Goal: Entertainment & Leisure: Browse casually

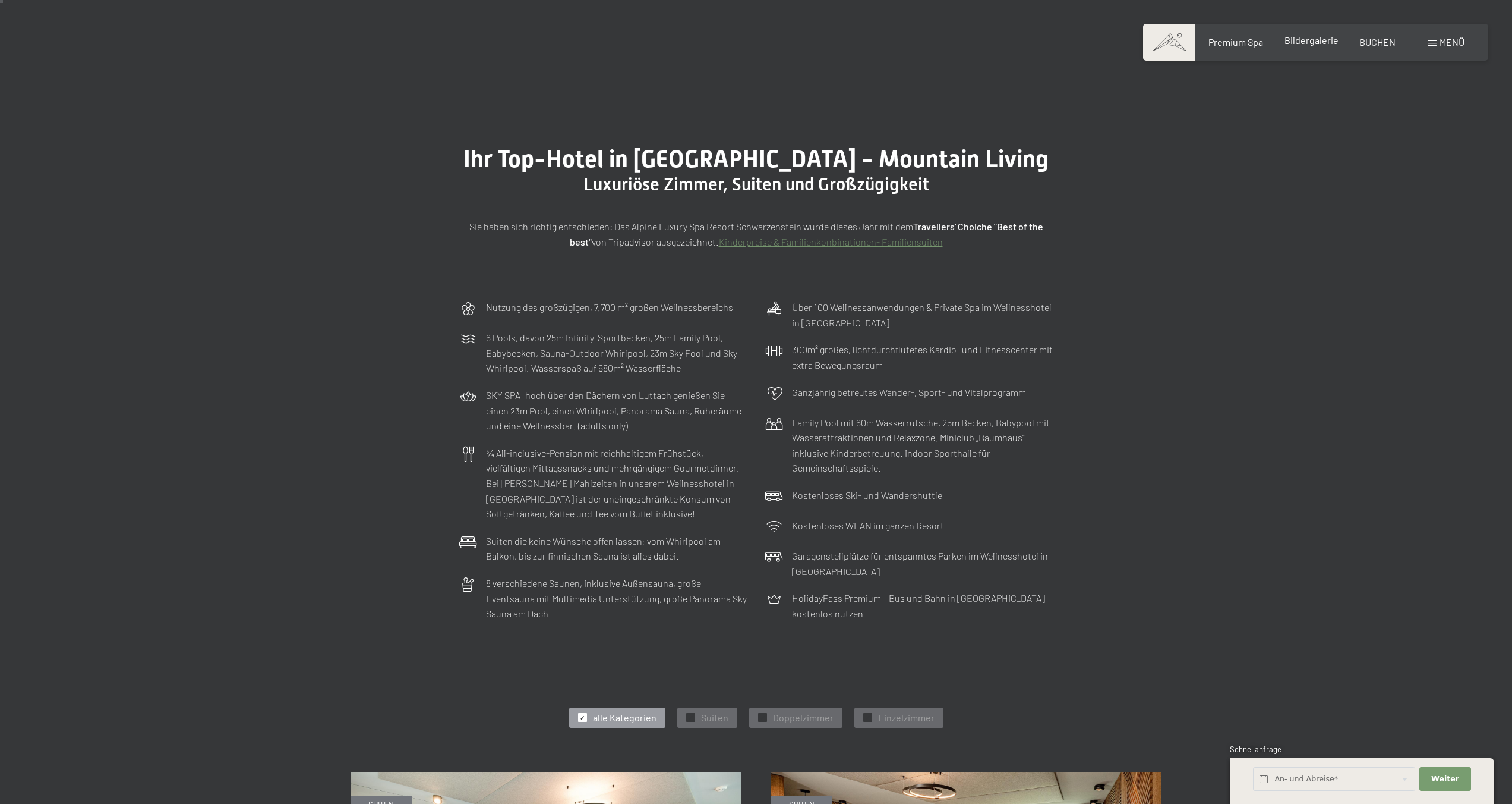
scroll to position [22, 0]
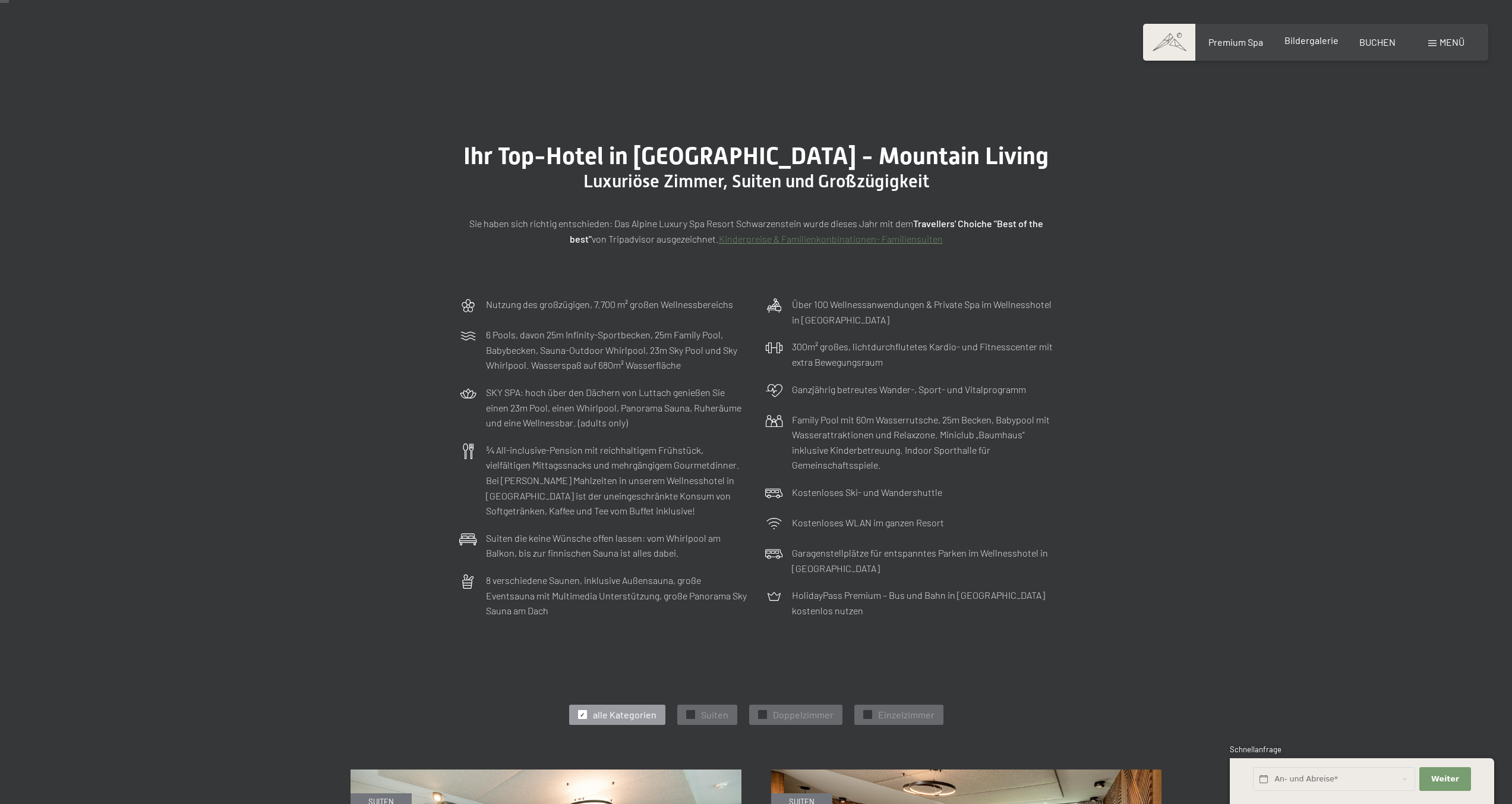
click at [1315, 35] on span "Bildergalerie" at bounding box center [1311, 40] width 54 height 12
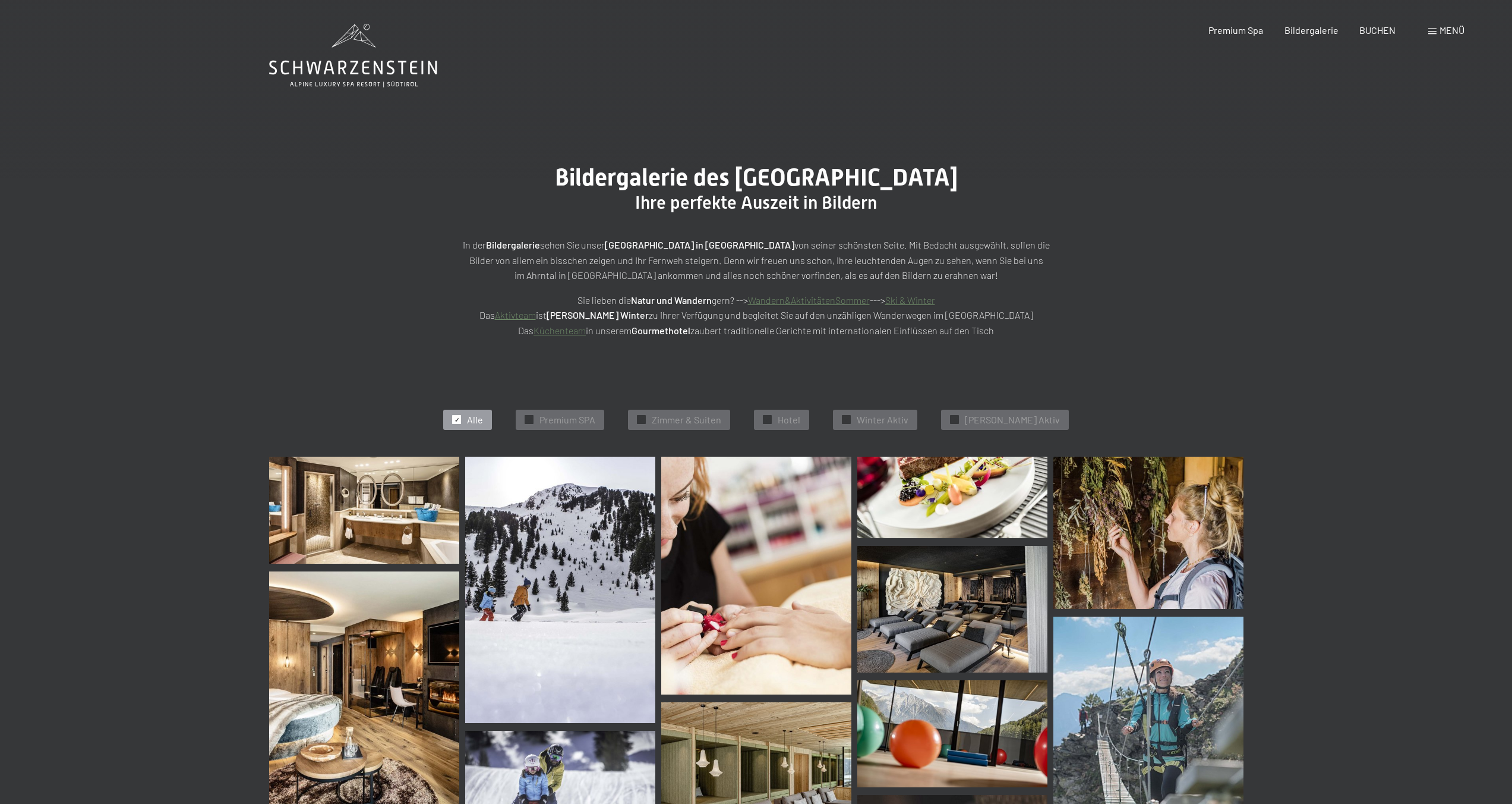
click at [387, 510] on img at bounding box center [364, 509] width 190 height 107
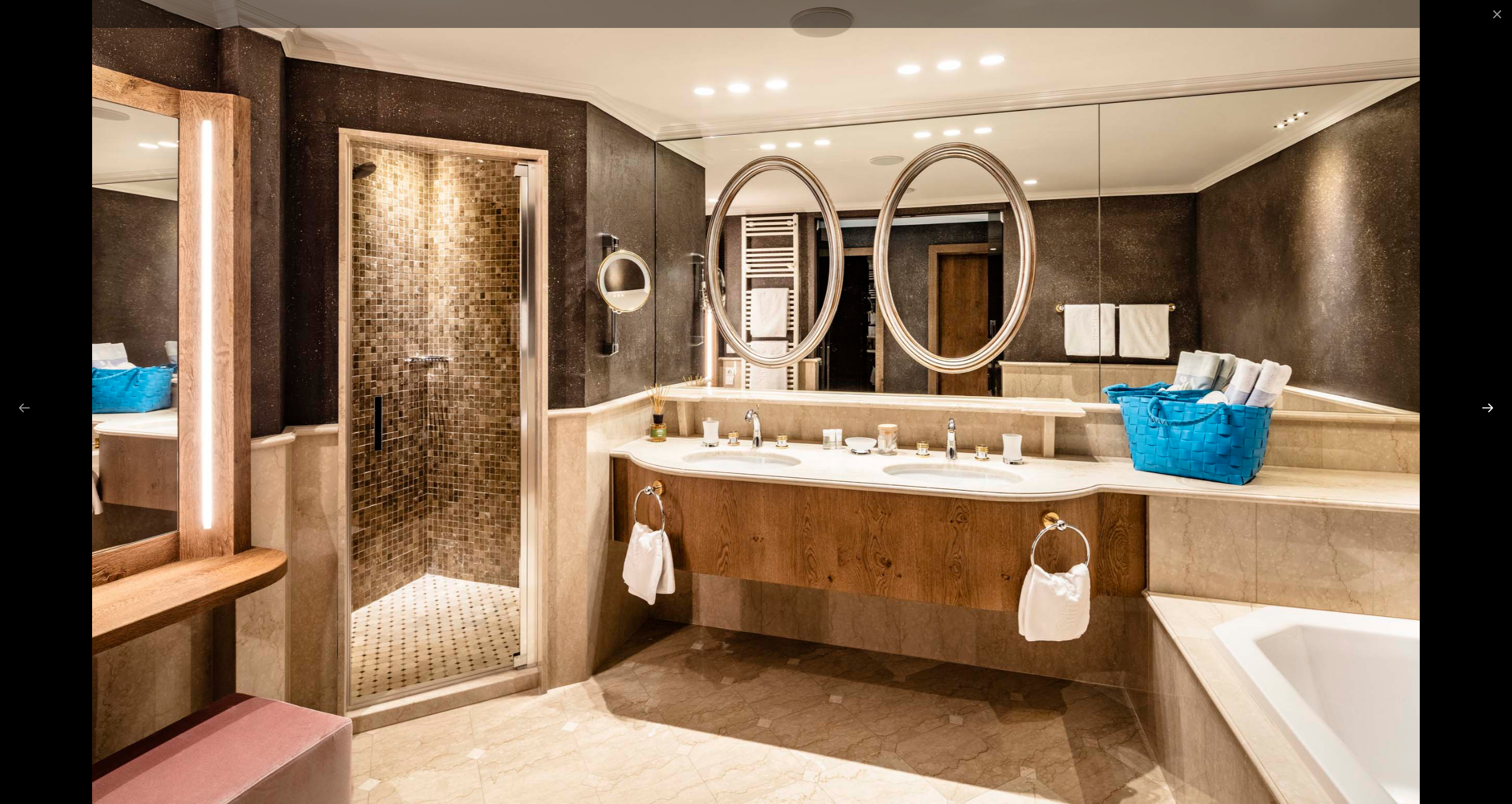
click at [1488, 407] on button "Next slide" at bounding box center [1487, 408] width 25 height 23
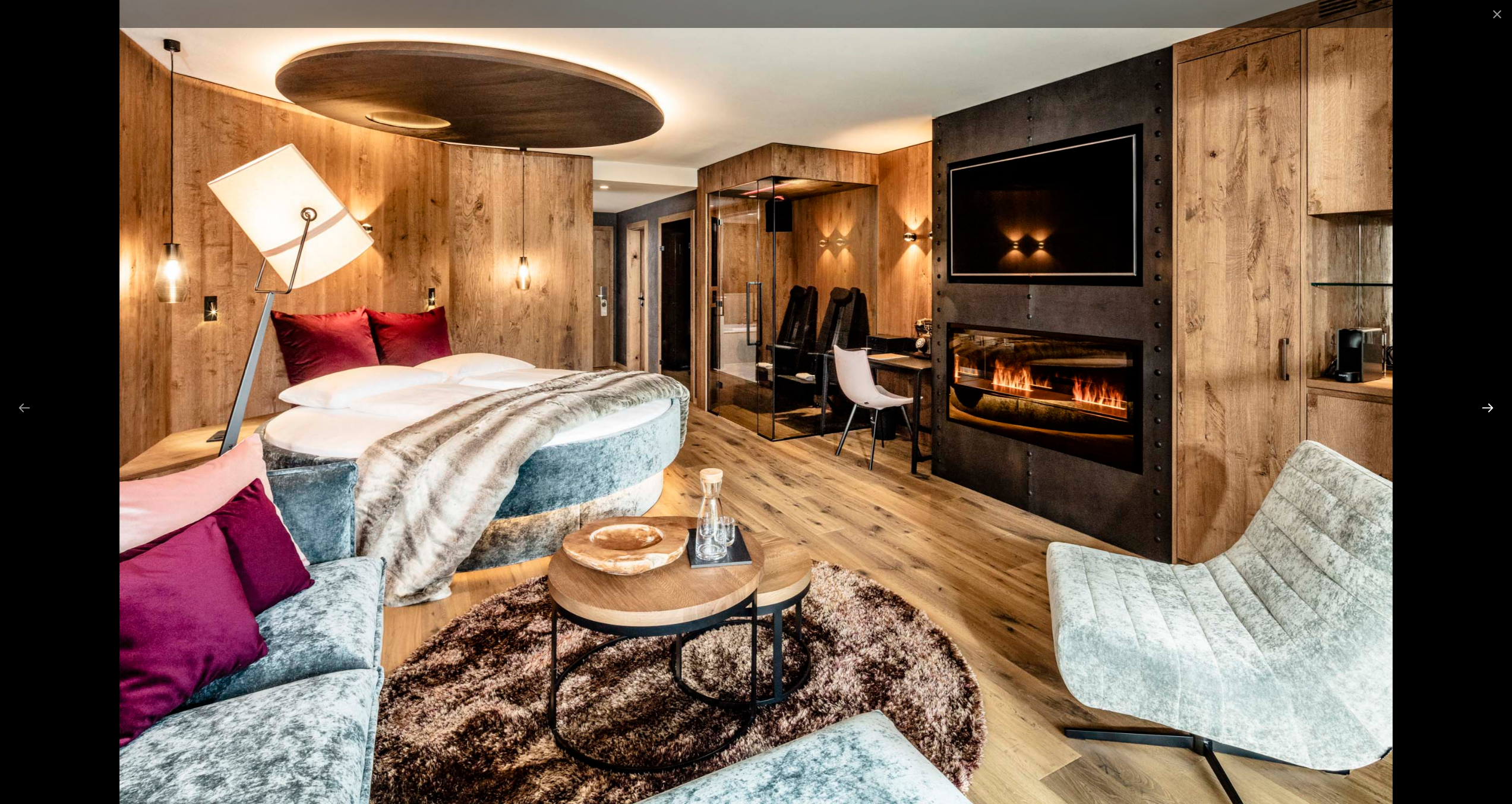
click at [1484, 407] on button "Next slide" at bounding box center [1487, 408] width 25 height 23
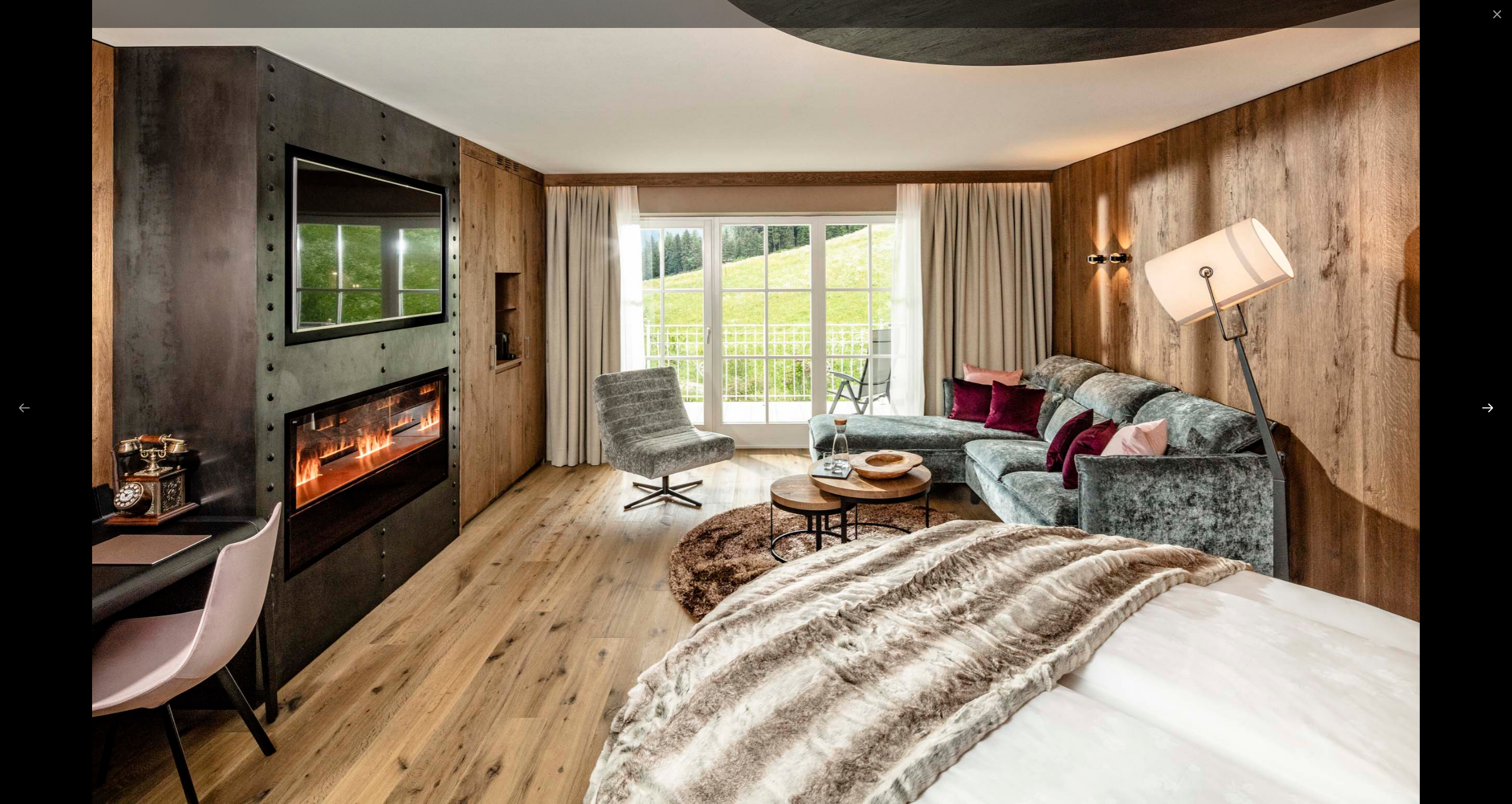
click at [1484, 407] on button "Next slide" at bounding box center [1487, 408] width 25 height 23
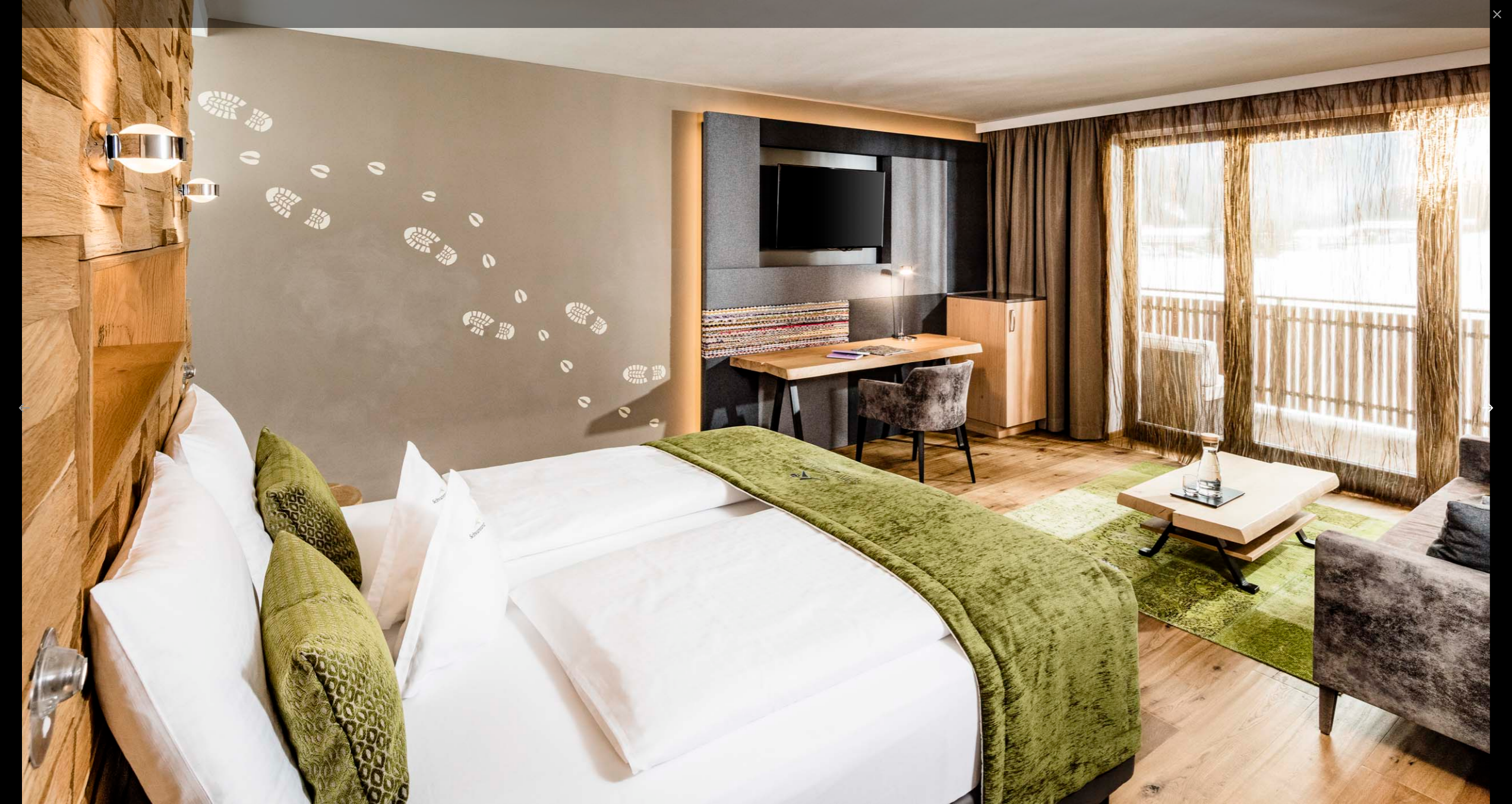
click at [1484, 407] on button "Next slide" at bounding box center [1487, 408] width 25 height 23
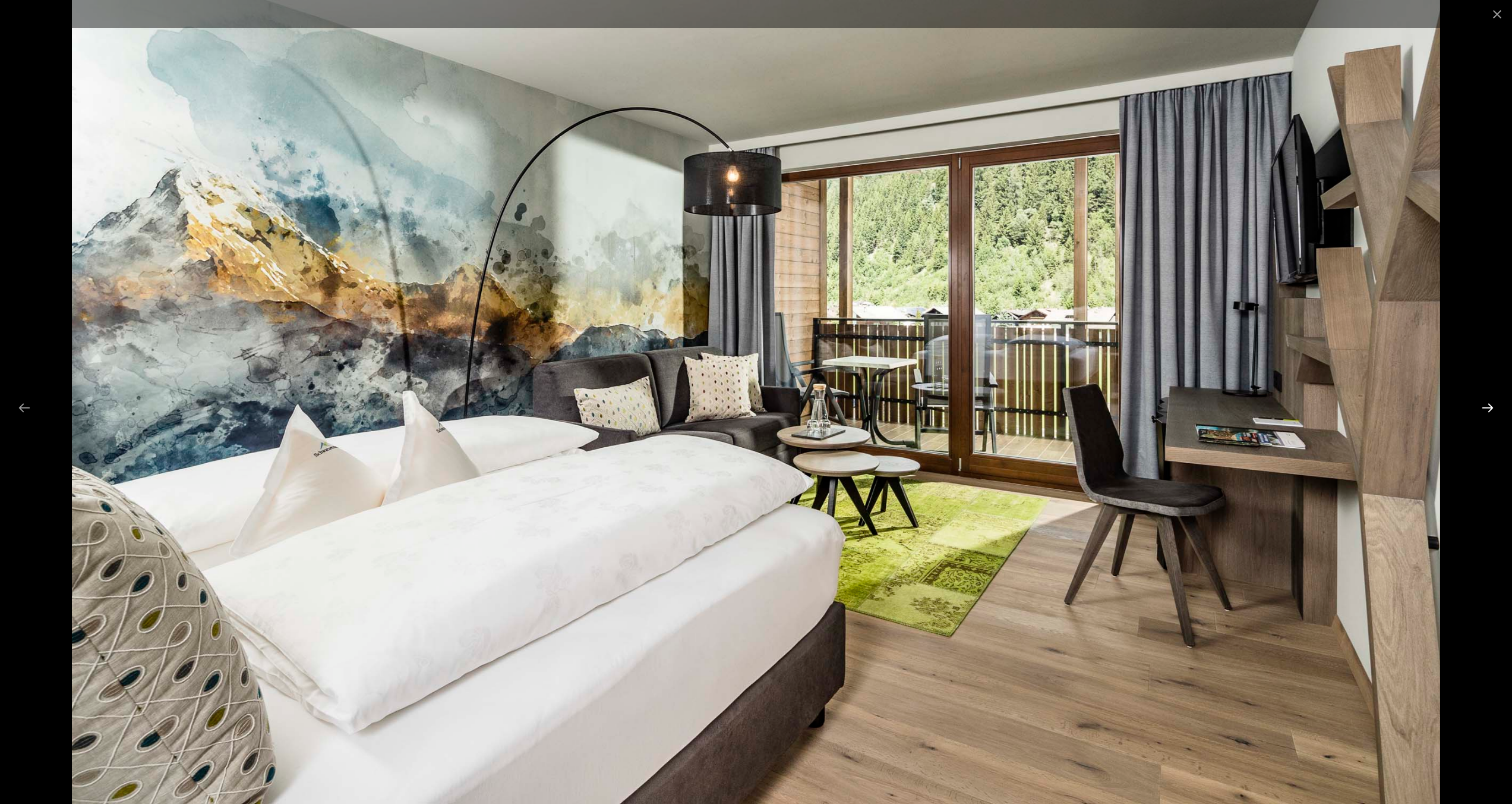
click at [1484, 407] on button "Next slide" at bounding box center [1487, 408] width 25 height 23
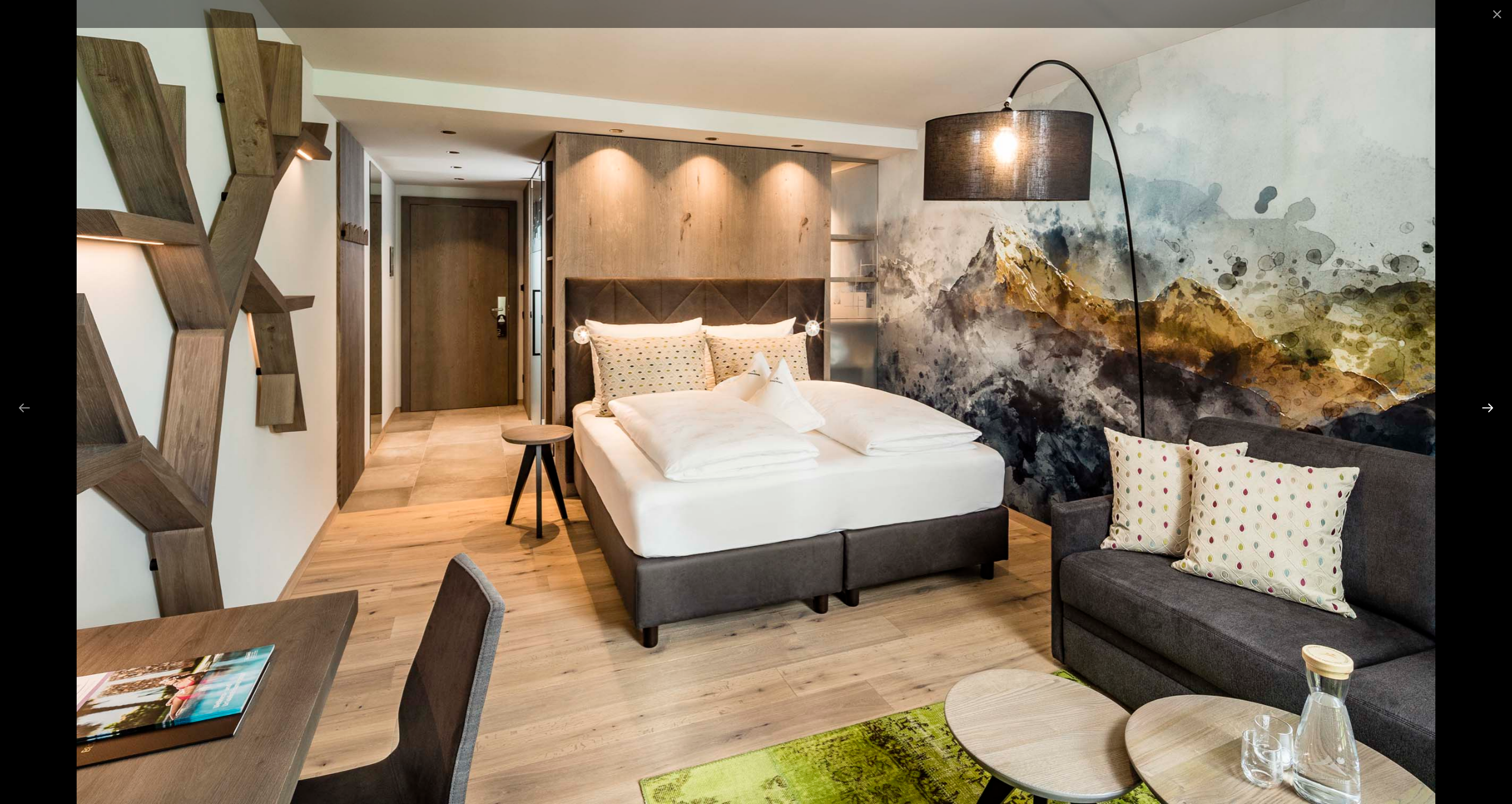
click at [1484, 407] on button "Next slide" at bounding box center [1487, 408] width 25 height 23
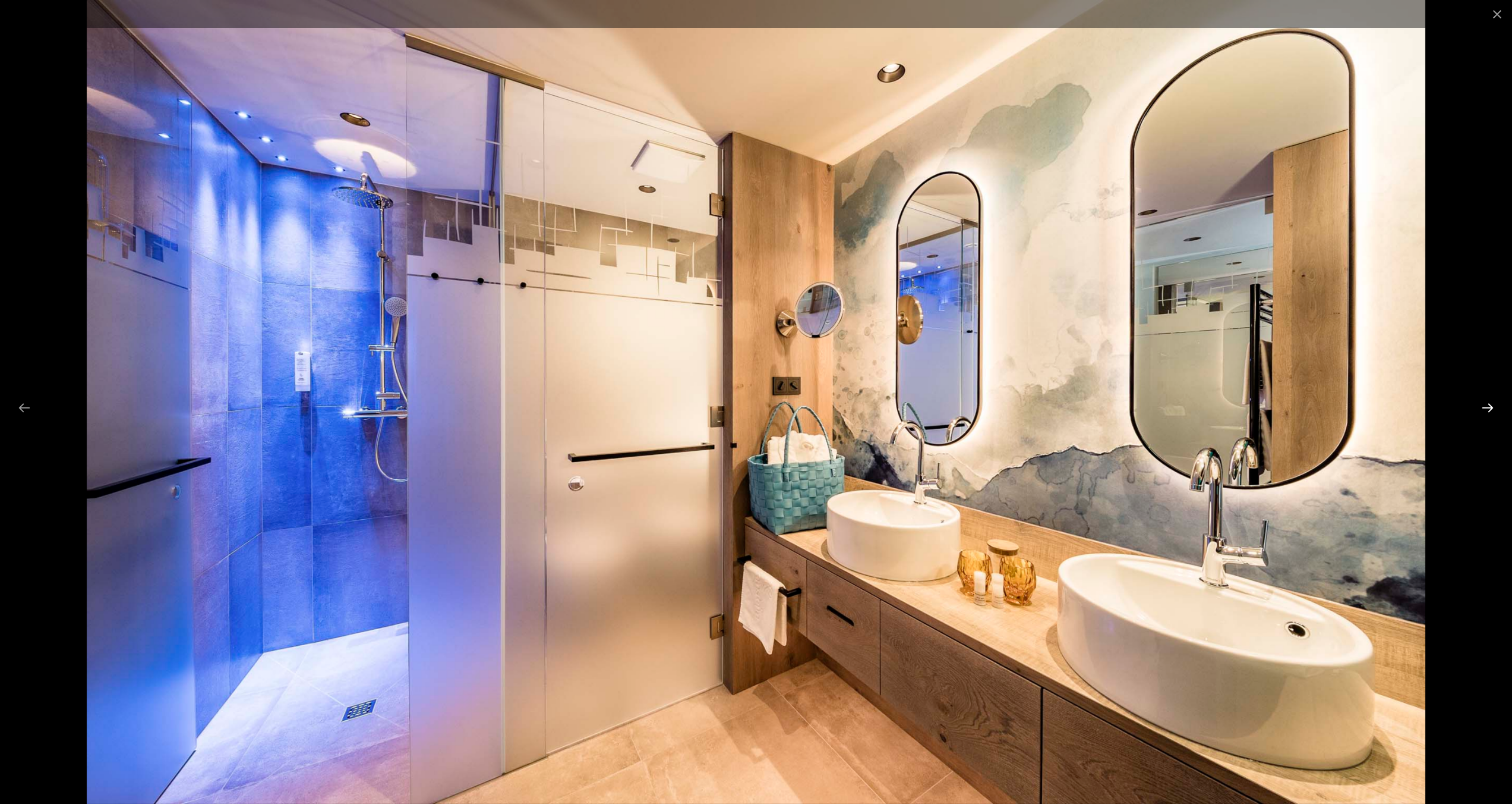
click at [1484, 407] on button "Next slide" at bounding box center [1487, 408] width 25 height 23
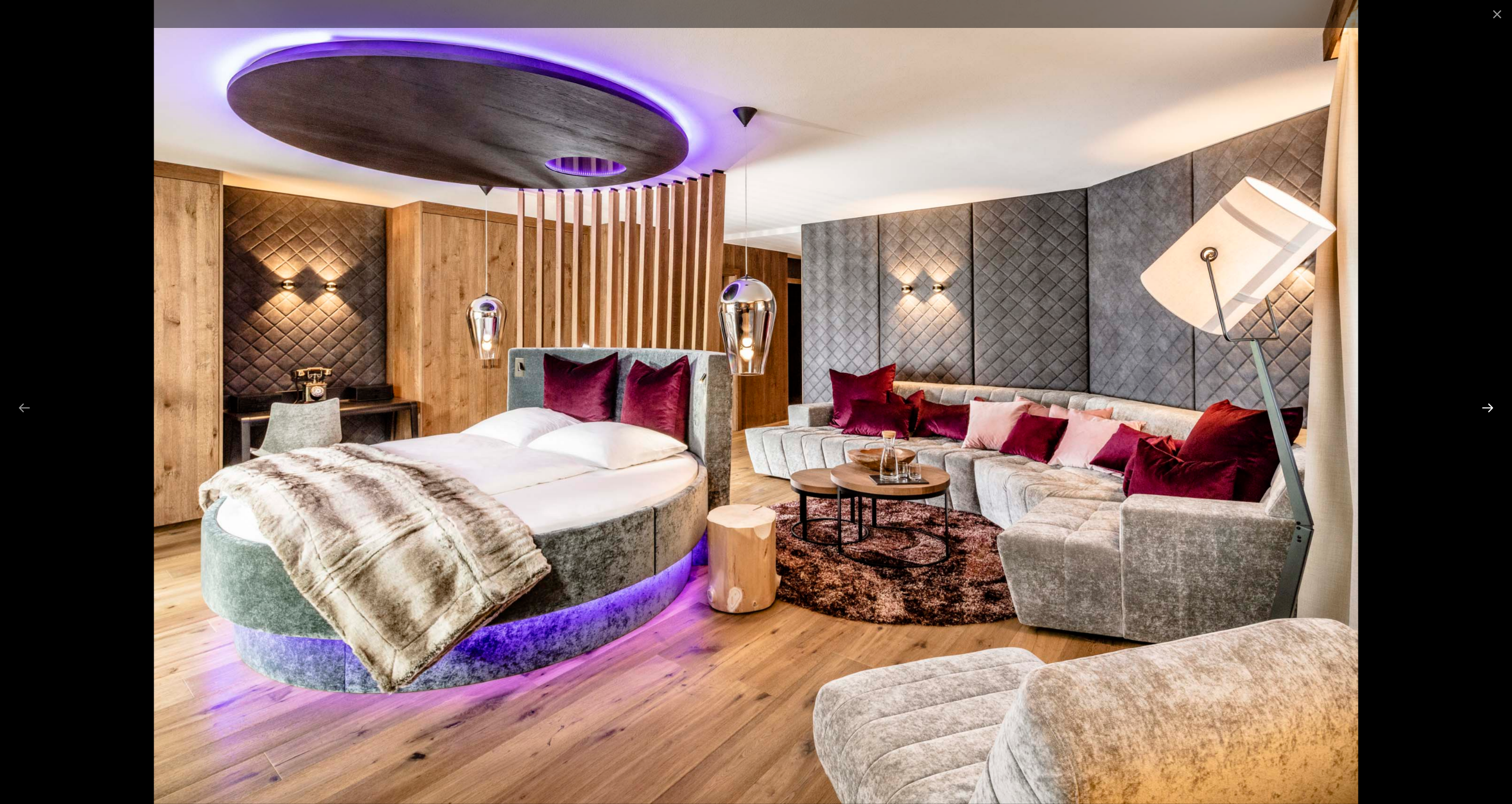
click at [1484, 407] on button "Next slide" at bounding box center [1487, 408] width 25 height 23
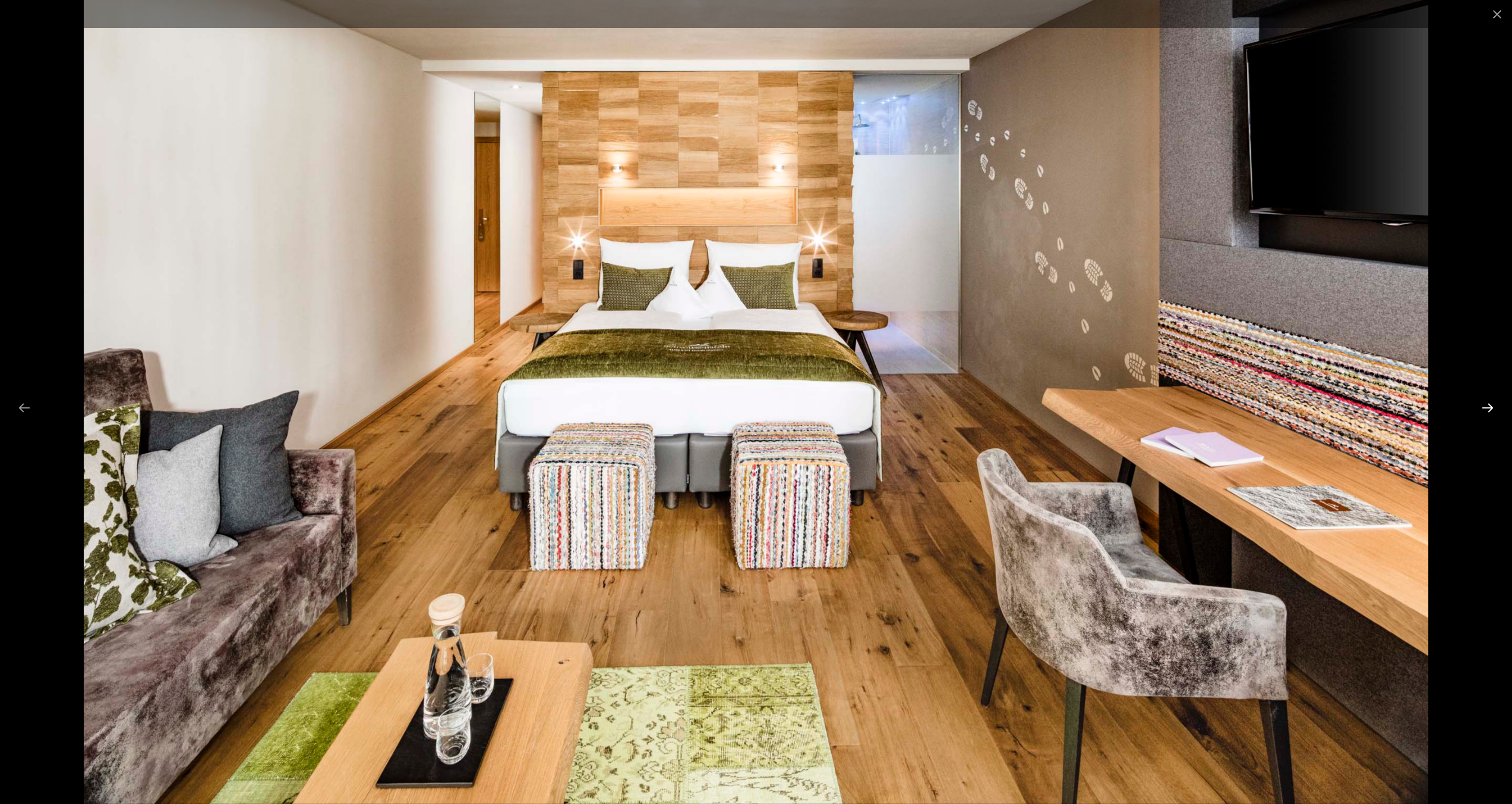
click at [1484, 407] on button "Next slide" at bounding box center [1487, 408] width 25 height 23
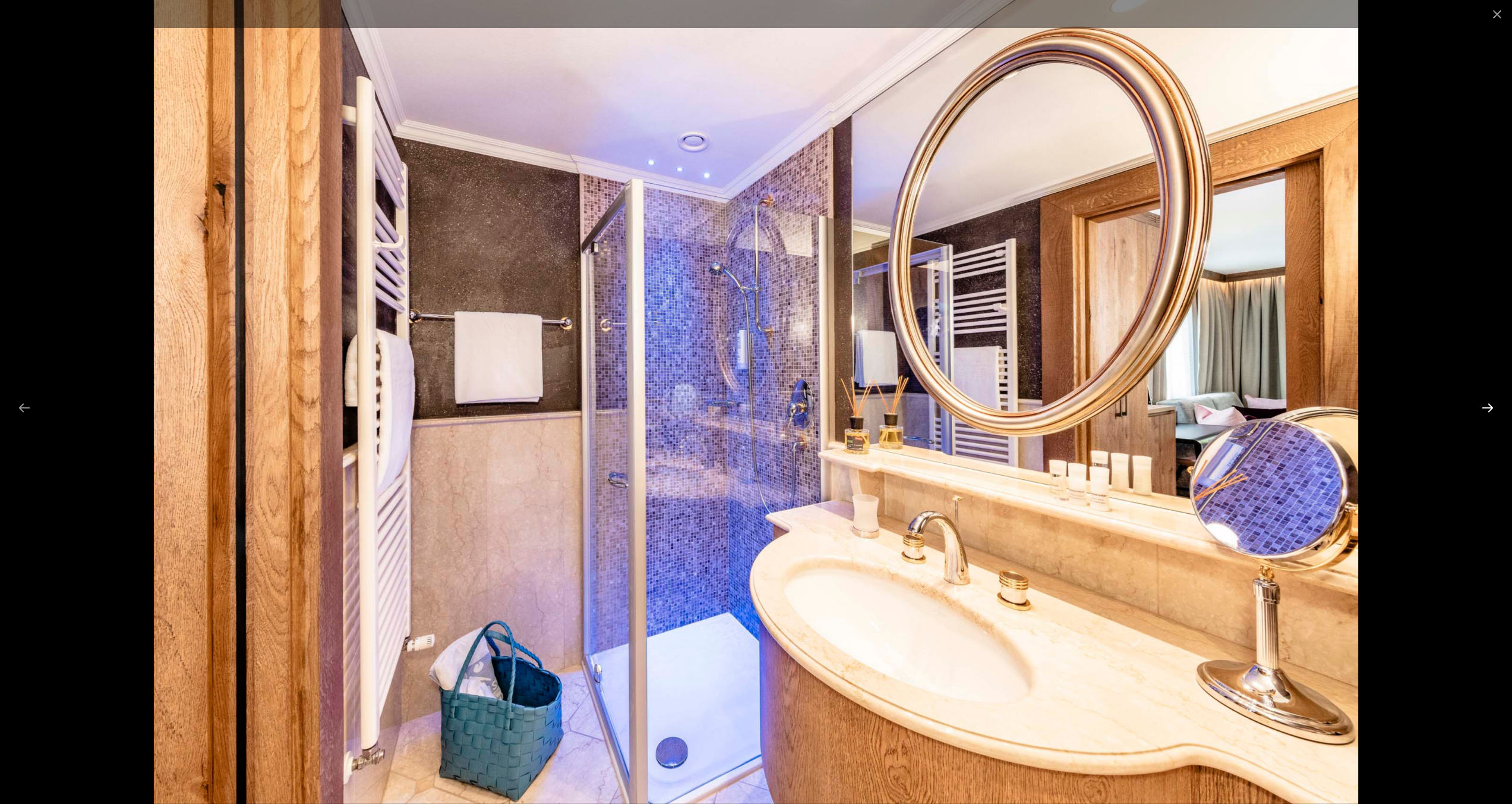
click at [1484, 407] on button "Next slide" at bounding box center [1487, 408] width 25 height 23
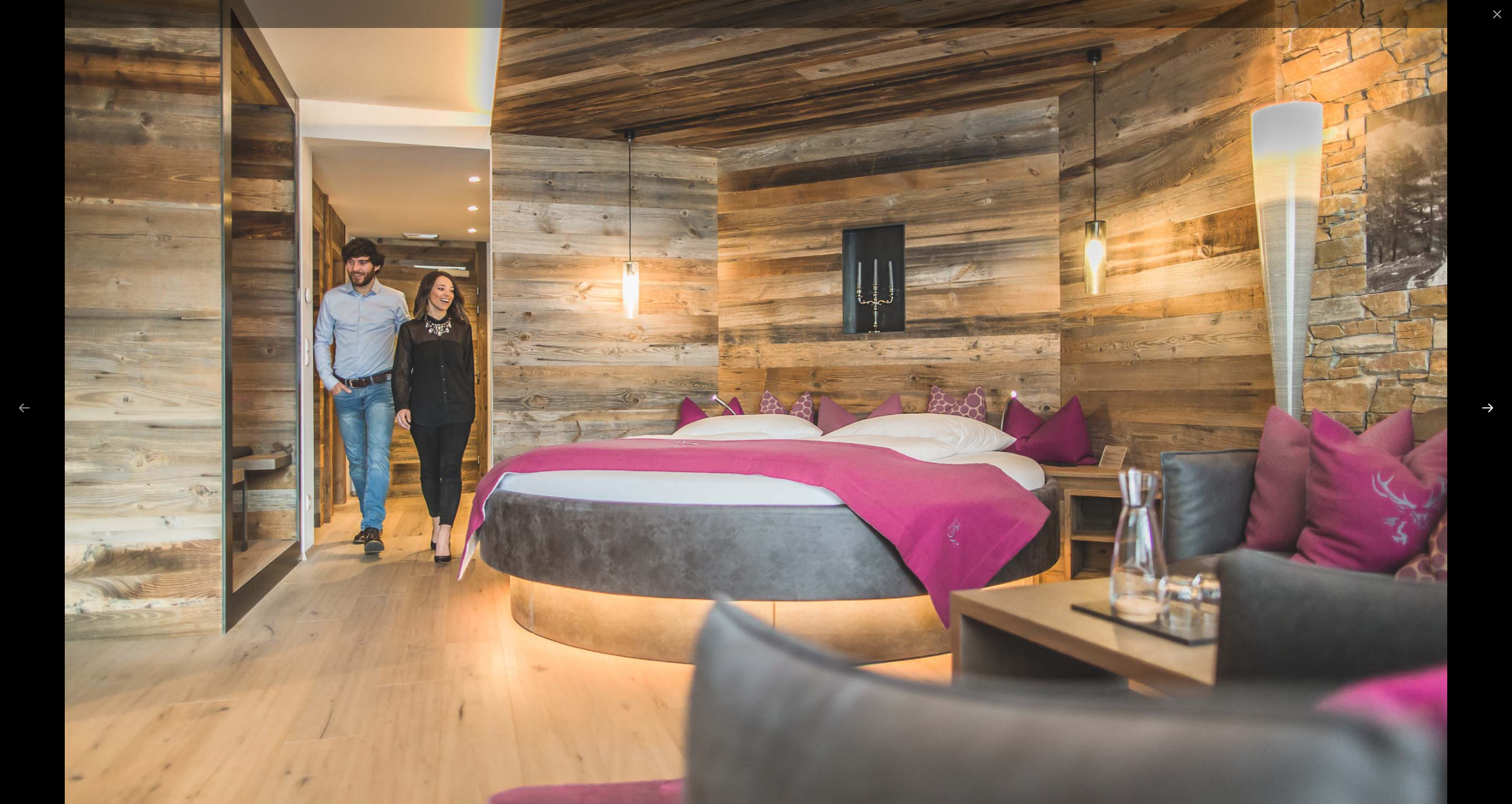
click at [1484, 407] on button "Next slide" at bounding box center [1487, 408] width 25 height 23
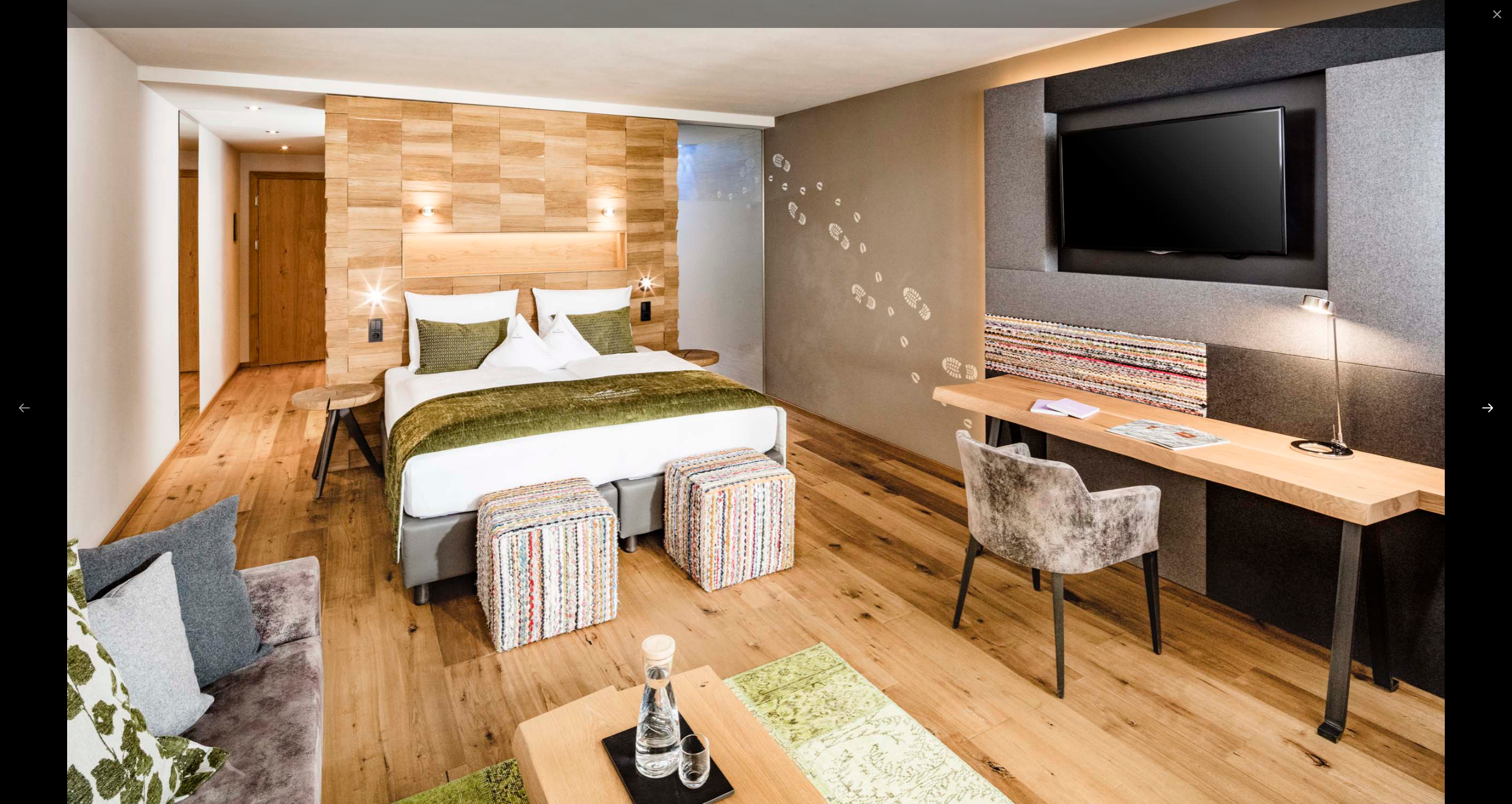
click at [1484, 407] on button "Next slide" at bounding box center [1487, 408] width 25 height 23
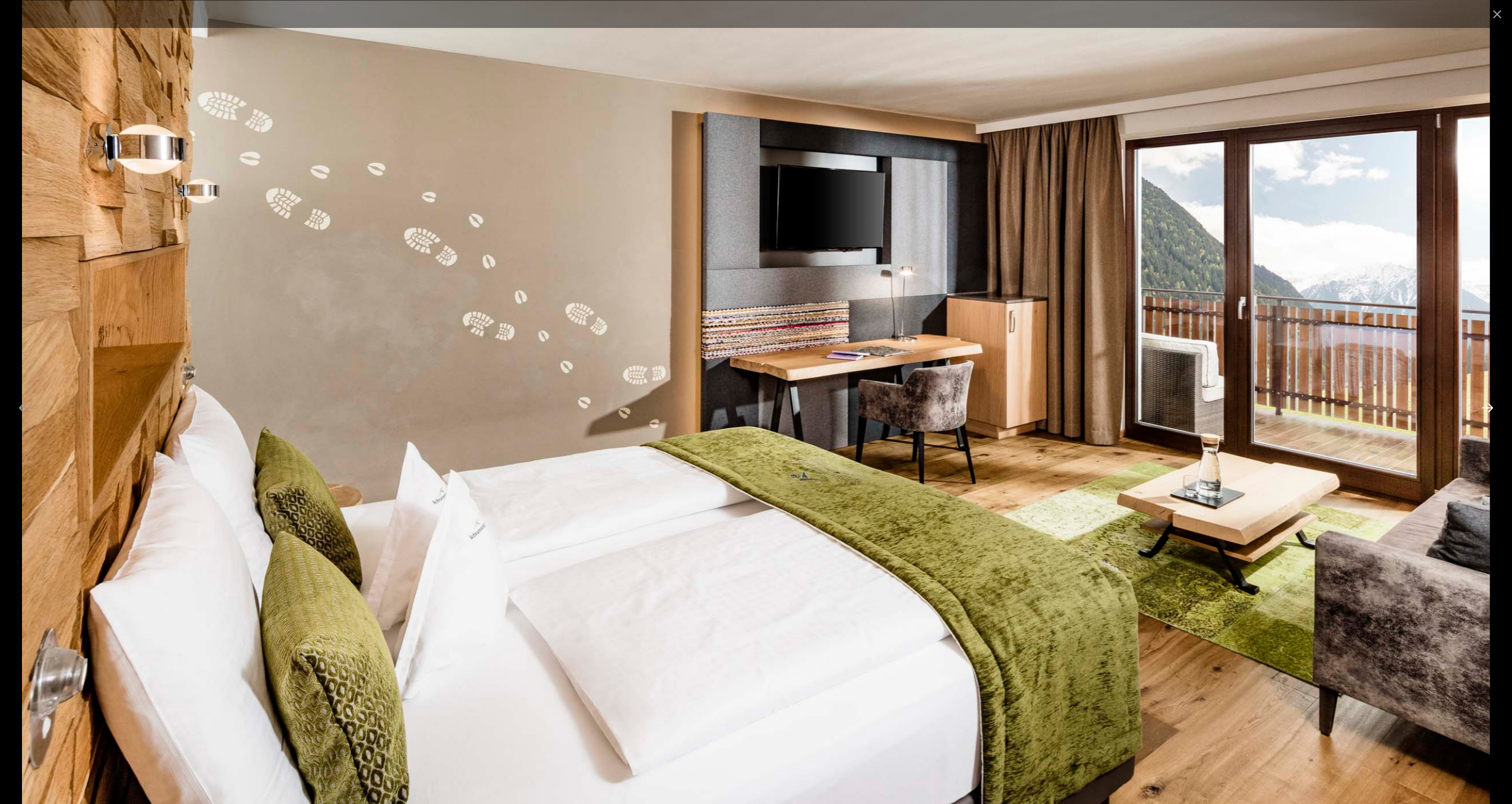
click at [1484, 407] on button "Next slide" at bounding box center [1487, 408] width 25 height 23
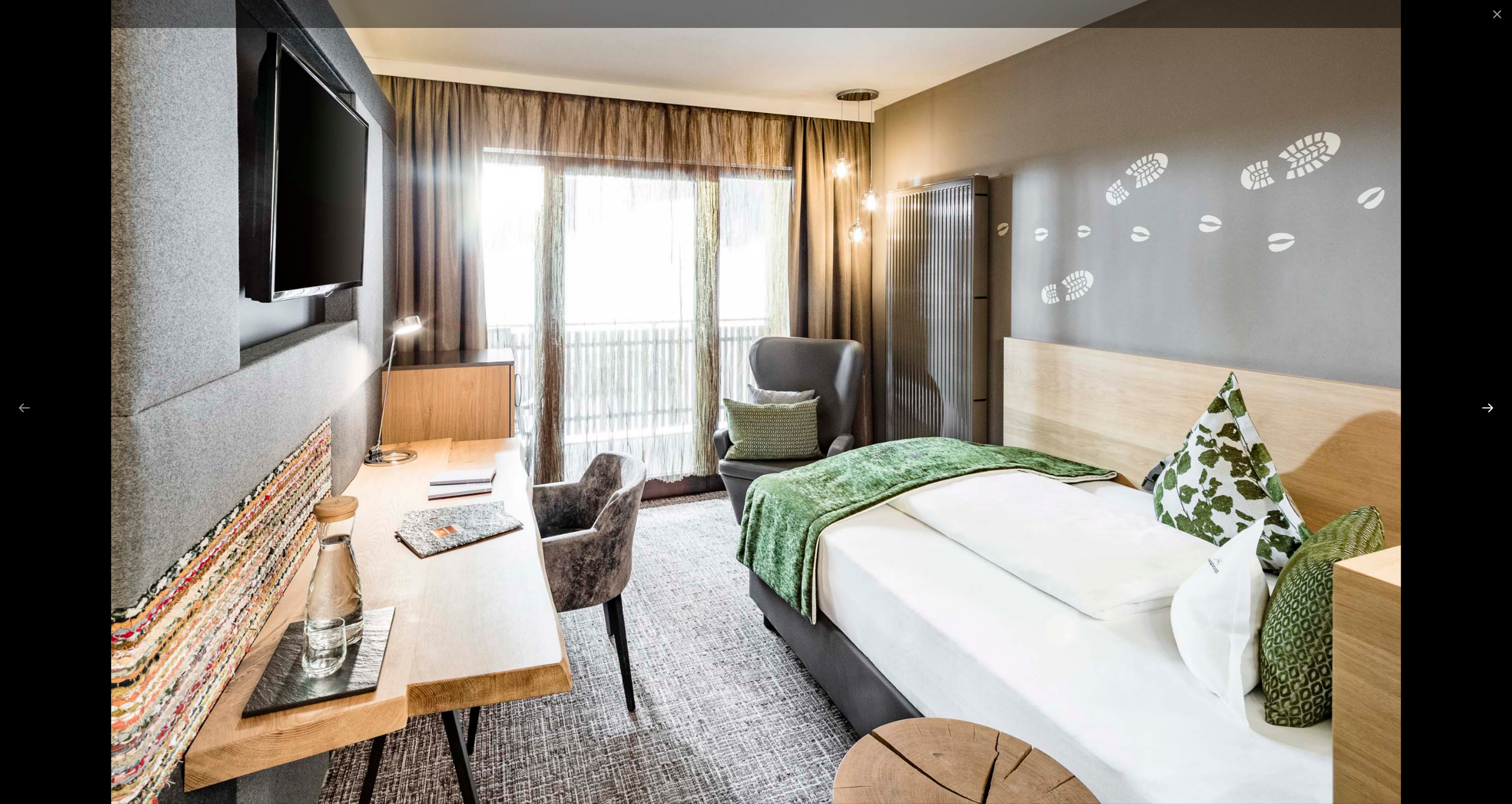
click at [1484, 407] on button "Next slide" at bounding box center [1487, 408] width 25 height 23
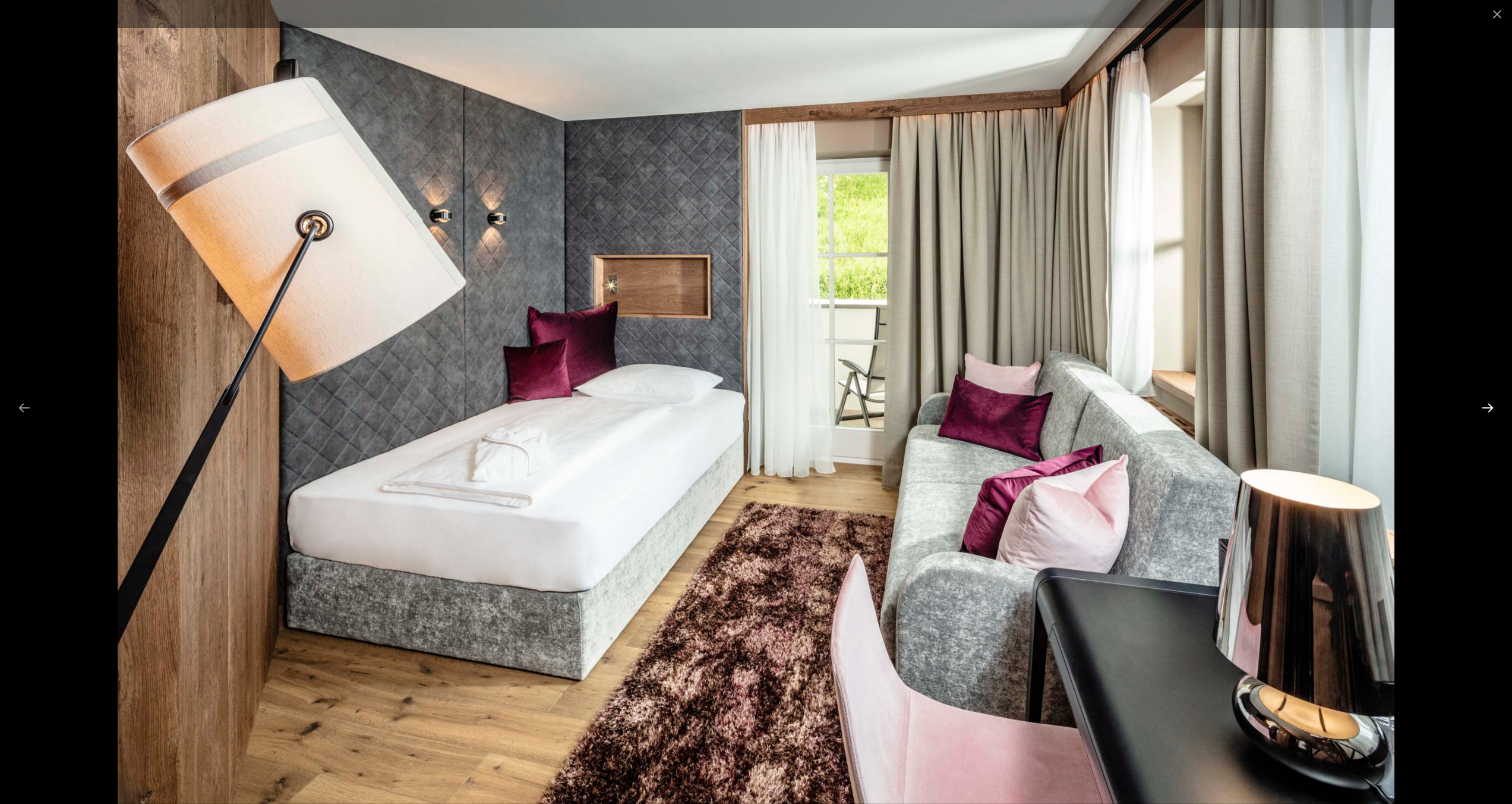
click at [1484, 407] on button "Next slide" at bounding box center [1487, 408] width 25 height 23
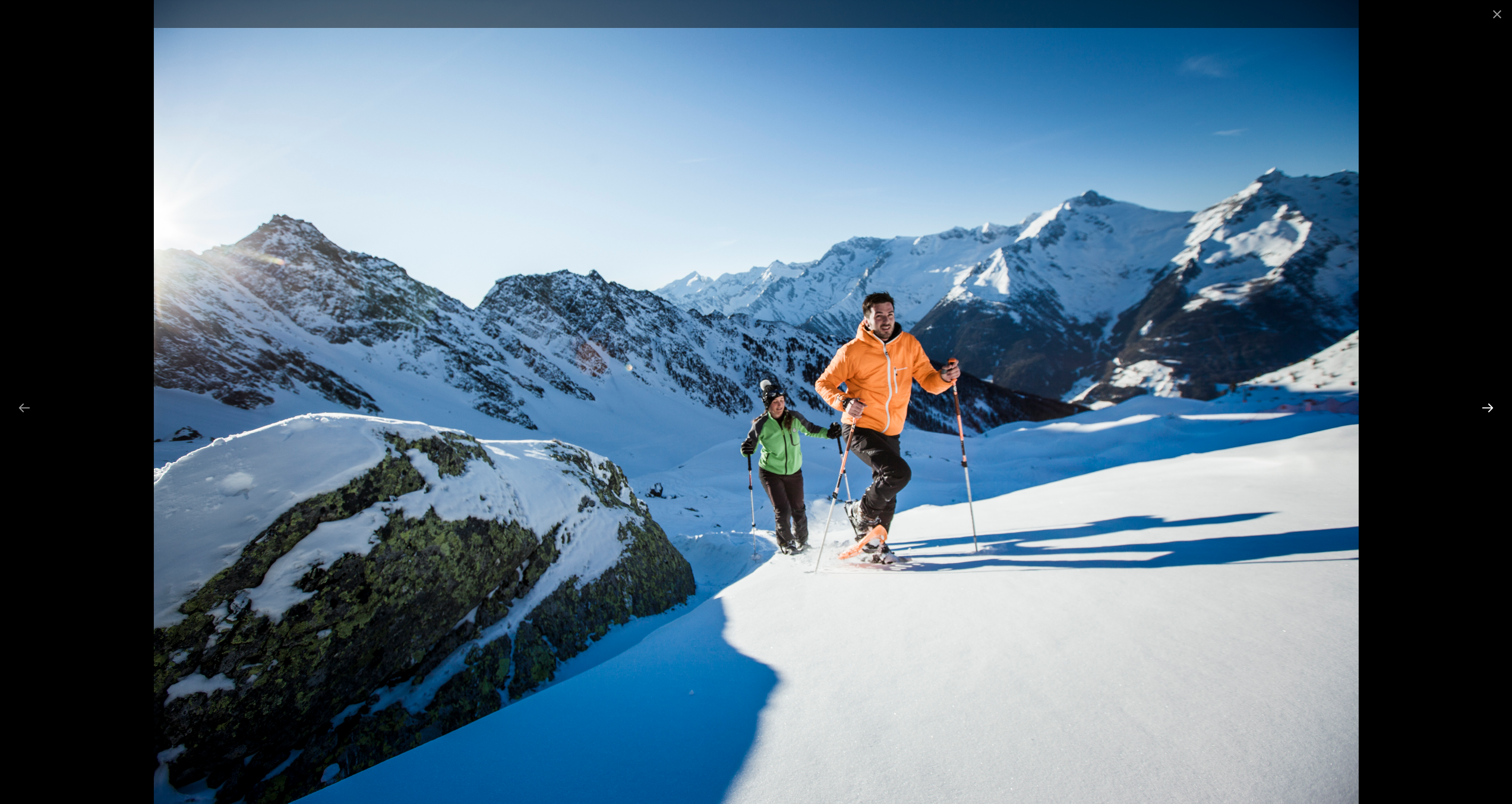
click at [1484, 407] on button "Next slide" at bounding box center [1487, 408] width 25 height 23
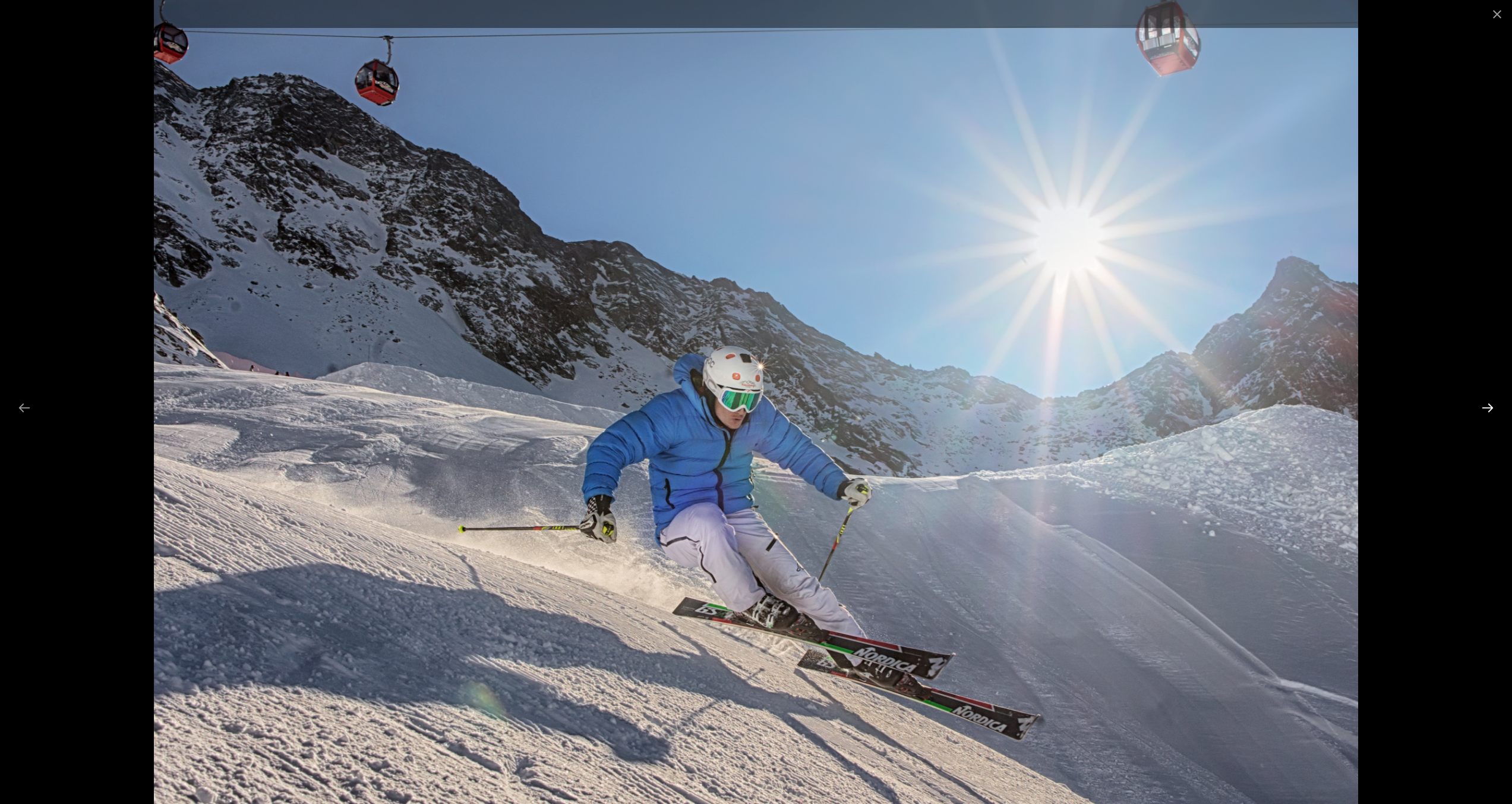
click at [1484, 407] on button "Next slide" at bounding box center [1487, 408] width 25 height 23
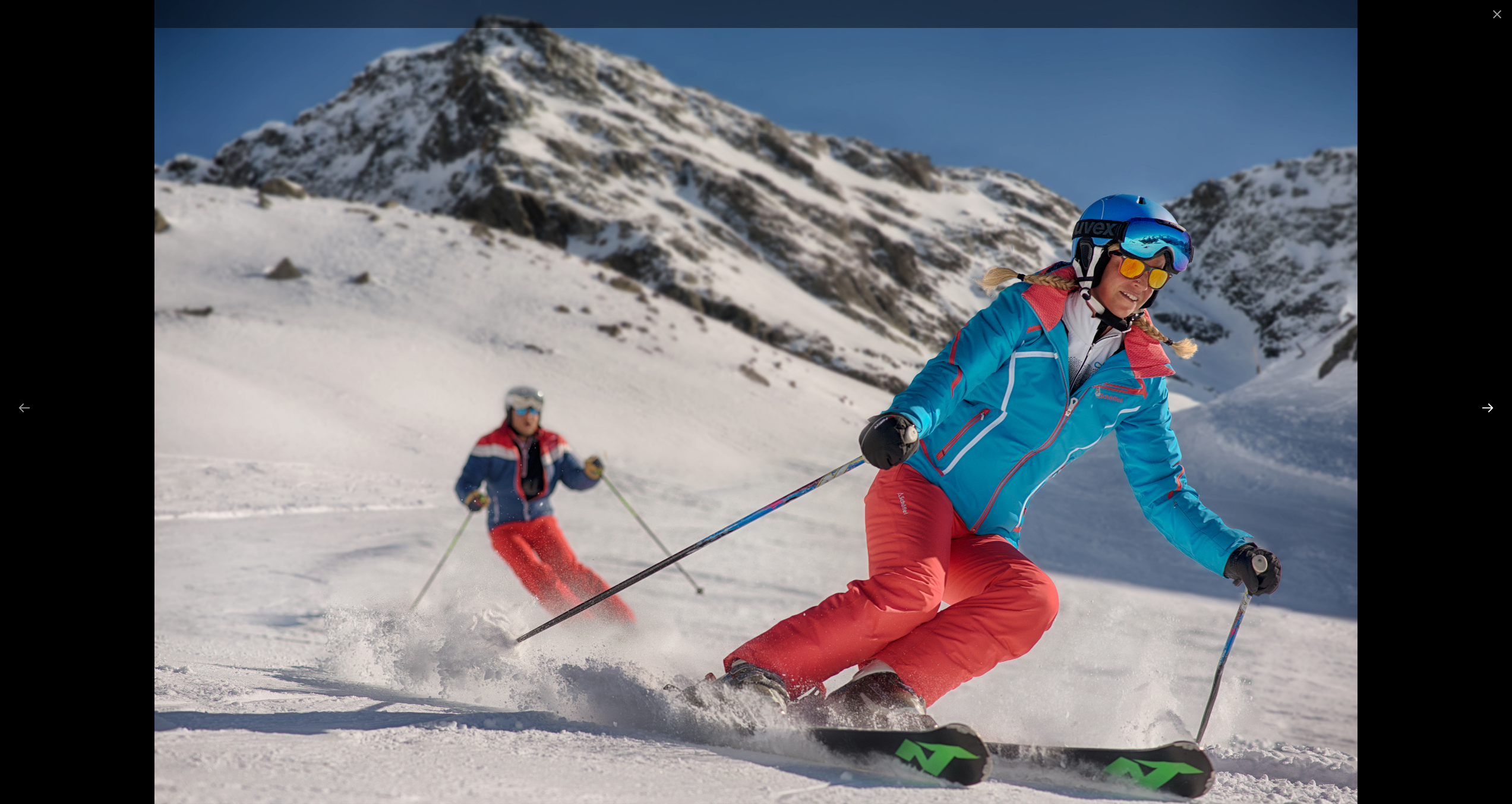
click at [1484, 407] on button "Next slide" at bounding box center [1487, 408] width 25 height 23
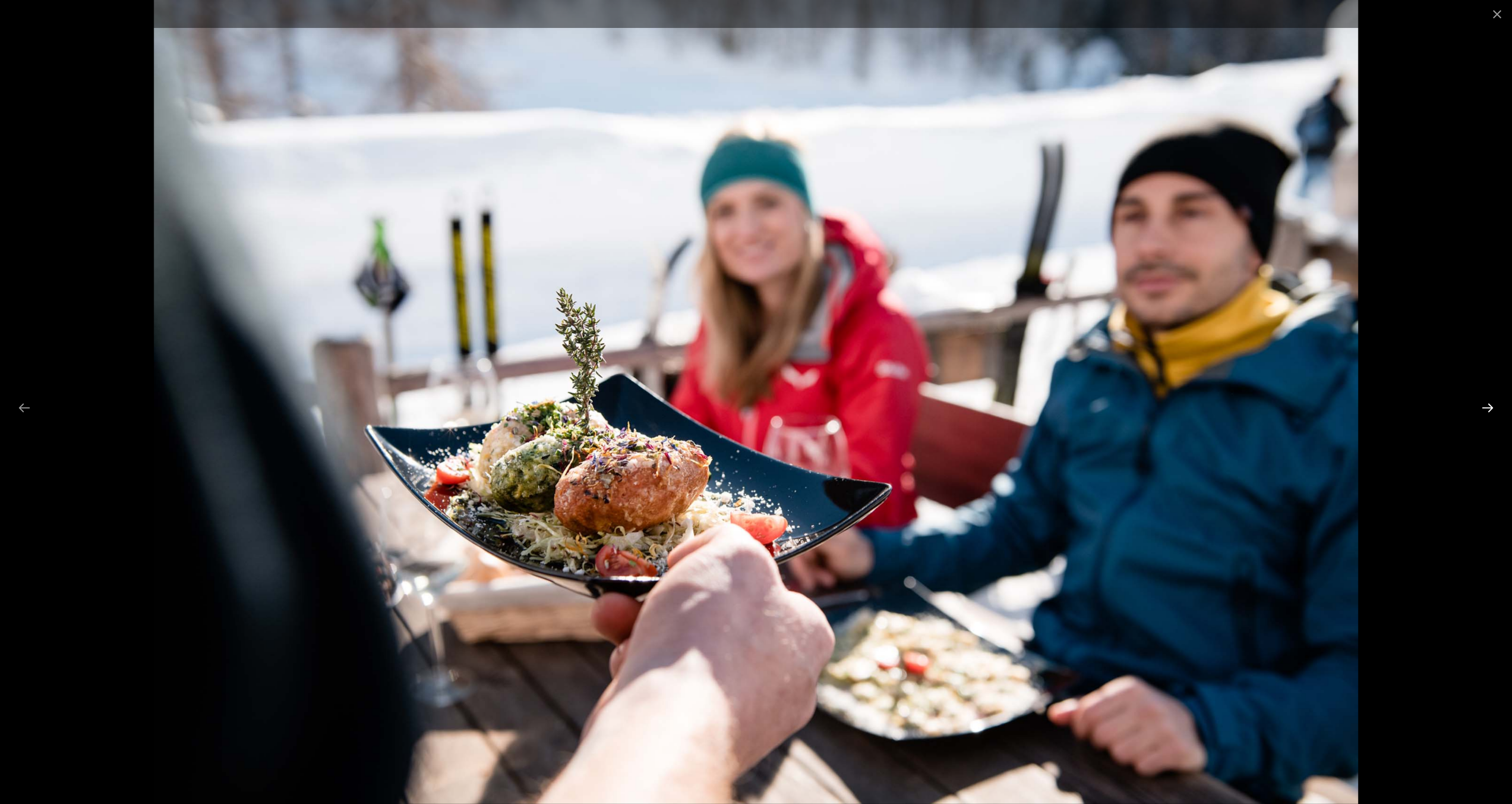
click at [1484, 407] on button "Next slide" at bounding box center [1487, 408] width 25 height 23
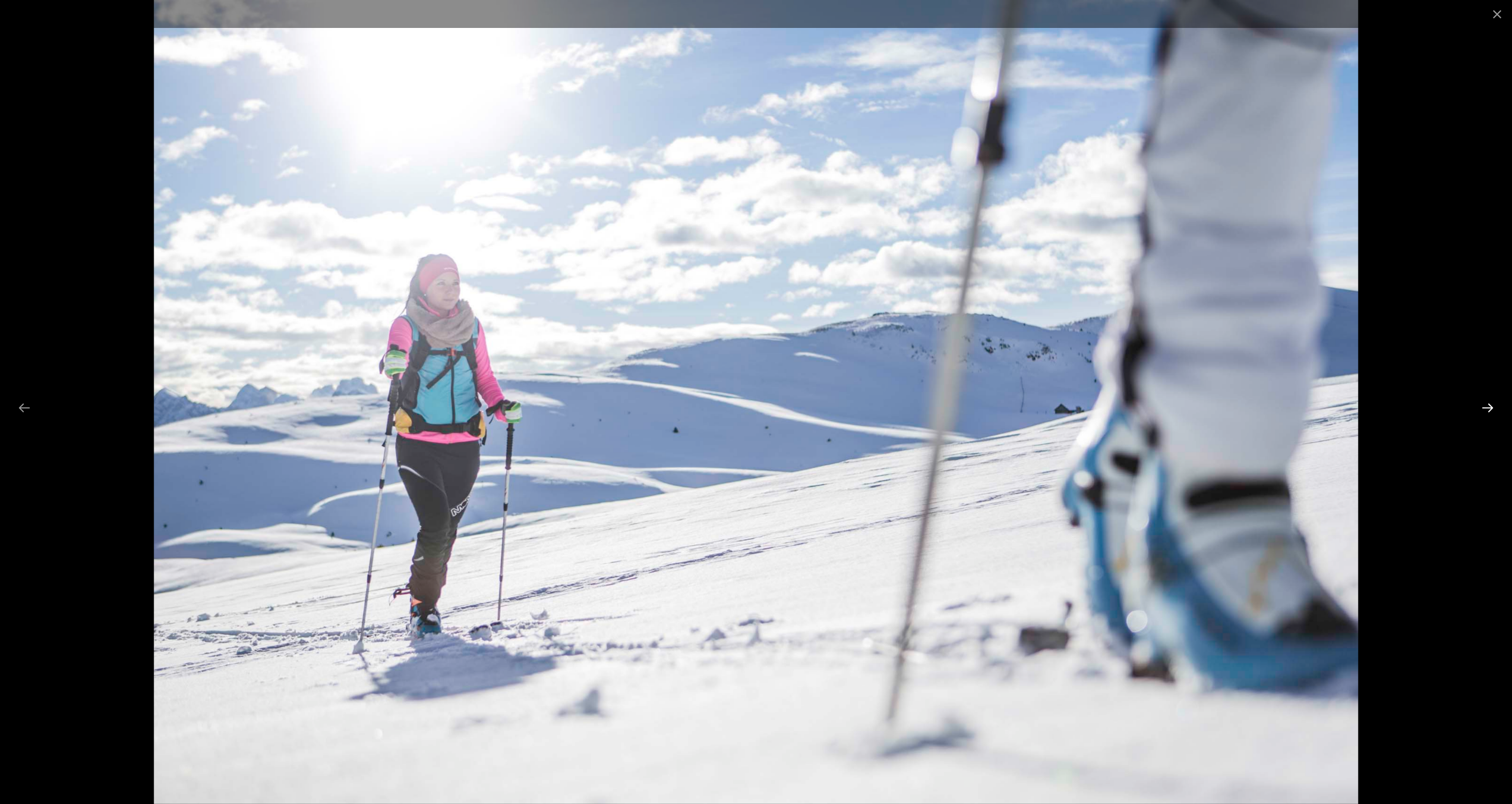
click at [1484, 407] on button "Next slide" at bounding box center [1487, 408] width 25 height 23
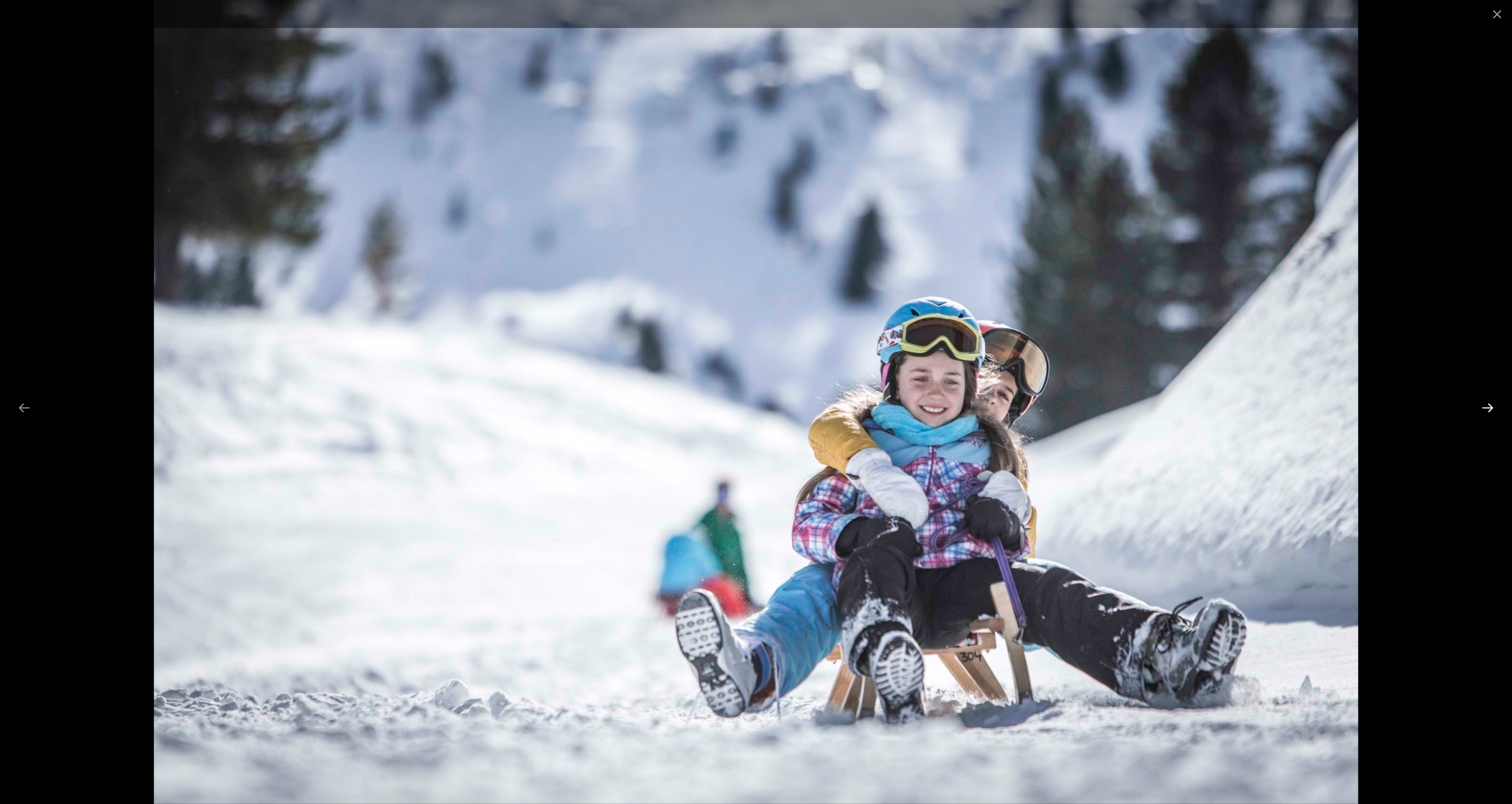
click at [1484, 407] on button "Next slide" at bounding box center [1487, 408] width 25 height 23
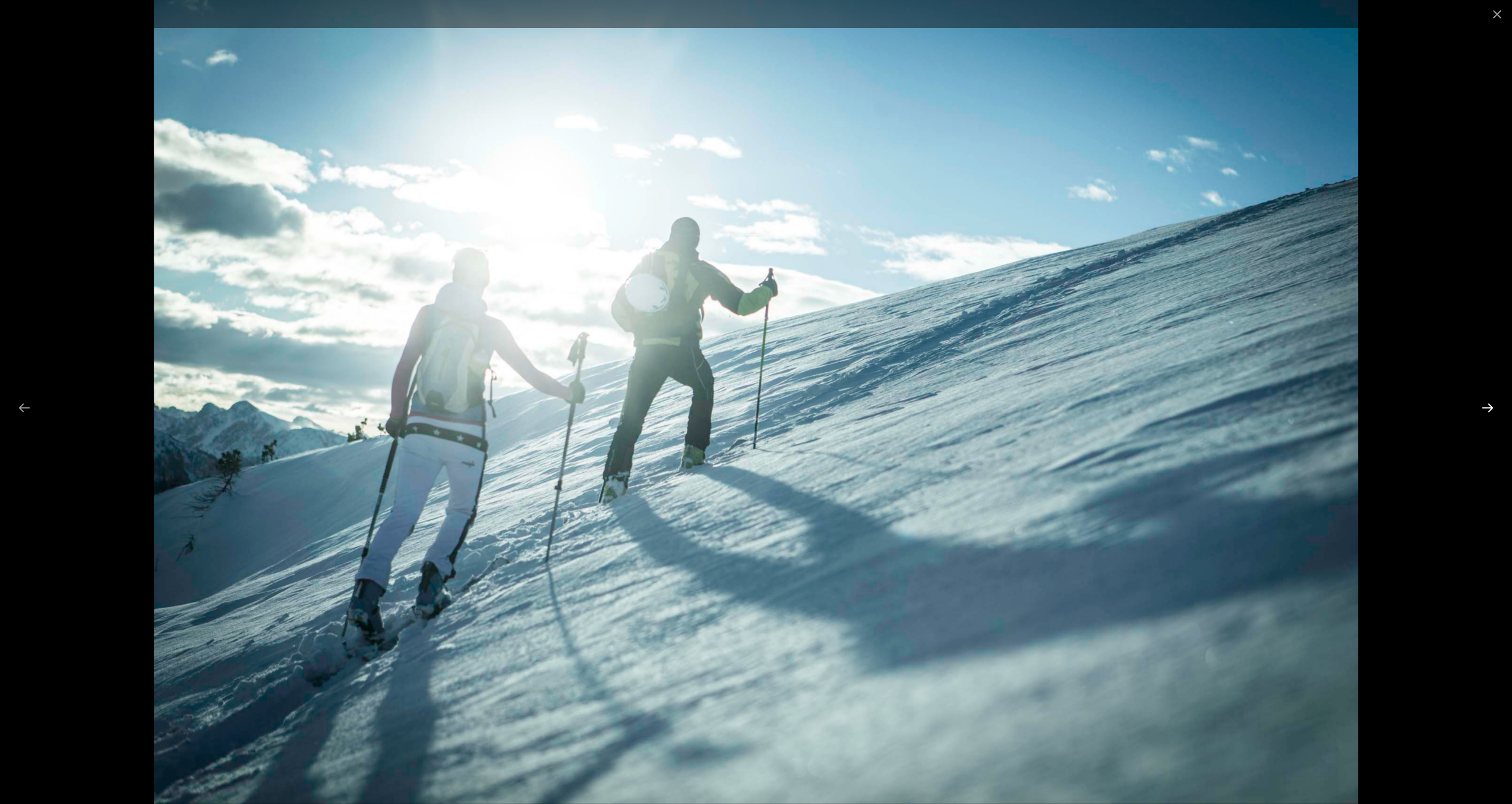
click at [1484, 407] on button "Next slide" at bounding box center [1487, 408] width 25 height 23
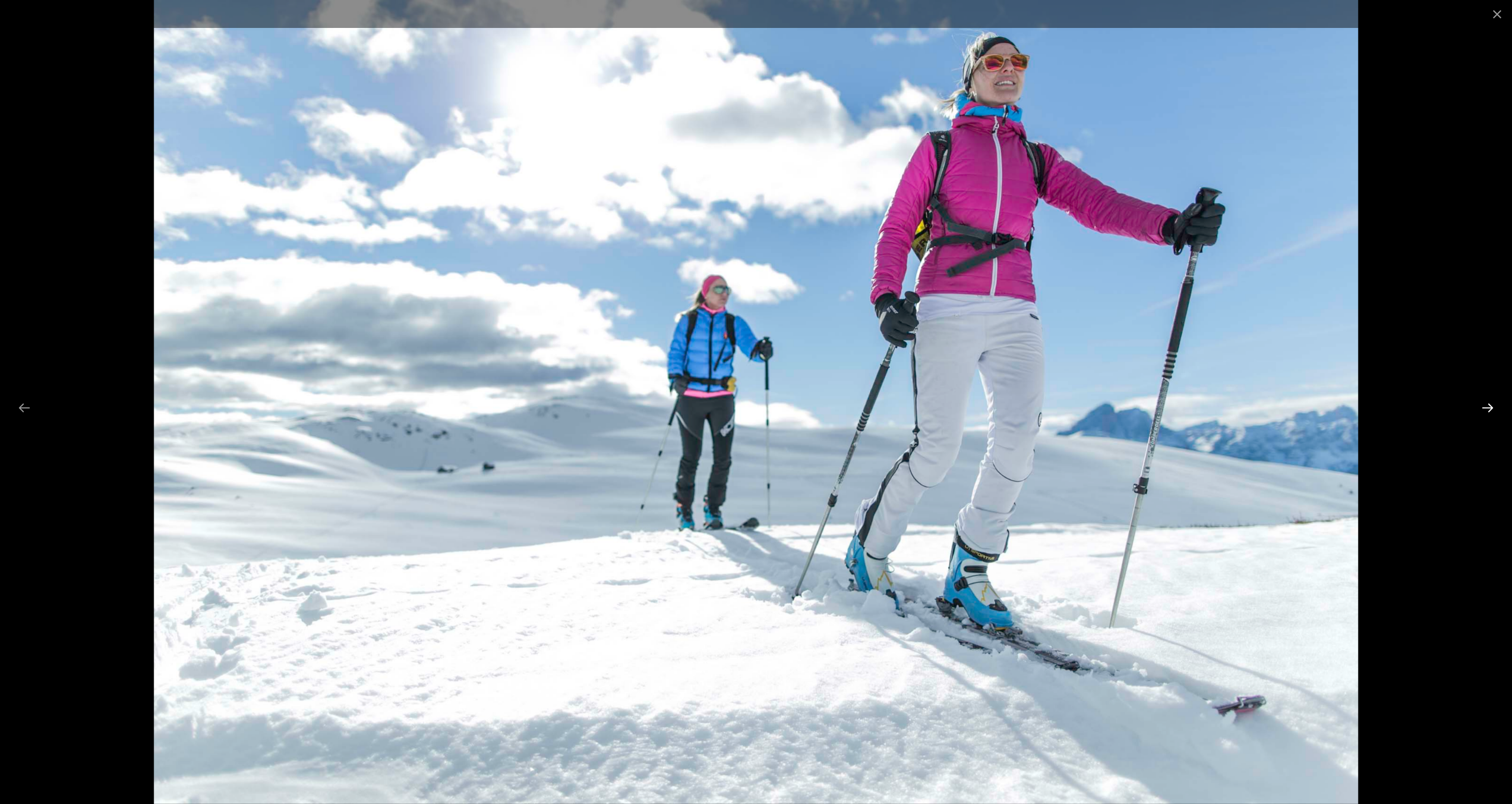
click at [1484, 407] on button "Next slide" at bounding box center [1487, 408] width 25 height 23
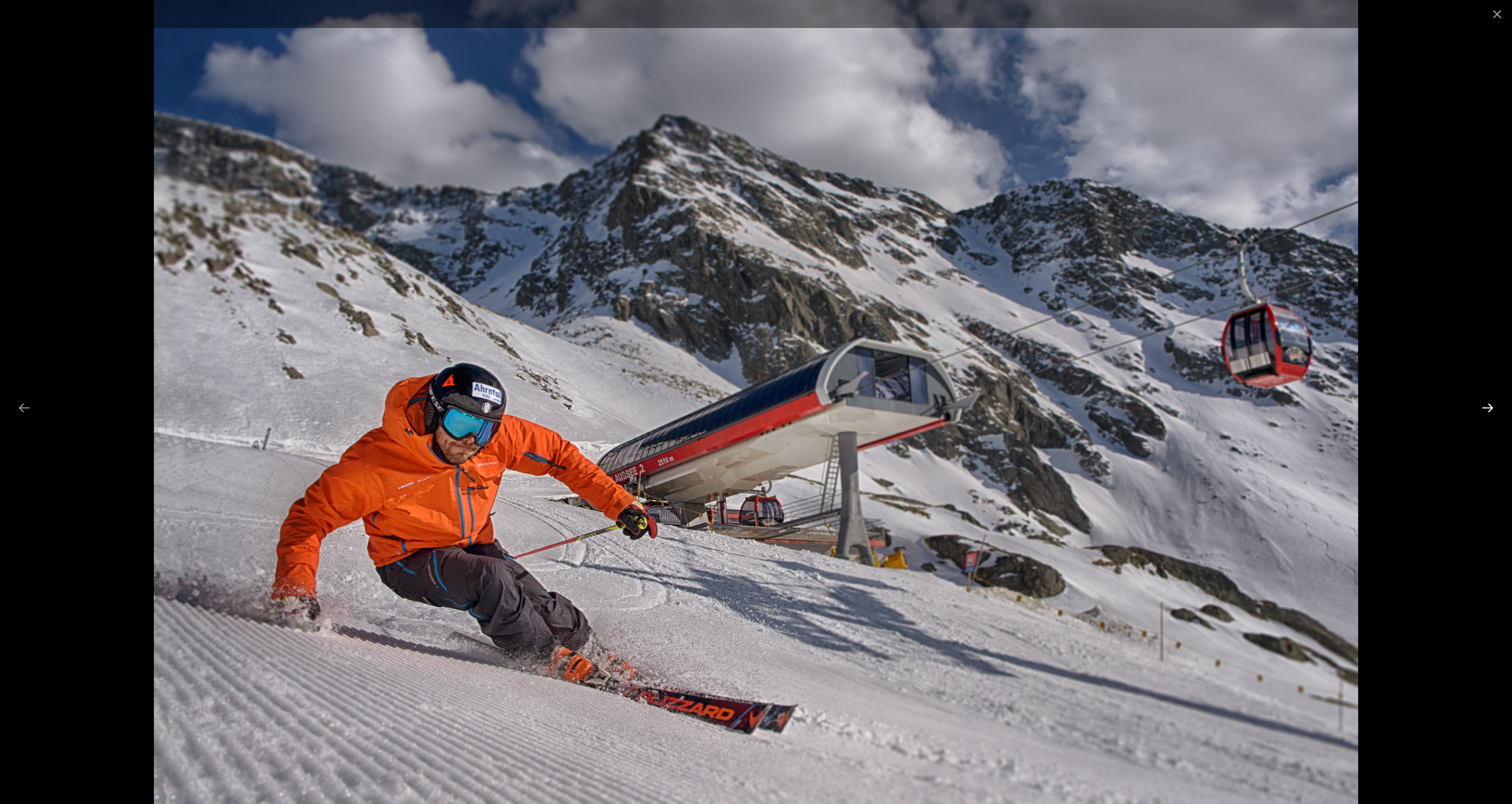
click at [1484, 407] on button "Next slide" at bounding box center [1487, 408] width 25 height 23
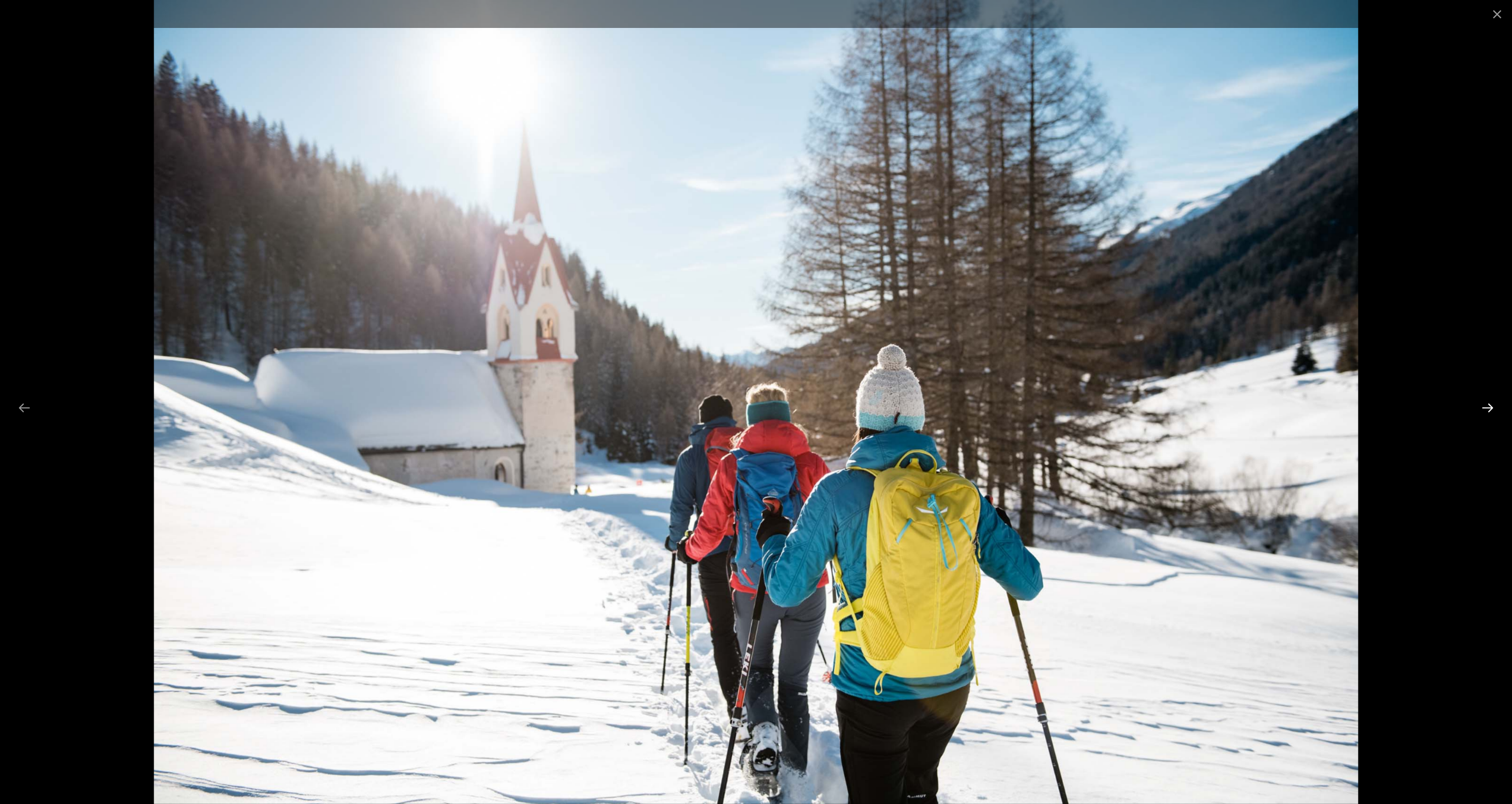
click at [1484, 407] on button "Next slide" at bounding box center [1487, 408] width 25 height 23
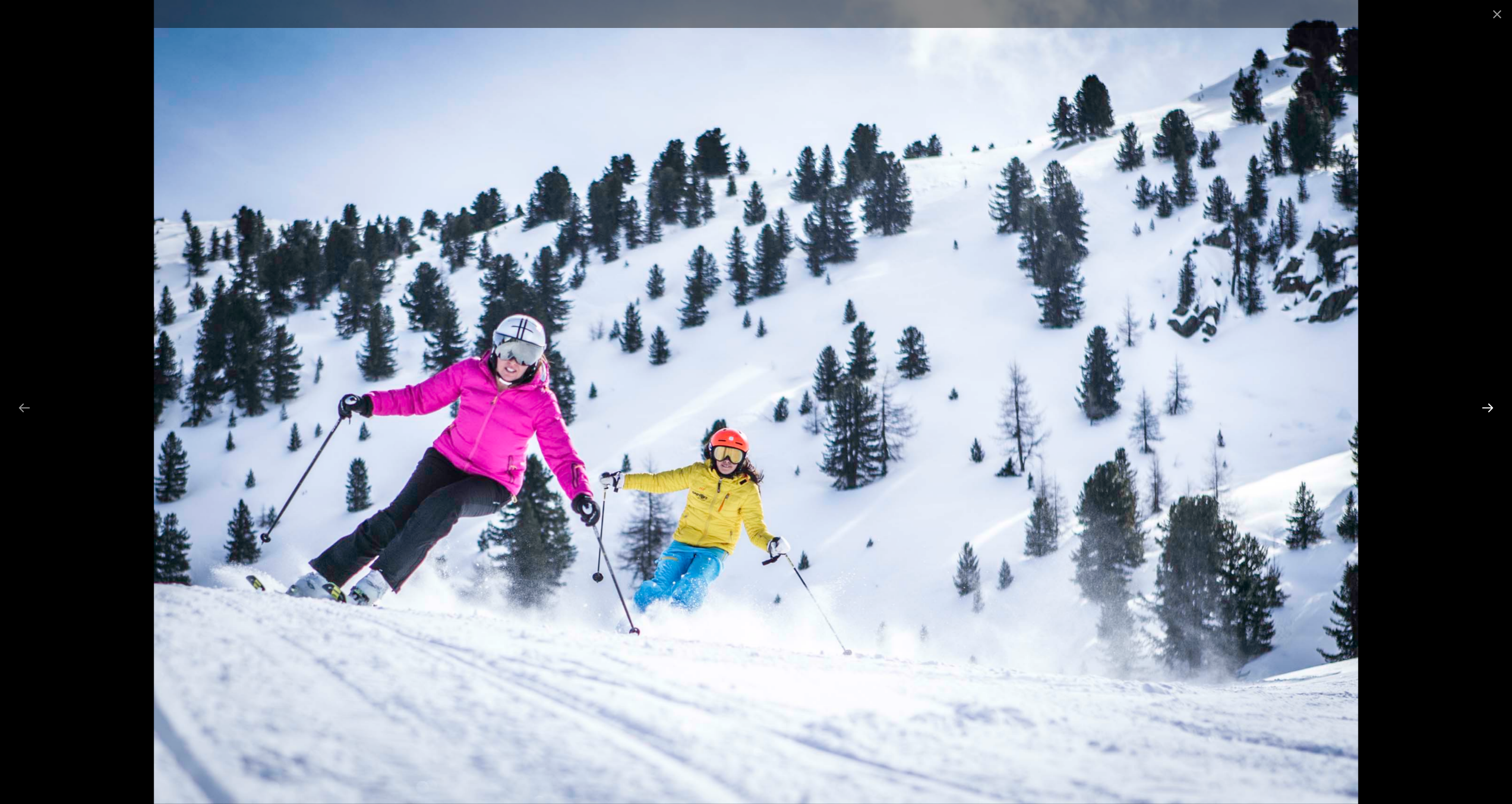
click at [1484, 407] on button "Next slide" at bounding box center [1487, 408] width 25 height 23
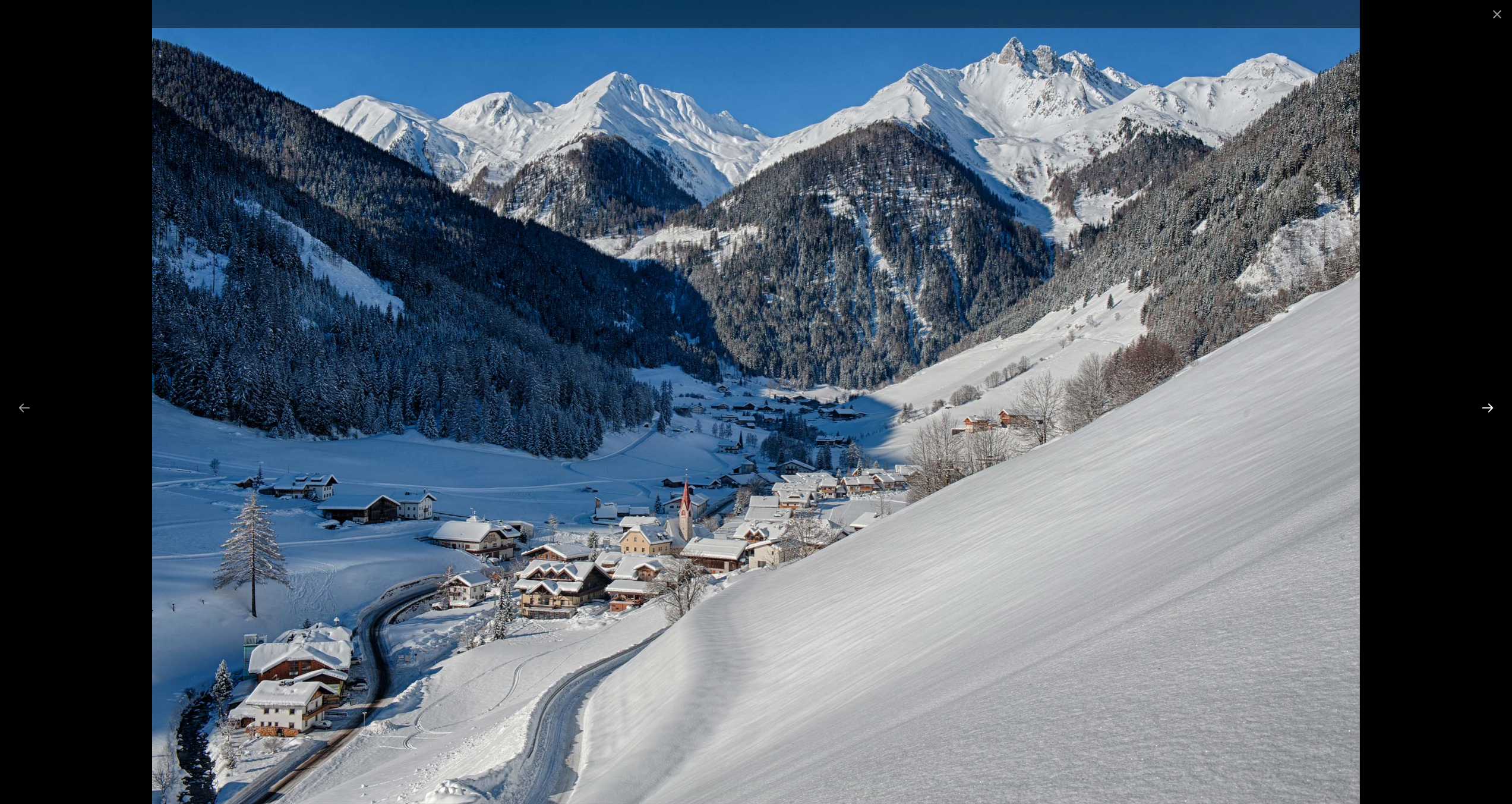
click at [1484, 407] on button "Next slide" at bounding box center [1487, 408] width 25 height 23
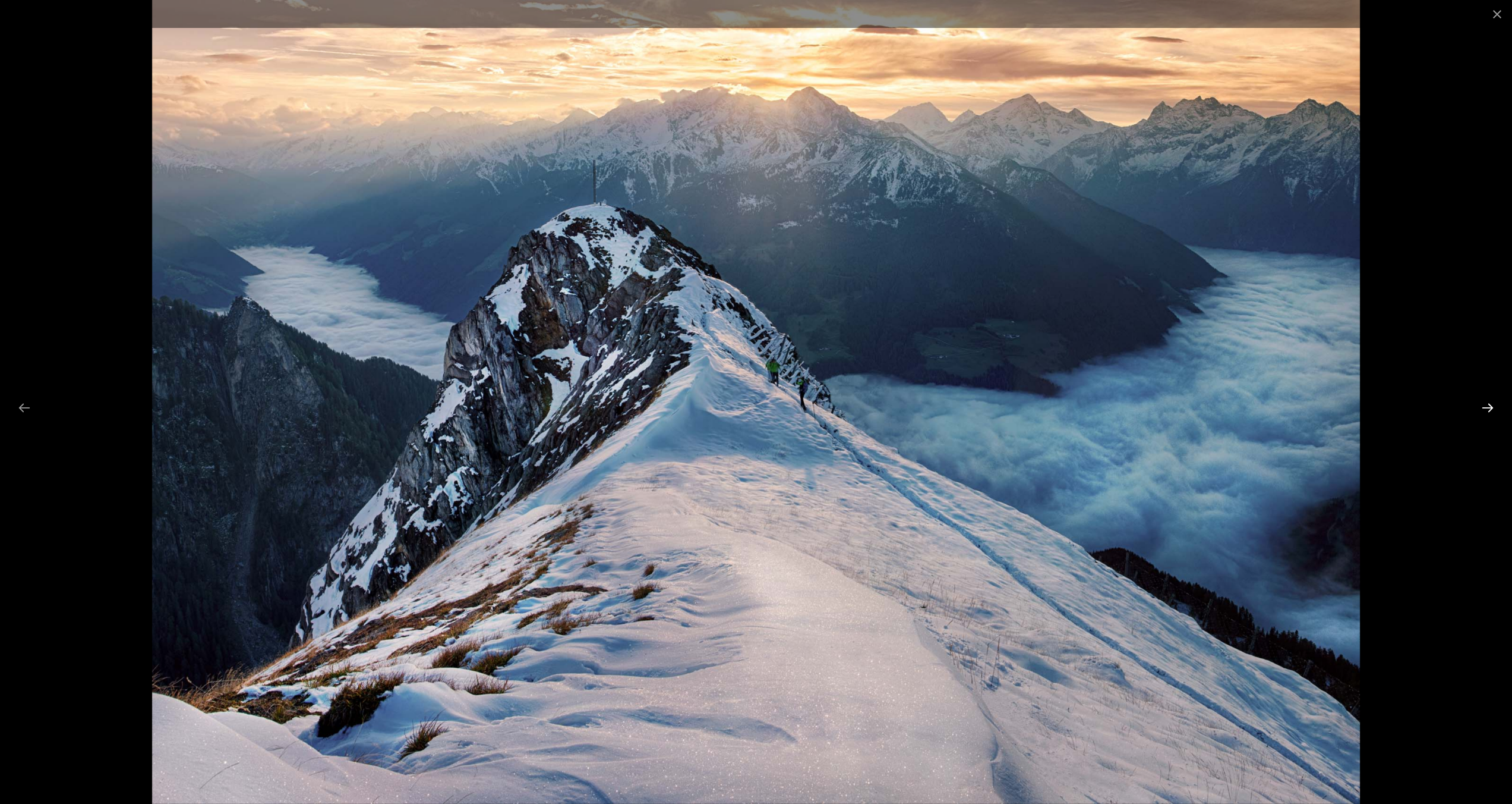
click at [1484, 407] on button "Next slide" at bounding box center [1487, 408] width 25 height 23
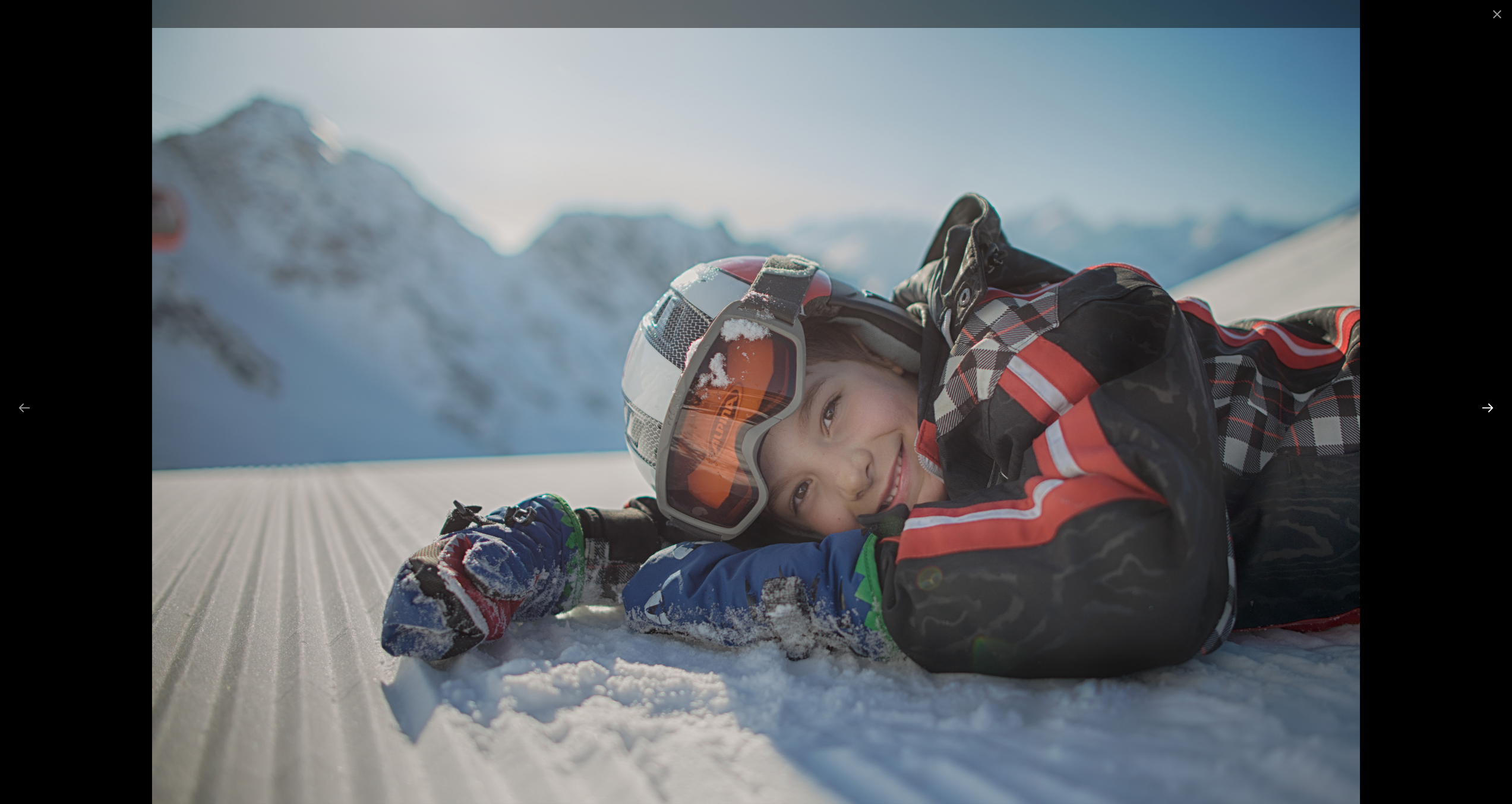
click at [1484, 407] on button "Next slide" at bounding box center [1487, 408] width 25 height 23
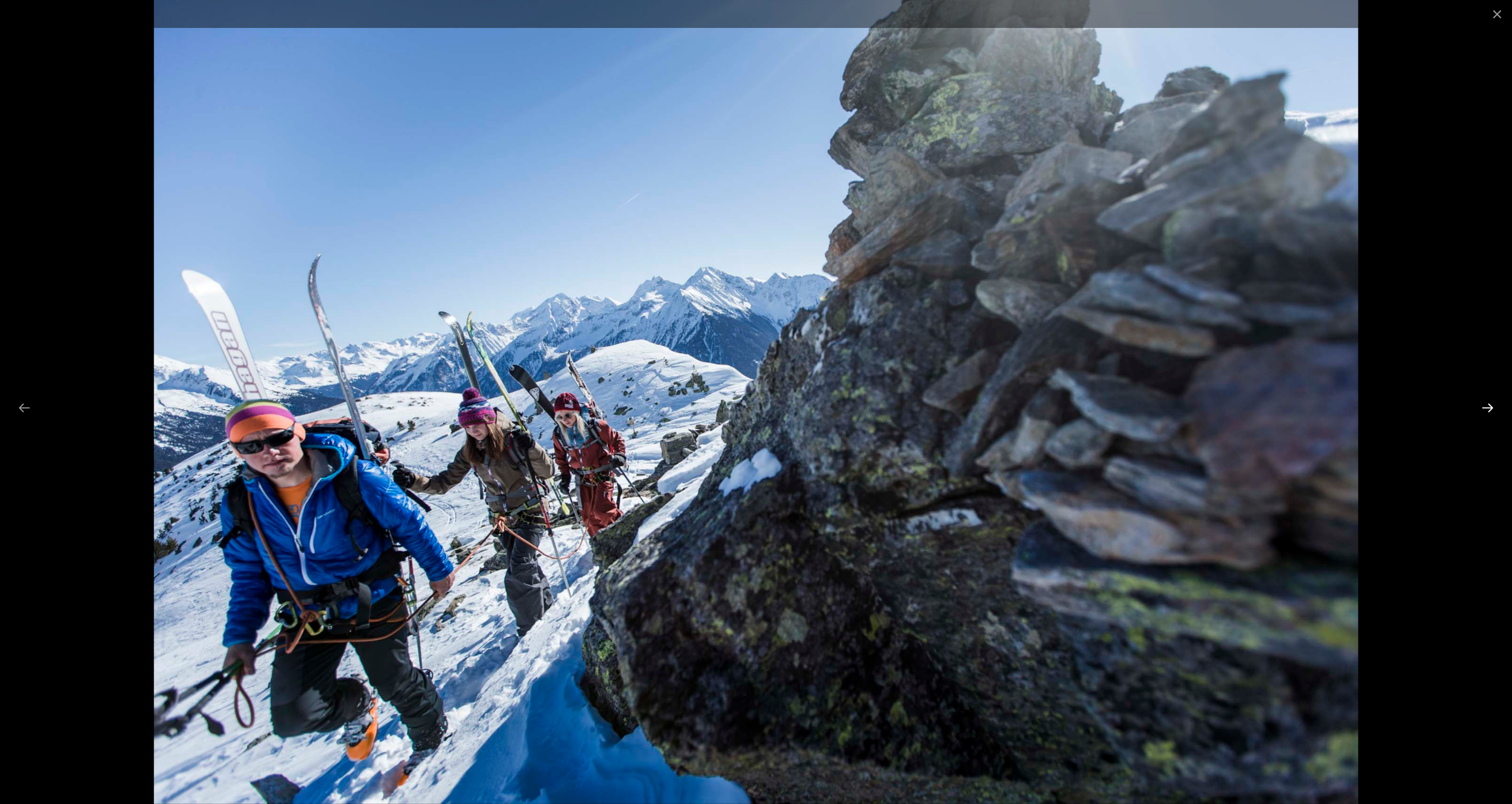
click at [1484, 407] on button "Next slide" at bounding box center [1487, 408] width 25 height 23
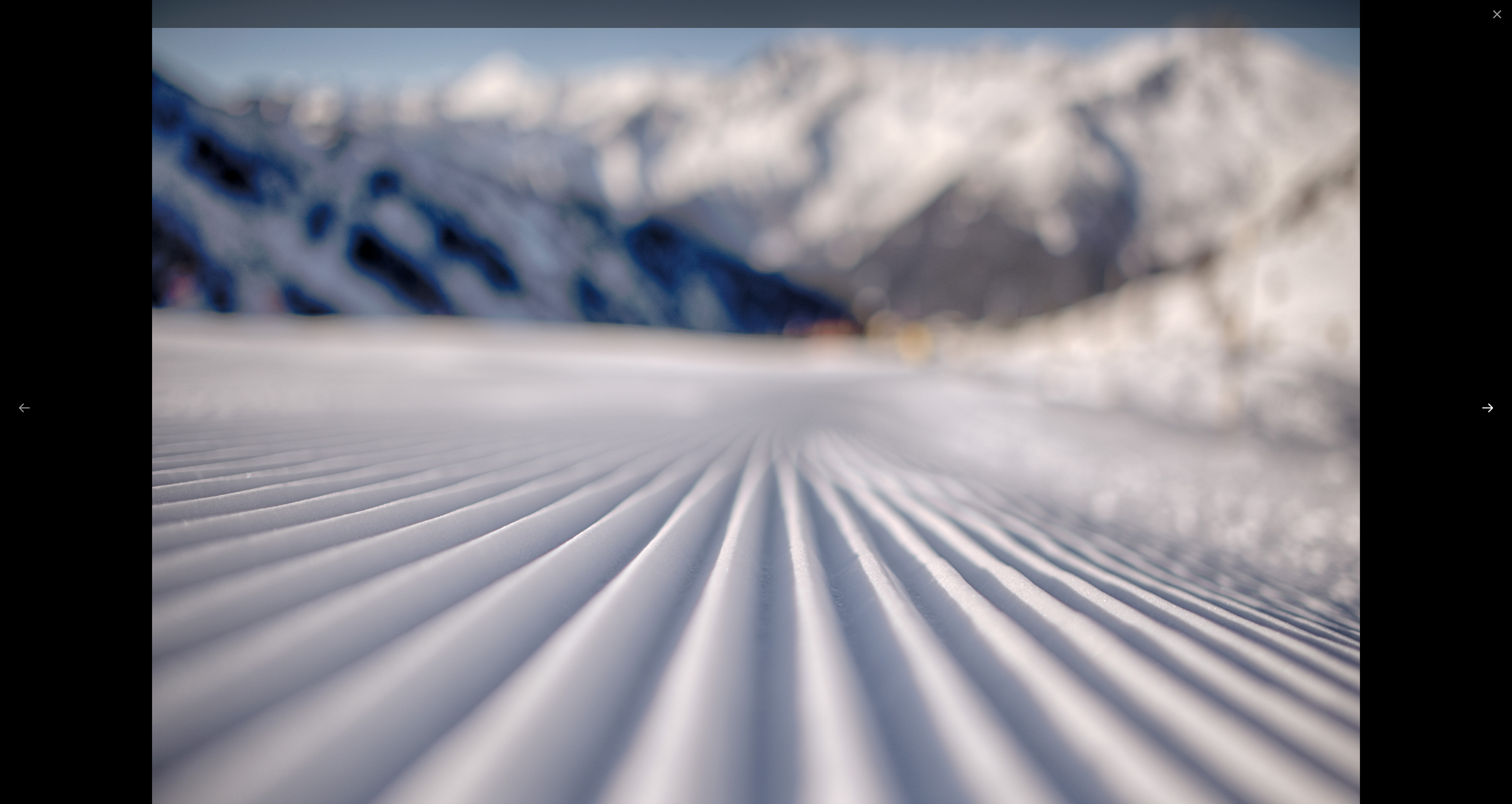
click at [1484, 407] on button "Next slide" at bounding box center [1487, 408] width 25 height 23
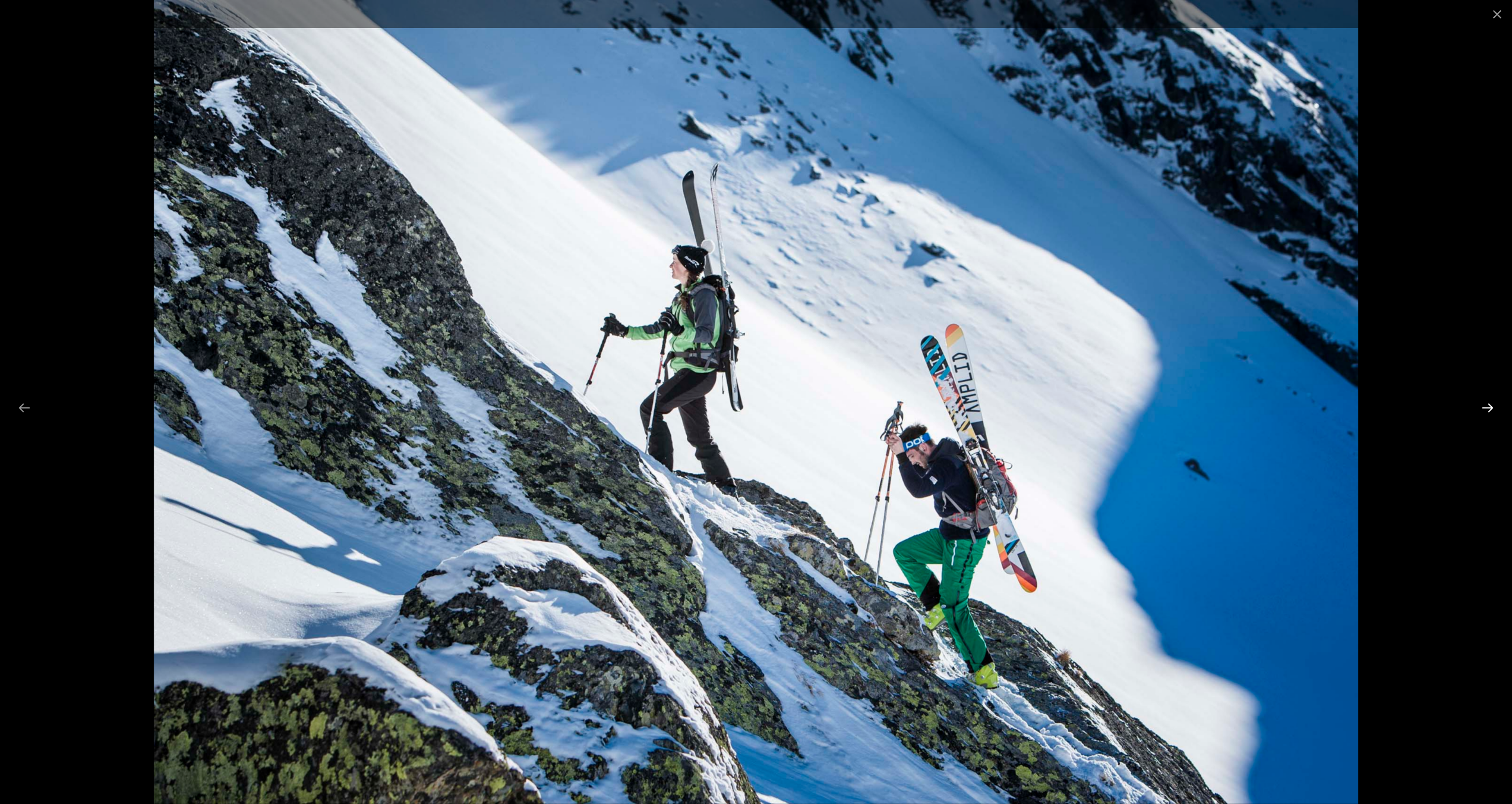
click at [1484, 407] on button "Next slide" at bounding box center [1487, 408] width 25 height 23
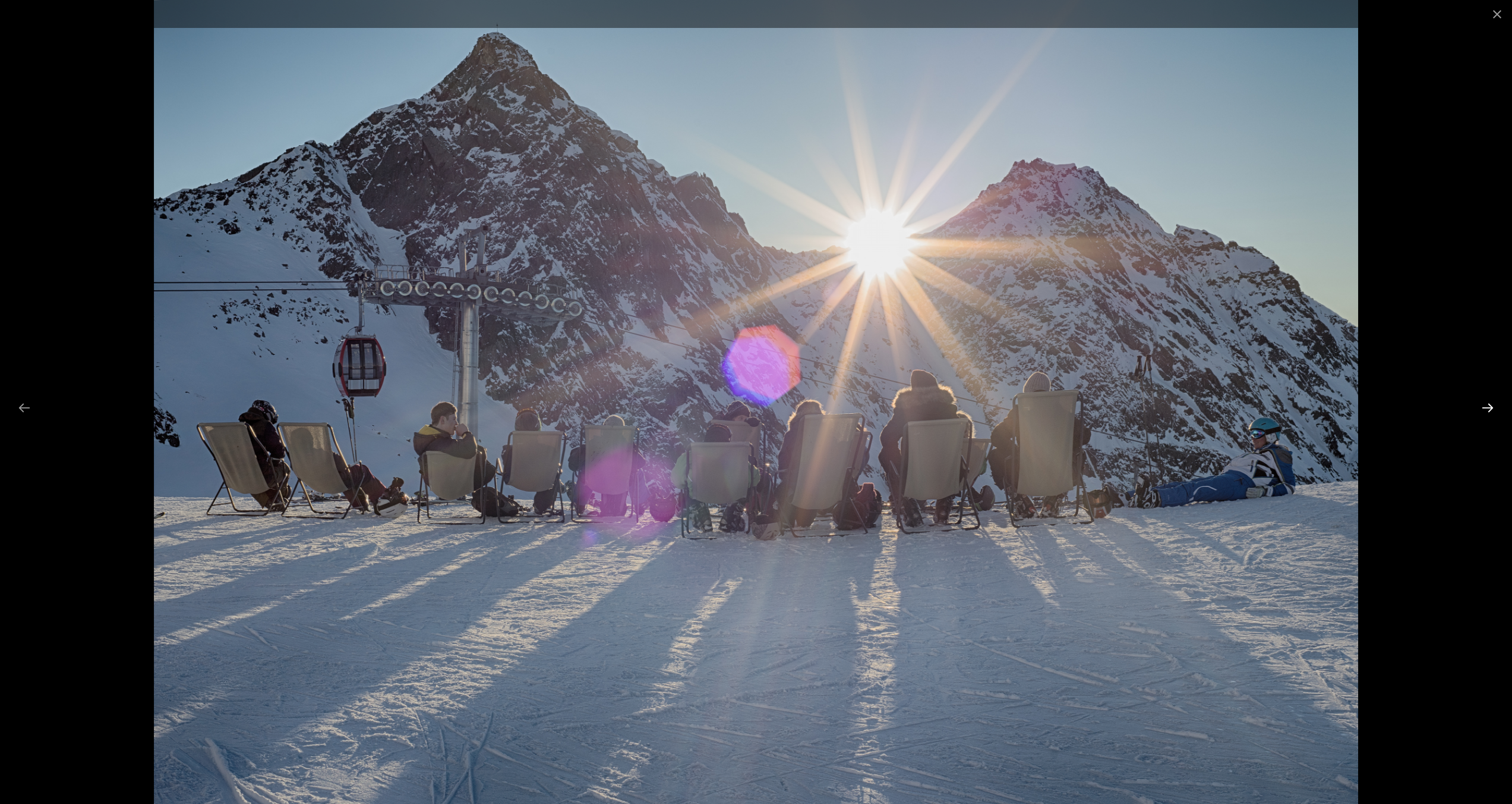
click at [1484, 407] on button "Next slide" at bounding box center [1487, 408] width 25 height 23
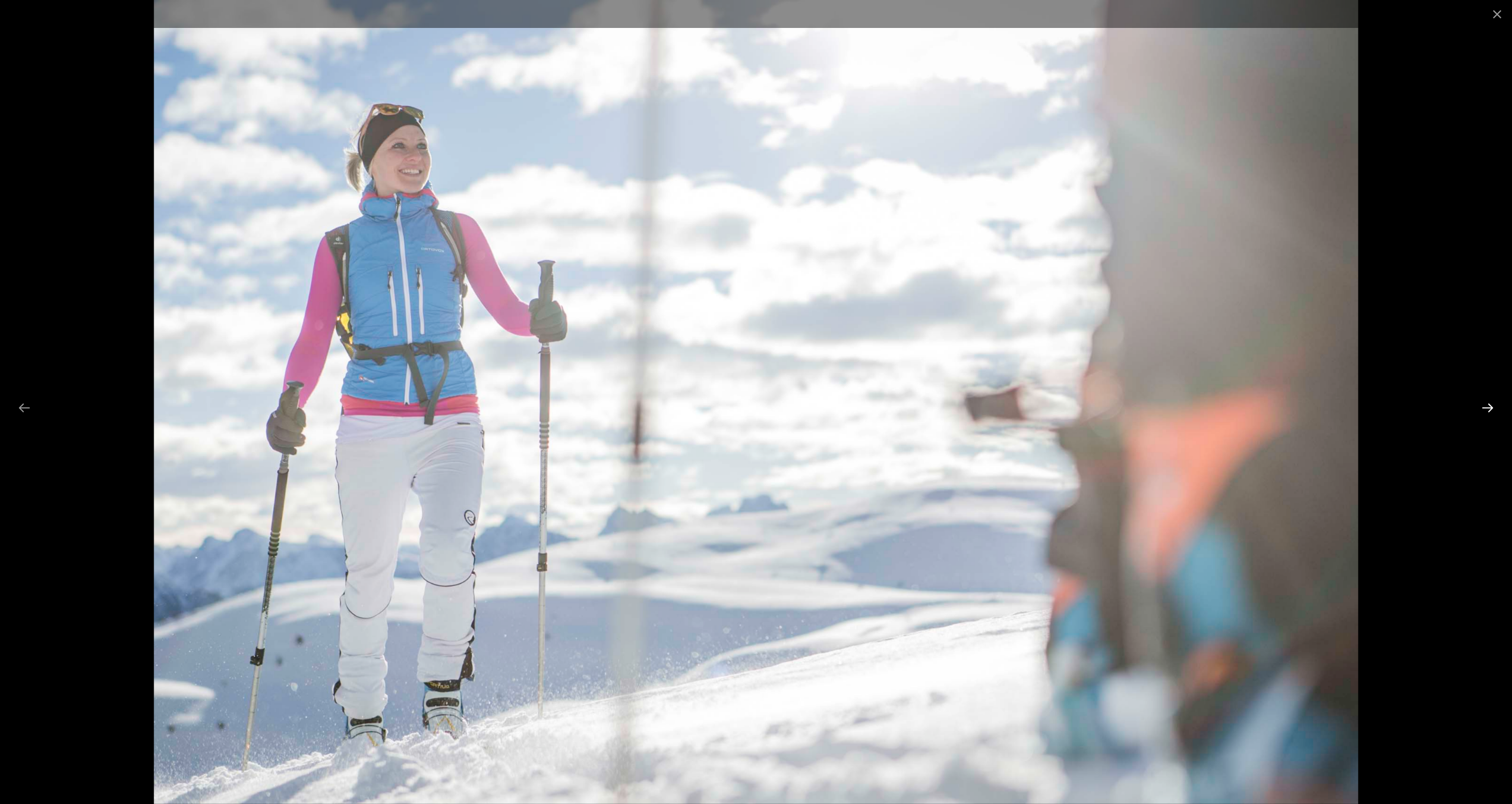
click at [1484, 407] on button "Next slide" at bounding box center [1487, 408] width 25 height 23
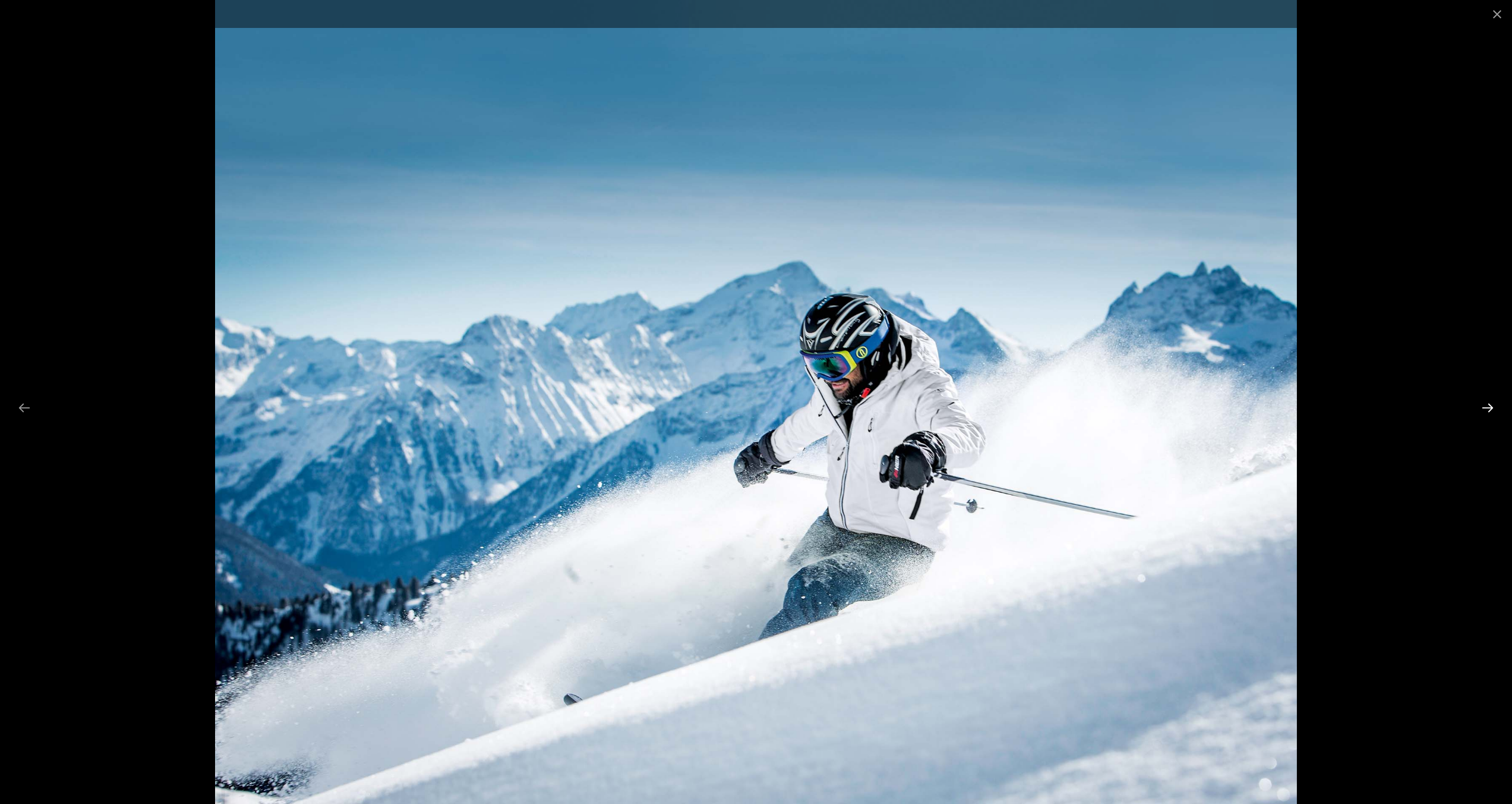
click at [1484, 407] on button "Next slide" at bounding box center [1487, 408] width 25 height 23
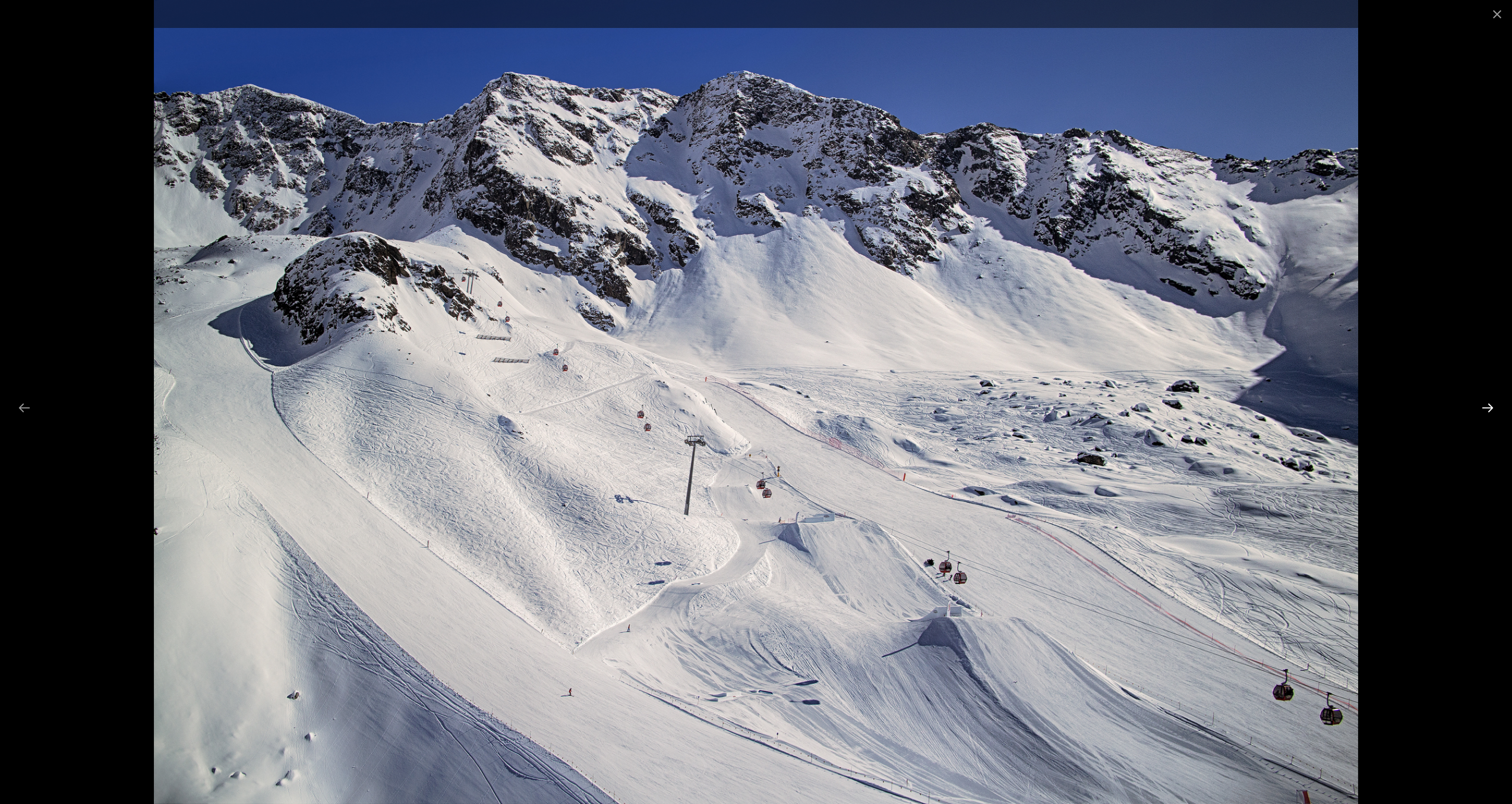
click at [1484, 407] on button "Next slide" at bounding box center [1487, 408] width 25 height 23
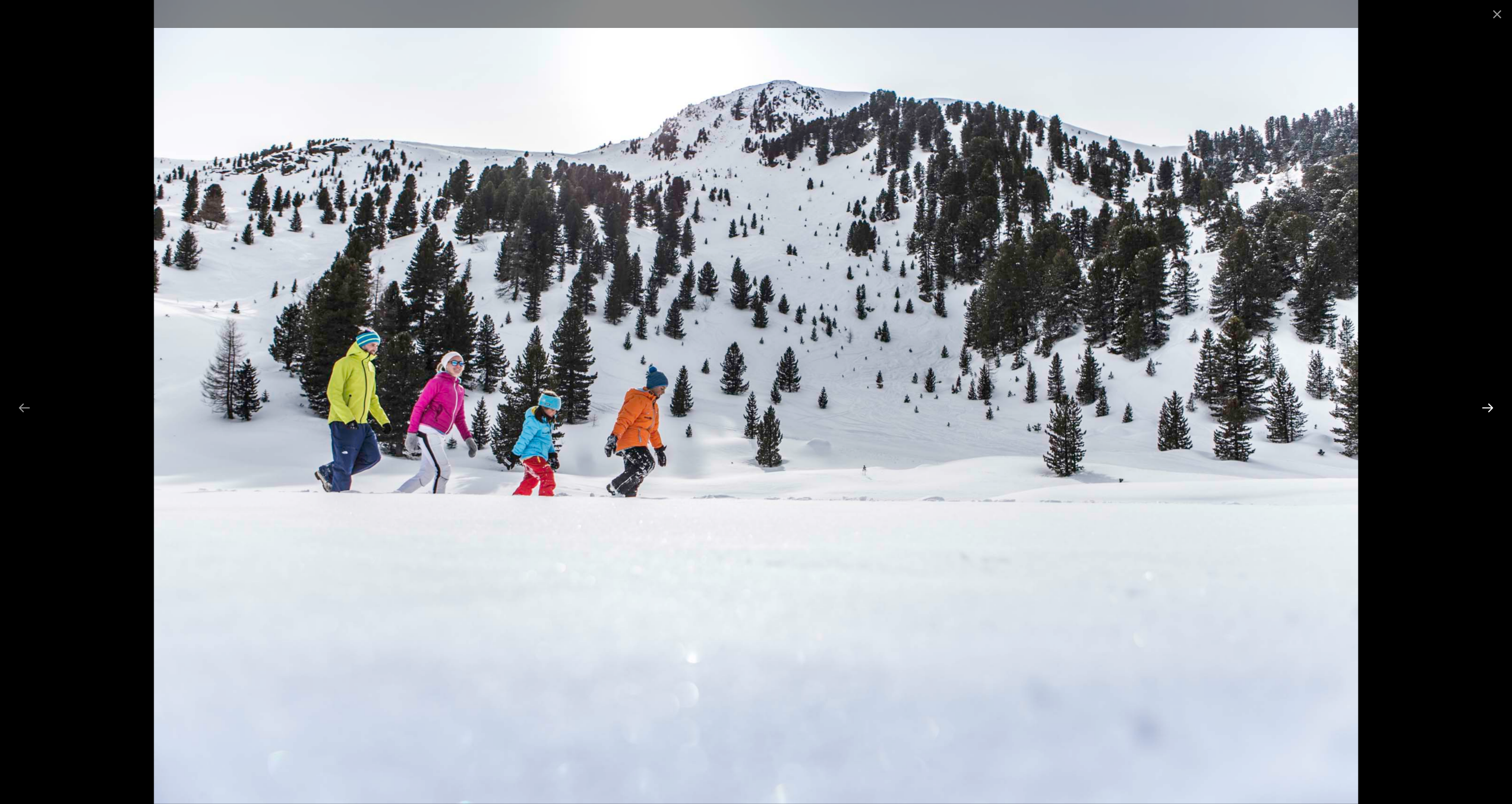
click at [1484, 407] on button "Next slide" at bounding box center [1487, 408] width 25 height 23
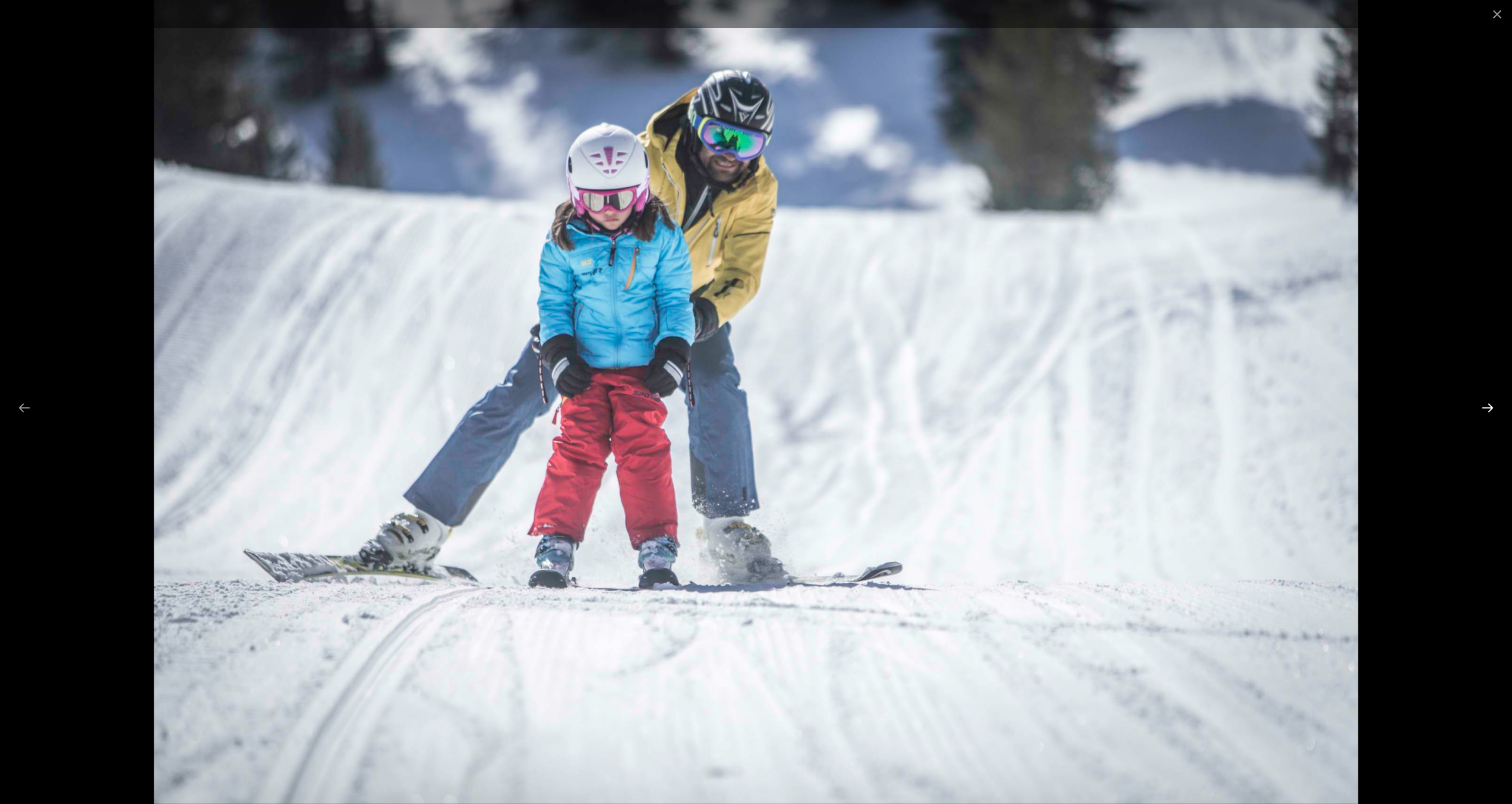
click at [1484, 407] on button "Next slide" at bounding box center [1487, 408] width 25 height 23
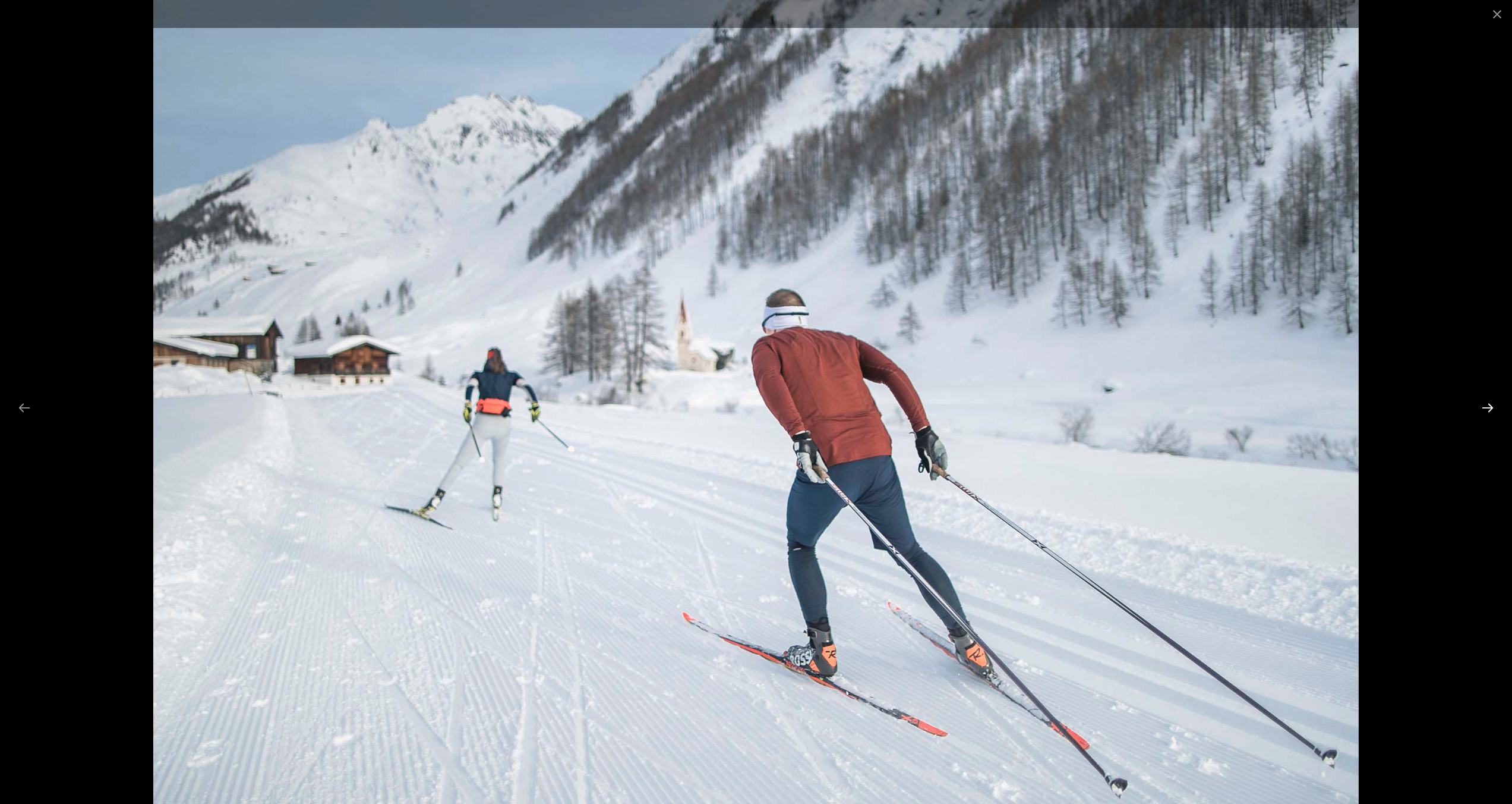
click at [1484, 407] on button "Next slide" at bounding box center [1487, 408] width 25 height 23
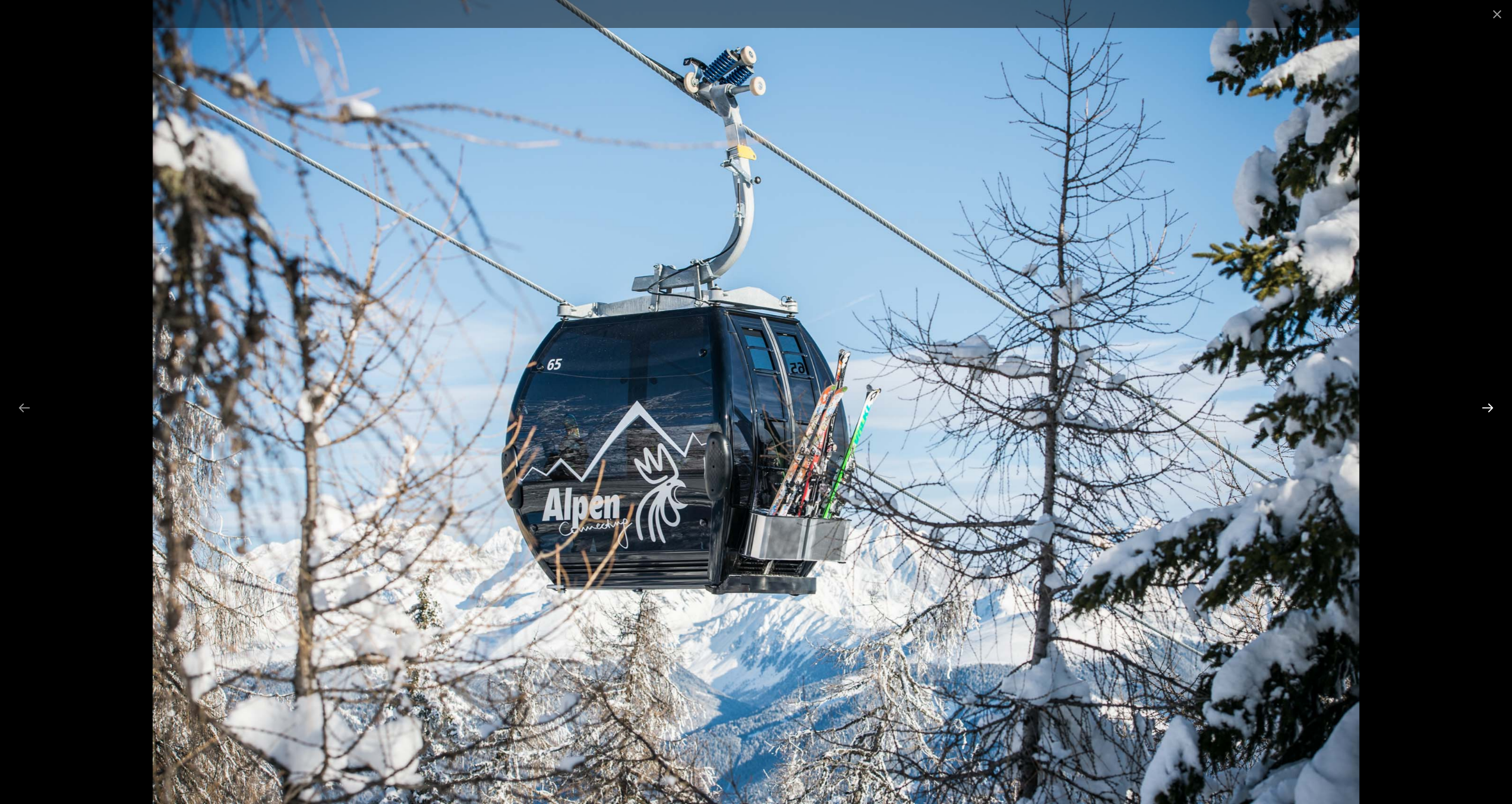
click at [1484, 407] on button "Next slide" at bounding box center [1487, 408] width 25 height 23
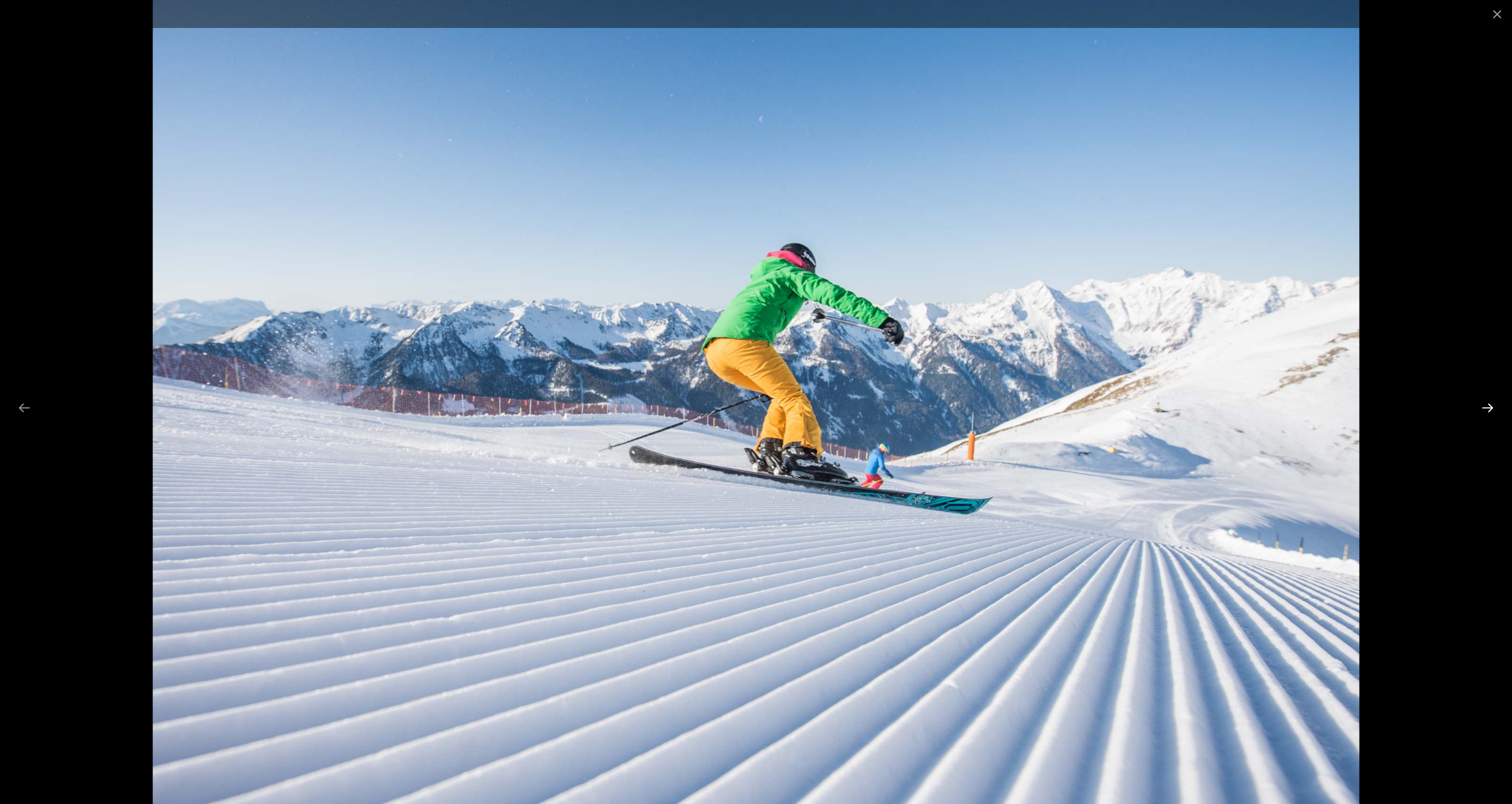
click at [1484, 407] on button "Next slide" at bounding box center [1487, 408] width 25 height 23
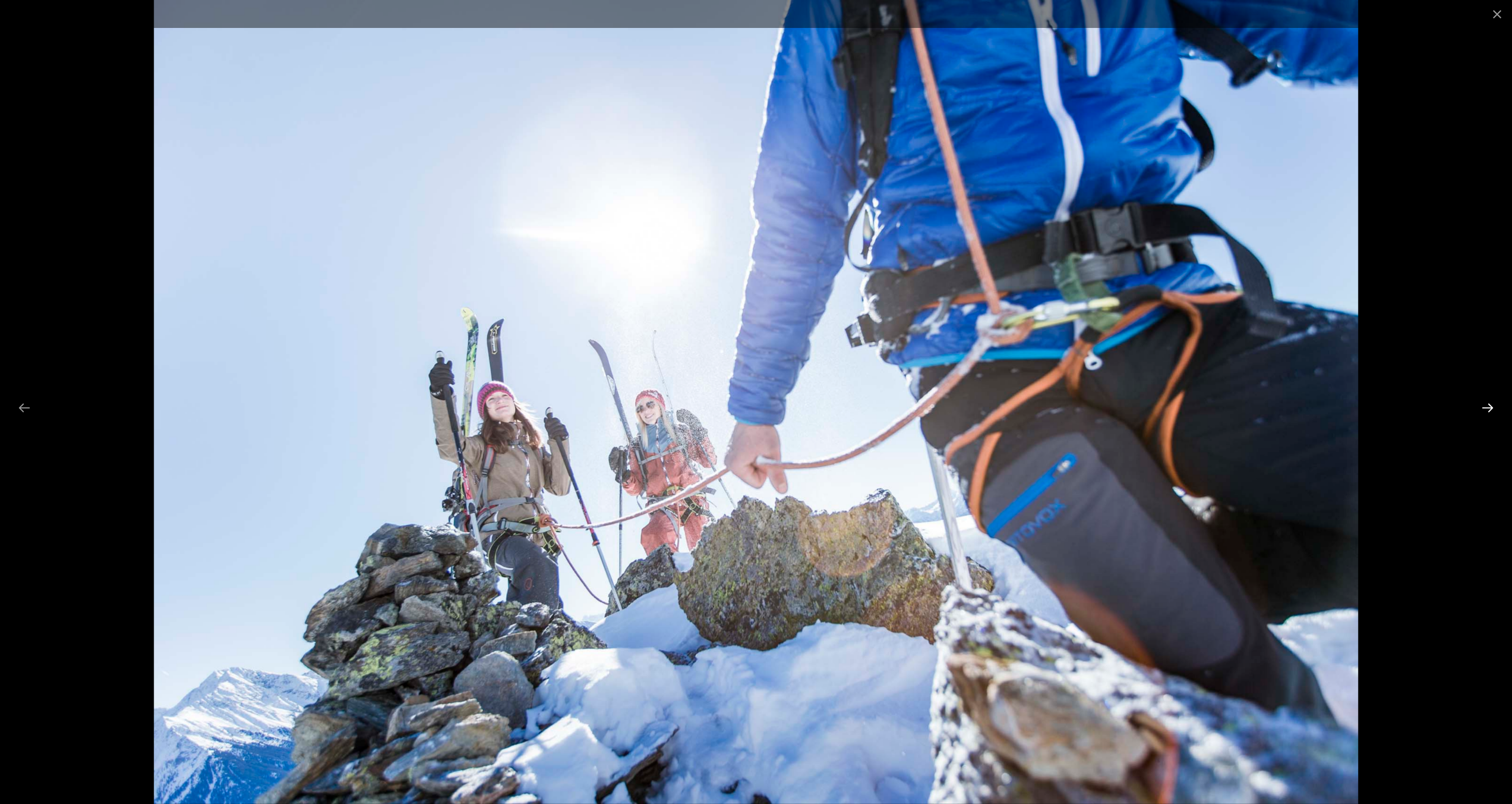
click at [1484, 407] on button "Next slide" at bounding box center [1487, 408] width 25 height 23
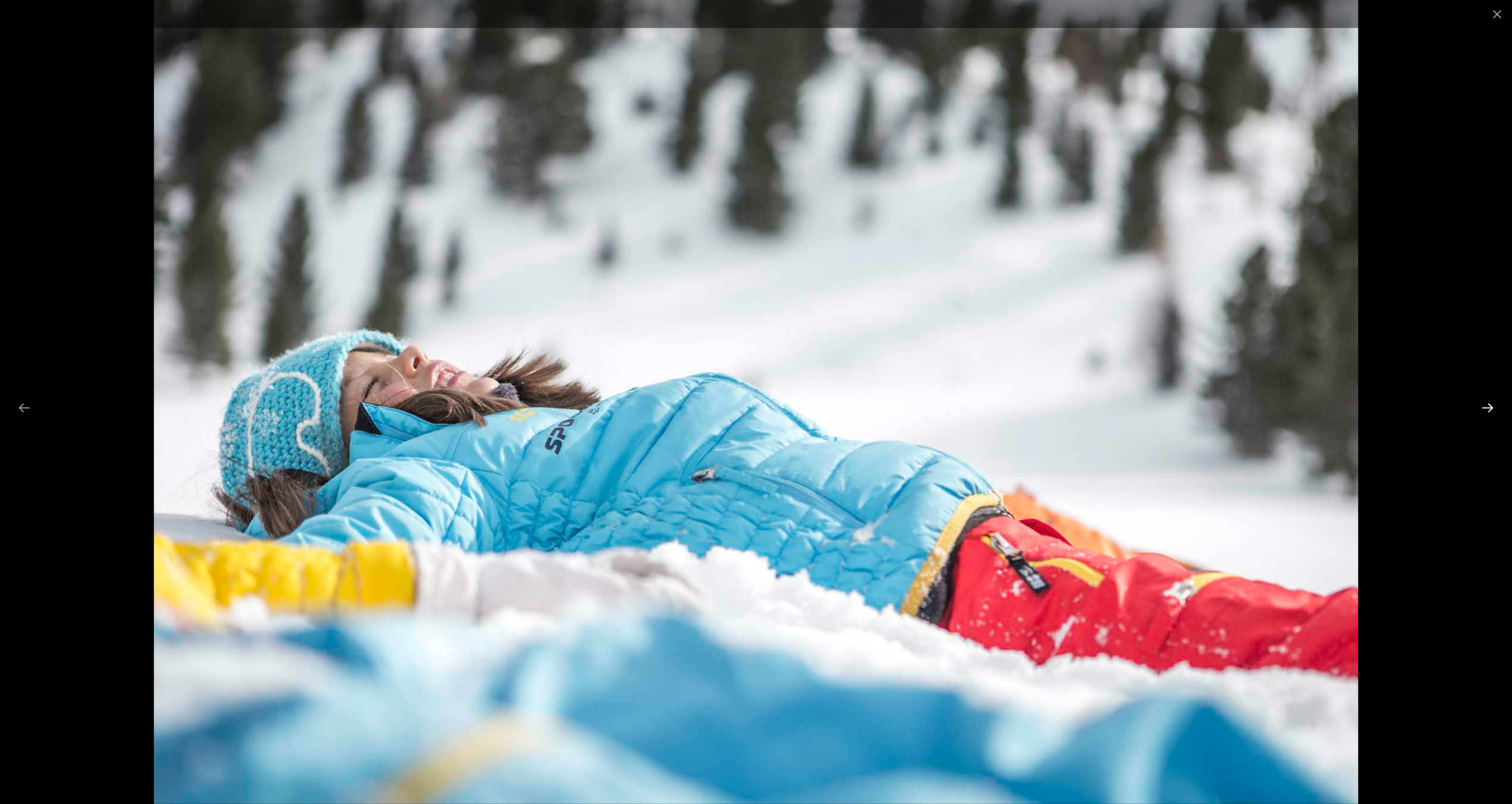
click at [1484, 407] on button "Next slide" at bounding box center [1487, 408] width 25 height 23
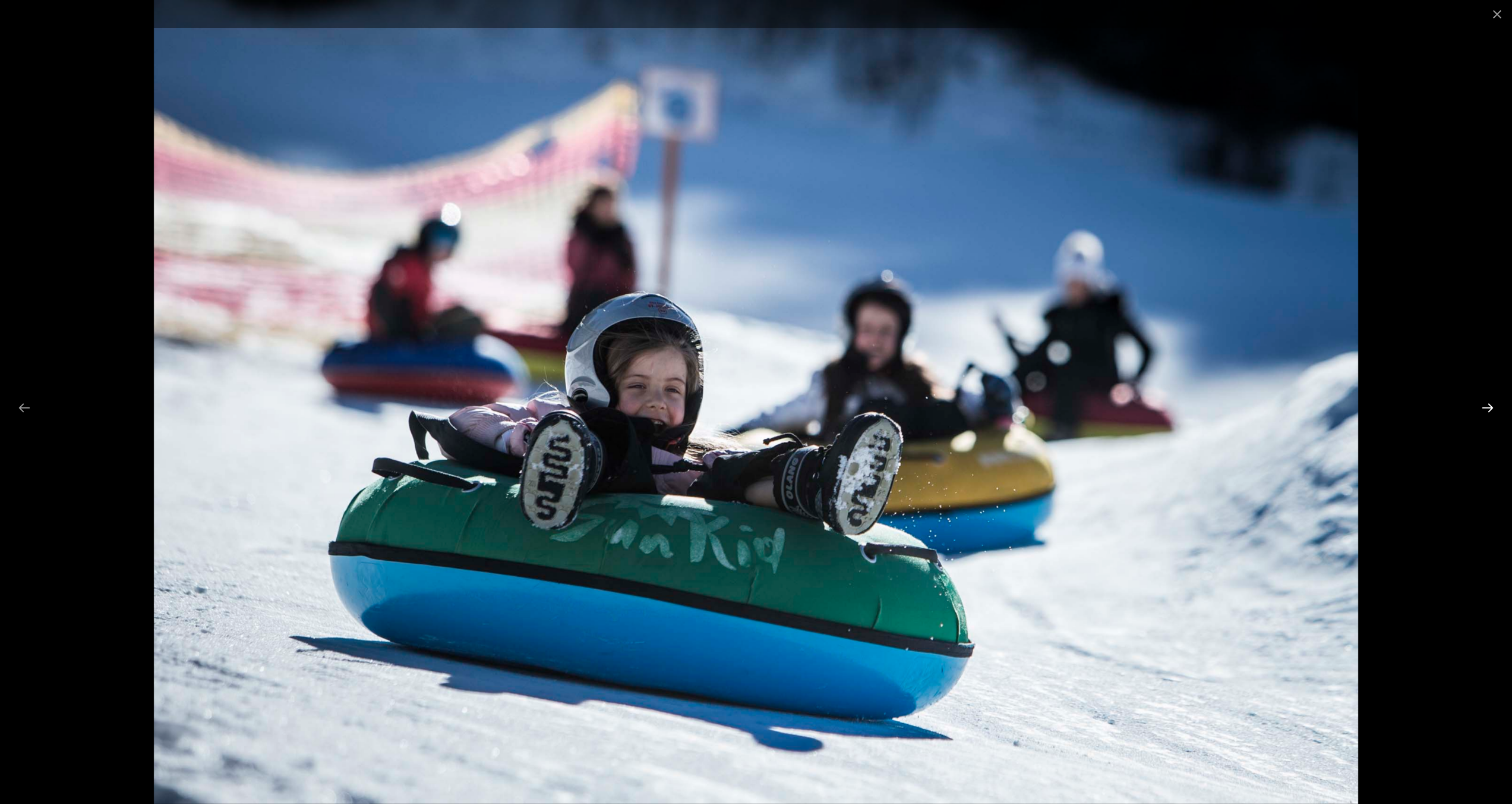
click at [1484, 407] on button "Next slide" at bounding box center [1487, 408] width 25 height 23
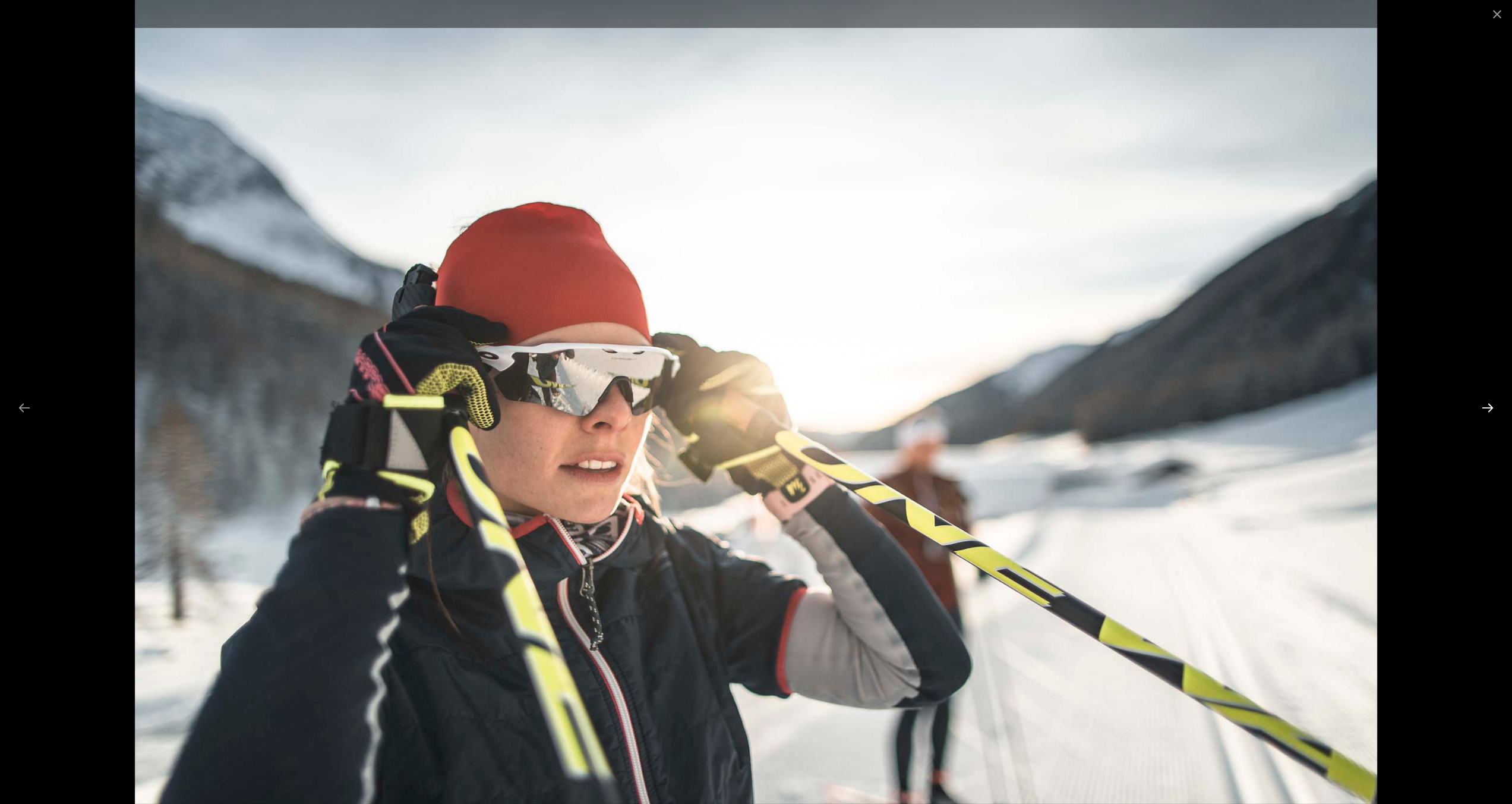
click at [1484, 407] on button "Next slide" at bounding box center [1487, 408] width 25 height 23
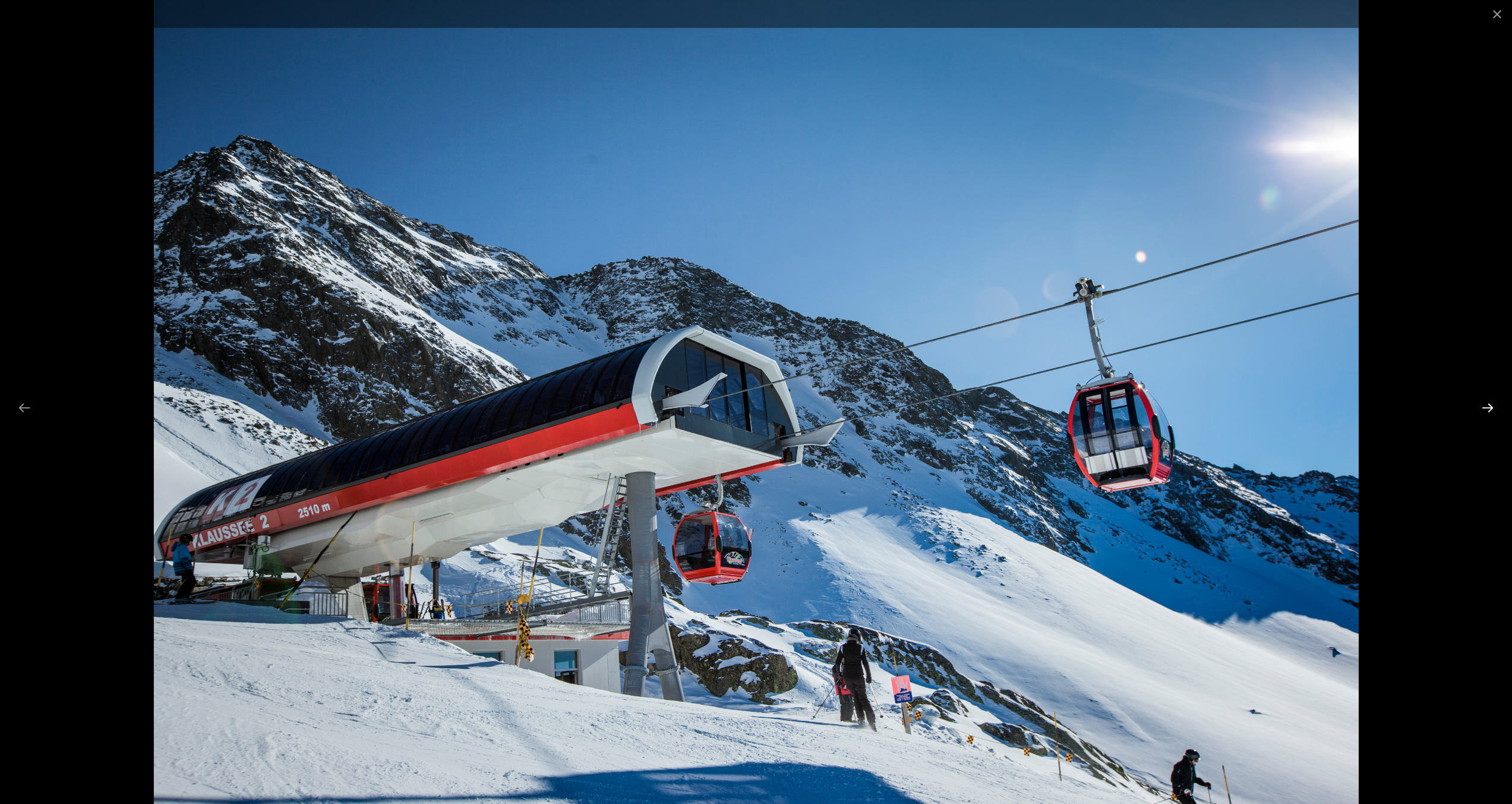
click at [1484, 407] on button "Next slide" at bounding box center [1487, 408] width 25 height 23
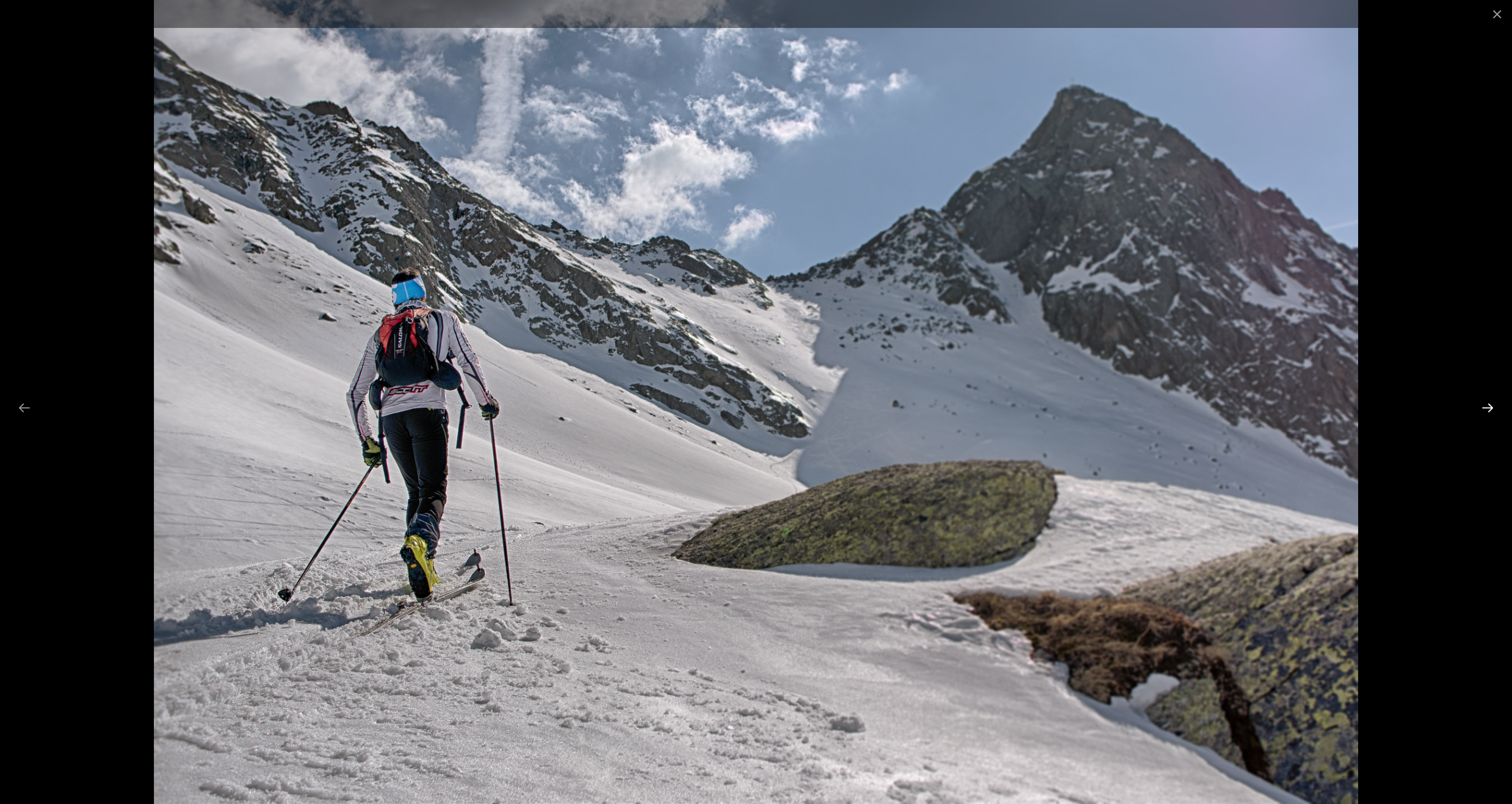
click at [1484, 407] on button "Next slide" at bounding box center [1487, 408] width 25 height 23
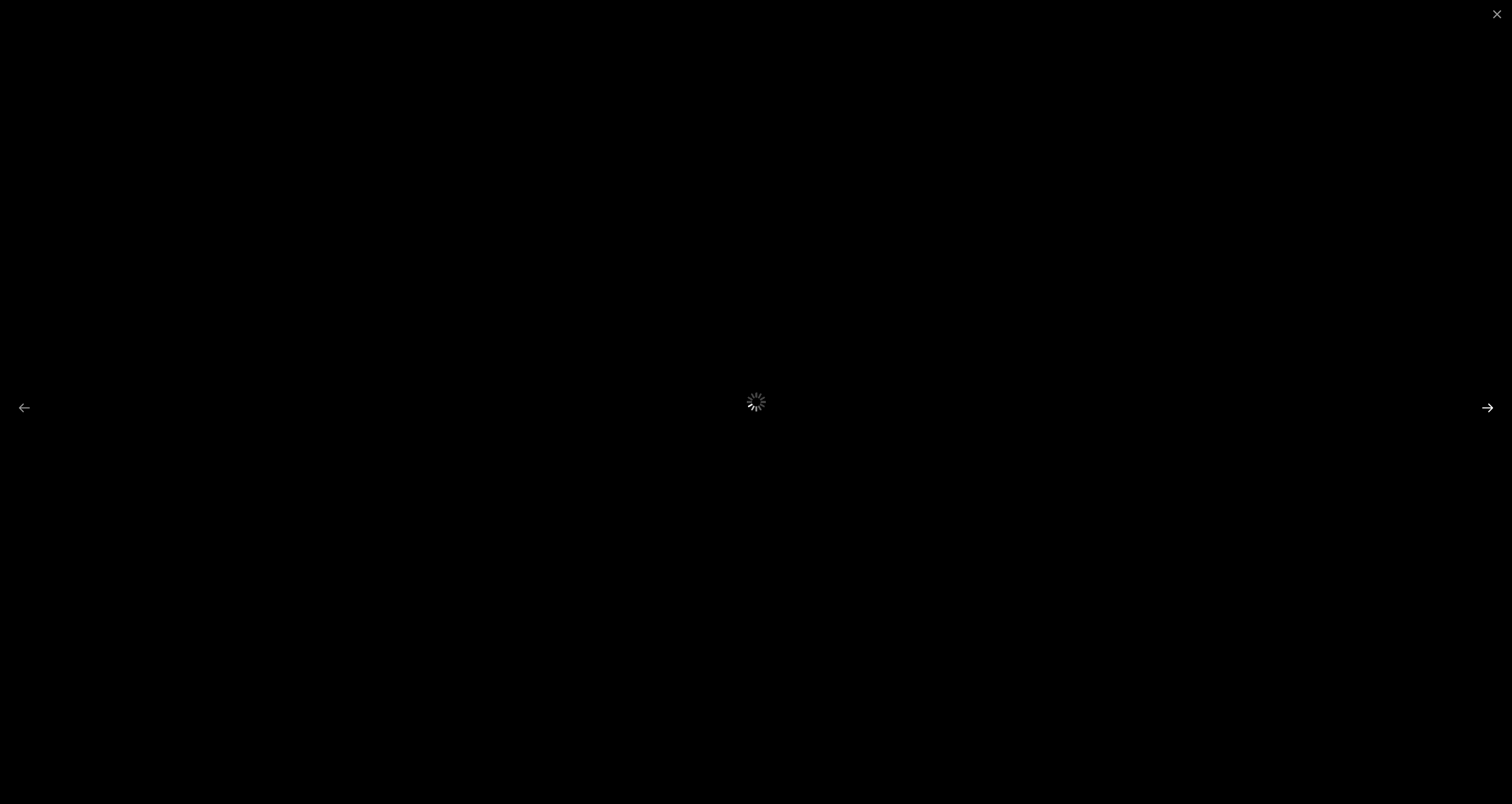
click at [1484, 407] on button "Next slide" at bounding box center [1487, 408] width 25 height 23
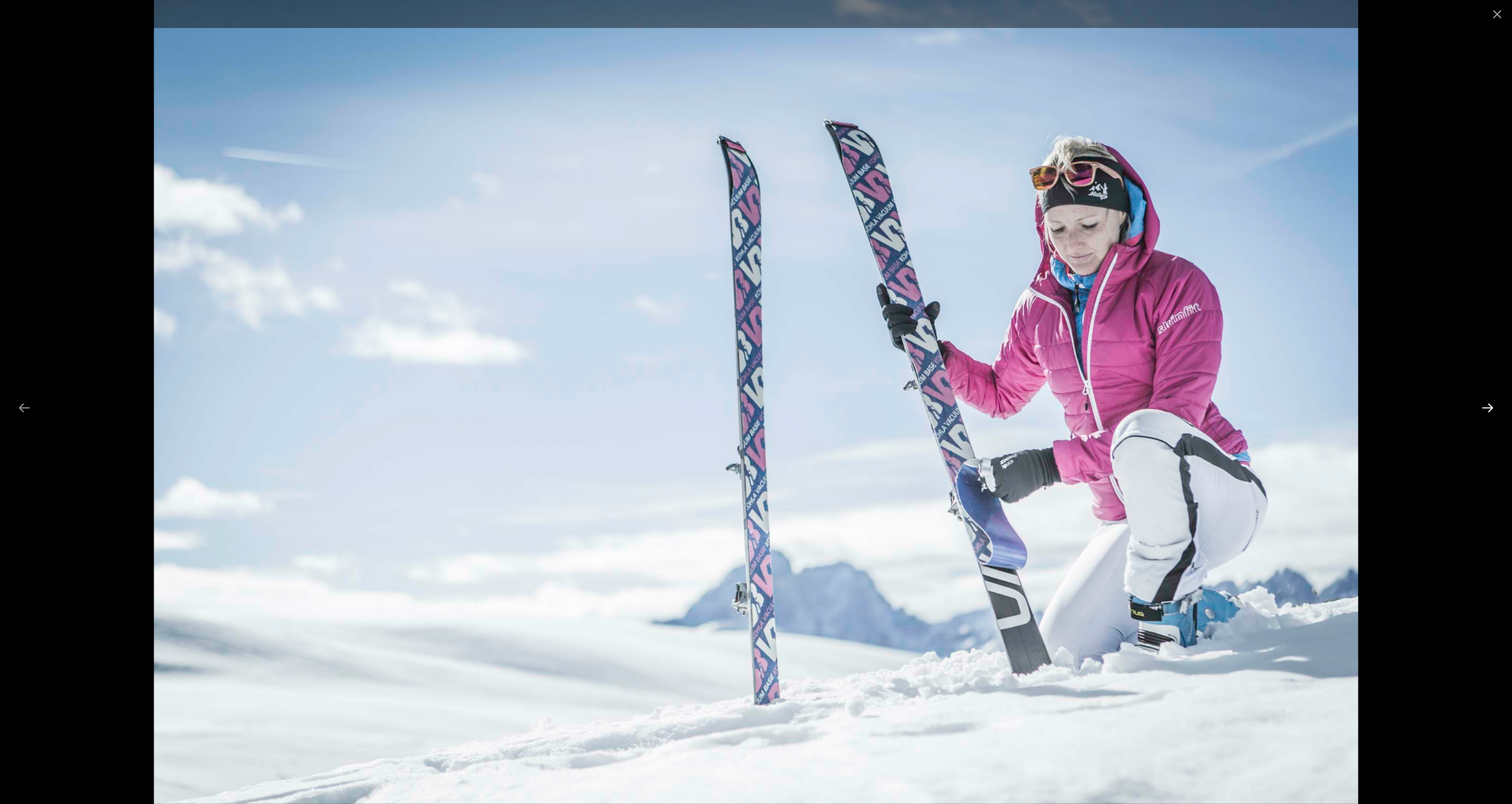
click at [1484, 407] on button "Next slide" at bounding box center [1487, 408] width 25 height 23
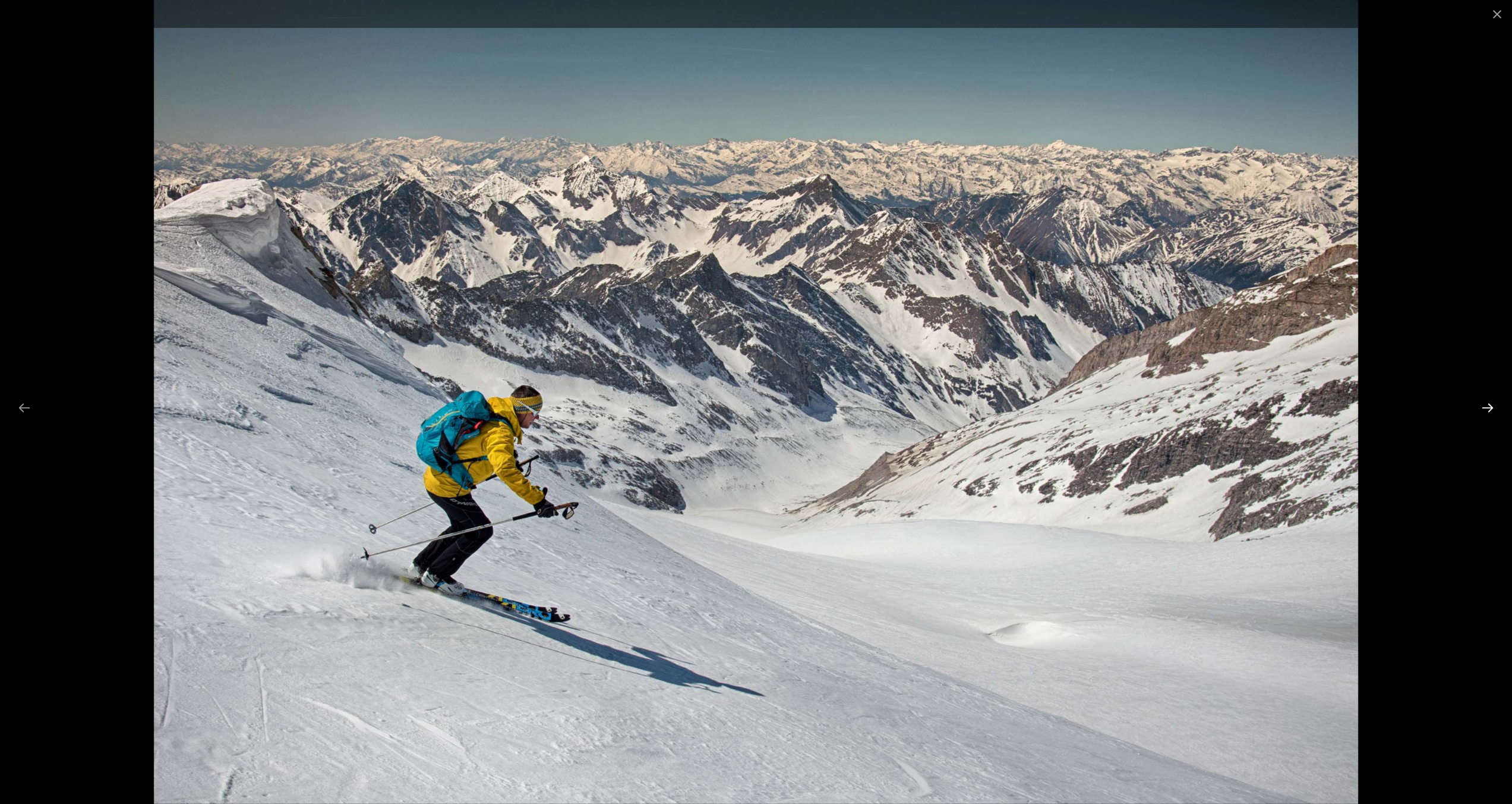
click at [1484, 407] on button "Next slide" at bounding box center [1487, 408] width 25 height 23
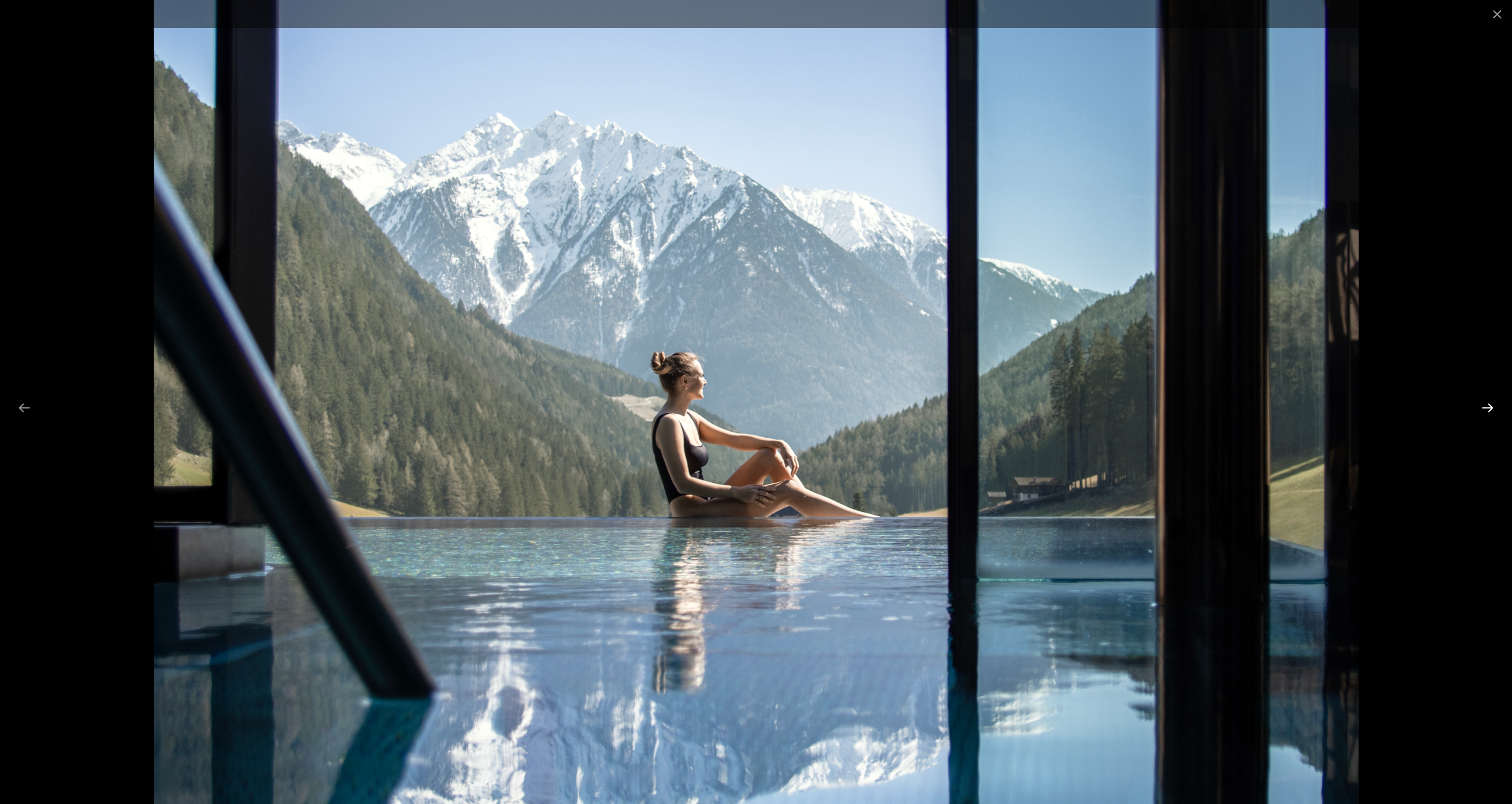
click at [1484, 407] on button "Next slide" at bounding box center [1487, 408] width 25 height 23
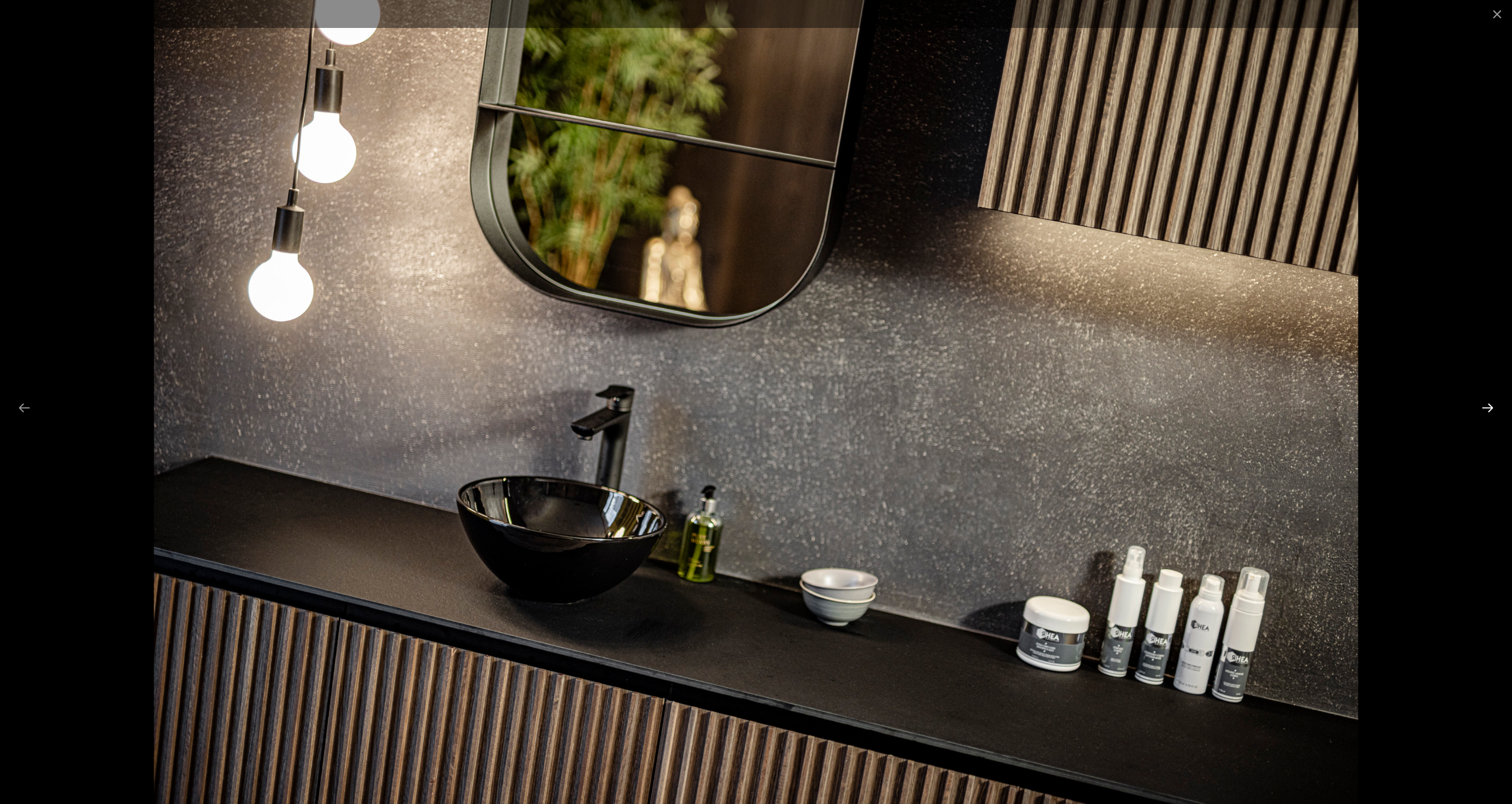
click at [1484, 407] on button "Next slide" at bounding box center [1487, 408] width 25 height 23
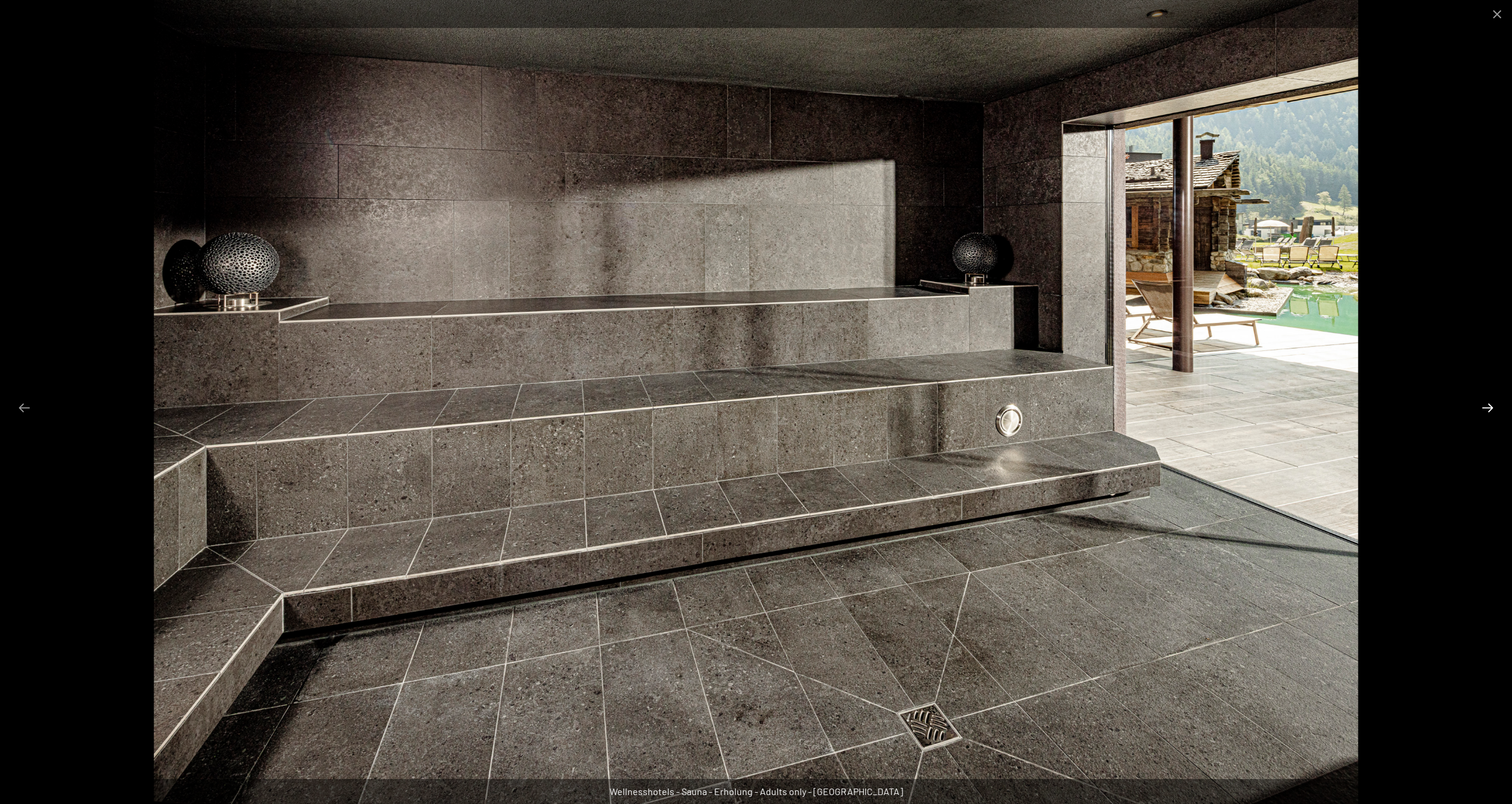
click at [1484, 407] on button "Next slide" at bounding box center [1487, 408] width 25 height 23
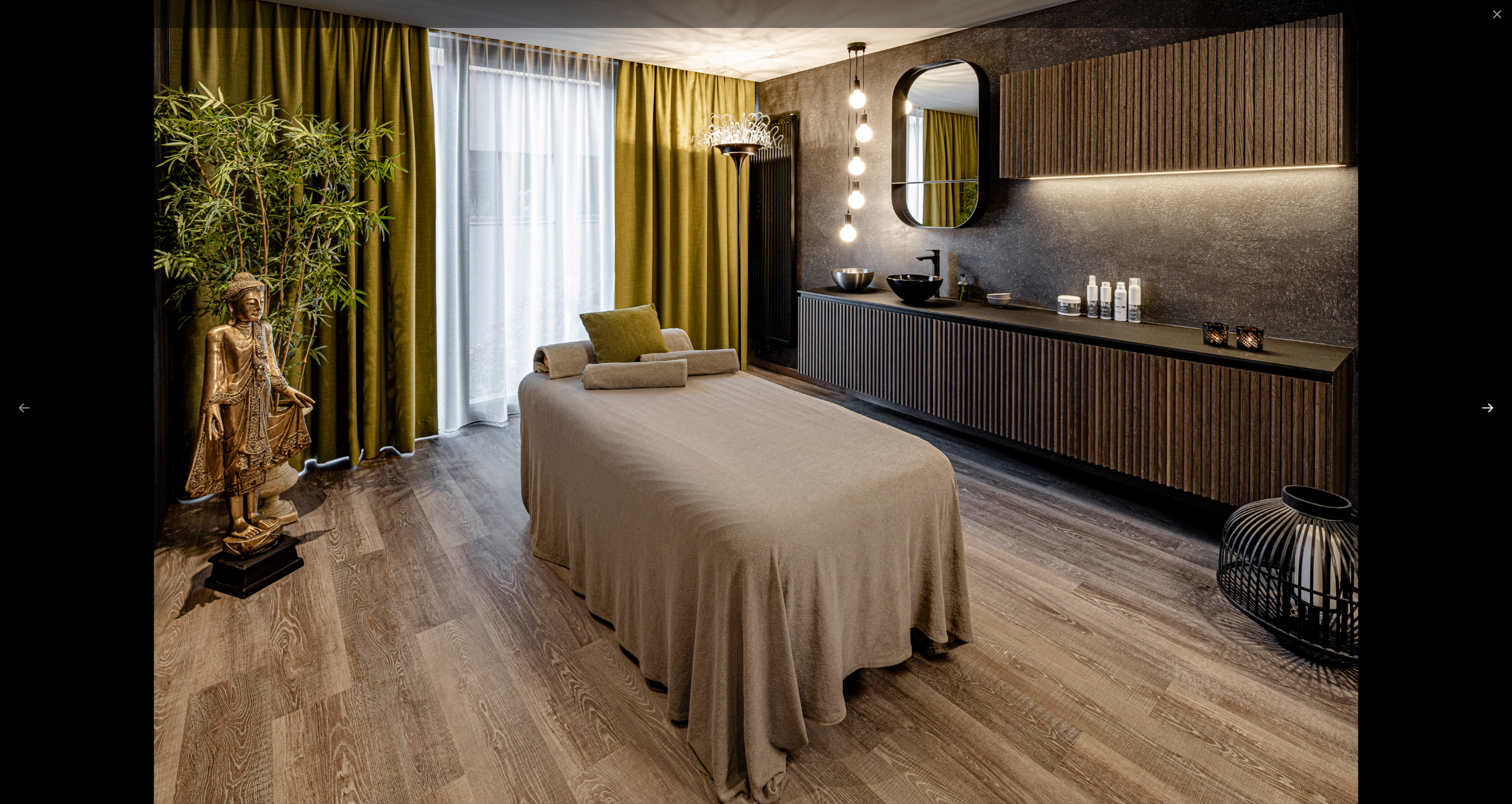
click at [1484, 407] on button "Next slide" at bounding box center [1487, 408] width 25 height 23
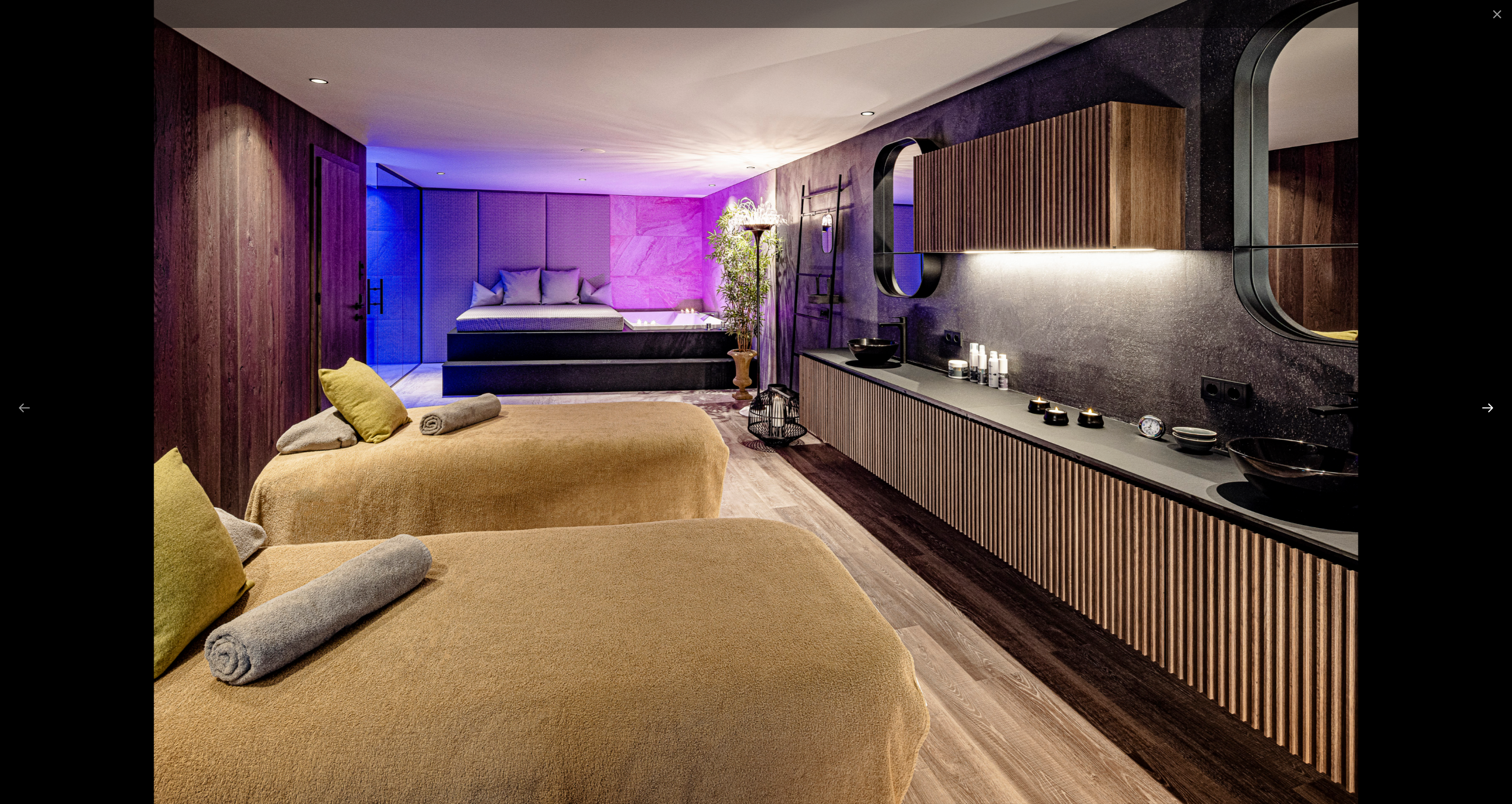
click at [1489, 403] on button "Next slide" at bounding box center [1487, 408] width 25 height 23
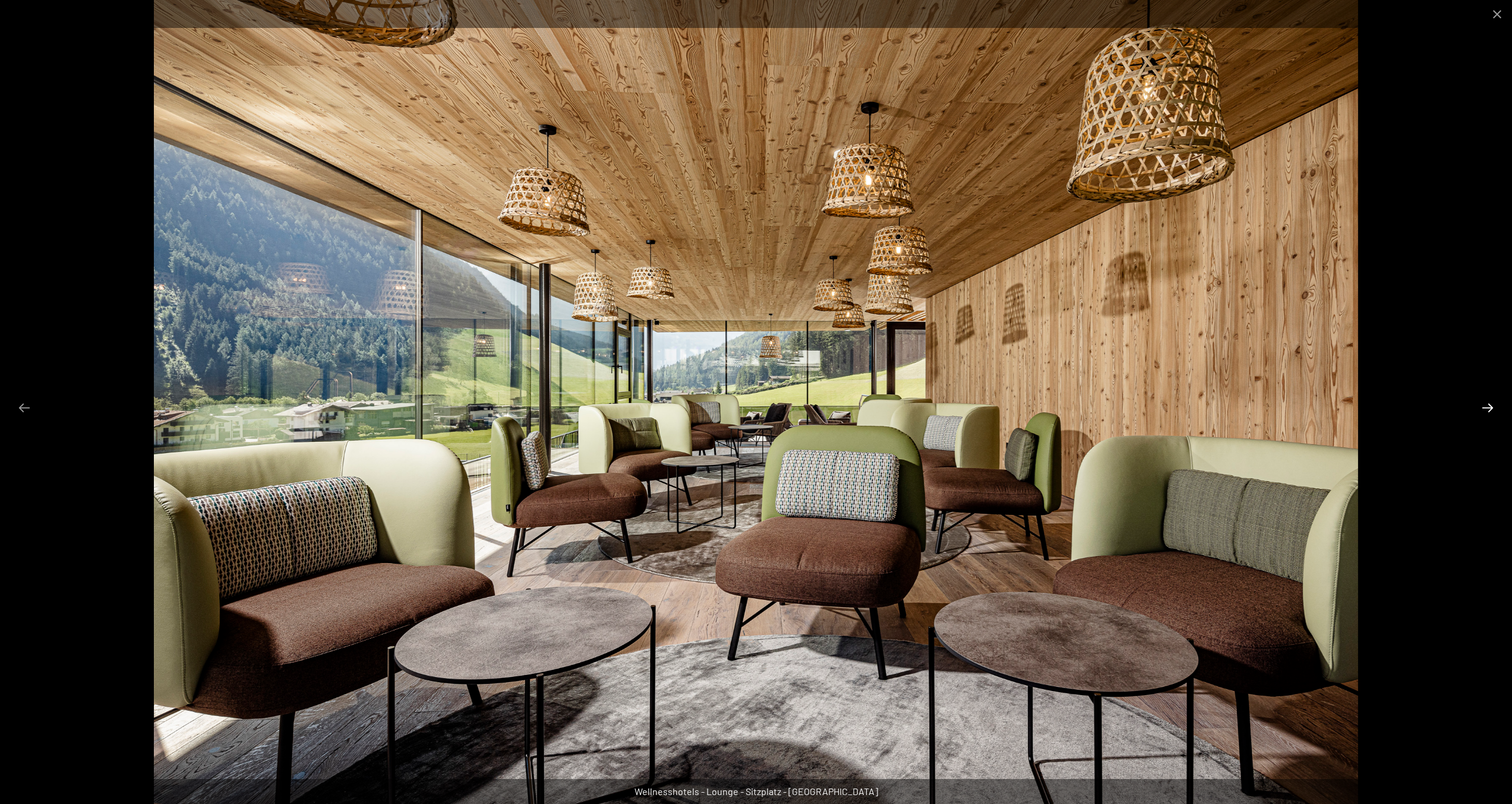
click at [1488, 402] on button "Next slide" at bounding box center [1487, 408] width 25 height 23
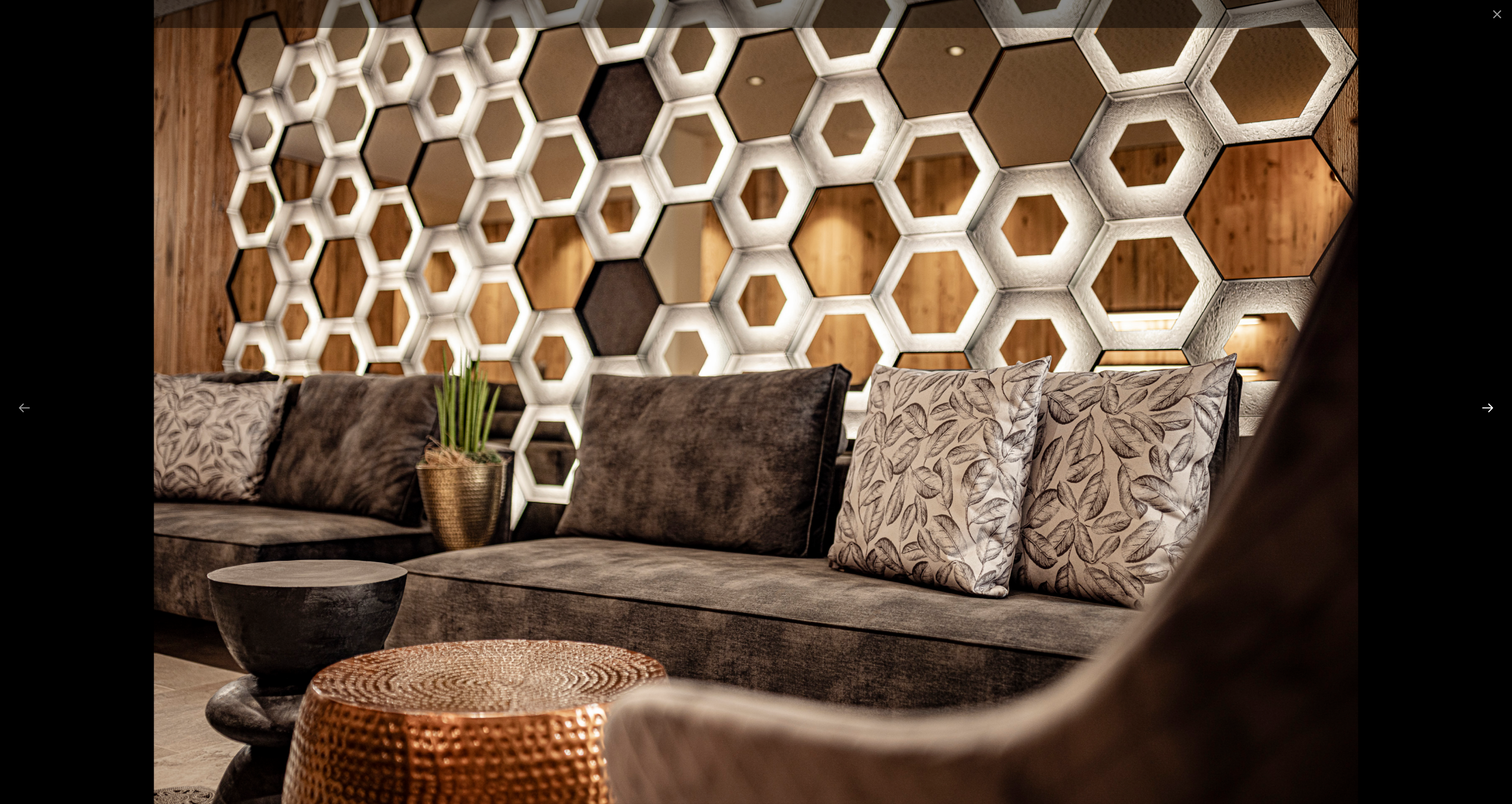
click at [1488, 402] on button "Next slide" at bounding box center [1487, 408] width 25 height 23
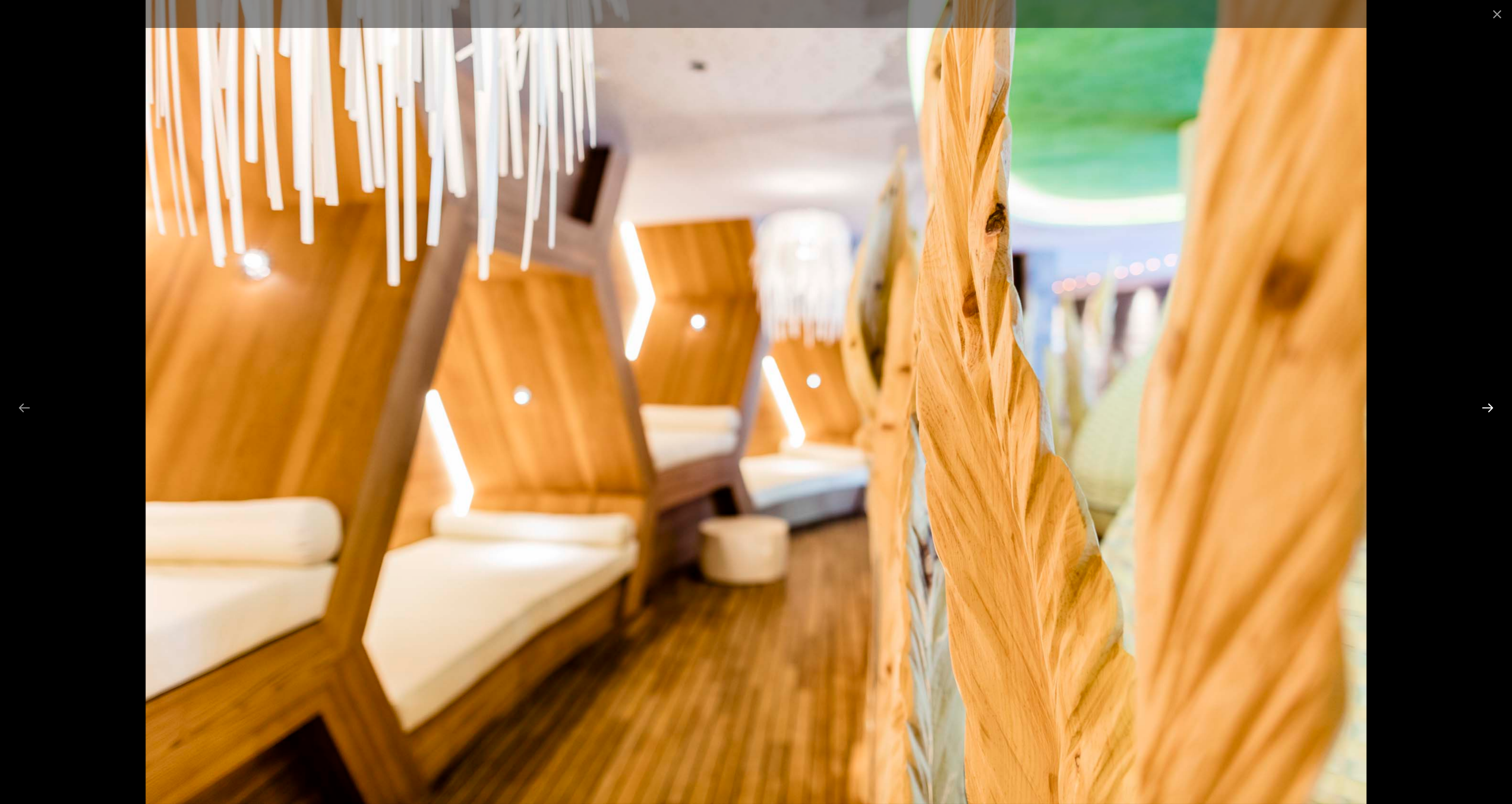
click at [1488, 402] on button "Next slide" at bounding box center [1487, 408] width 25 height 23
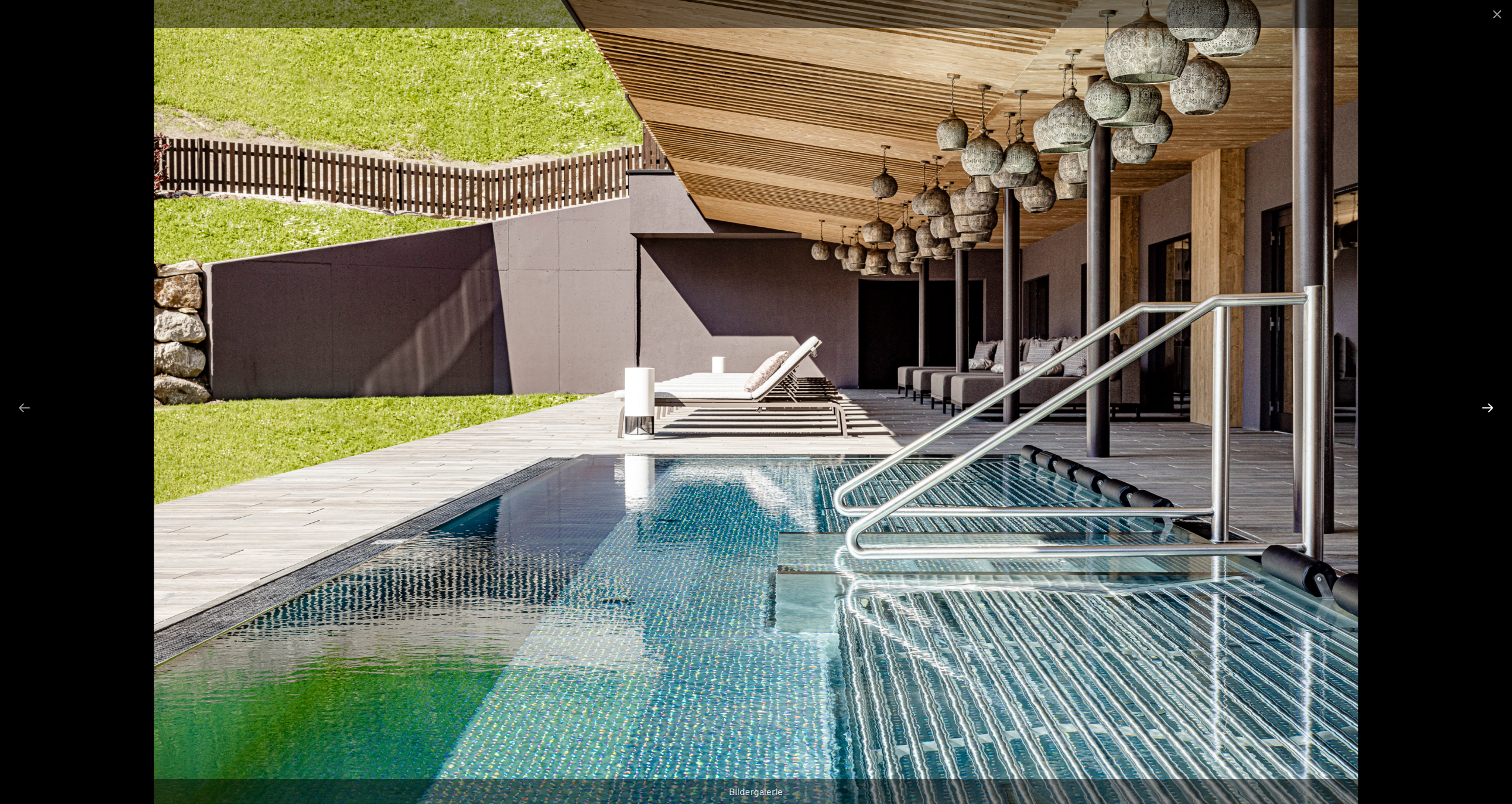
click at [1488, 402] on button "Next slide" at bounding box center [1487, 408] width 25 height 23
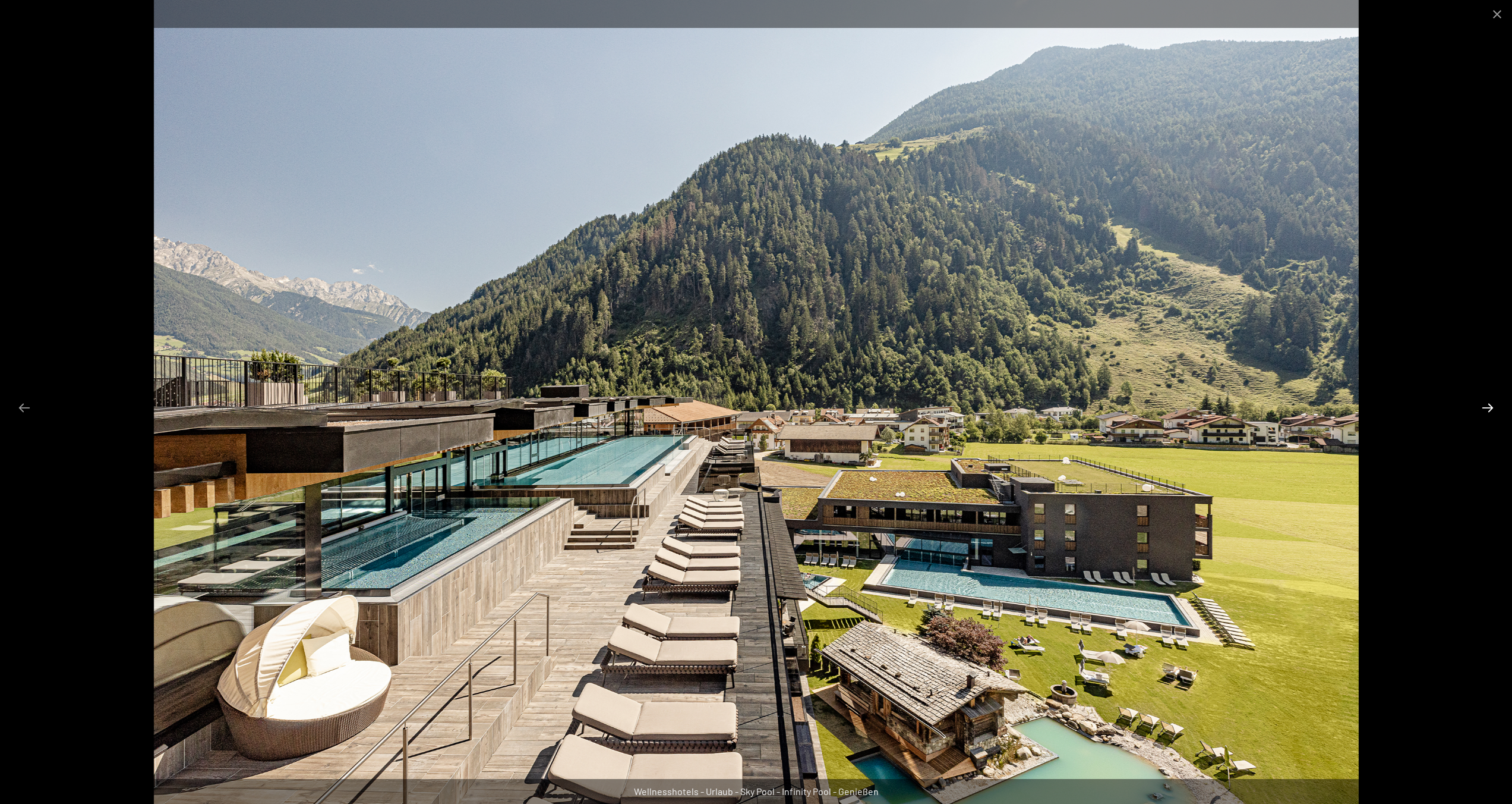
click at [1488, 402] on button "Next slide" at bounding box center [1487, 408] width 25 height 23
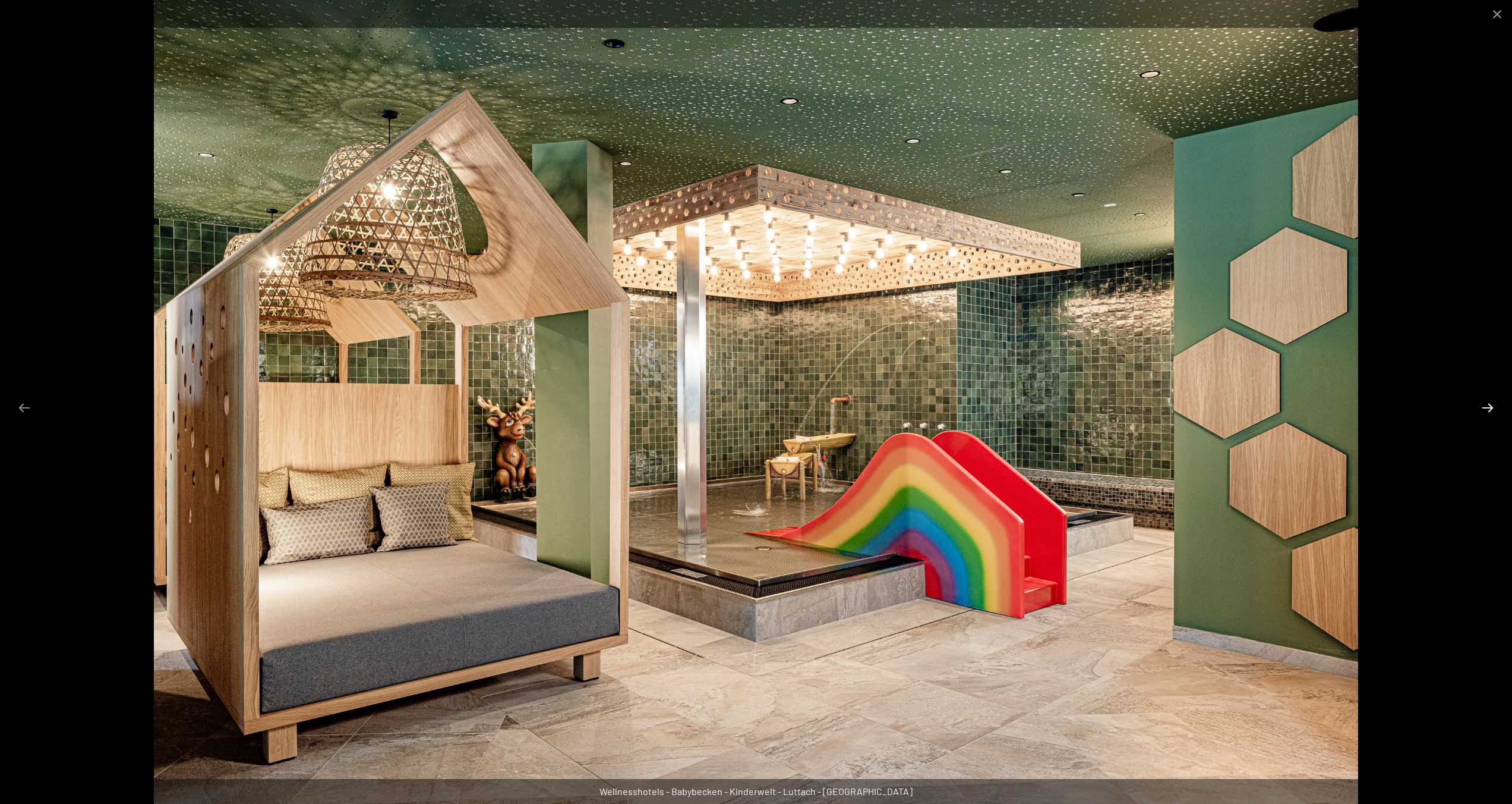
click at [1488, 402] on button "Next slide" at bounding box center [1487, 408] width 25 height 23
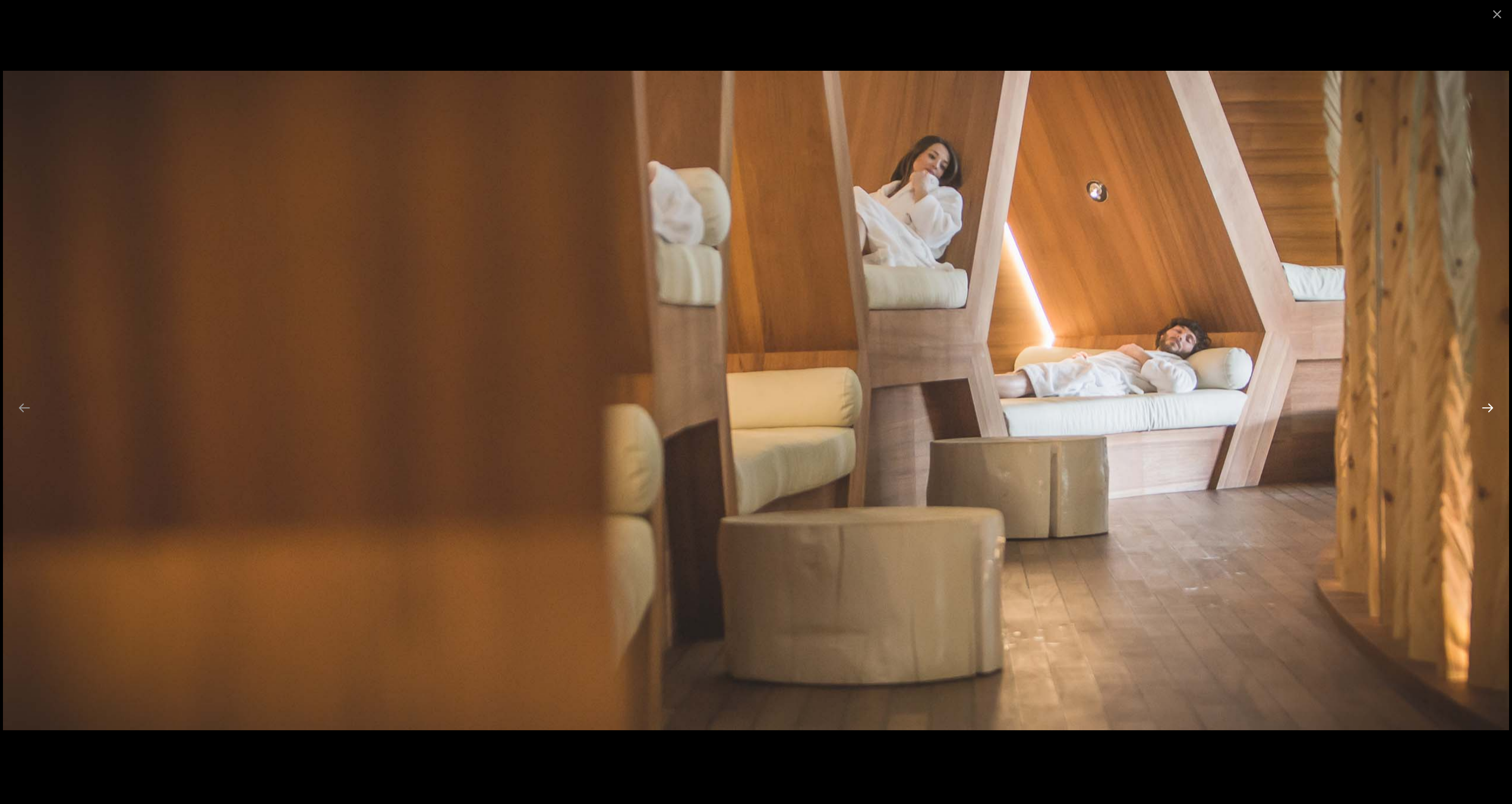
click at [1488, 402] on button "Next slide" at bounding box center [1487, 408] width 25 height 23
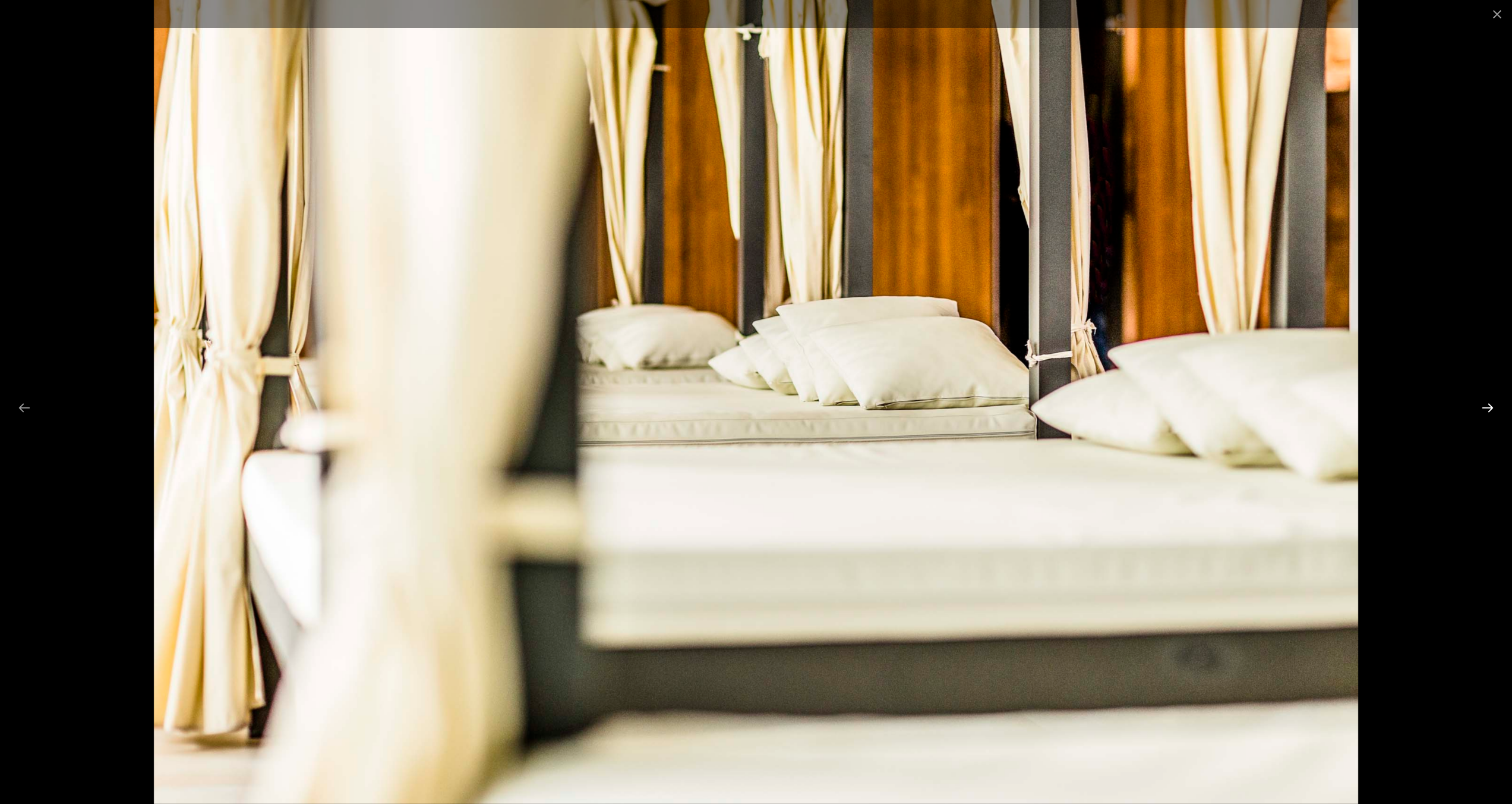
click at [1488, 402] on button "Next slide" at bounding box center [1487, 408] width 25 height 23
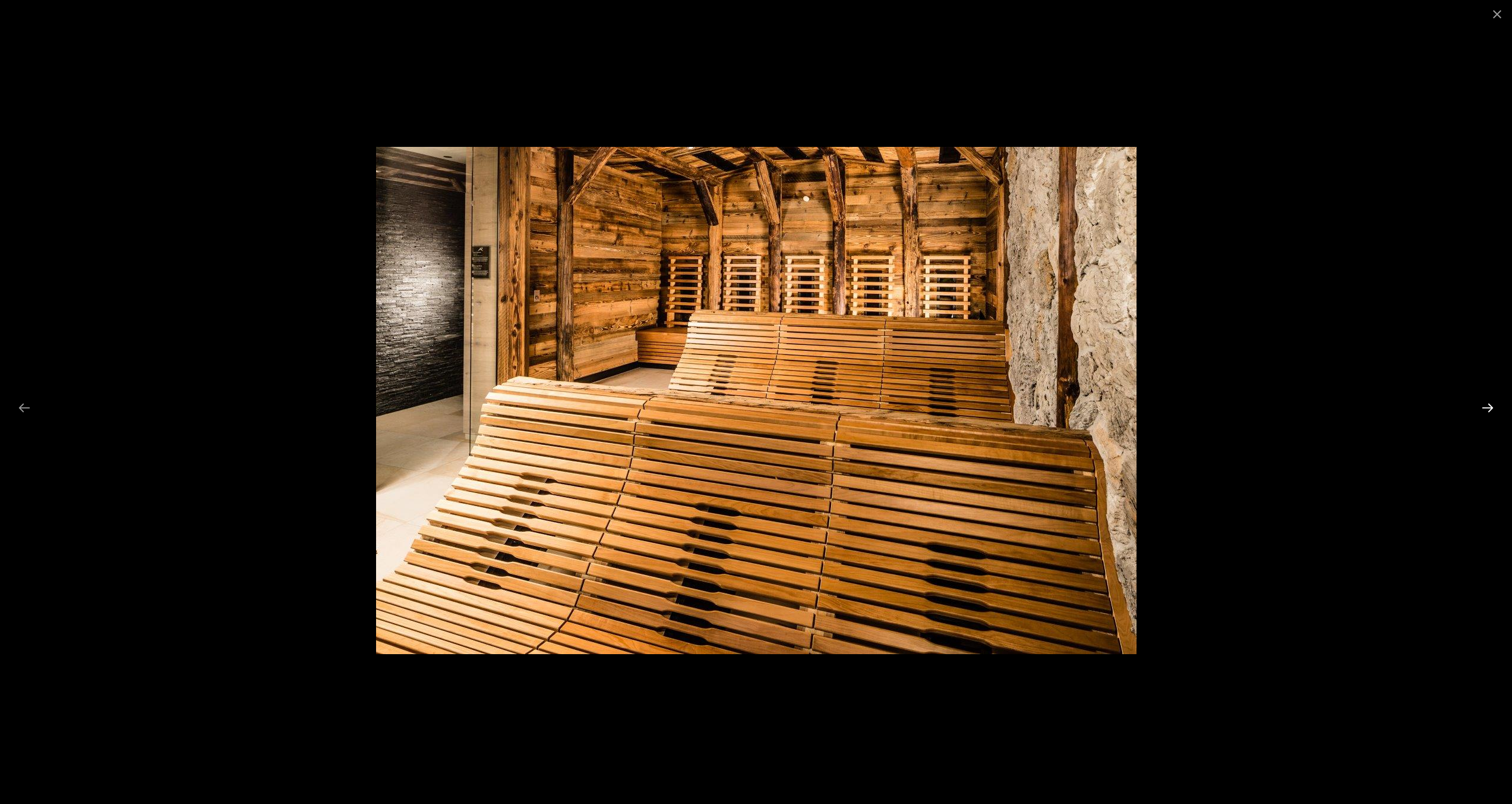
click at [1488, 402] on button "Next slide" at bounding box center [1487, 408] width 25 height 23
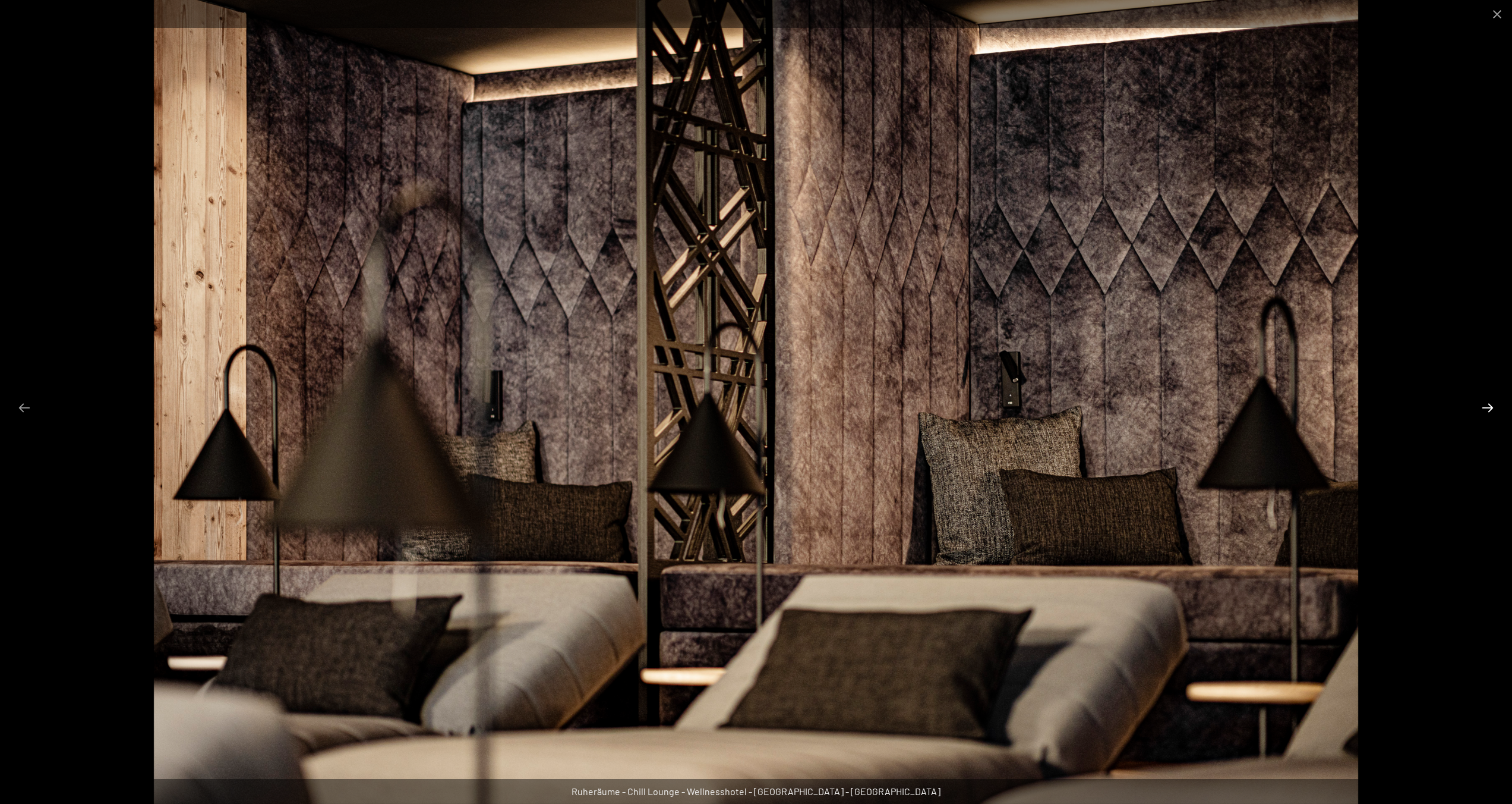
click at [1488, 402] on button "Next slide" at bounding box center [1487, 408] width 25 height 23
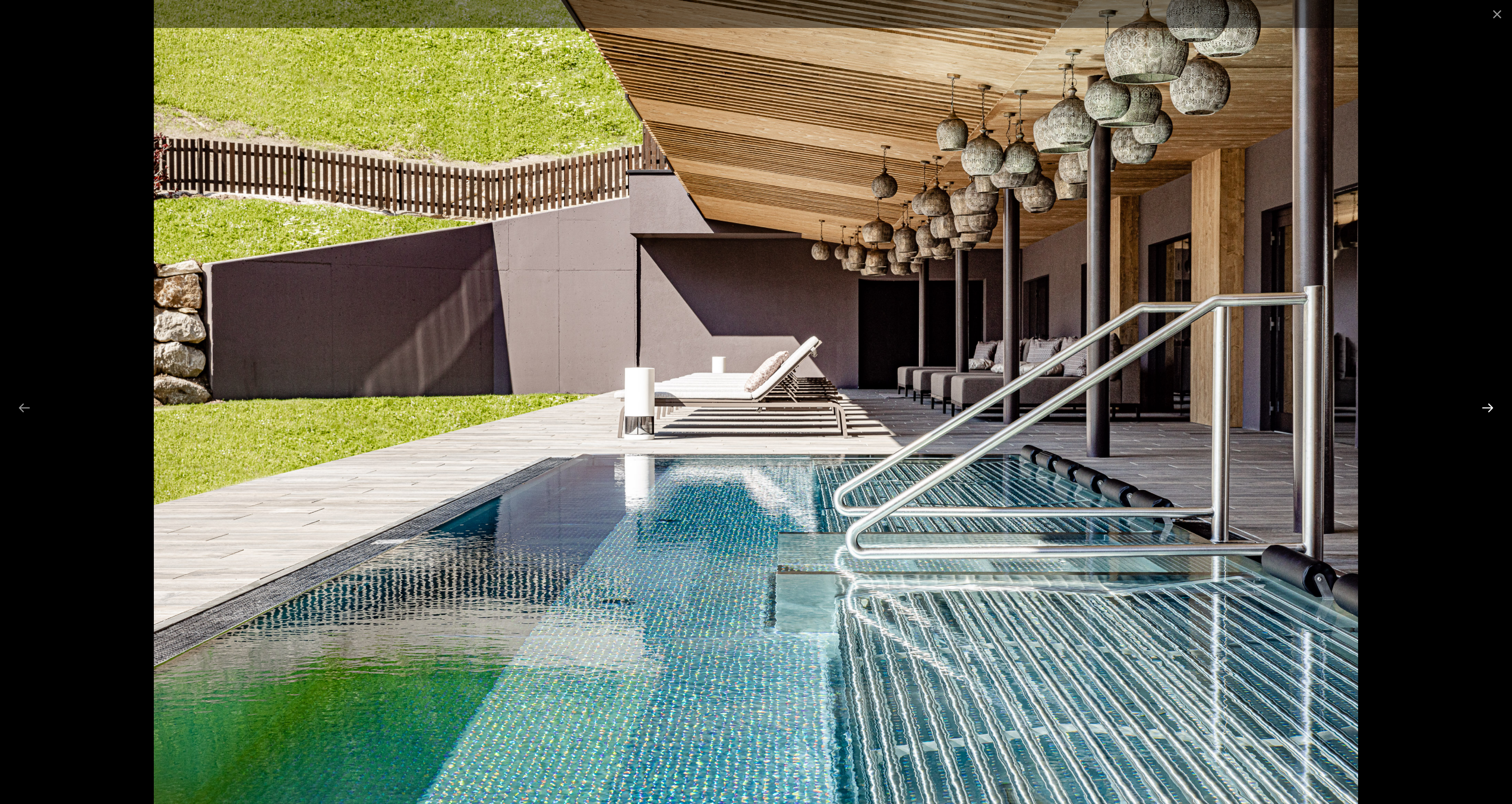
click at [1488, 402] on button "Next slide" at bounding box center [1487, 408] width 25 height 23
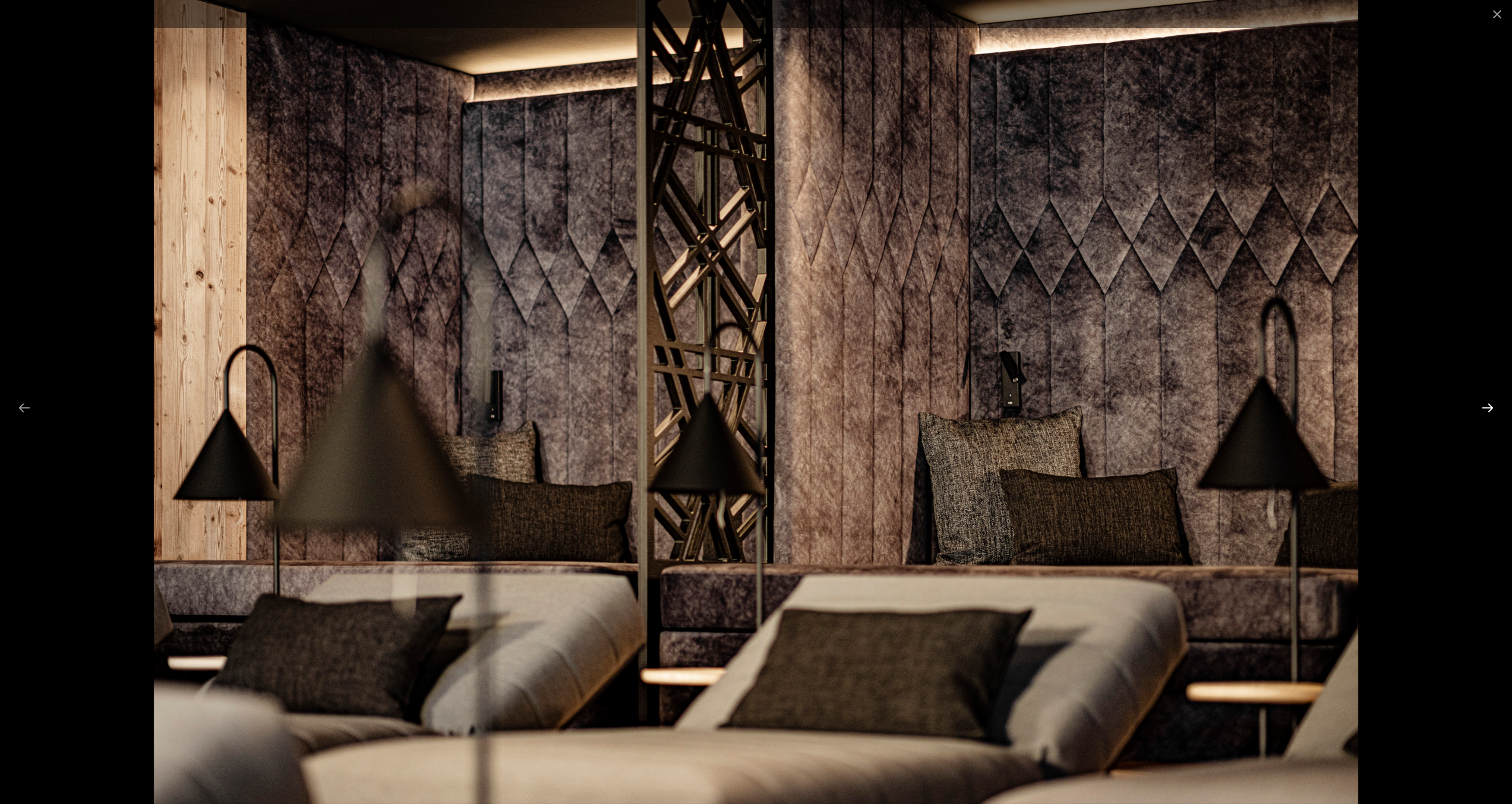
click at [1488, 402] on button "Next slide" at bounding box center [1487, 408] width 25 height 23
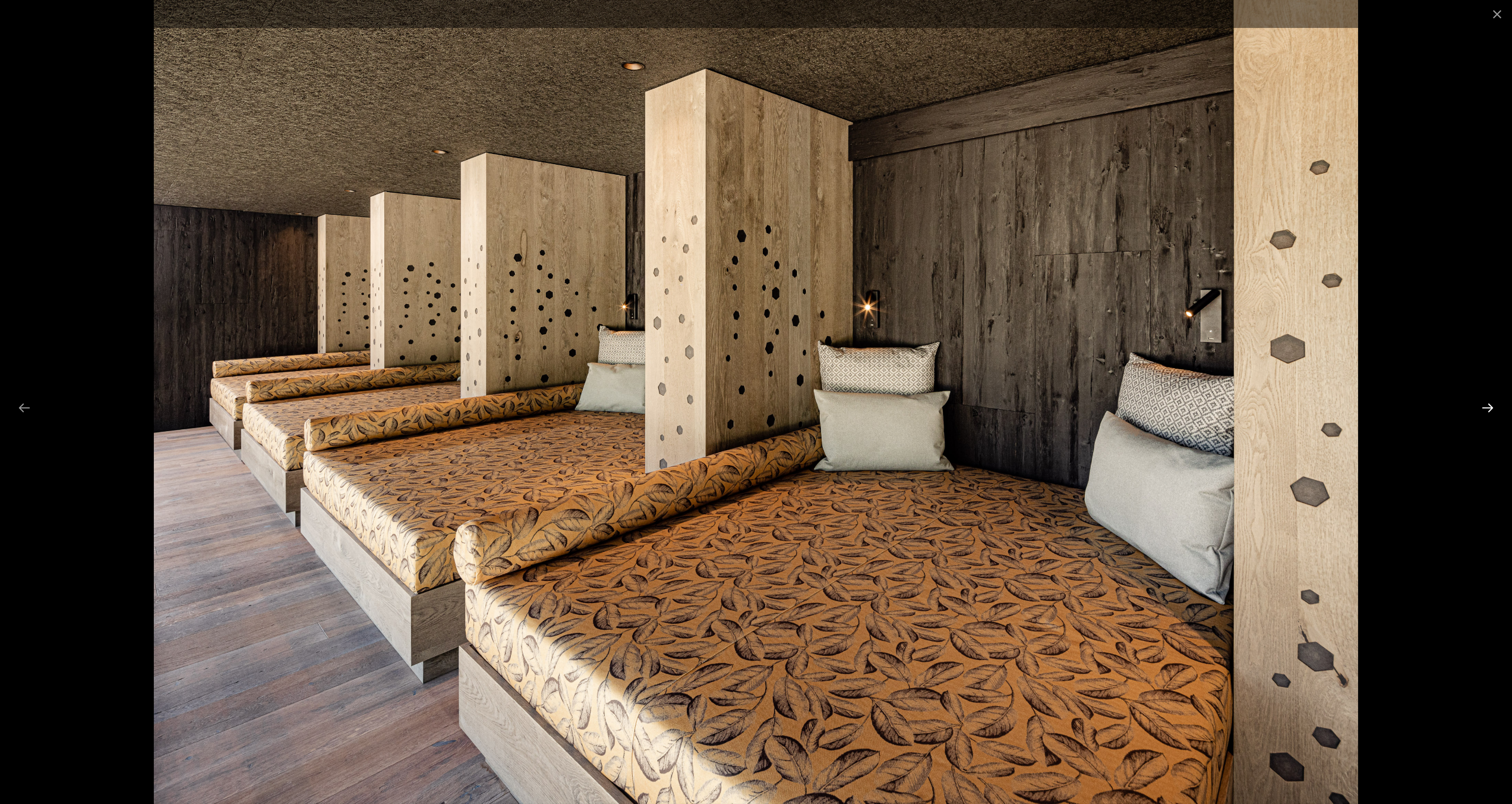
click at [1488, 402] on button "Next slide" at bounding box center [1487, 408] width 25 height 23
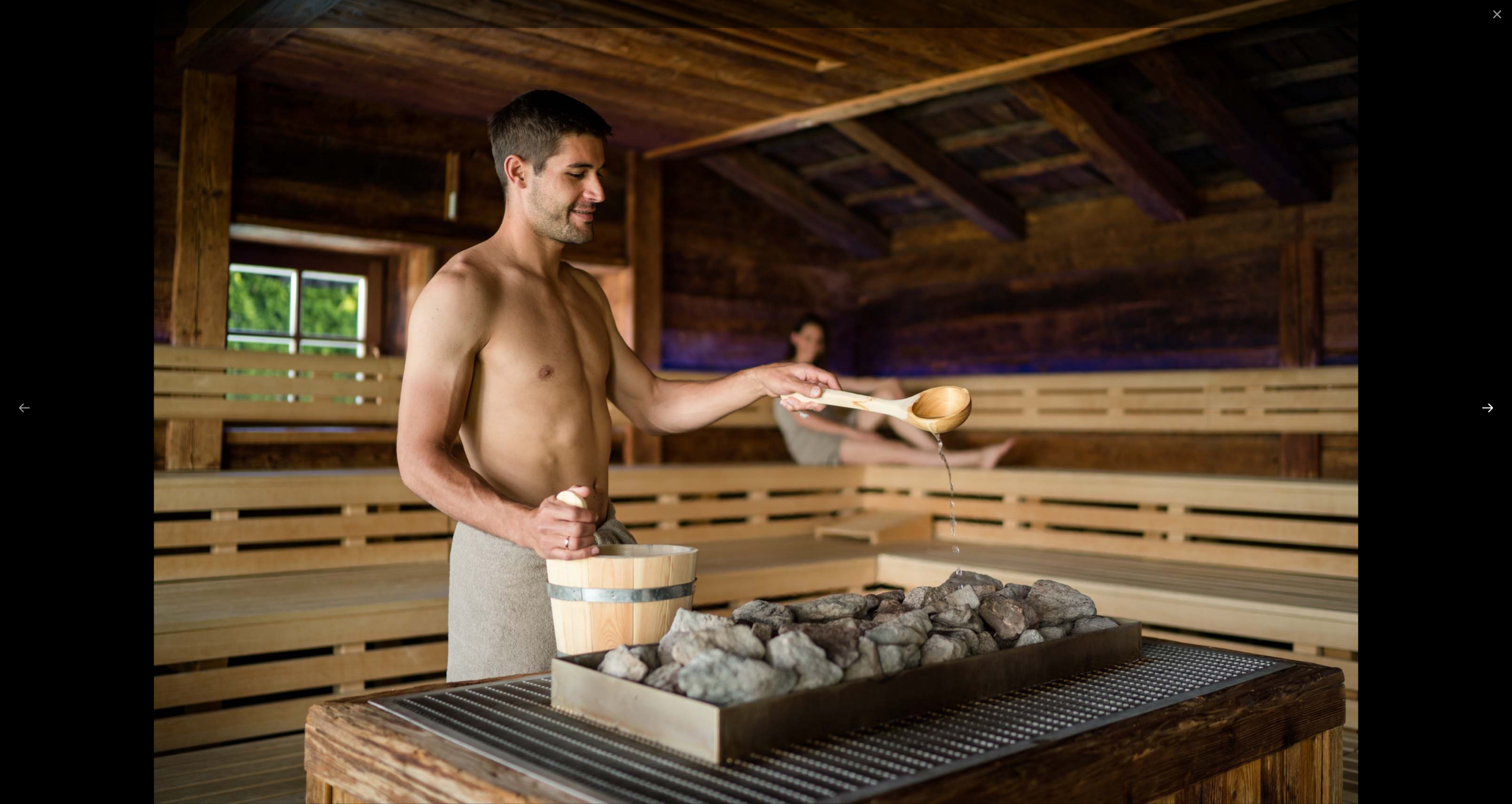
click at [1488, 402] on button "Next slide" at bounding box center [1487, 408] width 25 height 23
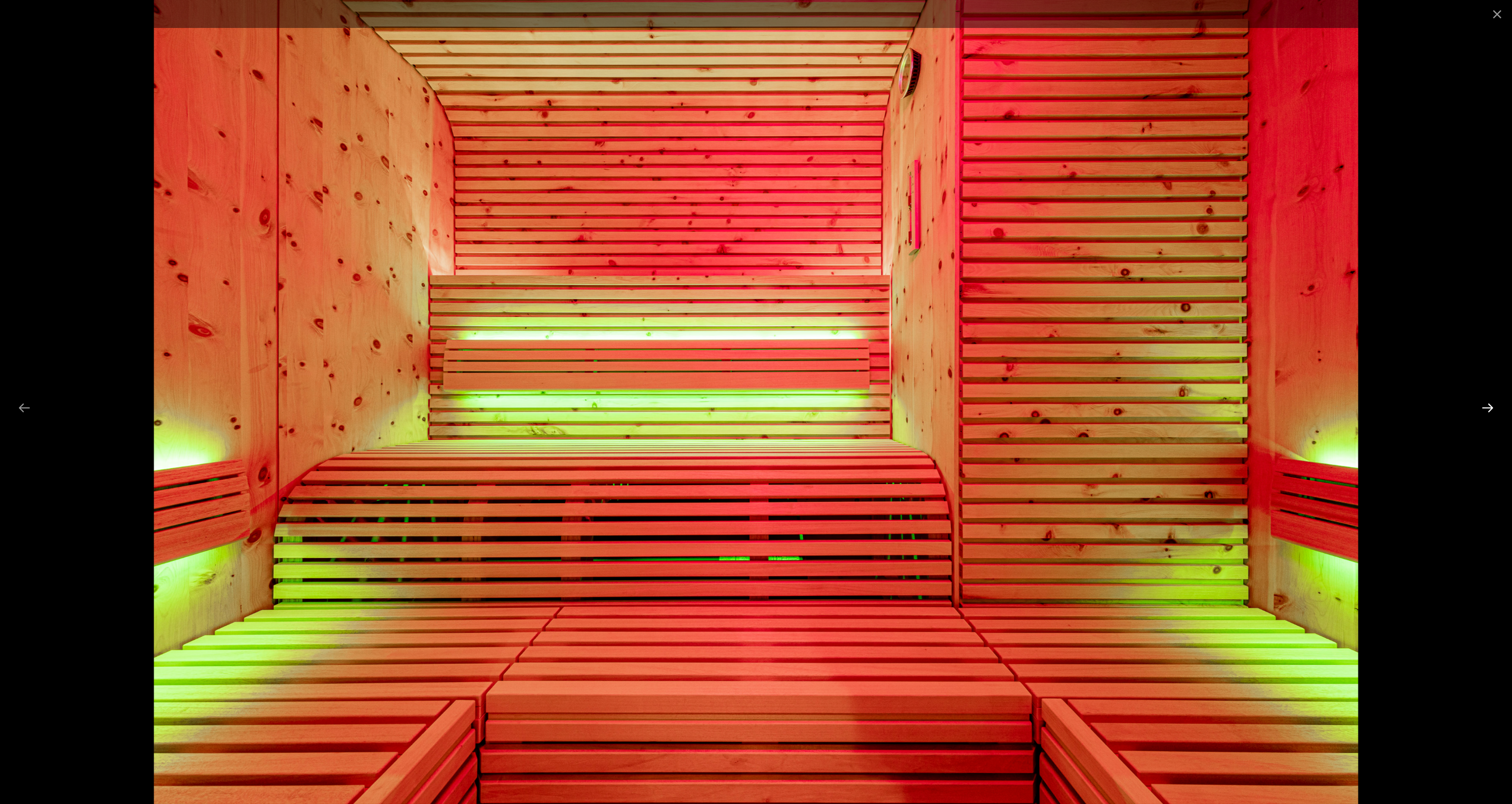
click at [1488, 402] on button "Next slide" at bounding box center [1487, 408] width 25 height 23
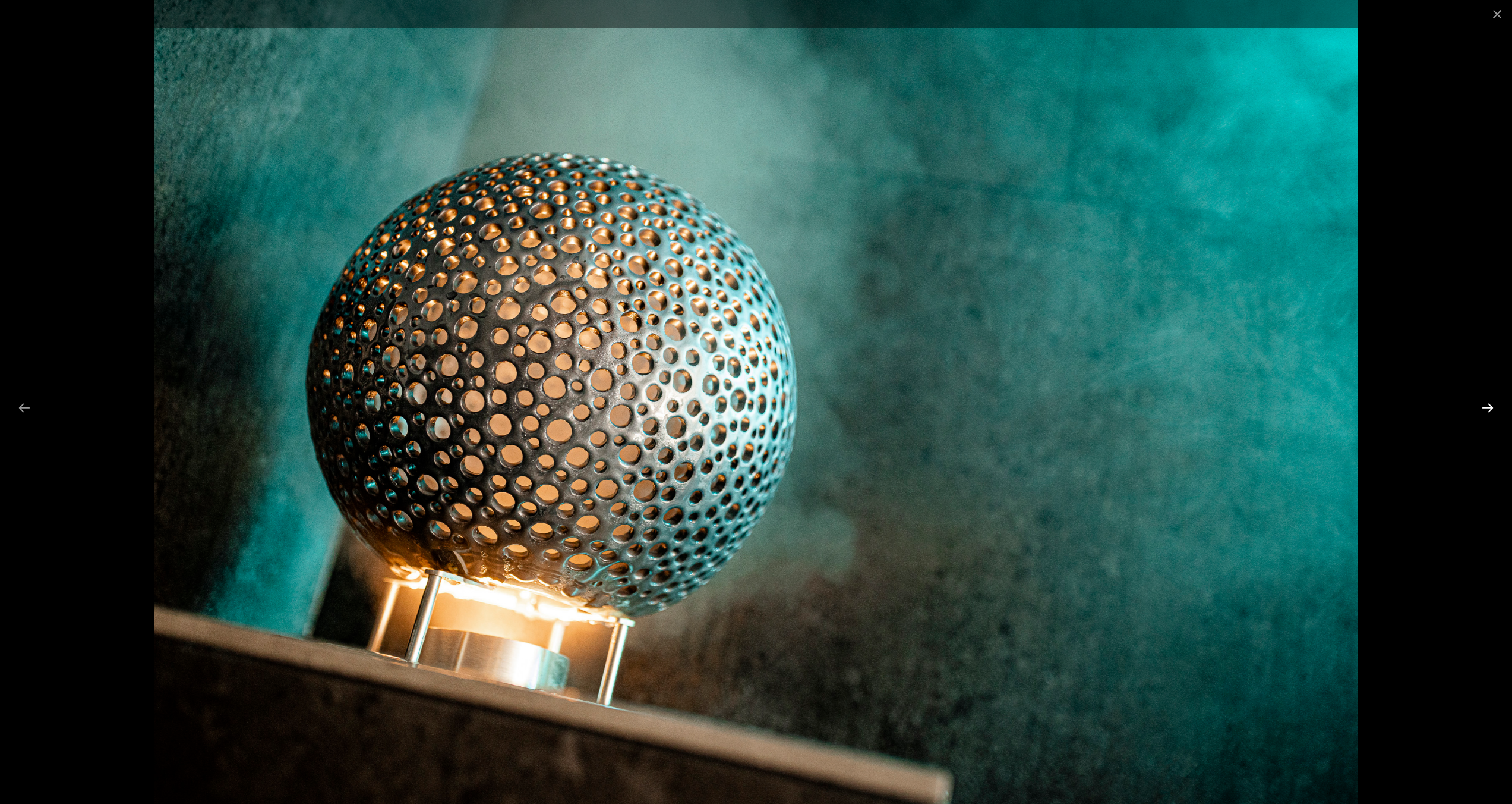
click at [1488, 402] on button "Next slide" at bounding box center [1487, 408] width 25 height 23
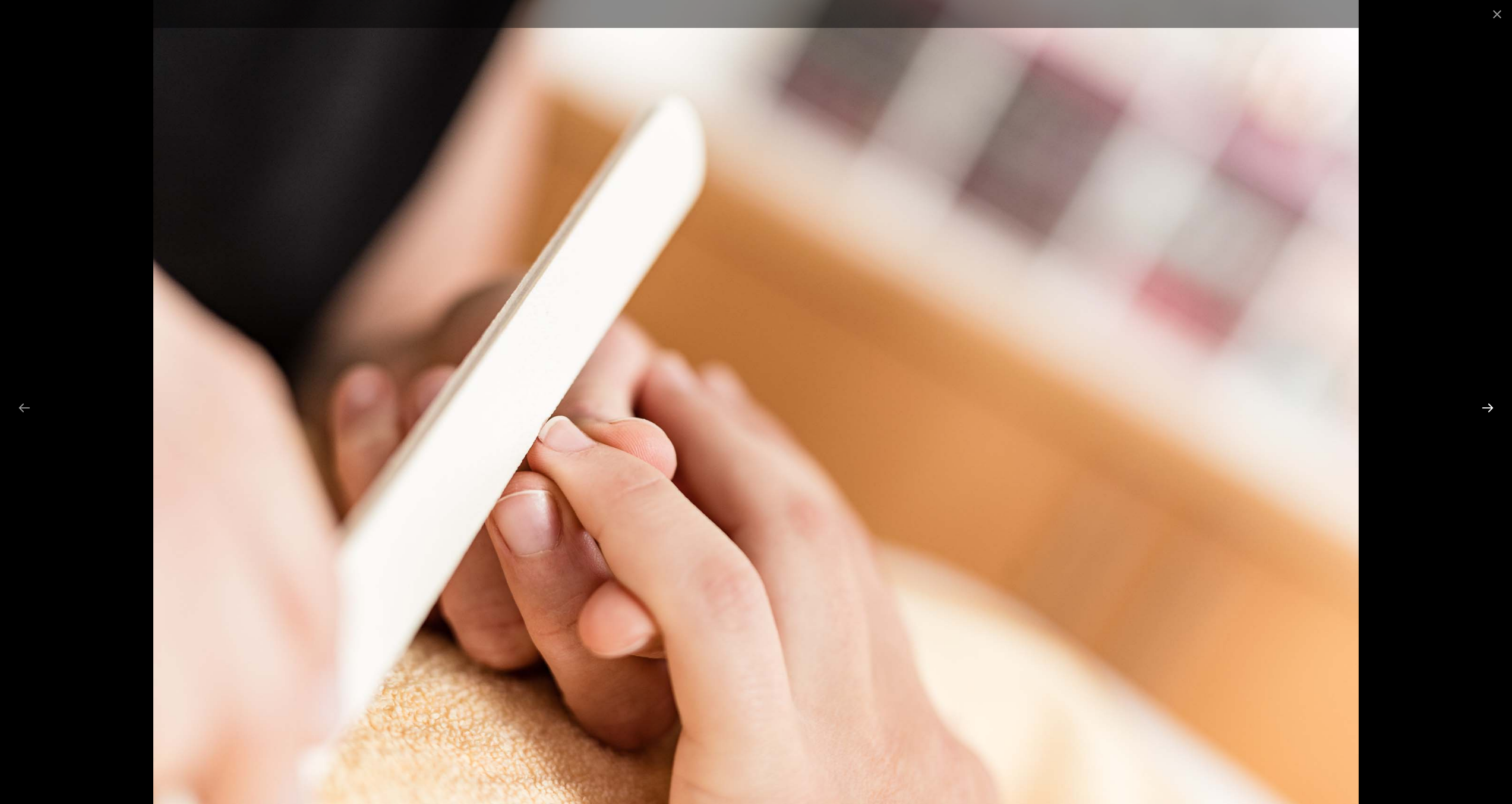
click at [1488, 402] on button "Next slide" at bounding box center [1487, 408] width 25 height 23
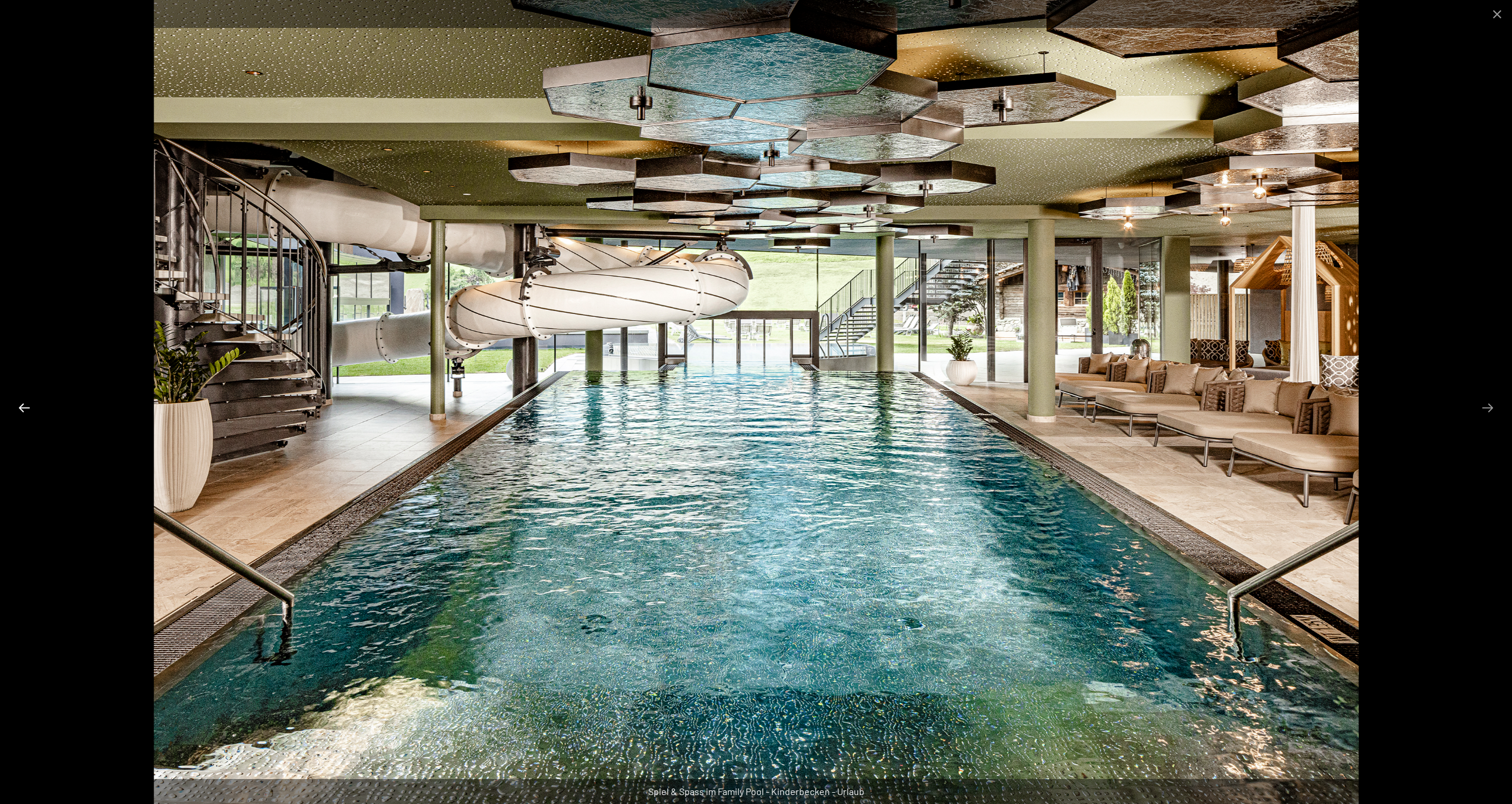
click at [18, 404] on button "Previous slide" at bounding box center [24, 408] width 25 height 23
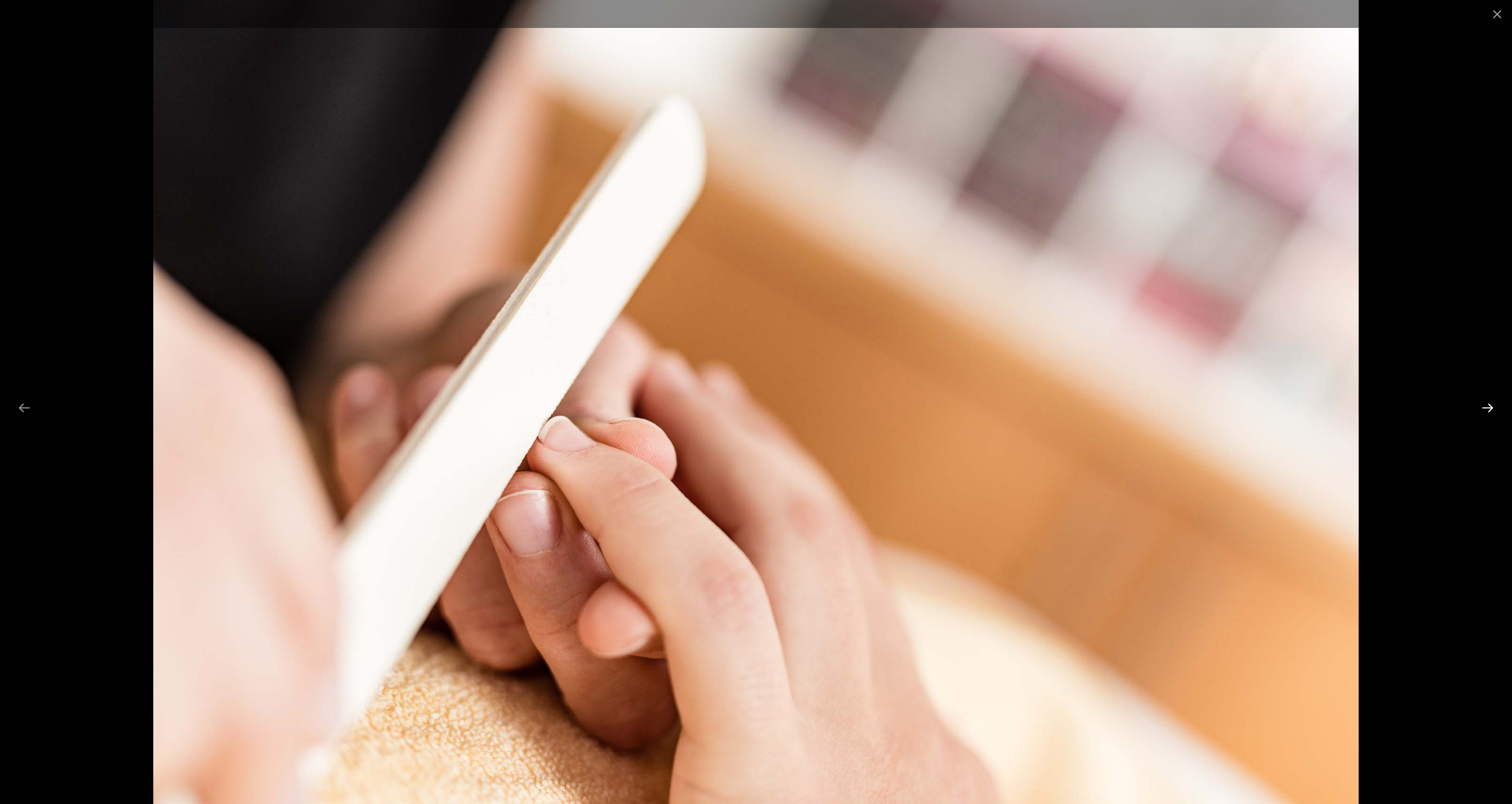
click at [1490, 405] on button "Next slide" at bounding box center [1487, 408] width 25 height 23
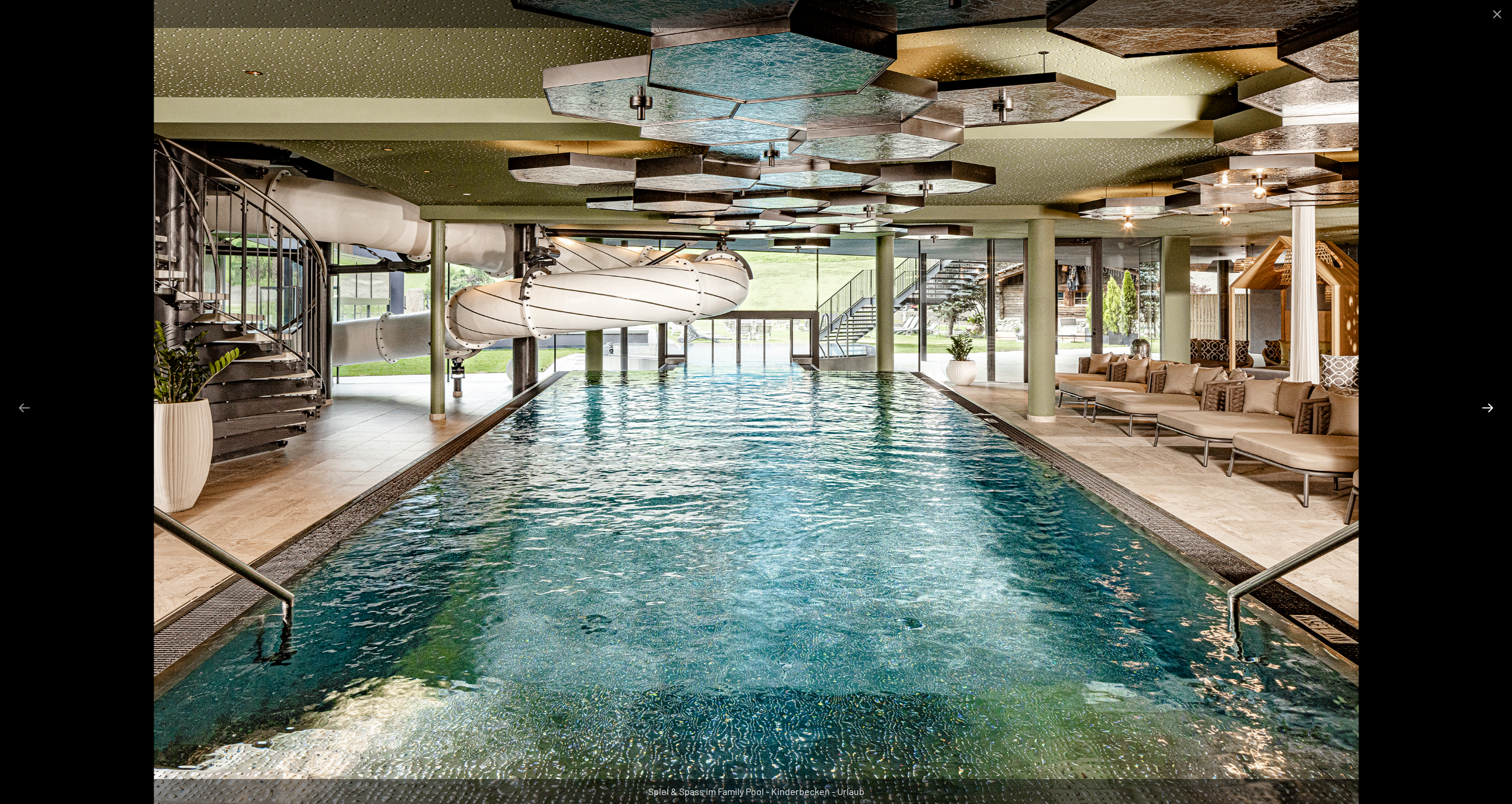
click at [1490, 404] on button "Next slide" at bounding box center [1487, 408] width 25 height 23
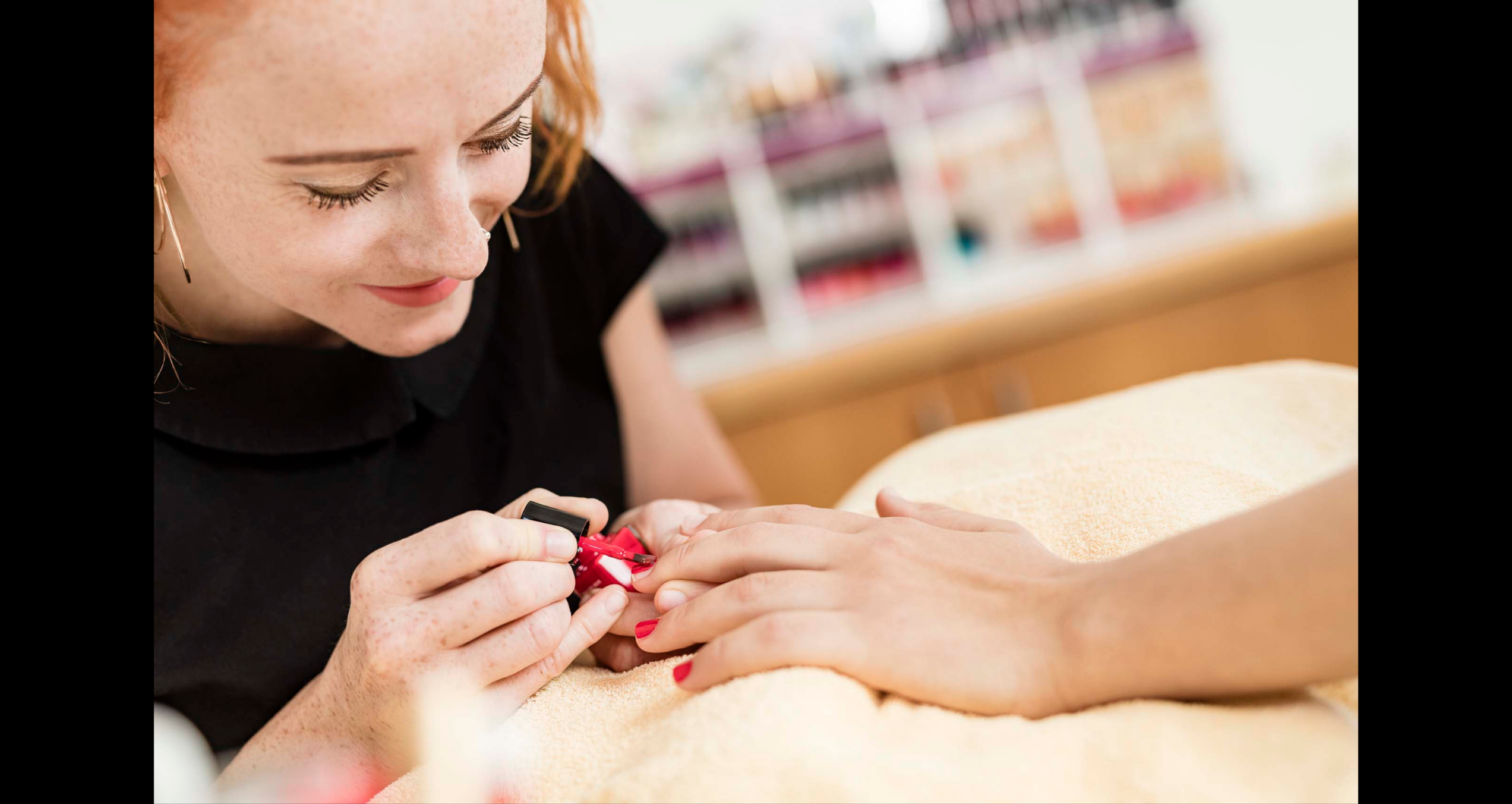
click at [1490, 404] on button "Next slide" at bounding box center [1494, 408] width 25 height 23
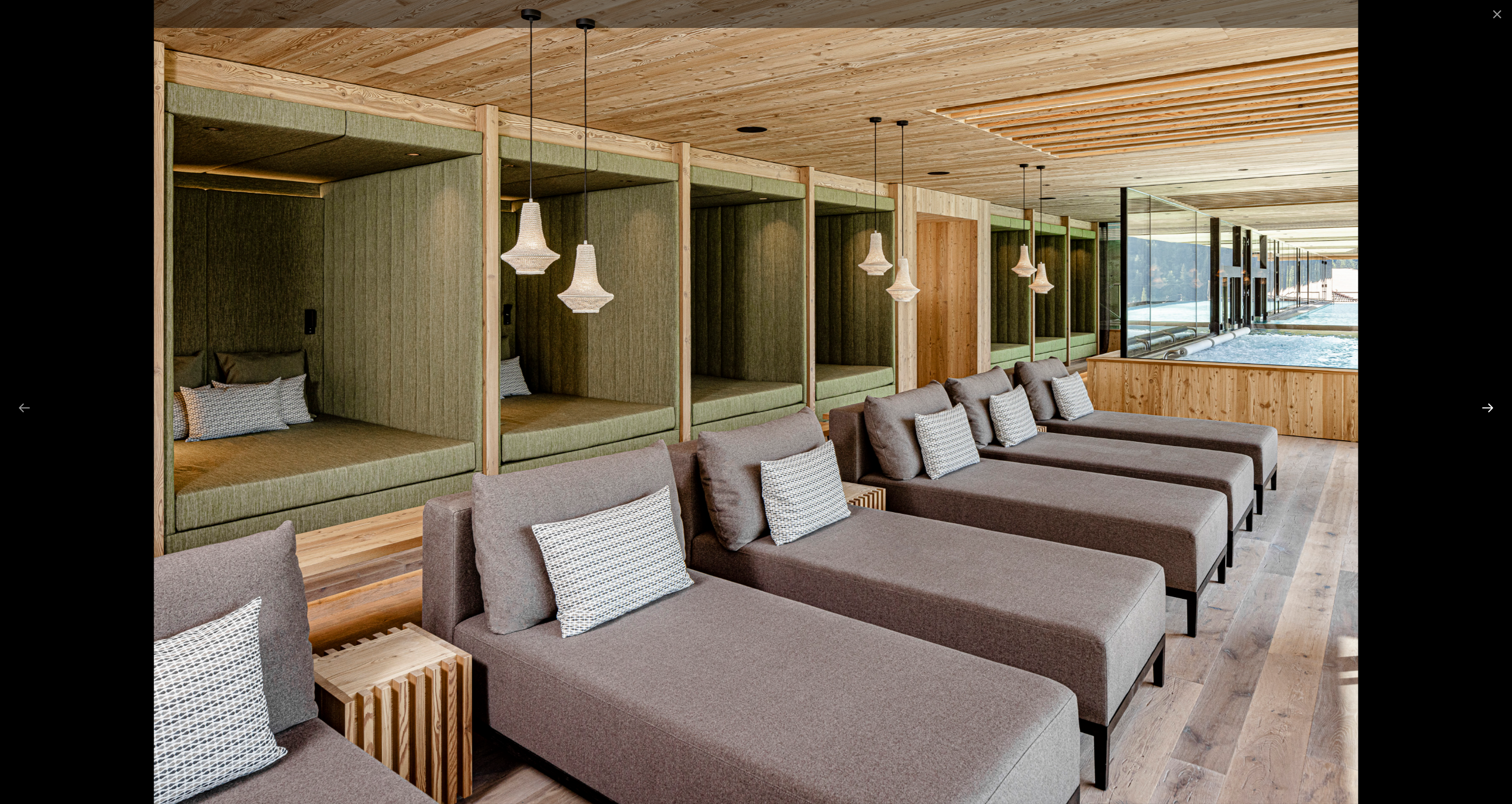
click at [1490, 404] on button "Next slide" at bounding box center [1487, 408] width 25 height 23
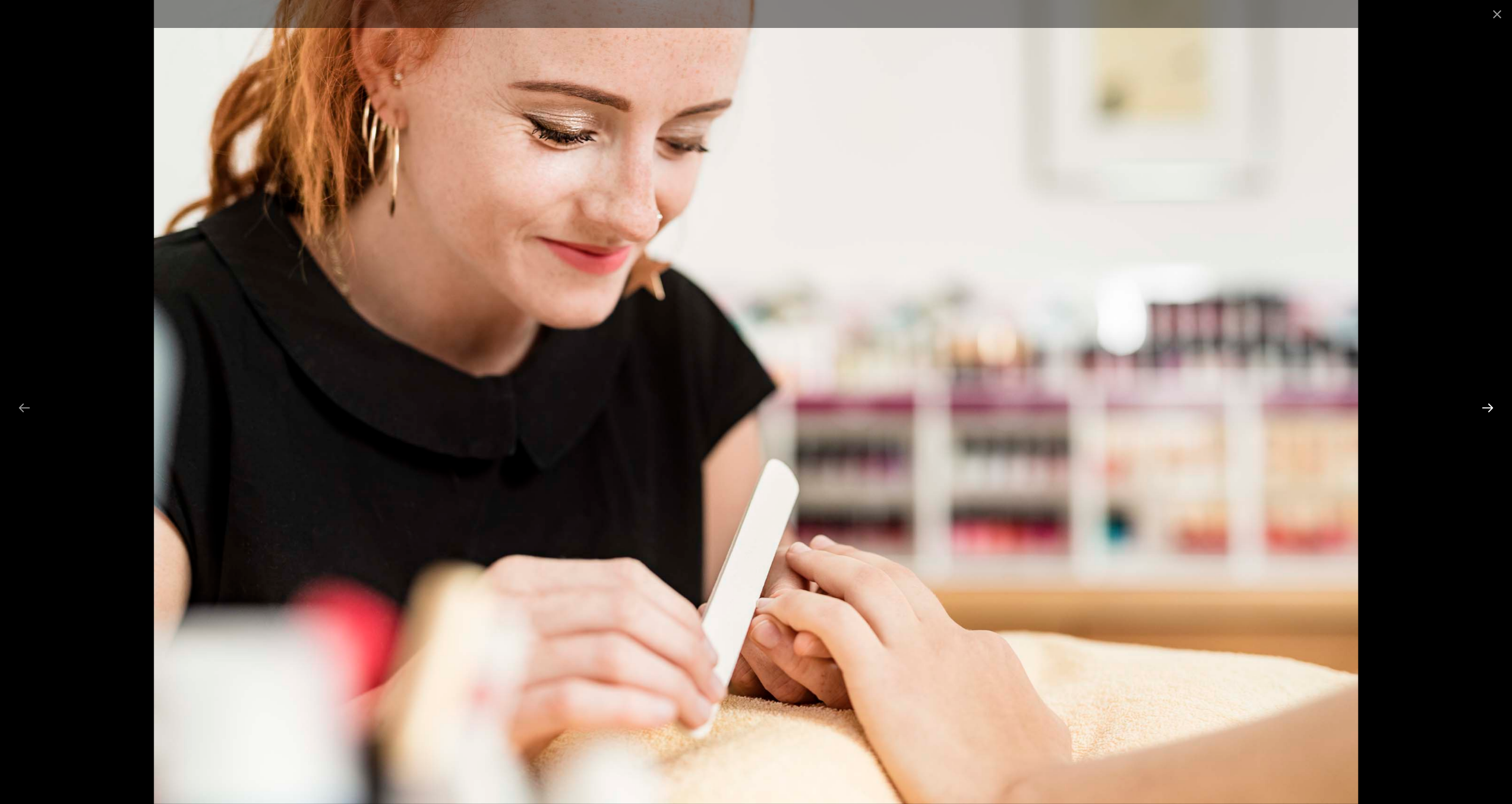
click at [1490, 404] on button "Next slide" at bounding box center [1487, 408] width 25 height 23
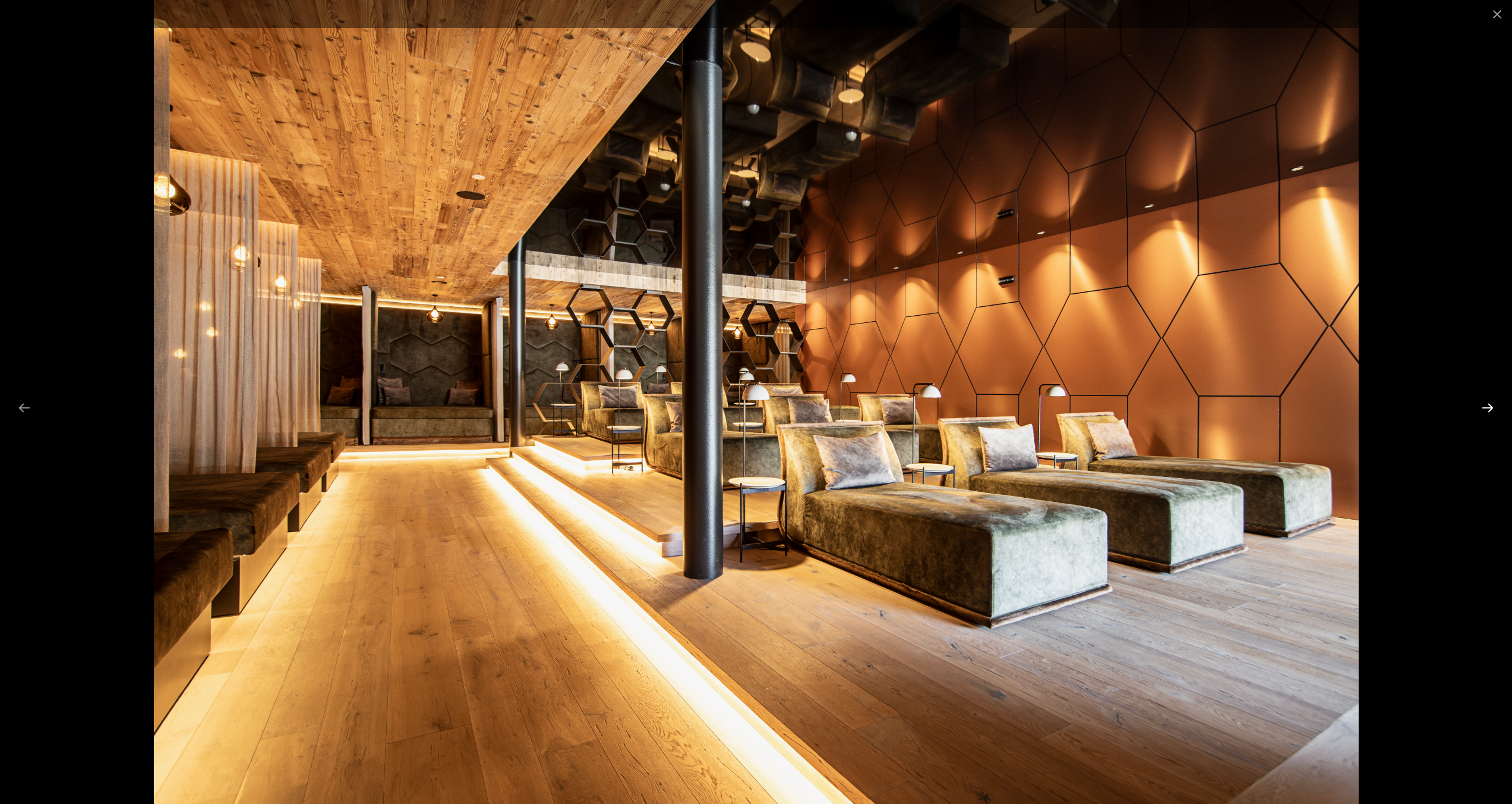
click at [1490, 404] on button "Next slide" at bounding box center [1487, 408] width 25 height 23
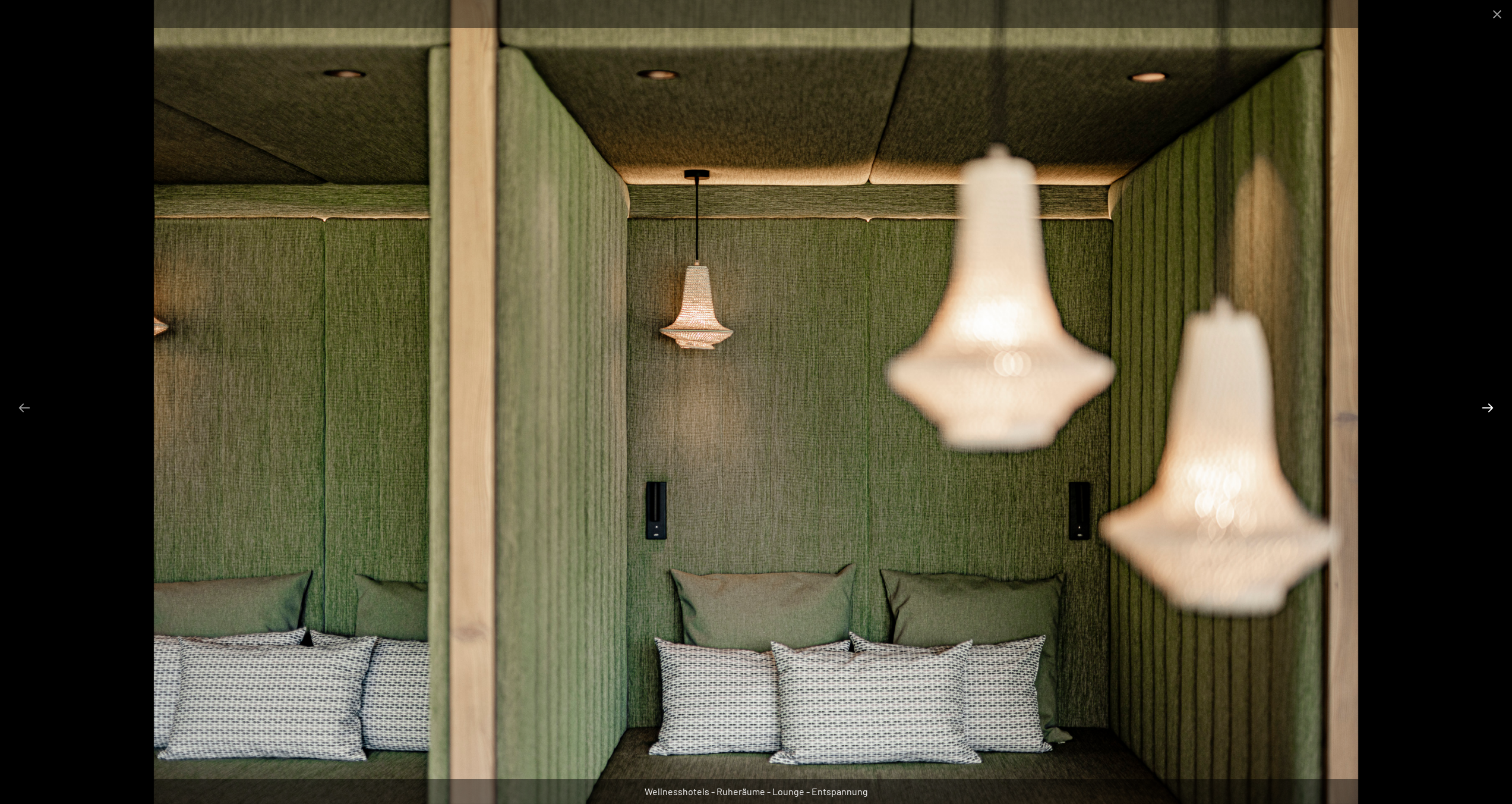
click at [1490, 404] on button "Next slide" at bounding box center [1487, 408] width 25 height 23
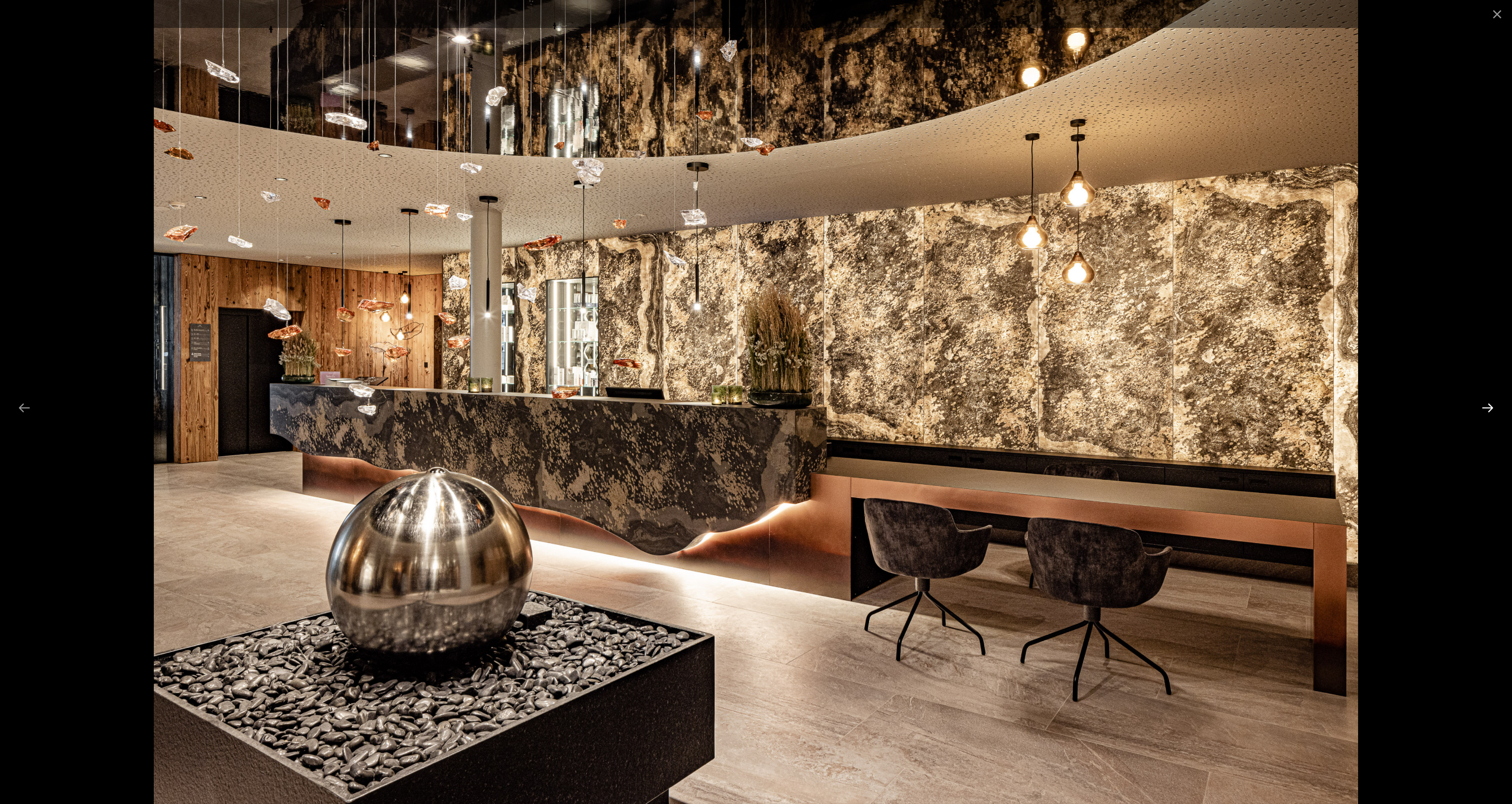
click at [1490, 404] on button "Next slide" at bounding box center [1487, 408] width 25 height 23
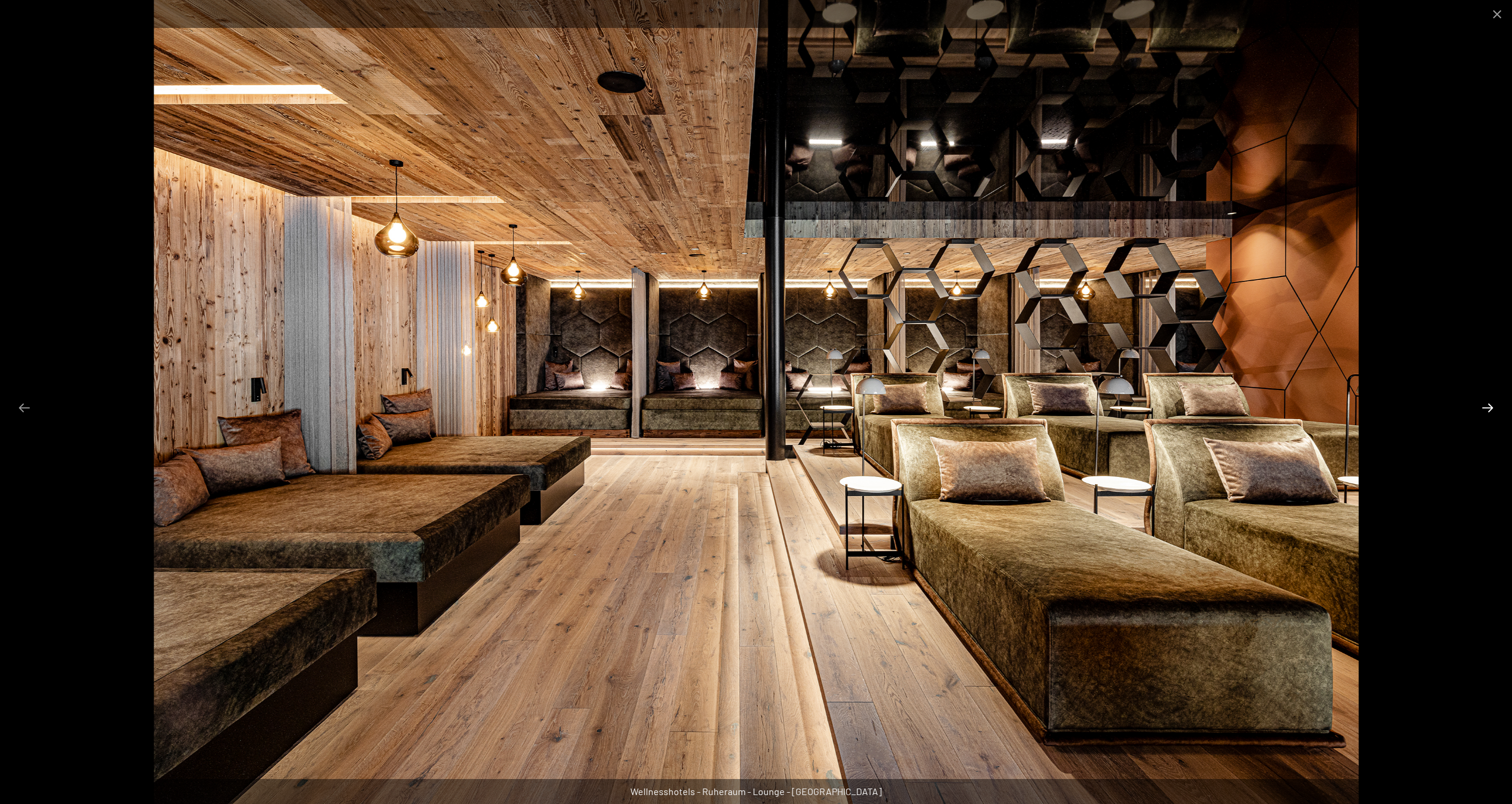
click at [1490, 404] on button "Next slide" at bounding box center [1487, 408] width 25 height 23
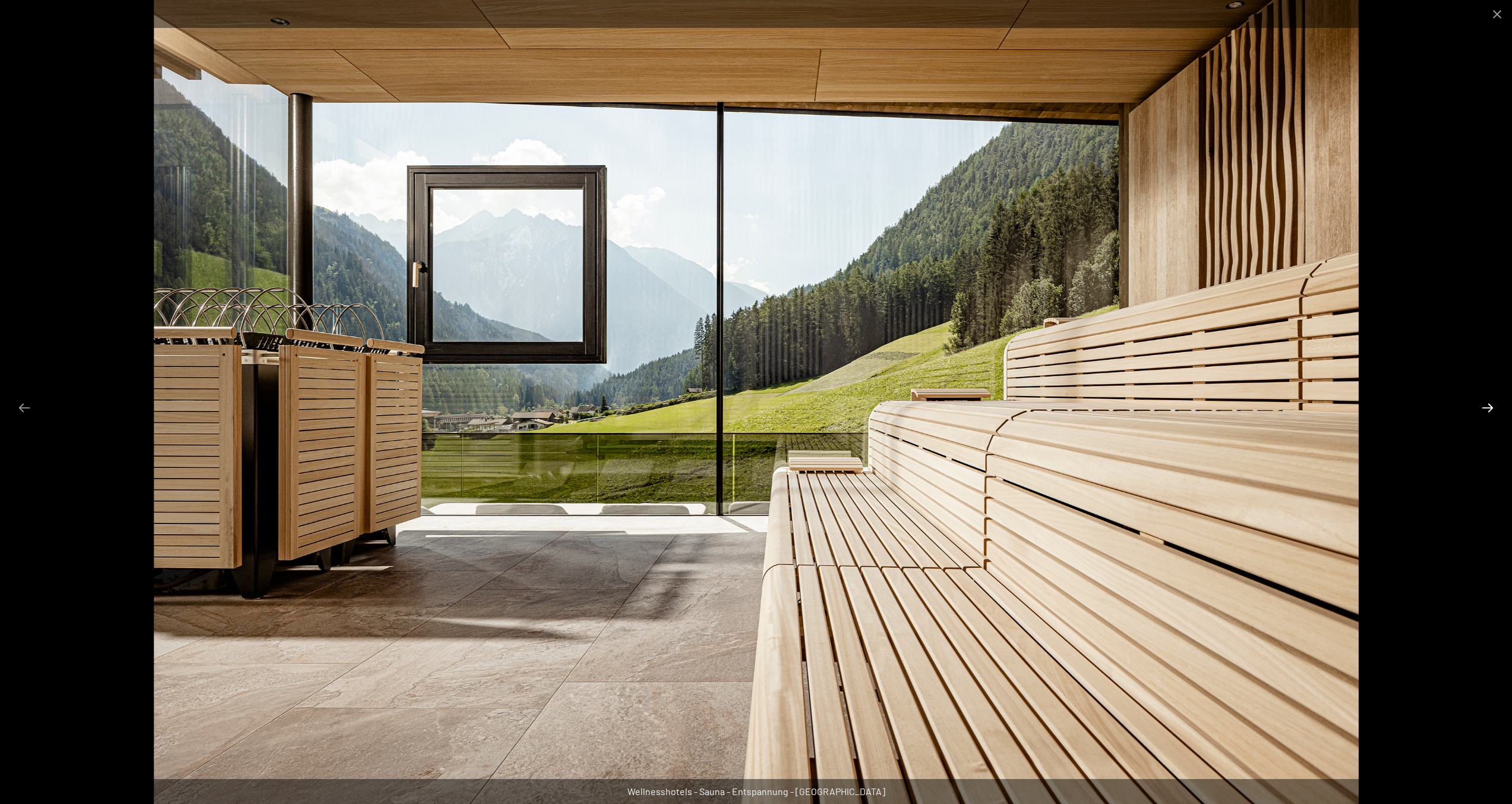
click at [1490, 404] on button "Next slide" at bounding box center [1487, 408] width 25 height 23
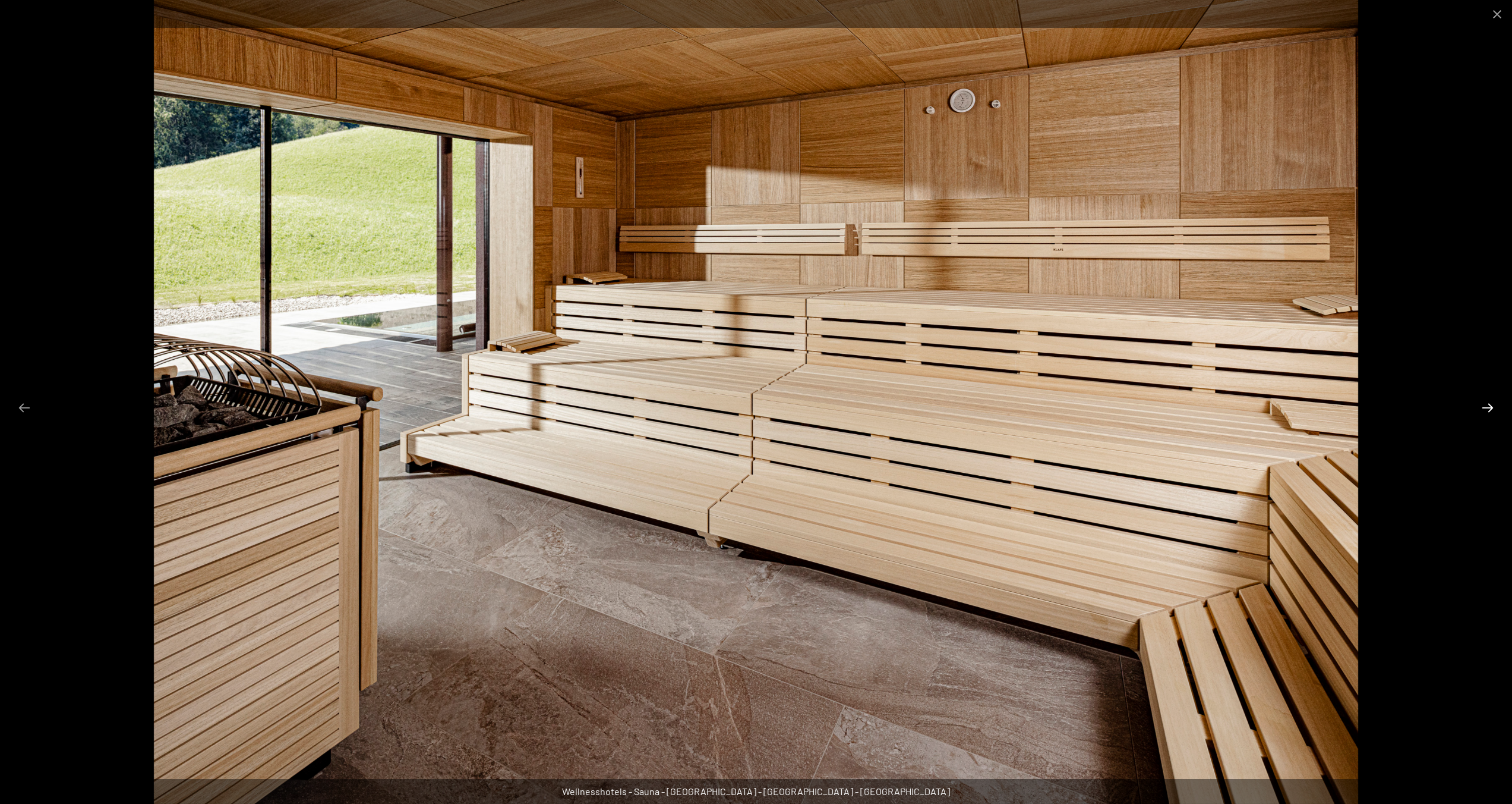
click at [1490, 404] on button "Next slide" at bounding box center [1487, 408] width 25 height 23
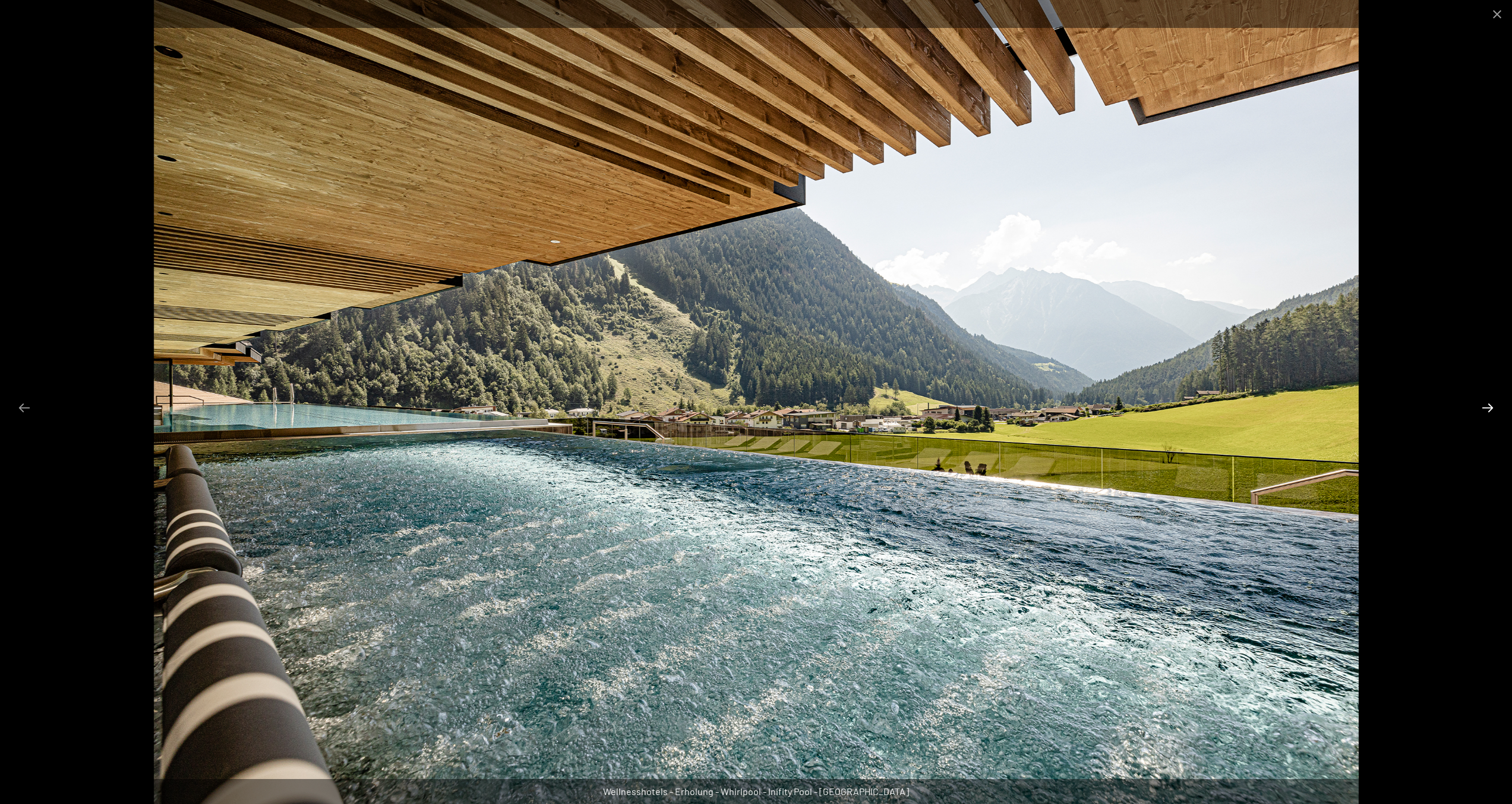
click at [1490, 404] on button "Next slide" at bounding box center [1487, 408] width 25 height 23
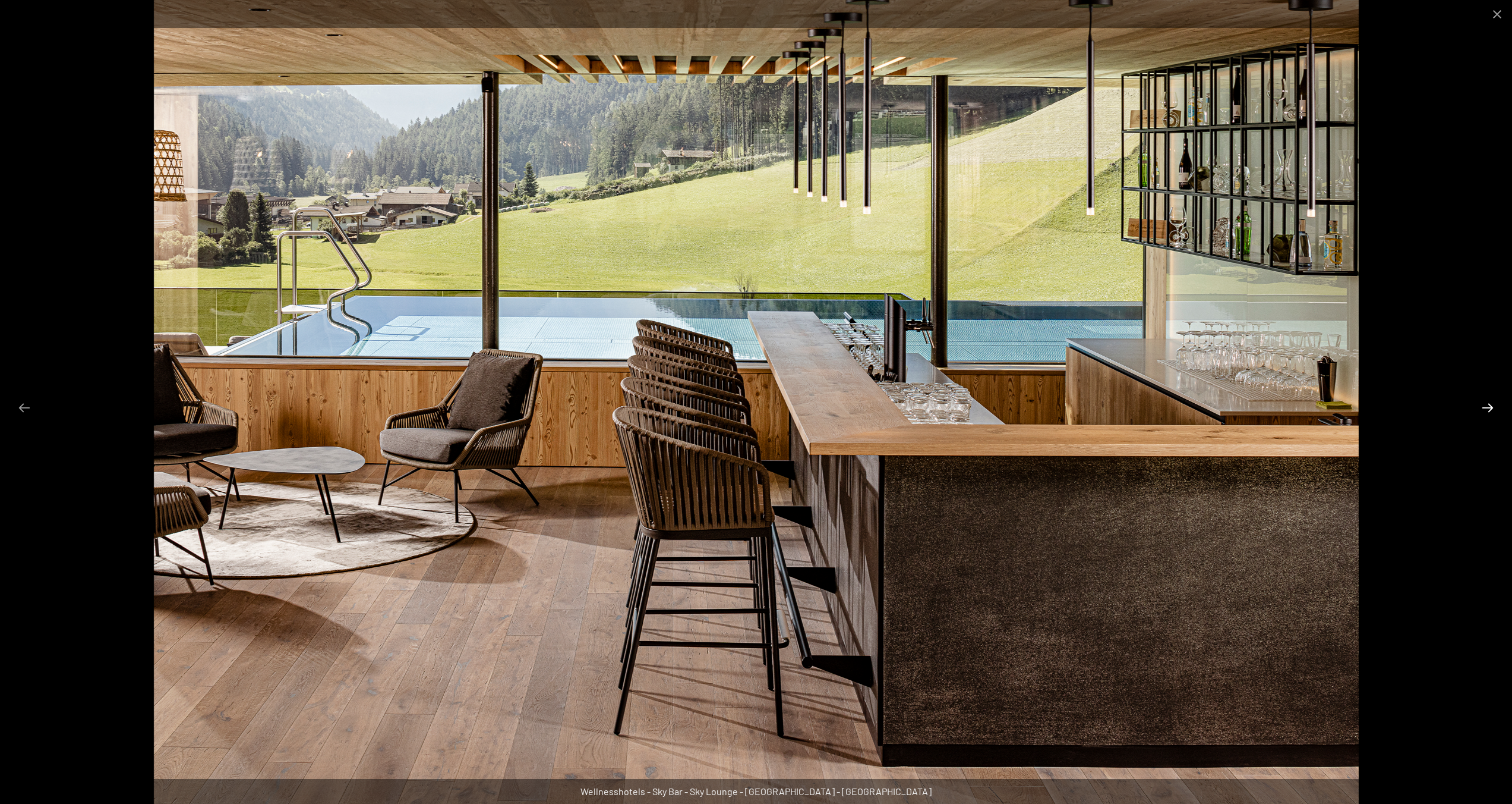
click at [1490, 404] on button "Next slide" at bounding box center [1487, 408] width 25 height 23
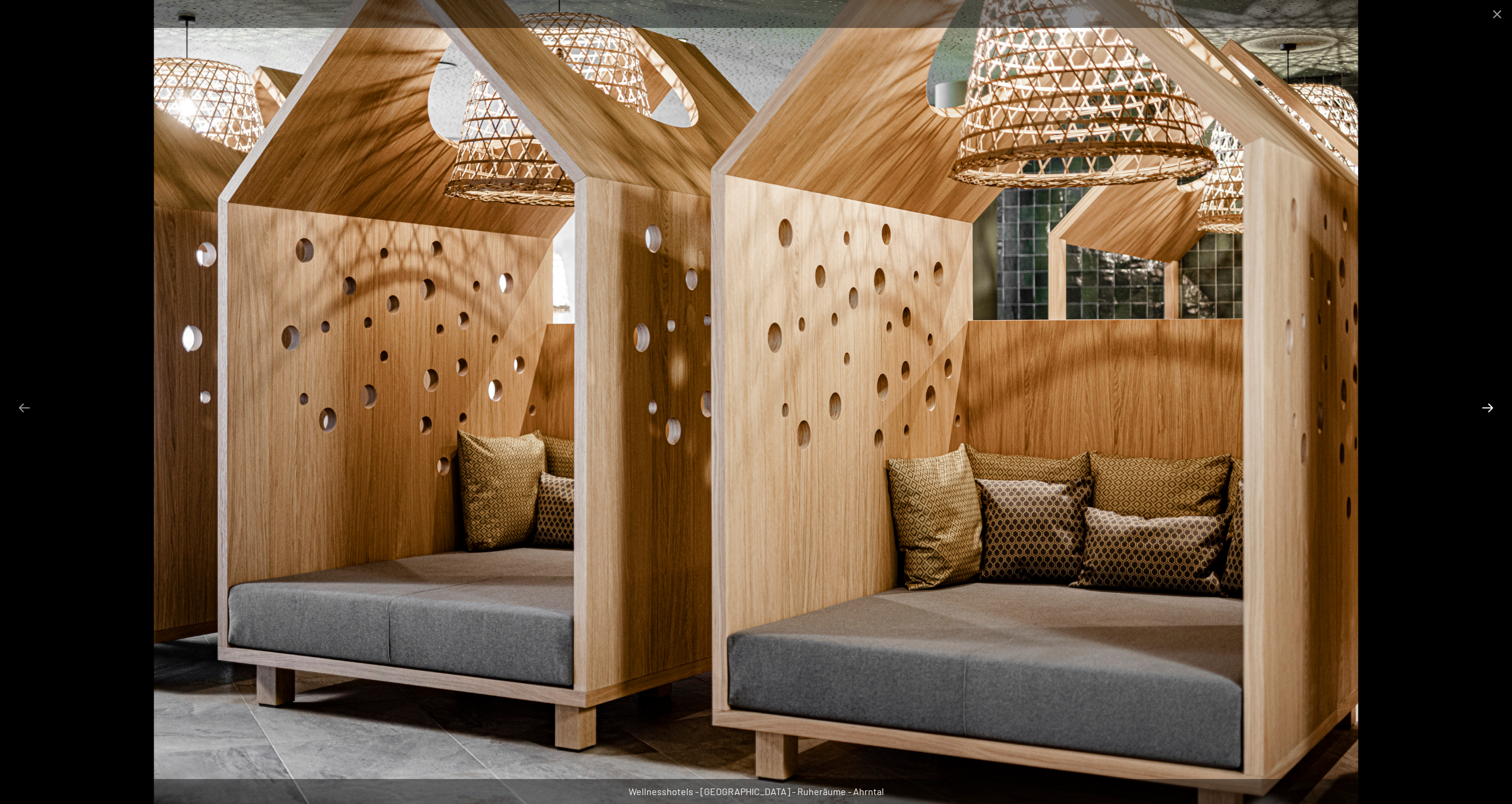
click at [1490, 404] on button "Next slide" at bounding box center [1487, 408] width 25 height 23
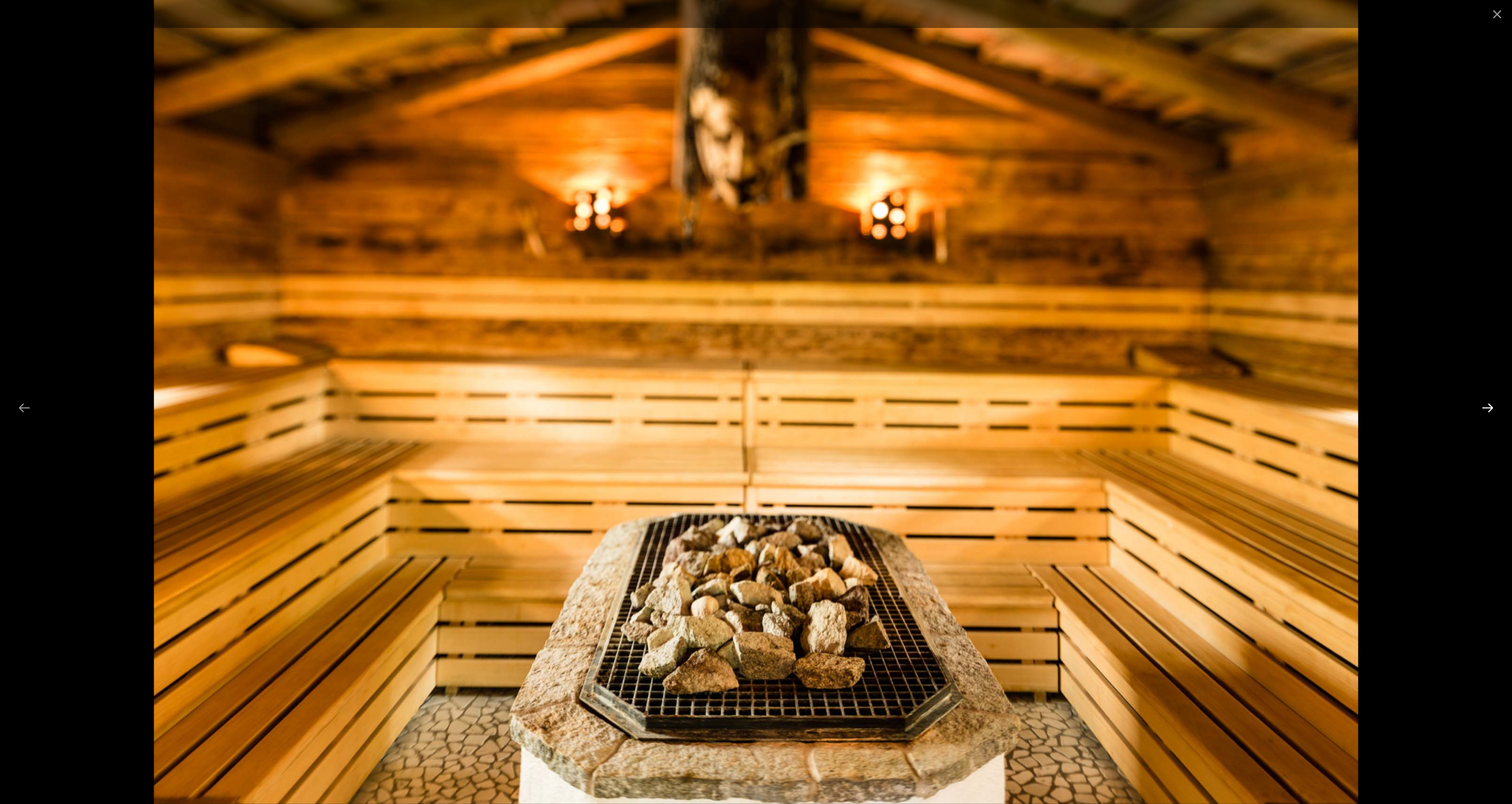
click at [1490, 404] on button "Next slide" at bounding box center [1487, 408] width 25 height 23
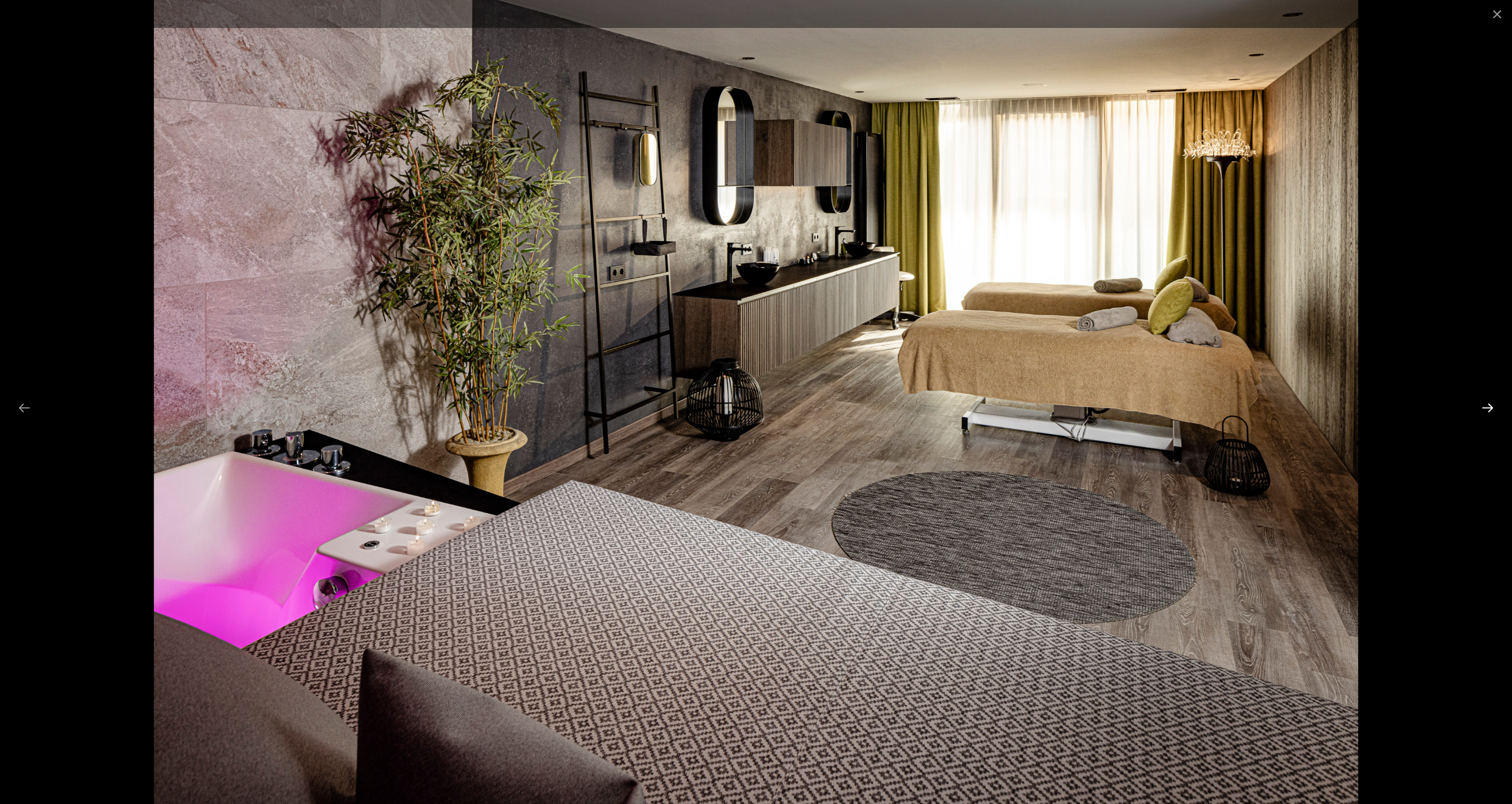
click at [1490, 404] on button "Next slide" at bounding box center [1487, 408] width 25 height 23
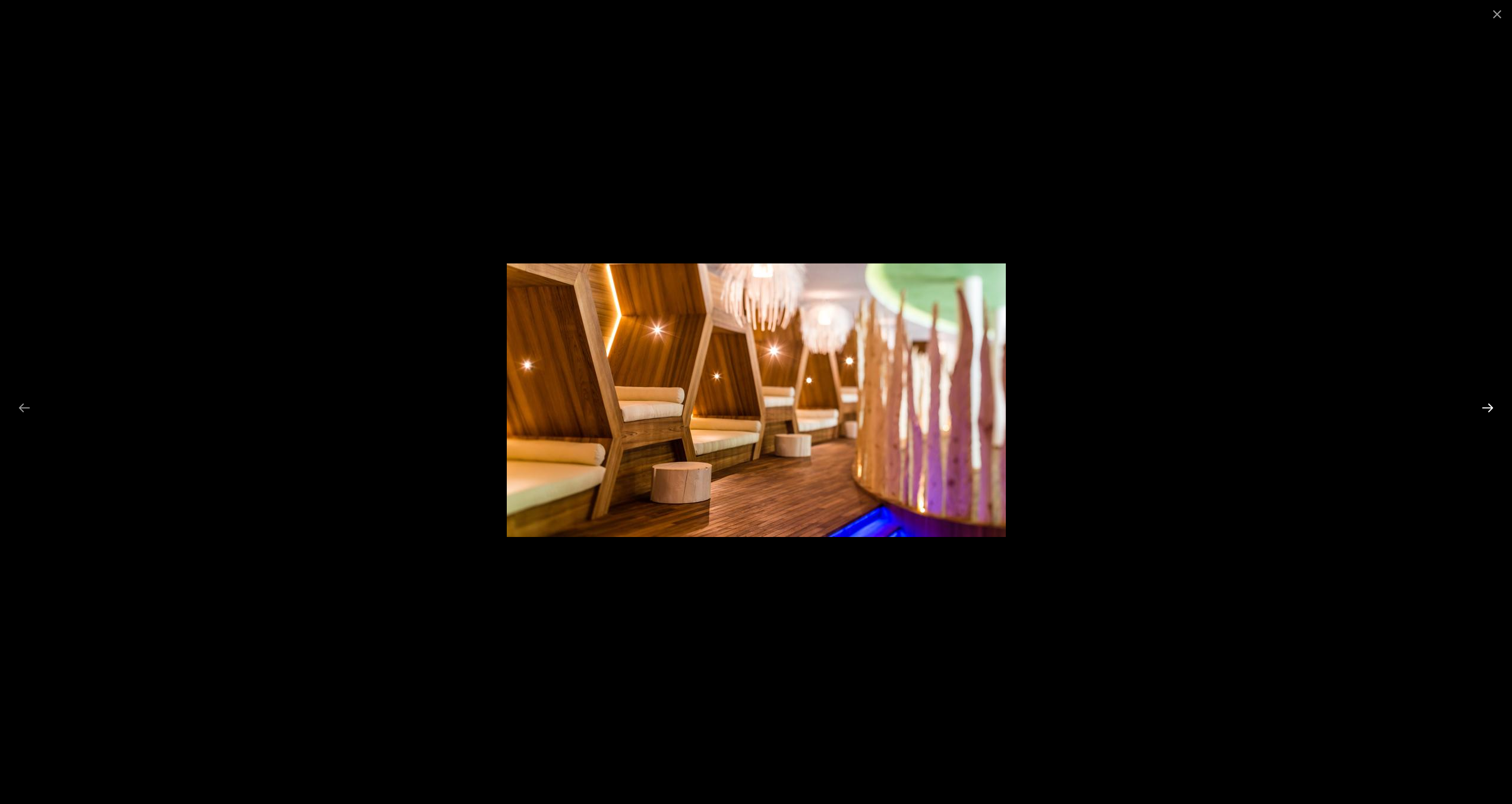
click at [1490, 404] on button "Next slide" at bounding box center [1487, 408] width 25 height 23
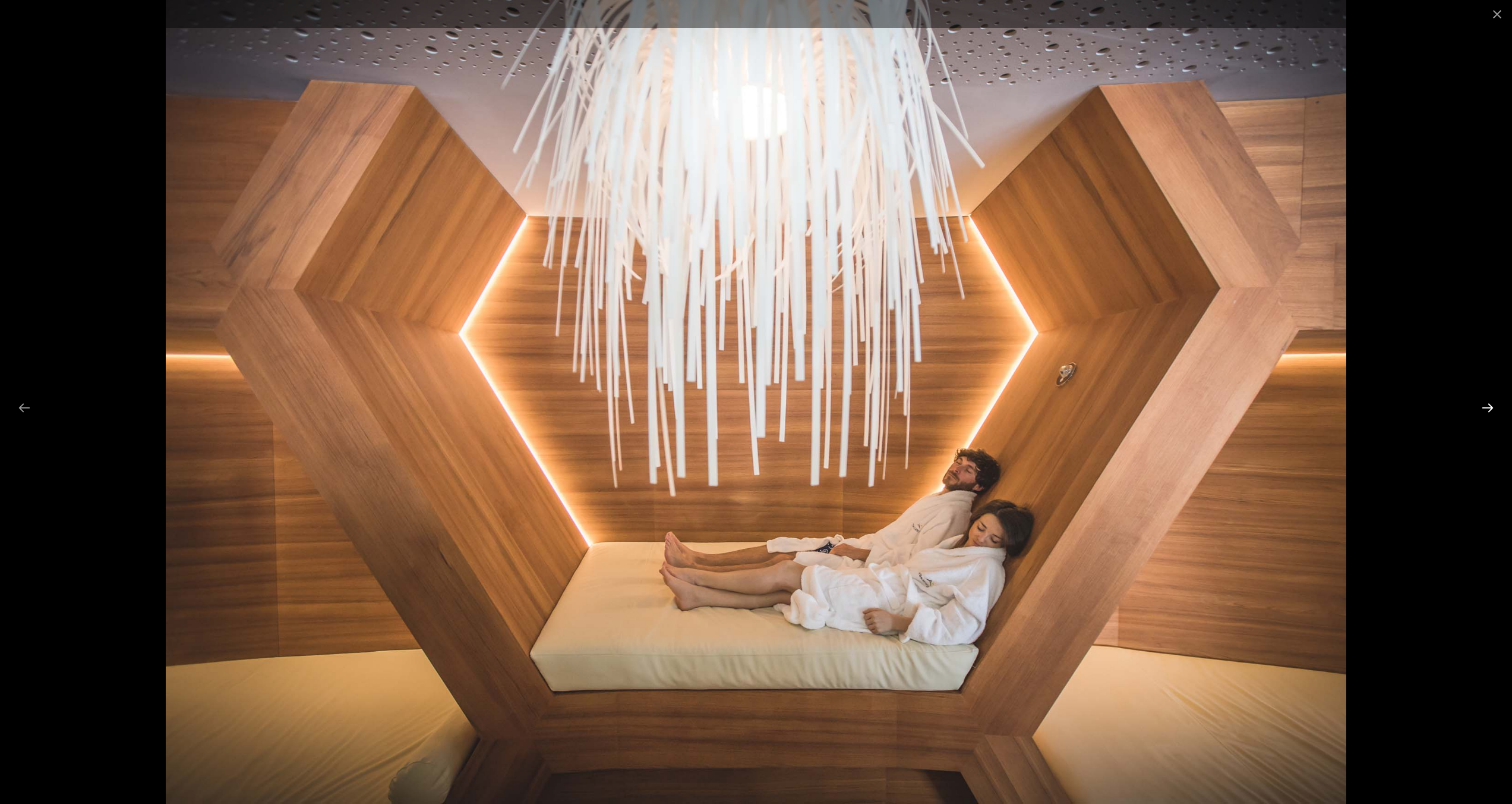
click at [1490, 404] on button "Next slide" at bounding box center [1487, 408] width 25 height 23
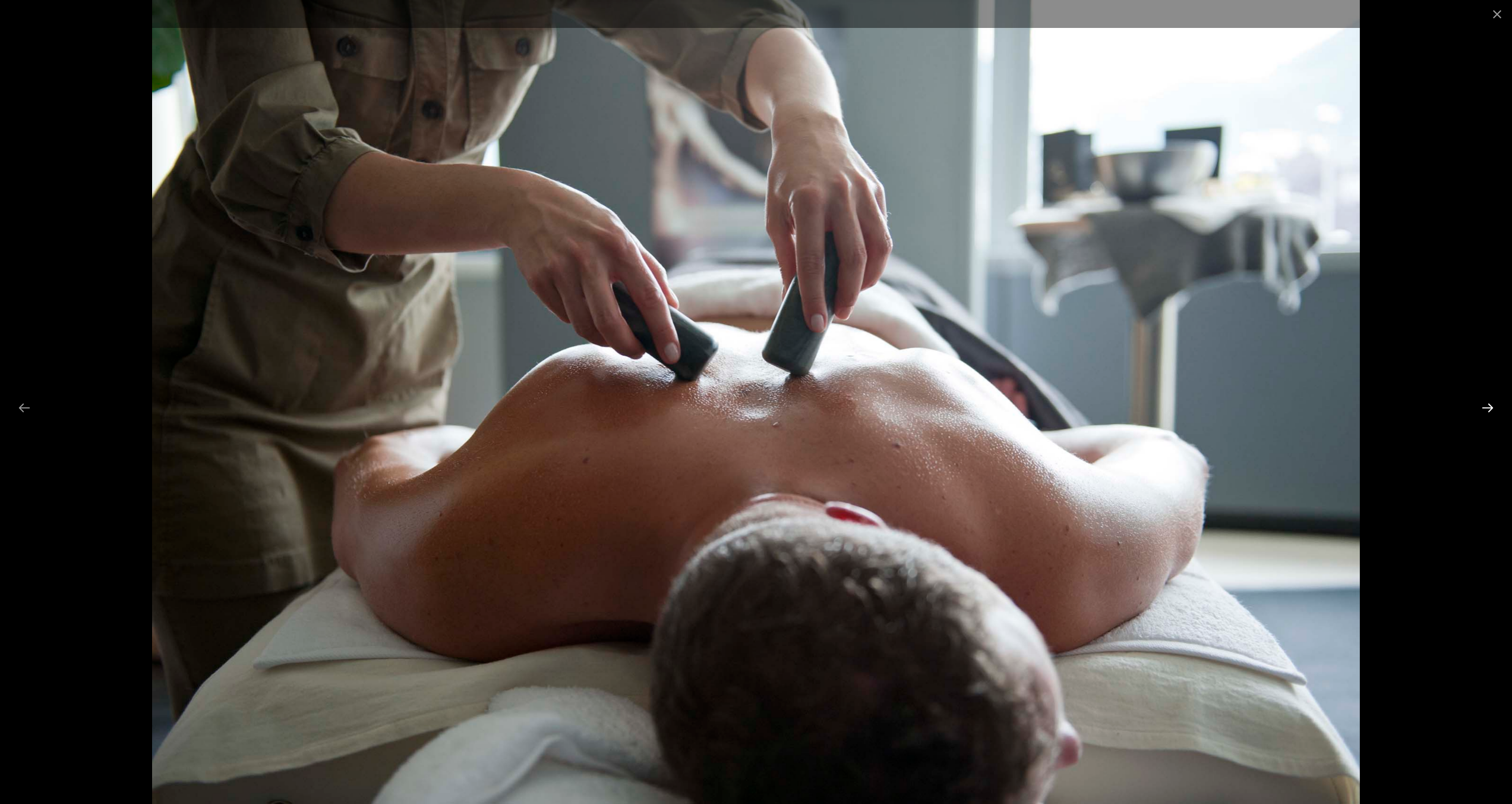
click at [1490, 404] on button "Next slide" at bounding box center [1487, 408] width 25 height 23
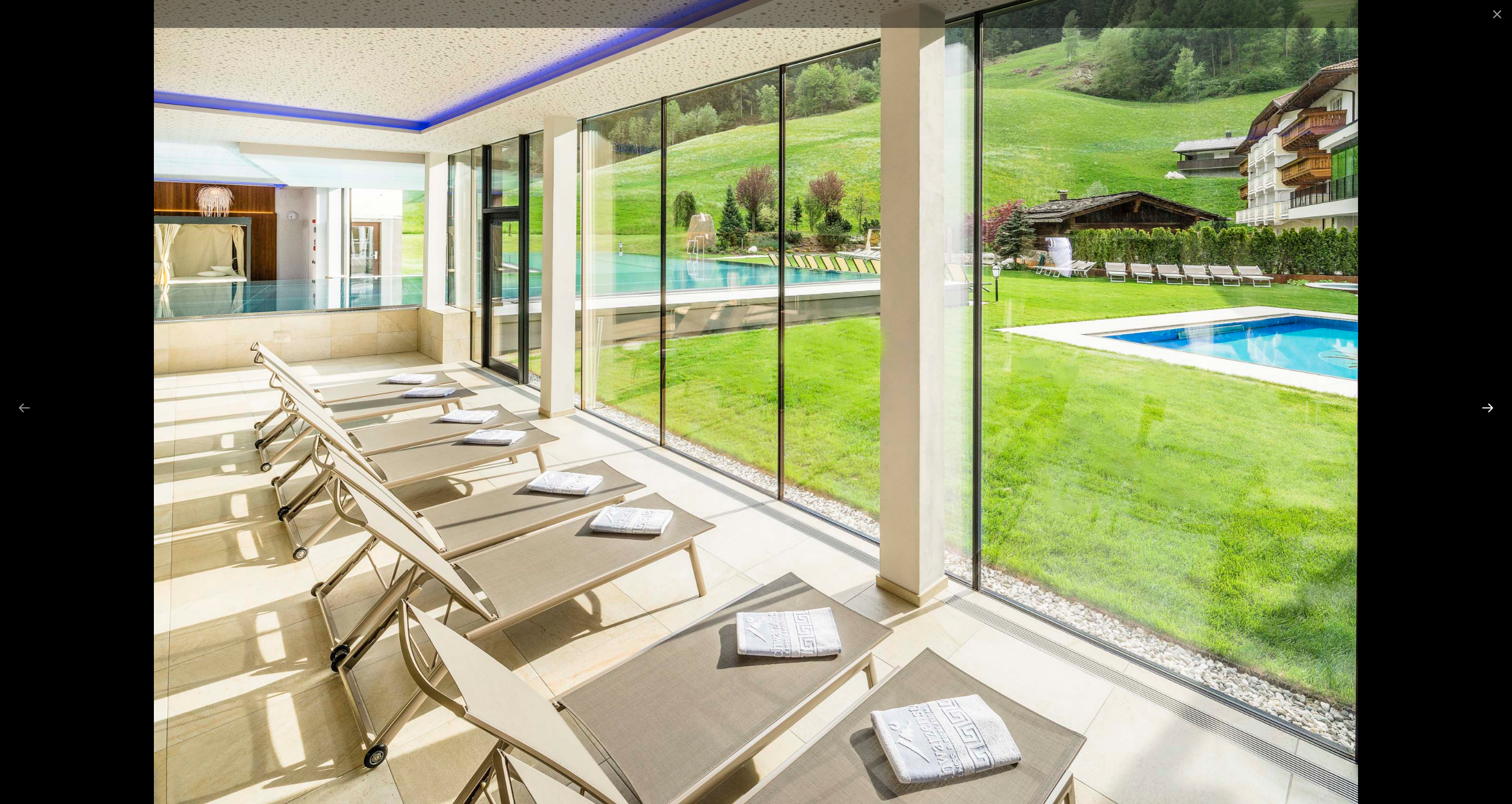
click at [1490, 404] on button "Next slide" at bounding box center [1487, 408] width 25 height 23
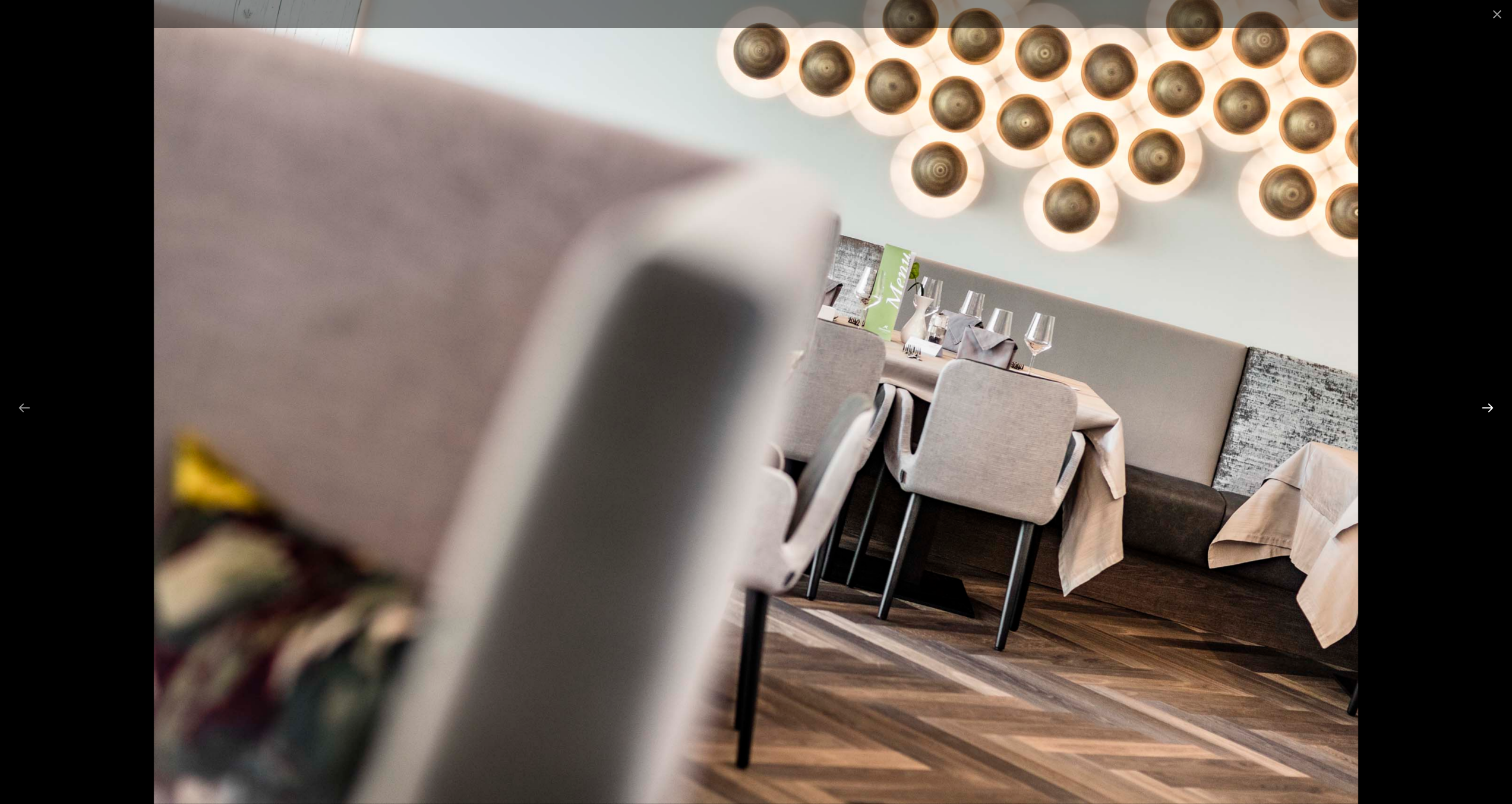
click at [1490, 404] on button "Next slide" at bounding box center [1487, 408] width 25 height 23
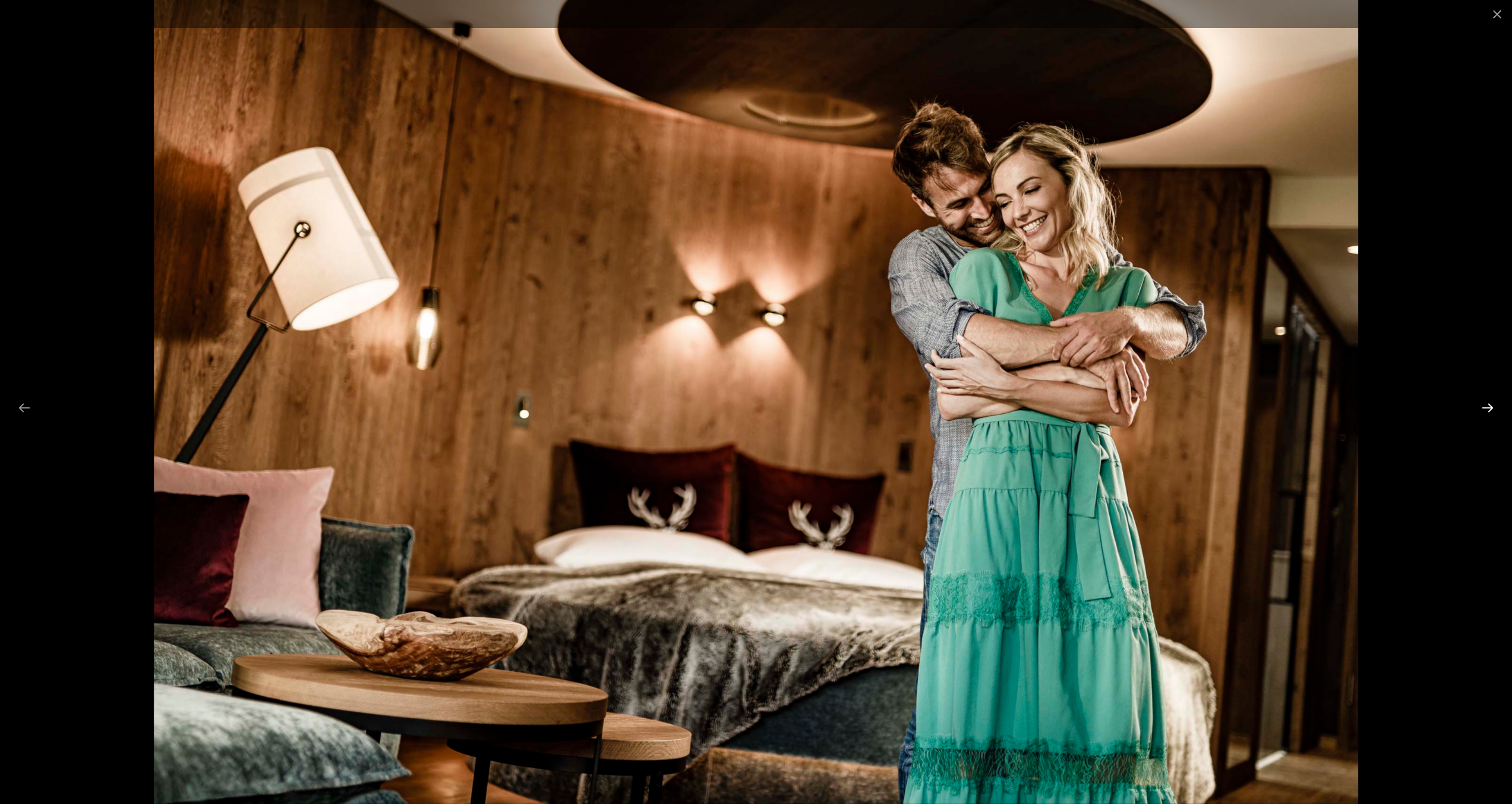
click at [1490, 404] on button "Next slide" at bounding box center [1487, 408] width 25 height 23
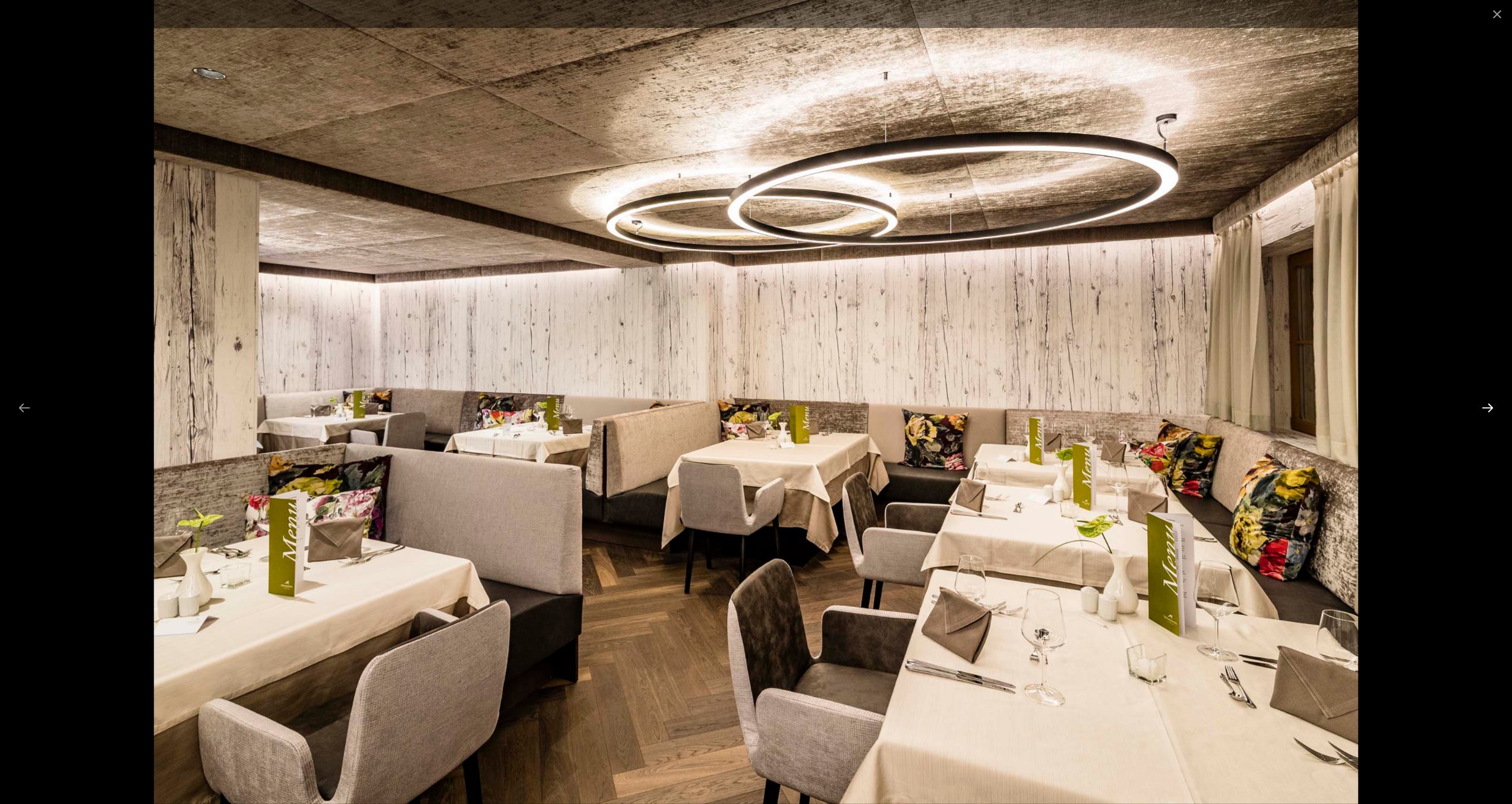
click at [1490, 404] on button "Next slide" at bounding box center [1487, 408] width 25 height 23
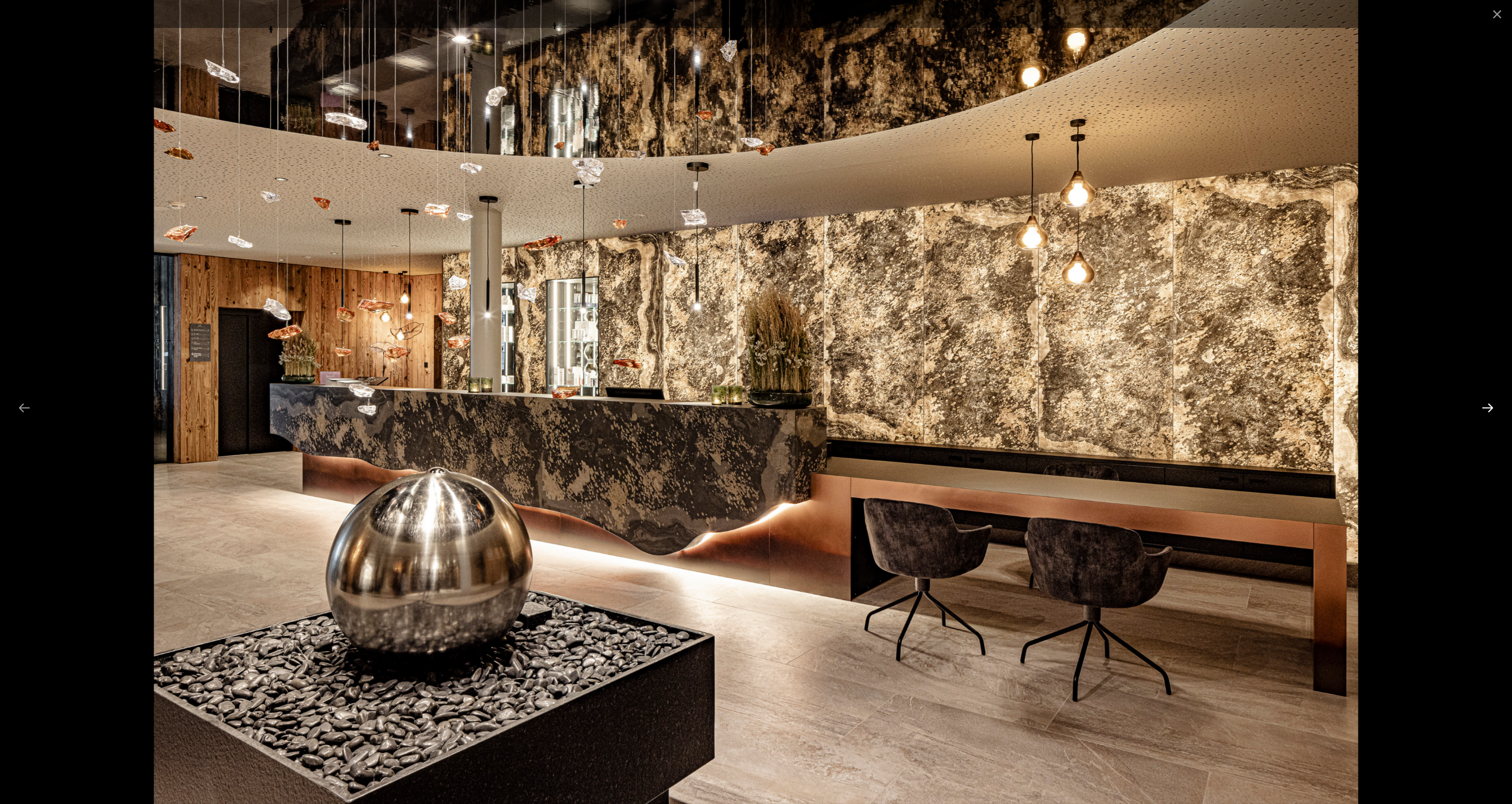
click at [1490, 404] on button "Next slide" at bounding box center [1487, 408] width 25 height 23
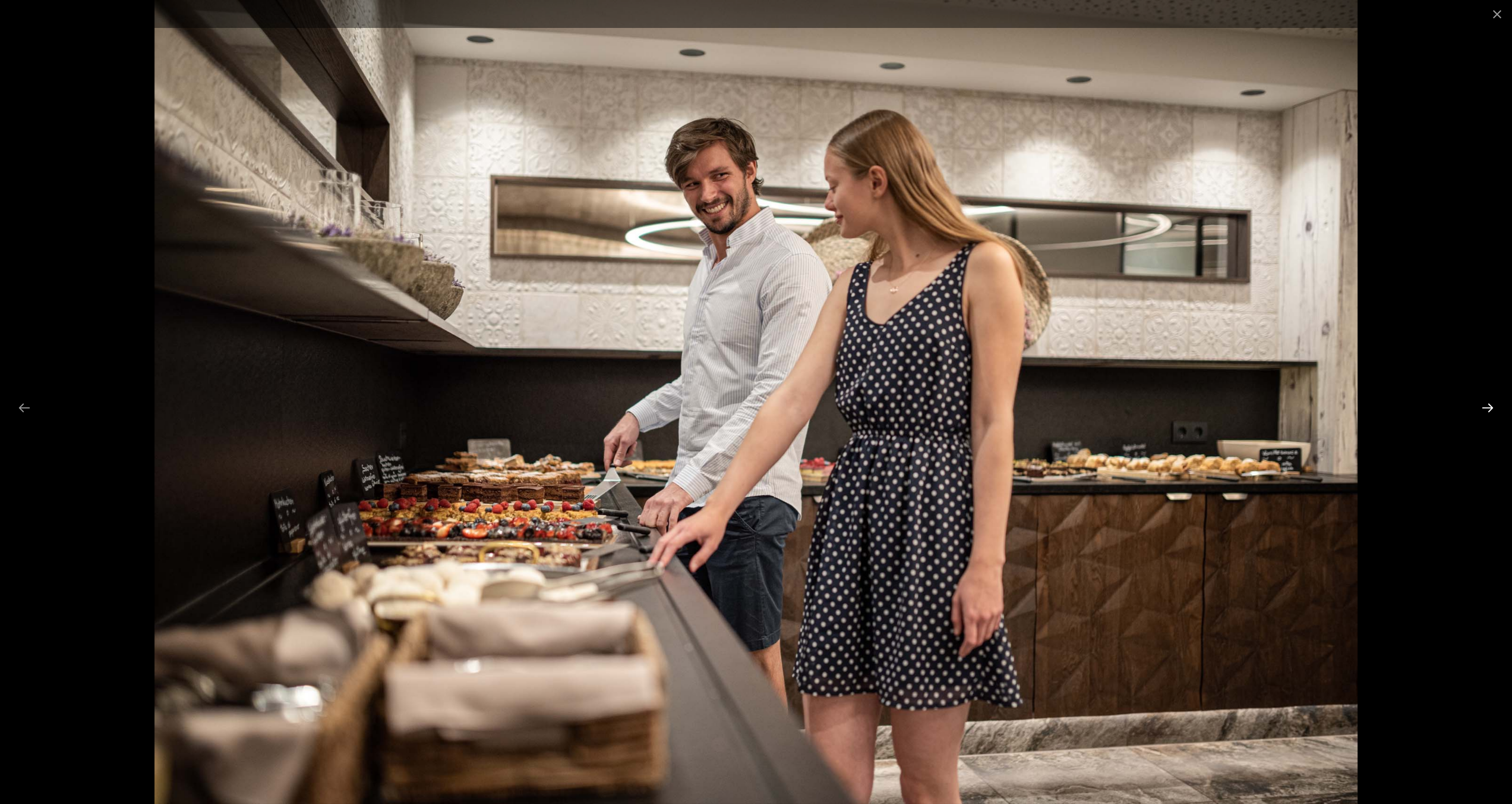
click at [1490, 404] on button "Next slide" at bounding box center [1487, 408] width 25 height 23
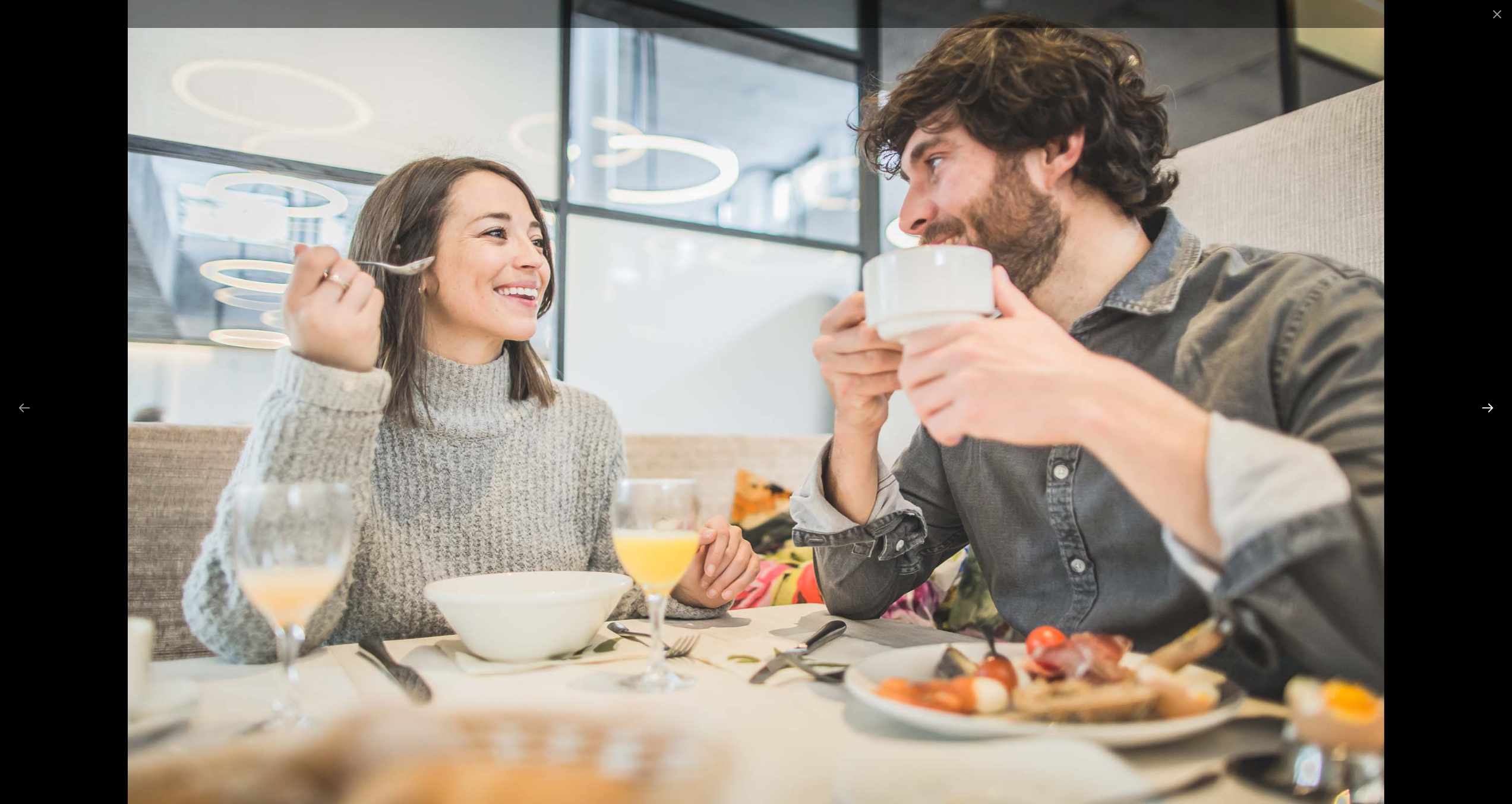
click at [1490, 404] on button "Next slide" at bounding box center [1487, 408] width 25 height 23
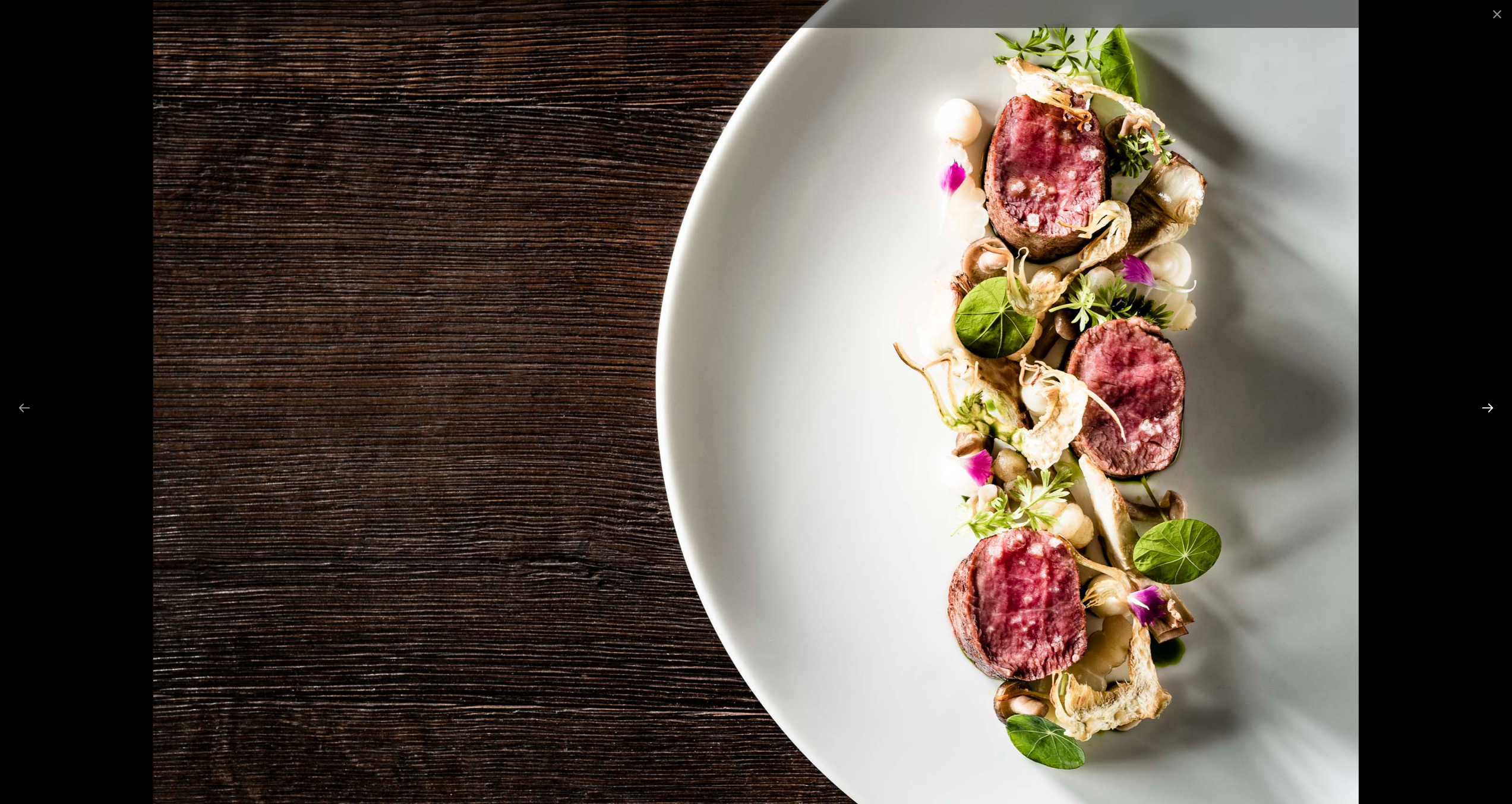
click at [1490, 404] on button "Next slide" at bounding box center [1487, 408] width 25 height 23
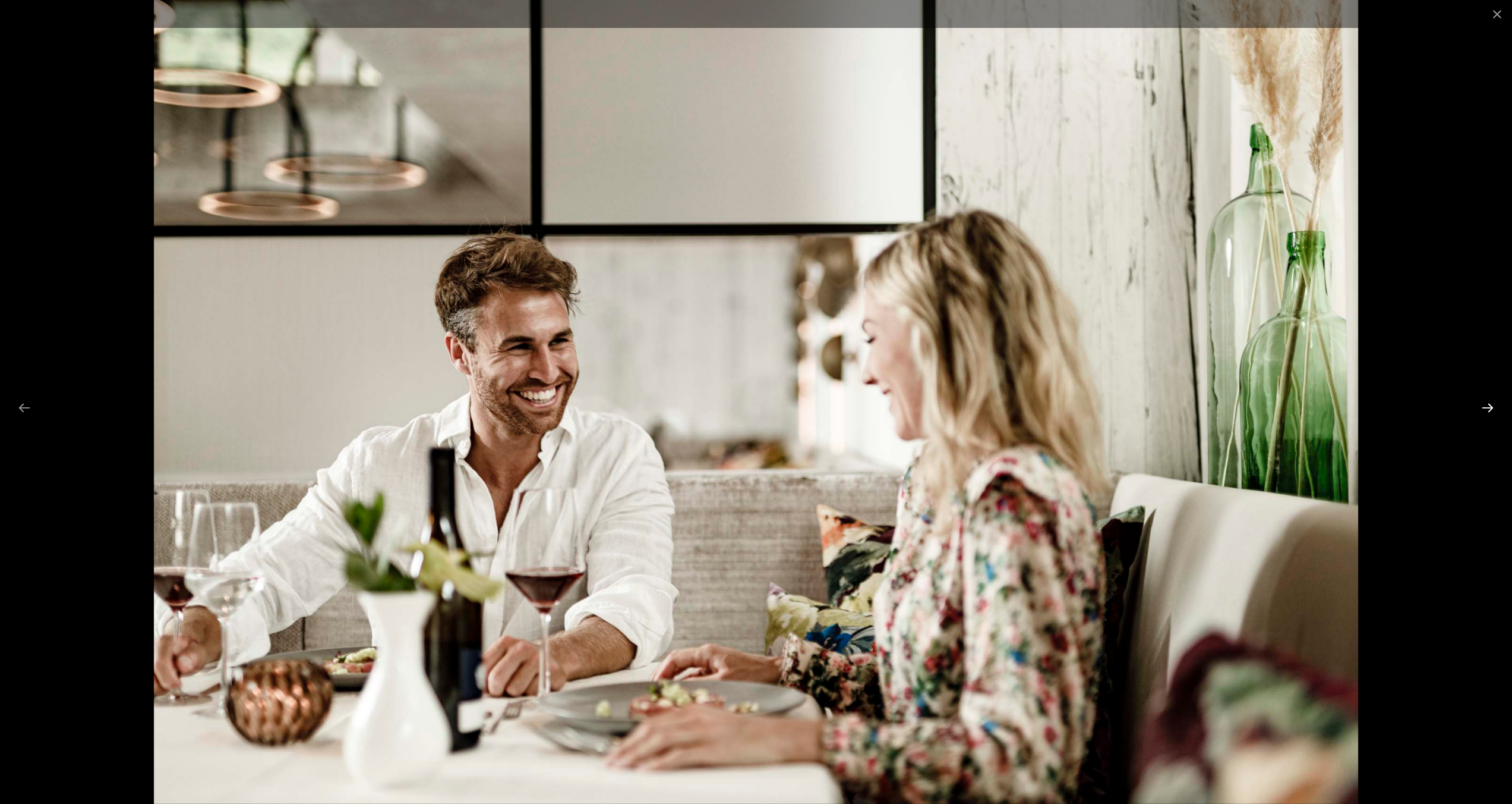
click at [1490, 404] on button "Next slide" at bounding box center [1487, 408] width 25 height 23
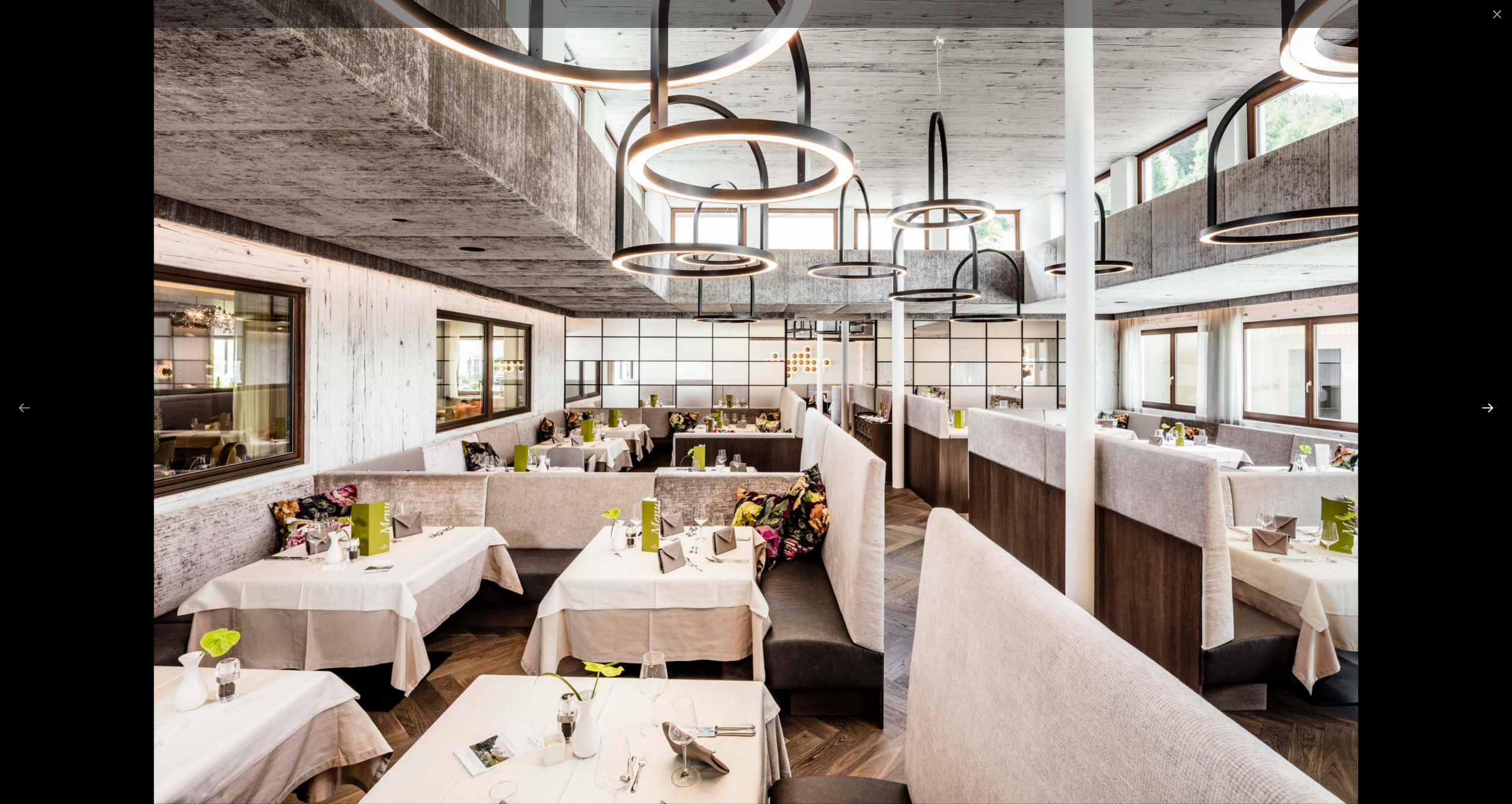
click at [1490, 404] on button "Next slide" at bounding box center [1487, 408] width 25 height 23
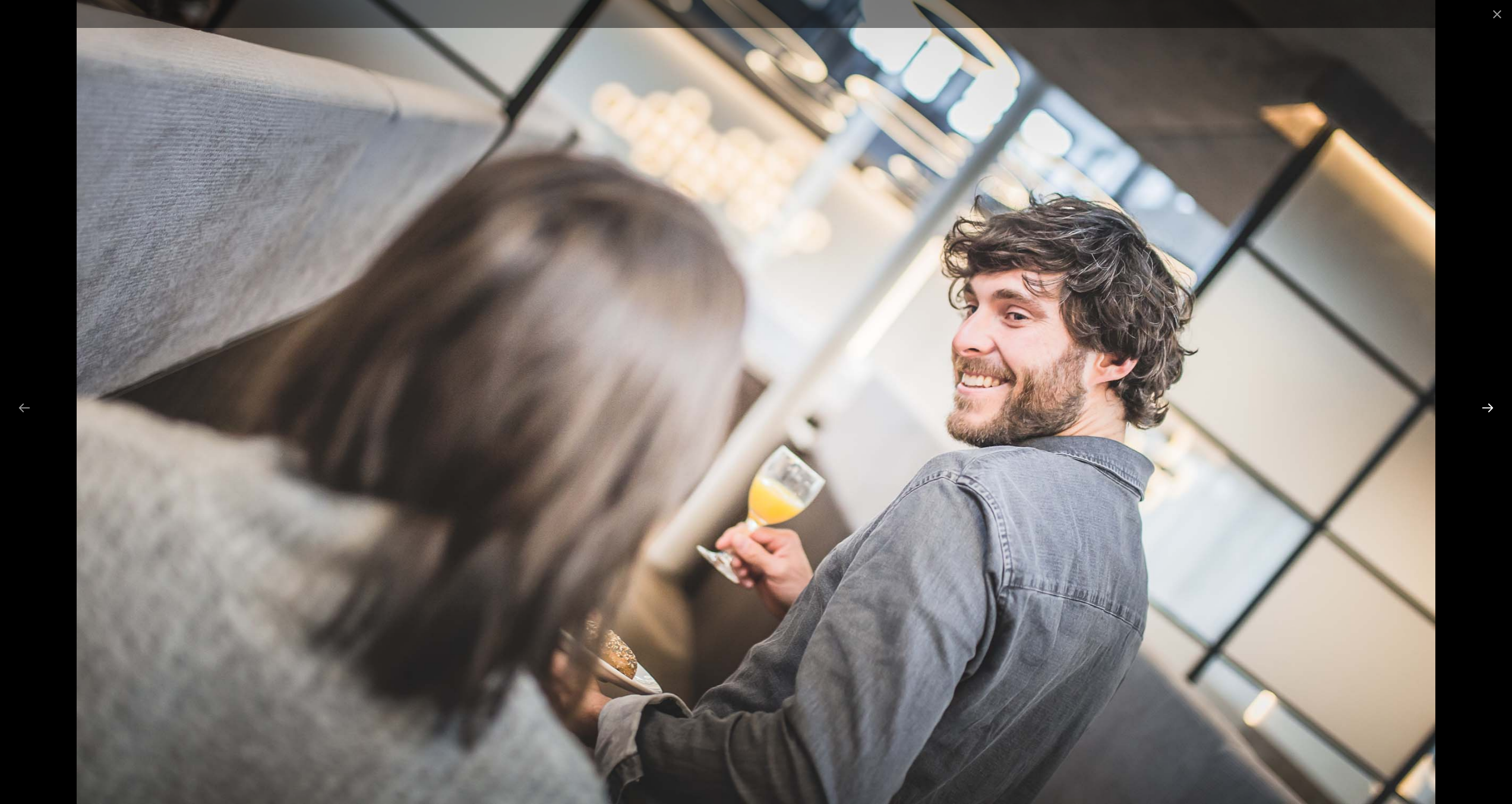
click at [1490, 404] on button "Next slide" at bounding box center [1487, 408] width 25 height 23
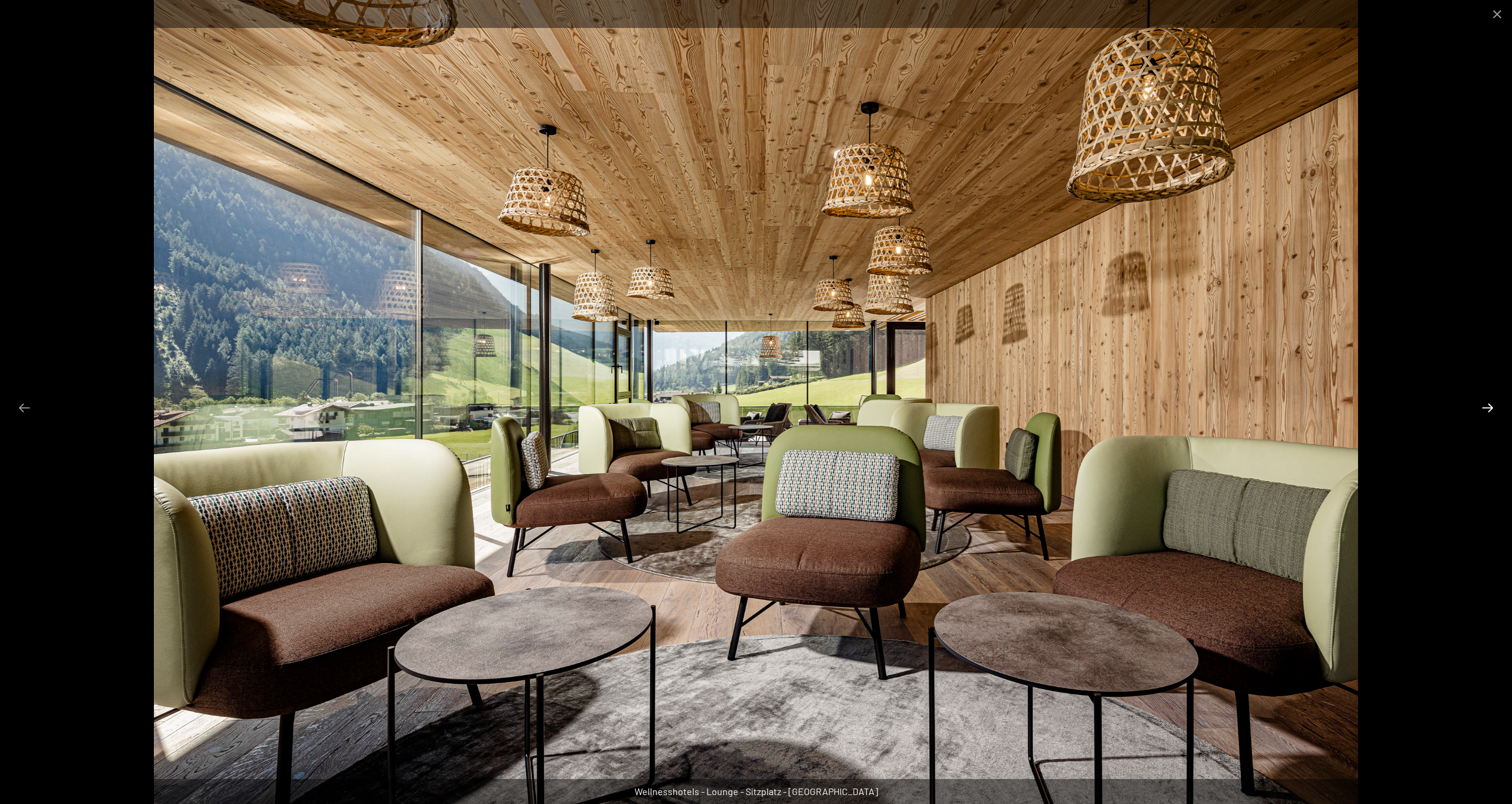
click at [1490, 404] on button "Next slide" at bounding box center [1487, 408] width 25 height 23
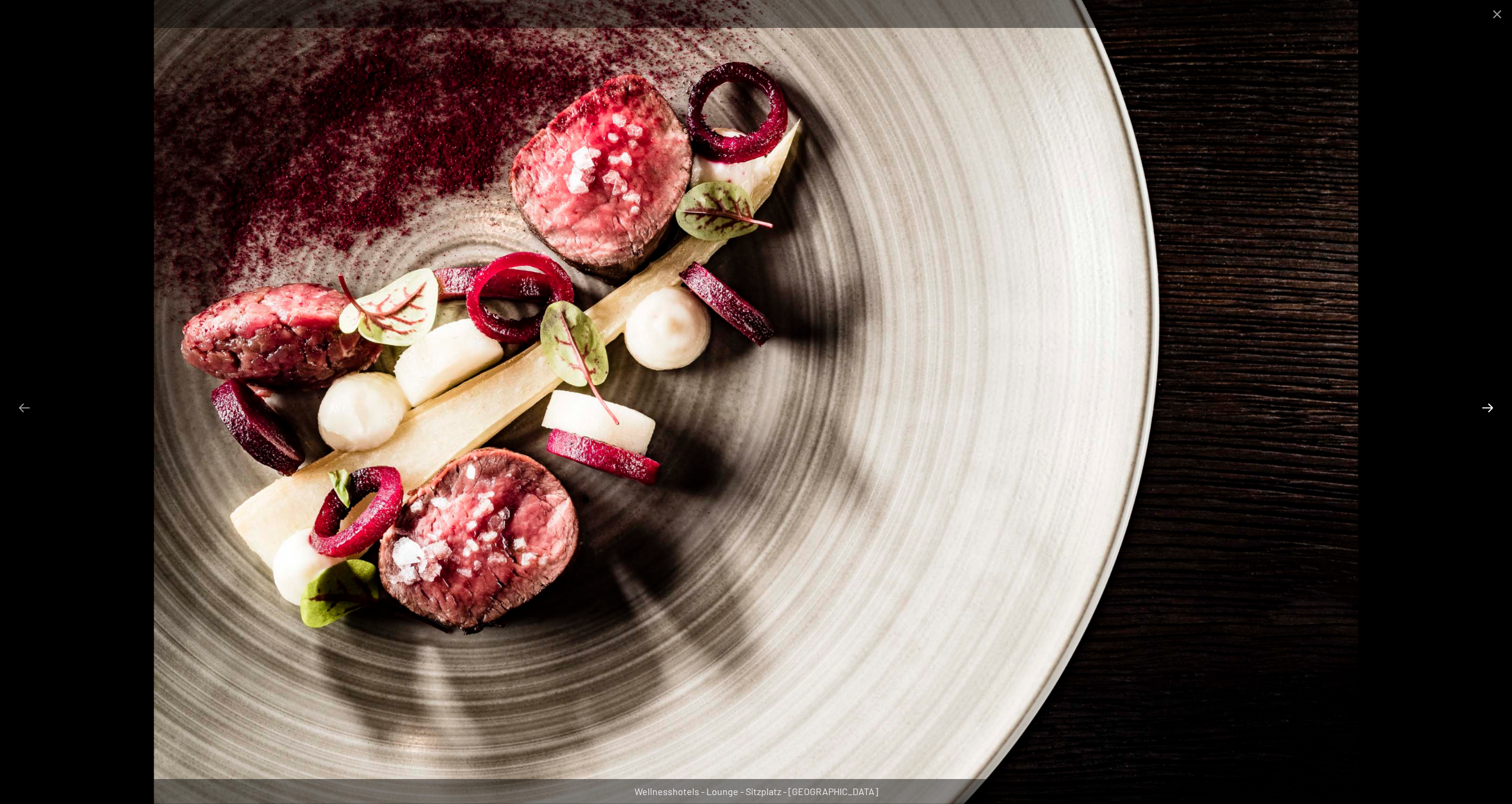
scroll to position [25, 0]
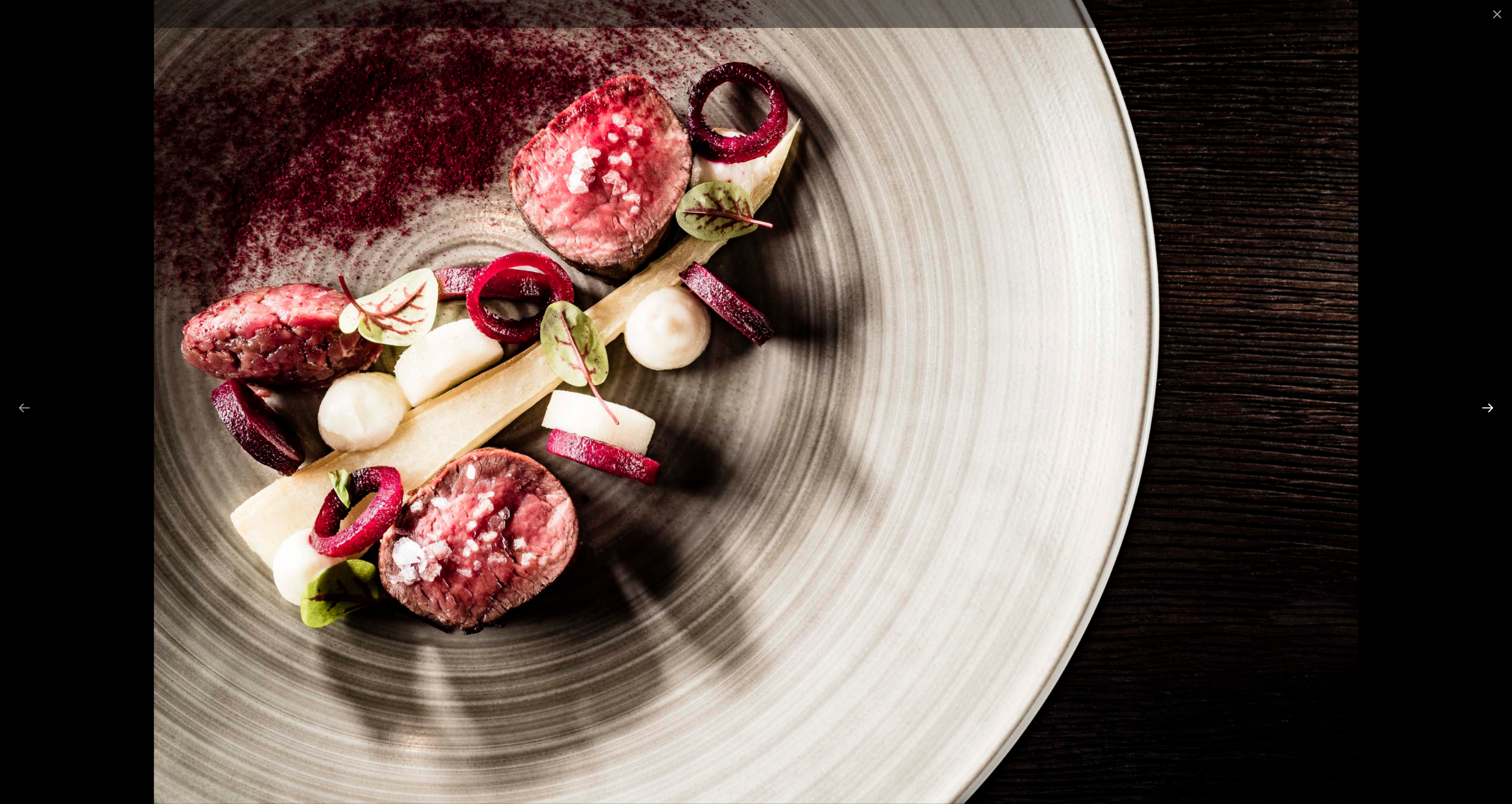
click at [1490, 404] on button "Next slide" at bounding box center [1487, 408] width 25 height 23
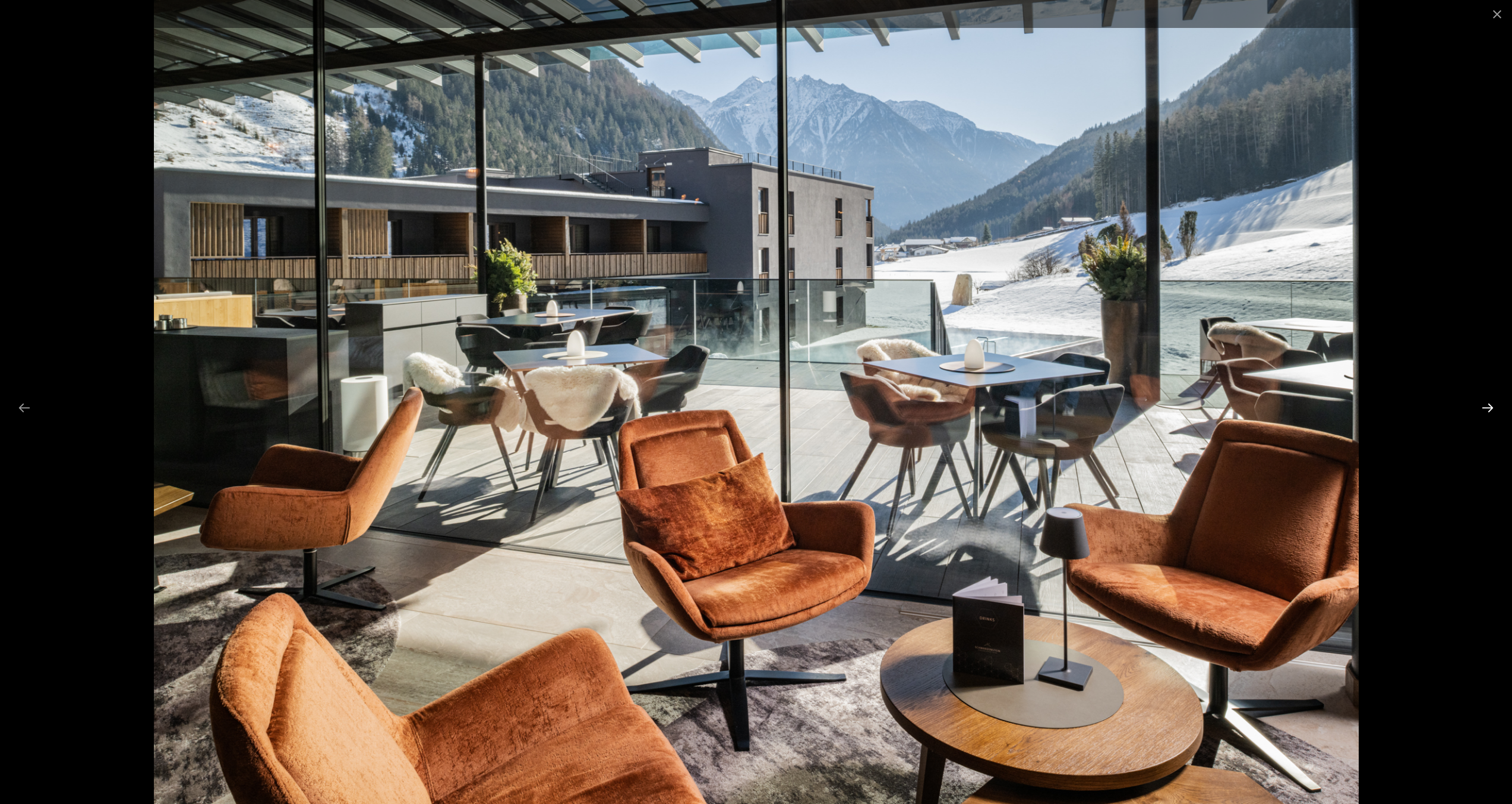
scroll to position [27, 0]
click at [1490, 404] on button "Next slide" at bounding box center [1487, 408] width 25 height 23
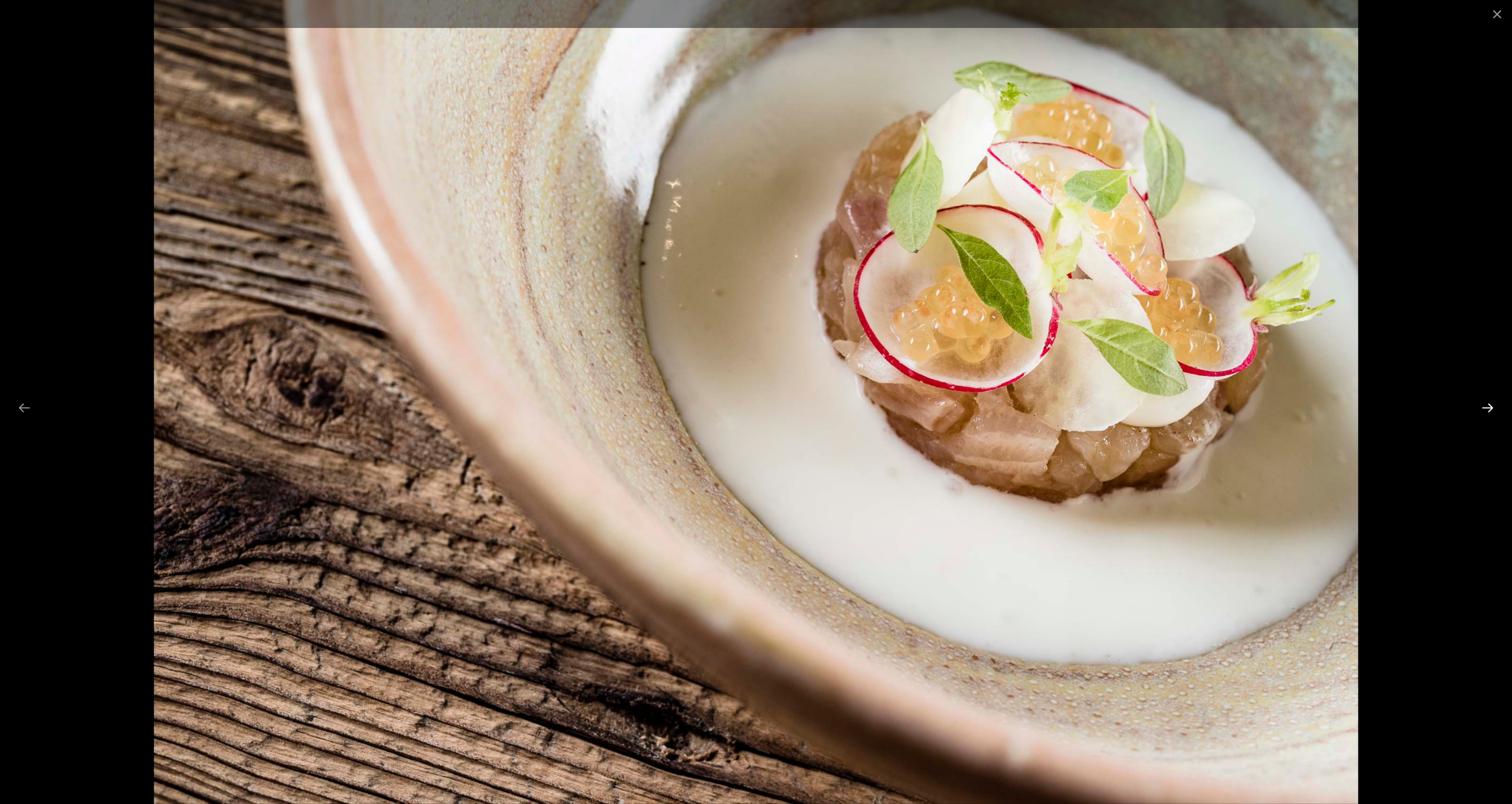
click at [1490, 404] on button "Next slide" at bounding box center [1487, 408] width 25 height 23
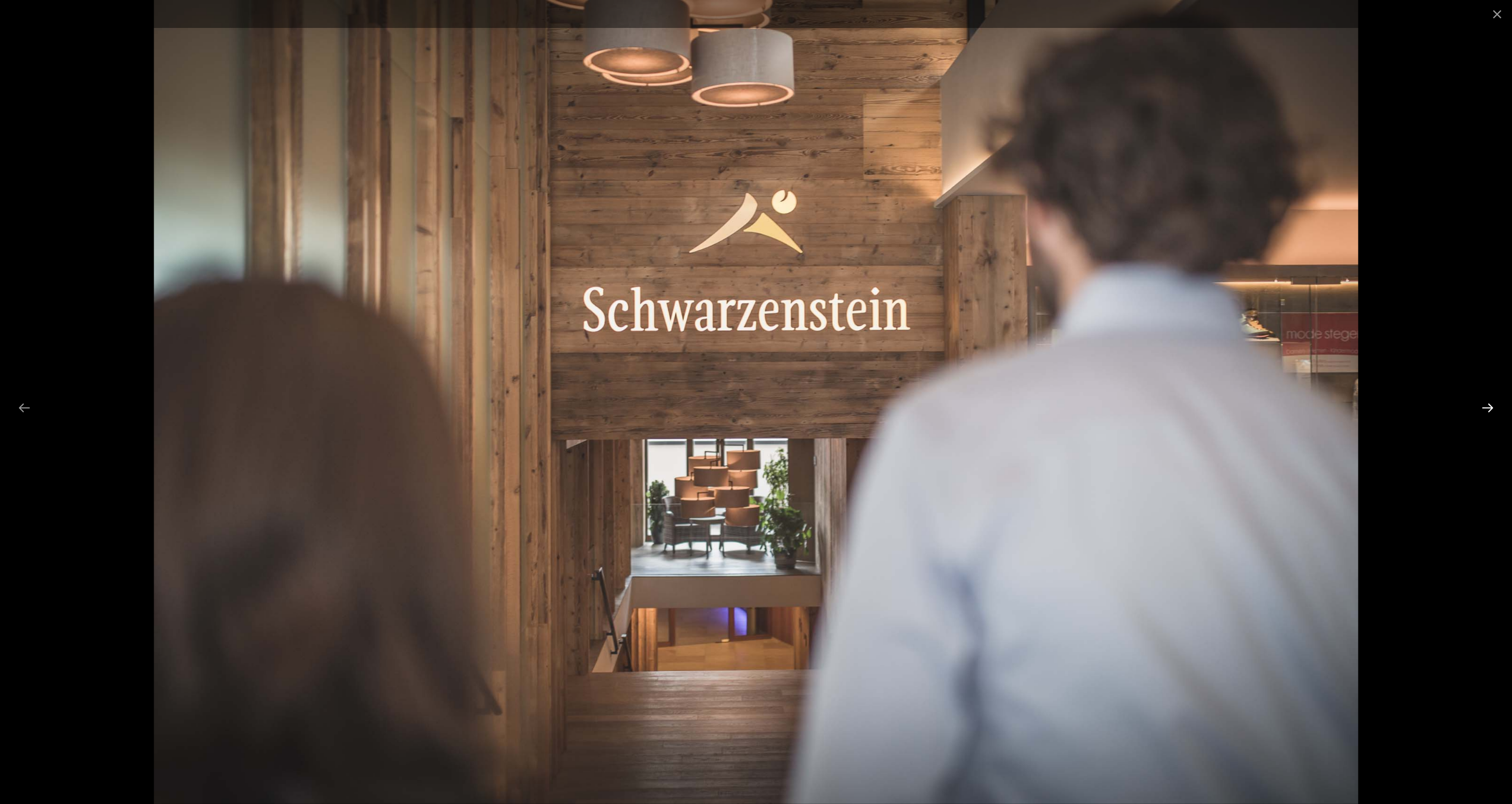
click at [1490, 404] on button "Next slide" at bounding box center [1487, 408] width 25 height 23
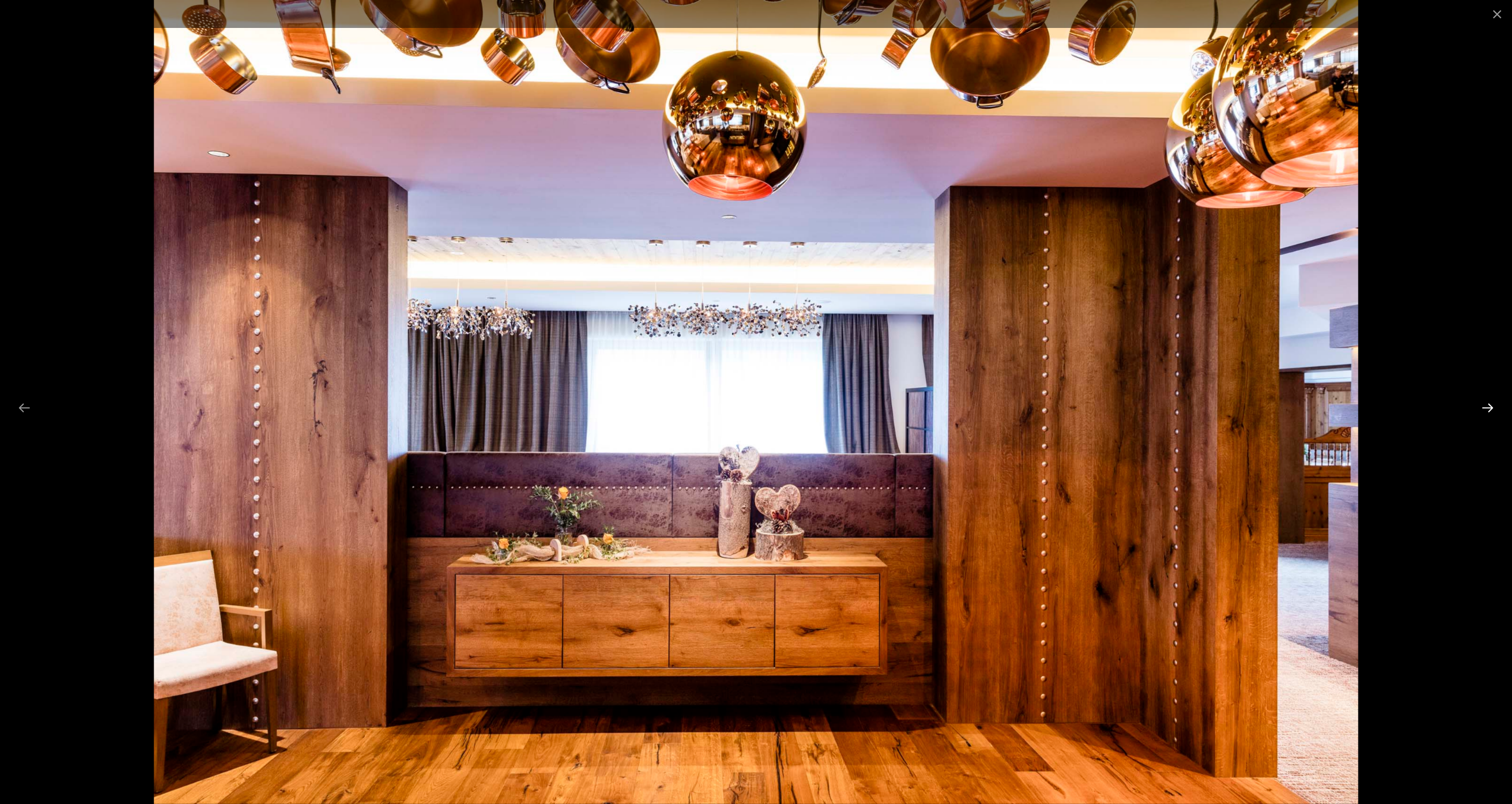
click at [1490, 404] on button "Next slide" at bounding box center [1487, 408] width 25 height 23
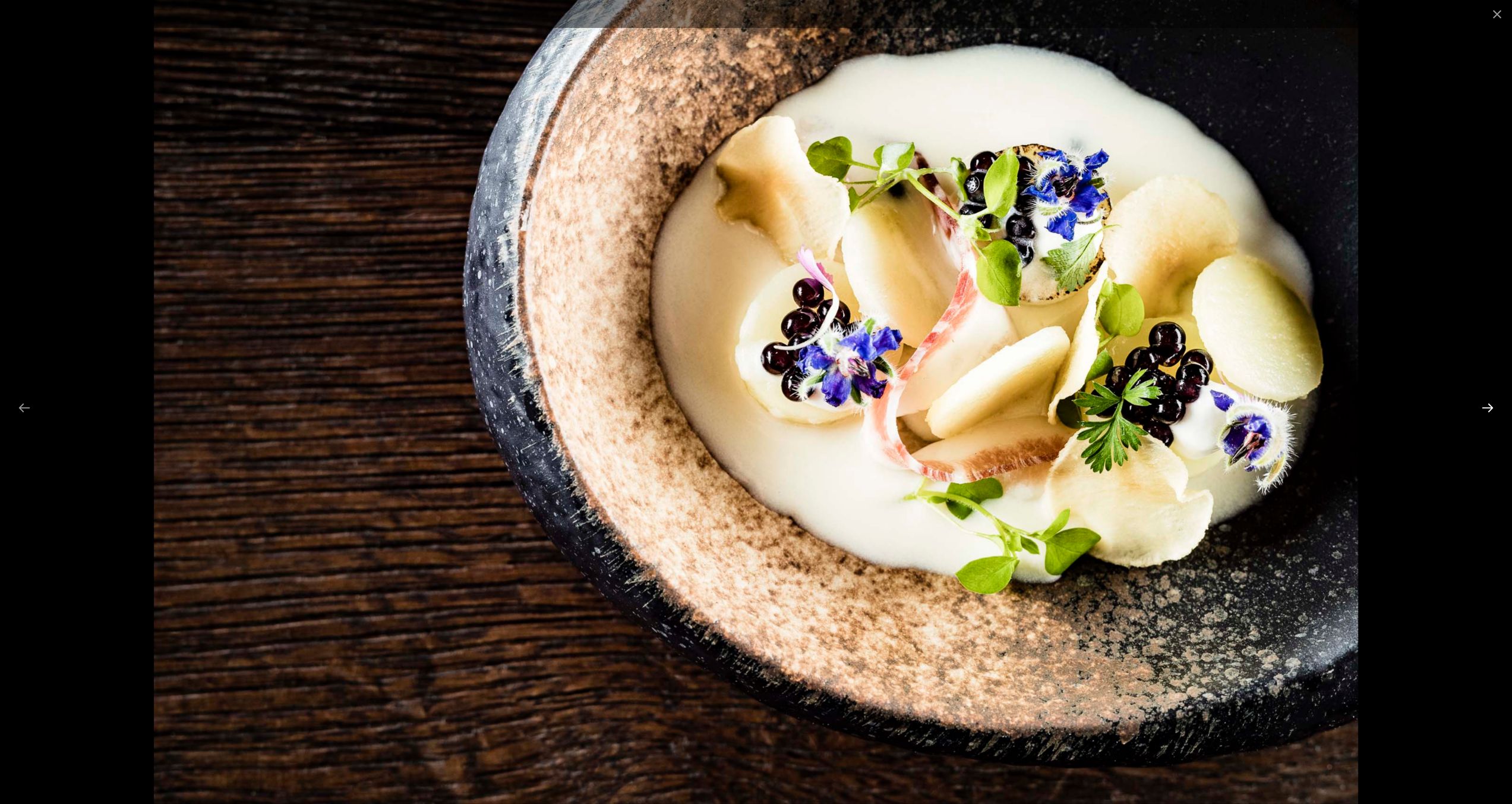
click at [1490, 404] on button "Next slide" at bounding box center [1487, 408] width 25 height 23
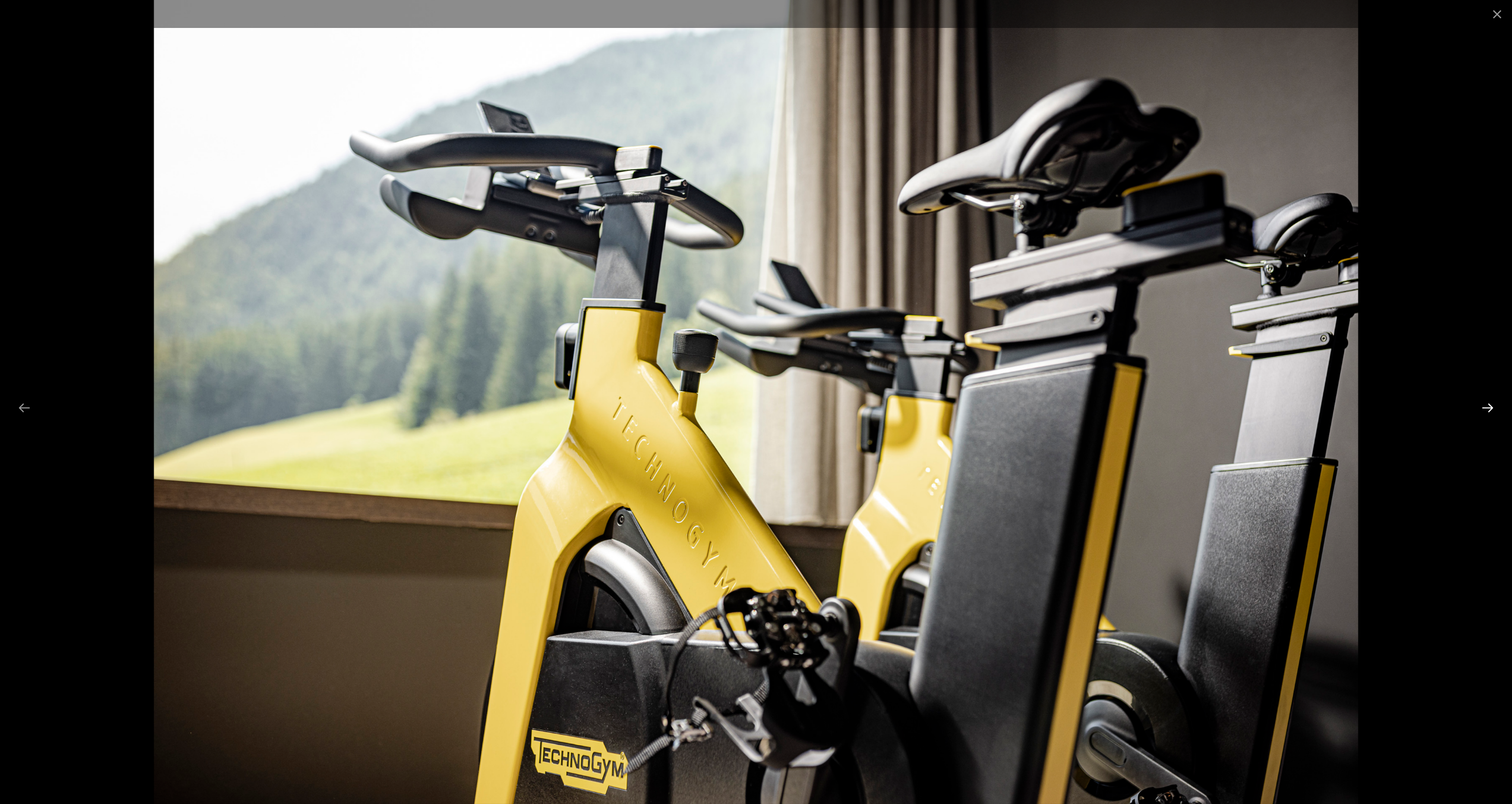
click at [1490, 404] on button "Next slide" at bounding box center [1487, 408] width 25 height 23
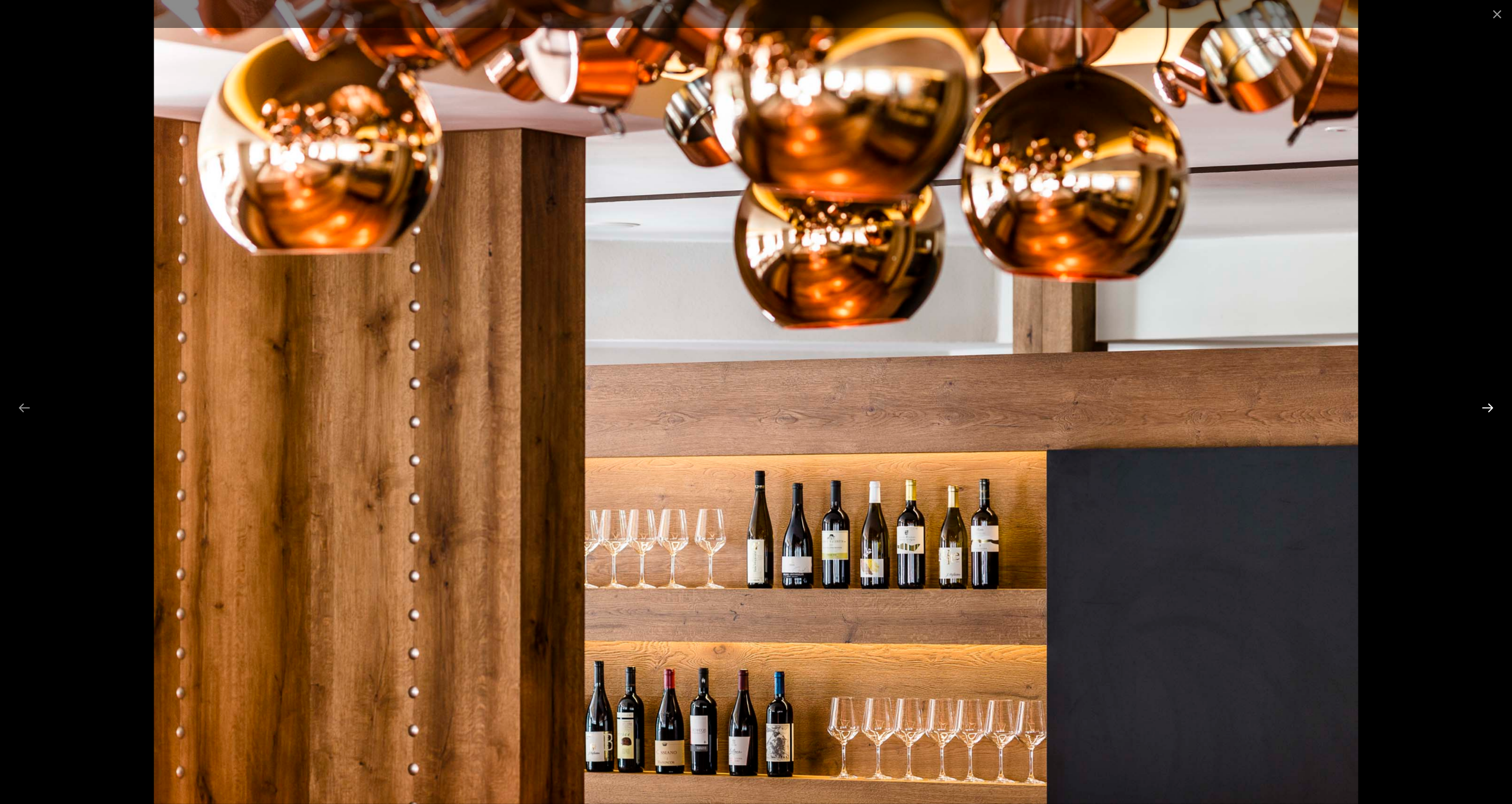
click at [1490, 404] on button "Next slide" at bounding box center [1487, 408] width 25 height 23
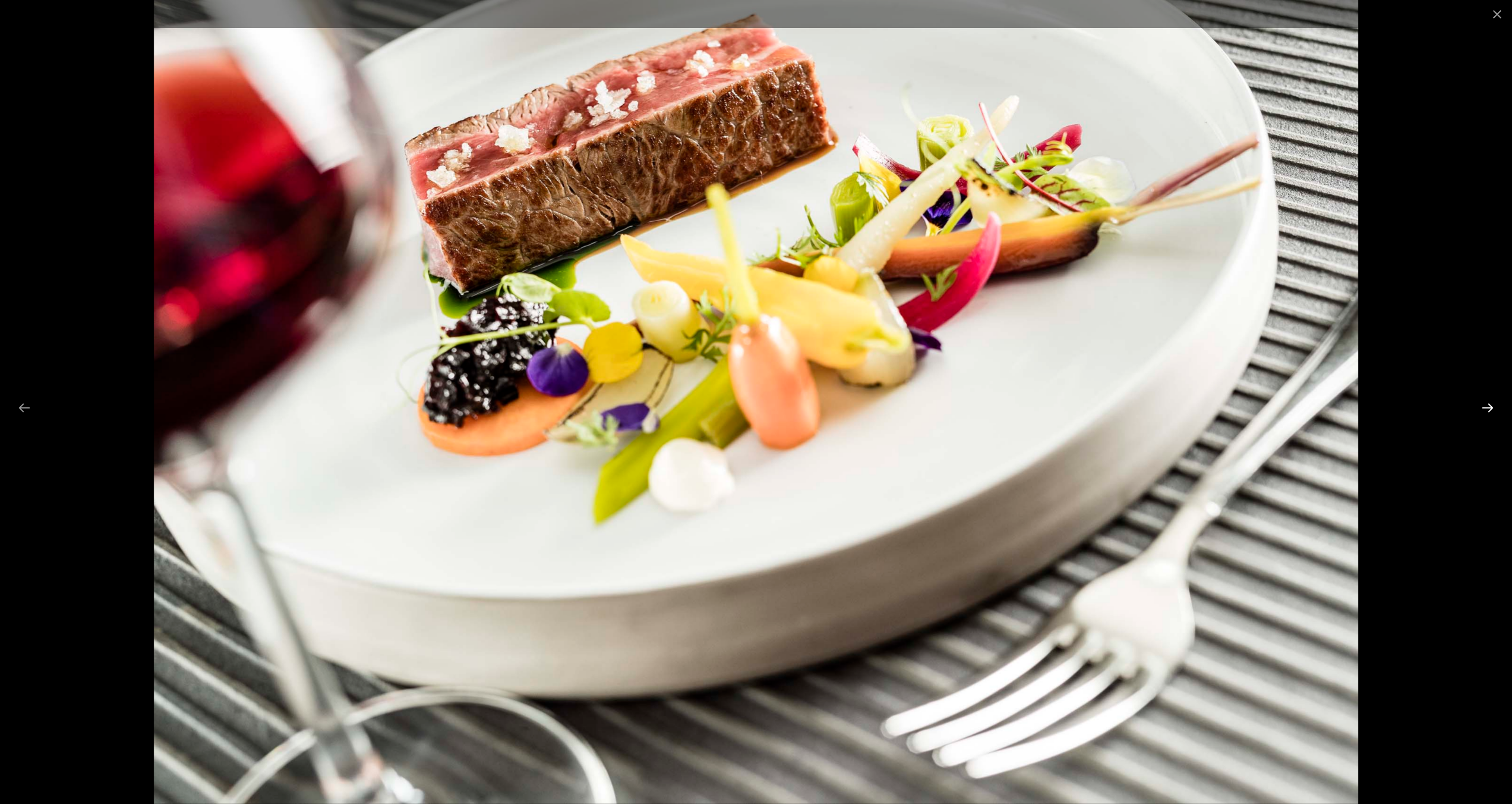
scroll to position [28, 0]
click at [1490, 404] on button "Next slide" at bounding box center [1487, 408] width 25 height 23
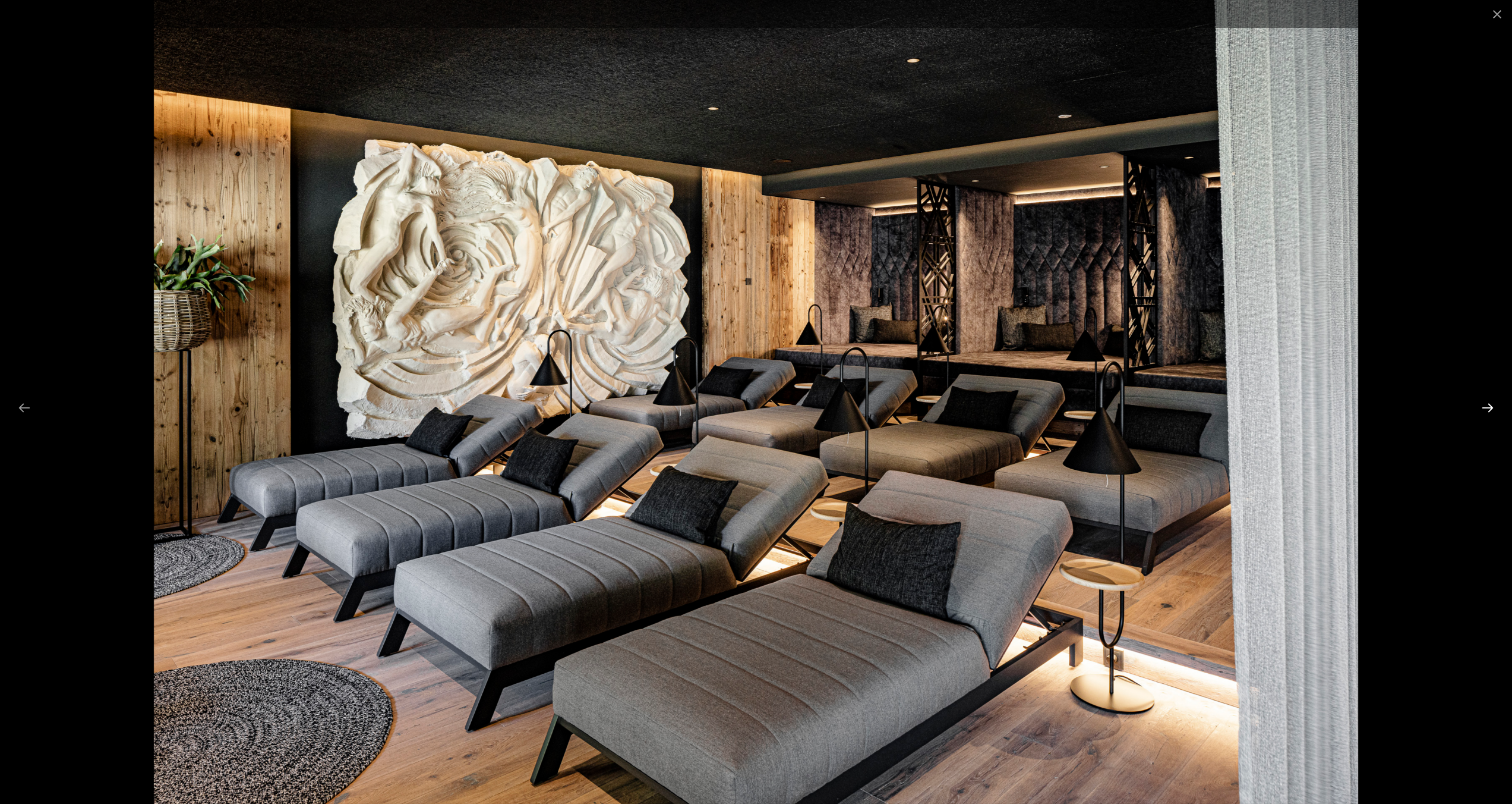
click at [1490, 404] on button "Next slide" at bounding box center [1487, 408] width 25 height 23
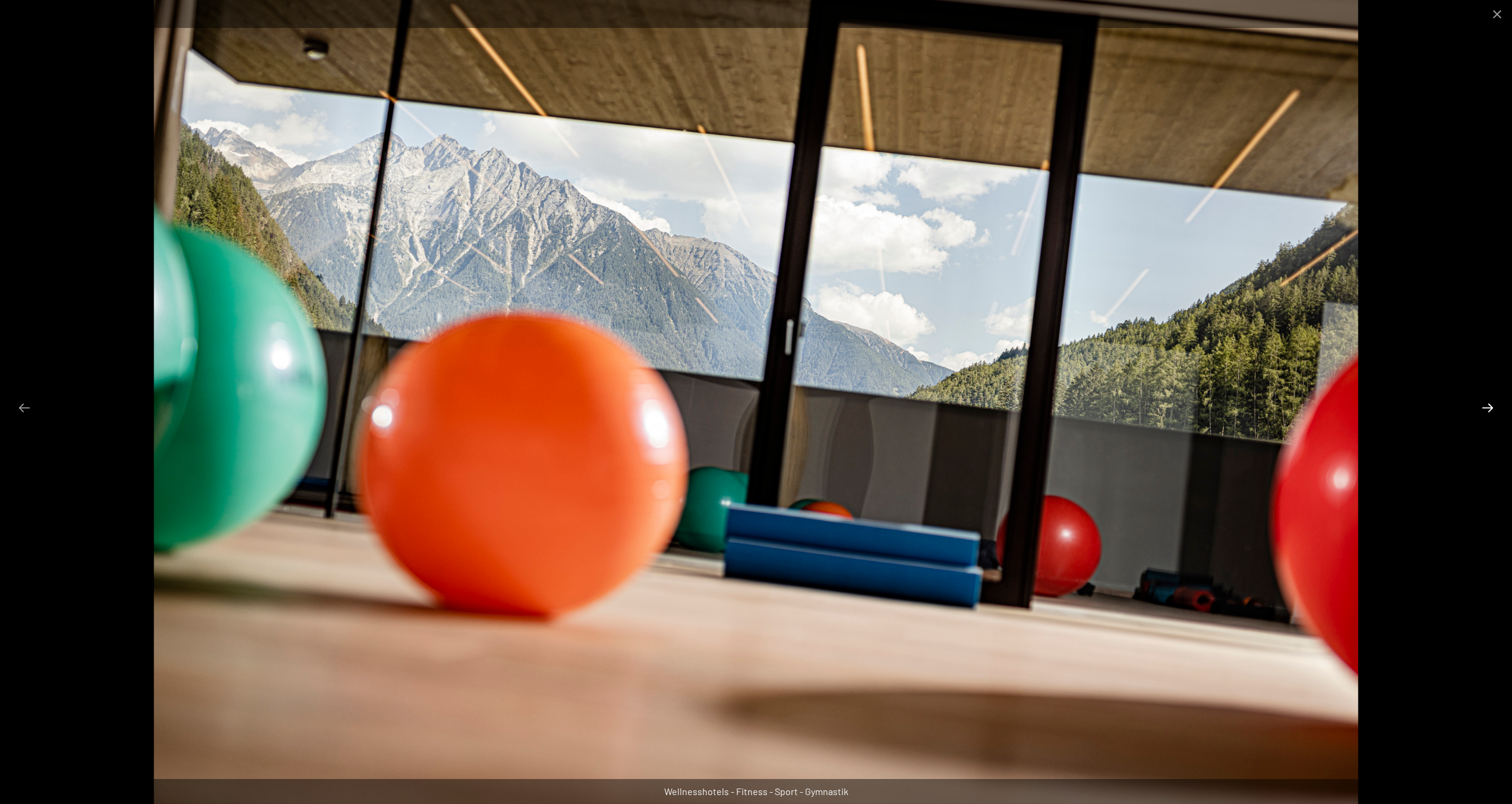
click at [1490, 404] on button "Next slide" at bounding box center [1487, 408] width 25 height 23
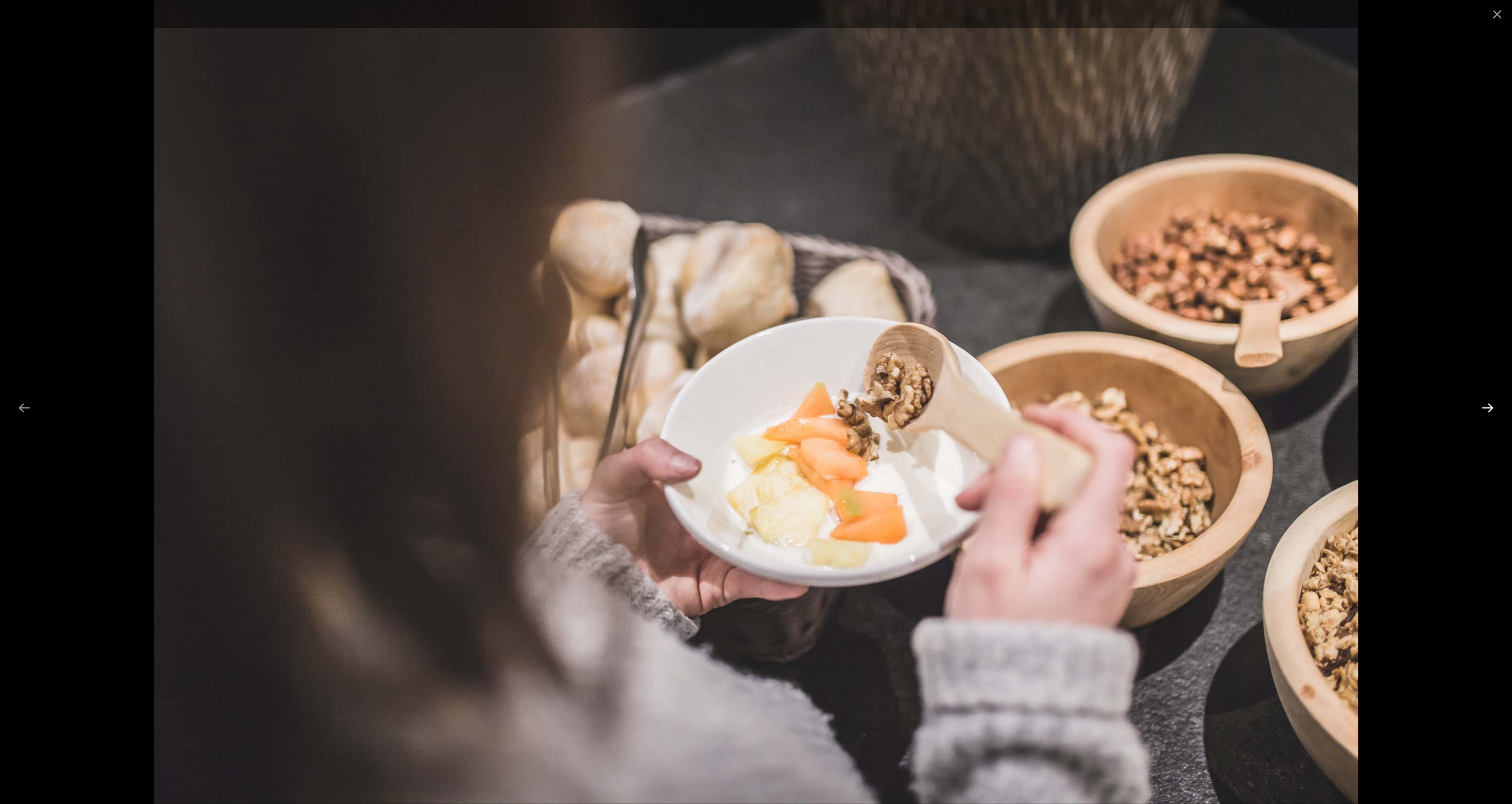
click at [1490, 404] on button "Next slide" at bounding box center [1487, 408] width 25 height 23
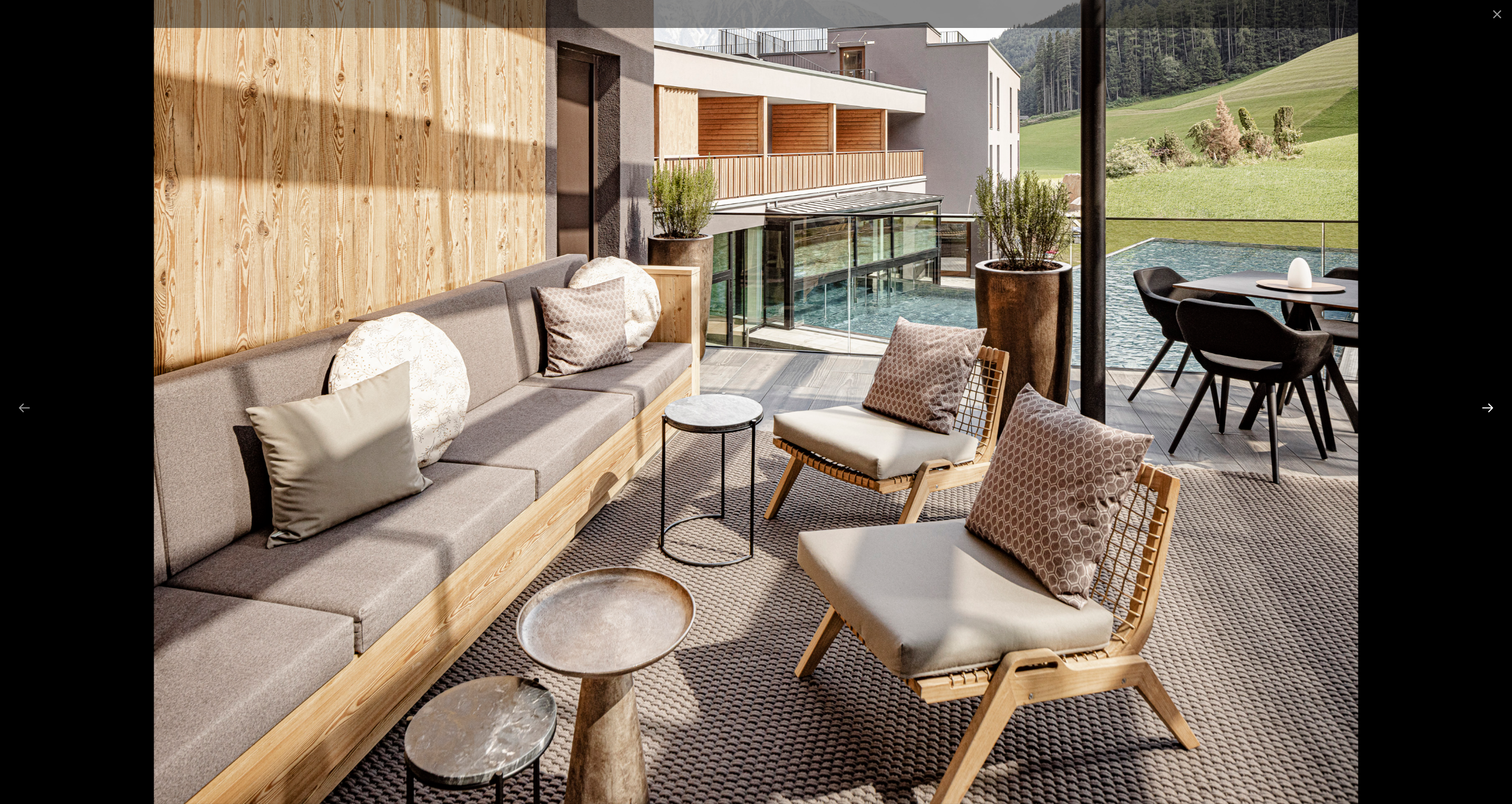
click at [1490, 404] on button "Next slide" at bounding box center [1487, 408] width 25 height 23
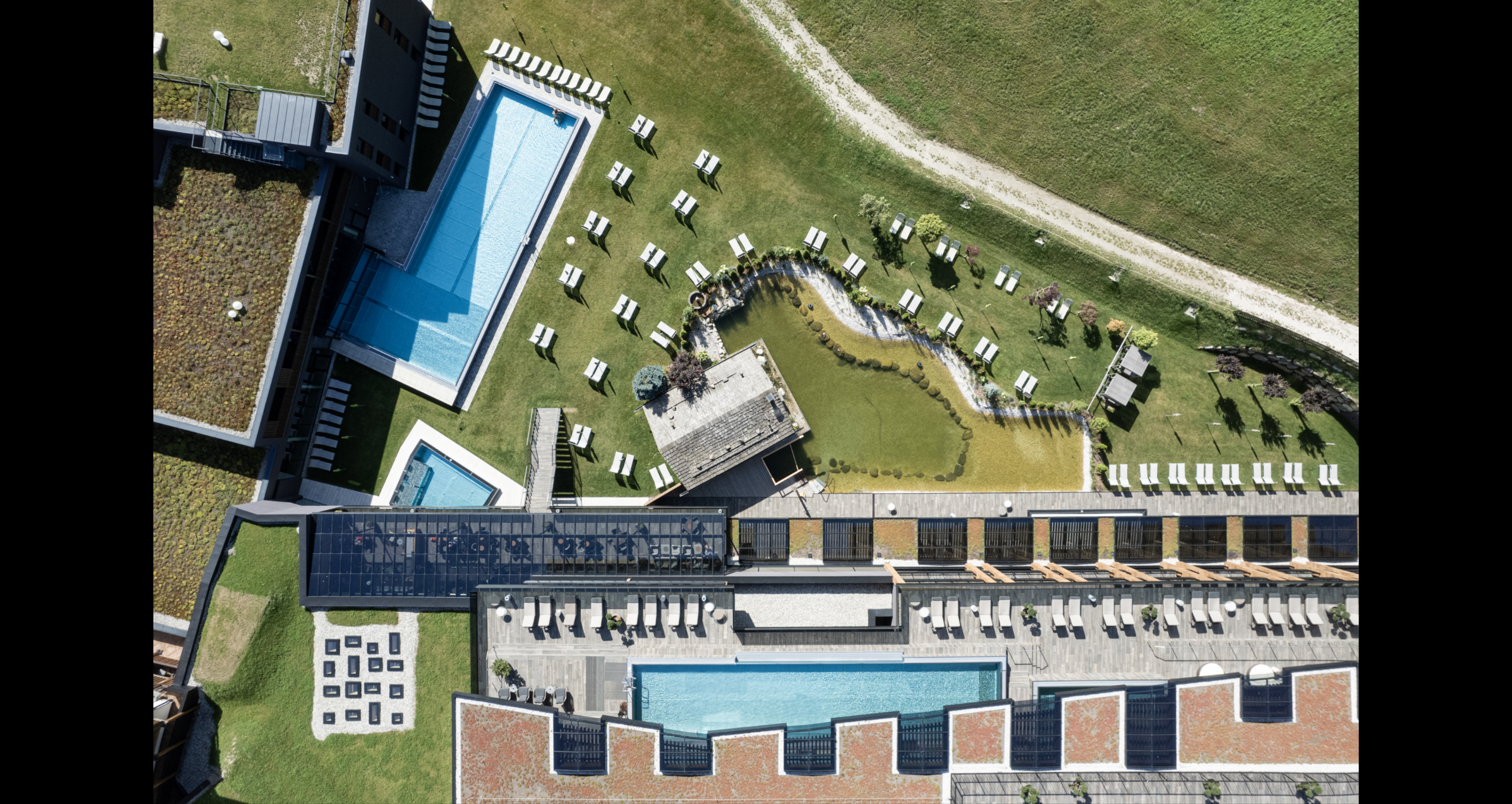
click at [1490, 404] on button "Next slide" at bounding box center [1494, 408] width 25 height 23
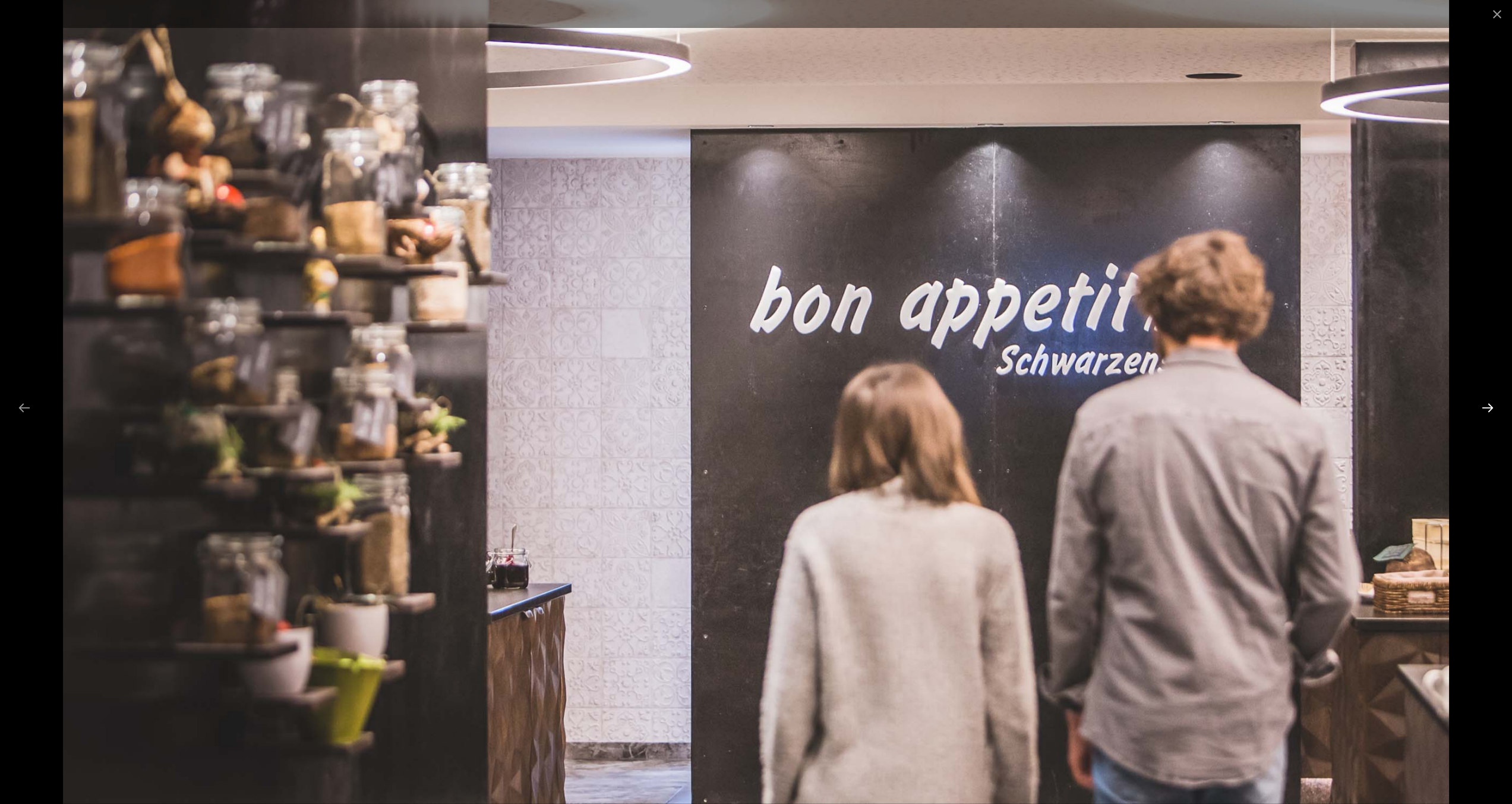
click at [1490, 404] on button "Next slide" at bounding box center [1487, 408] width 25 height 23
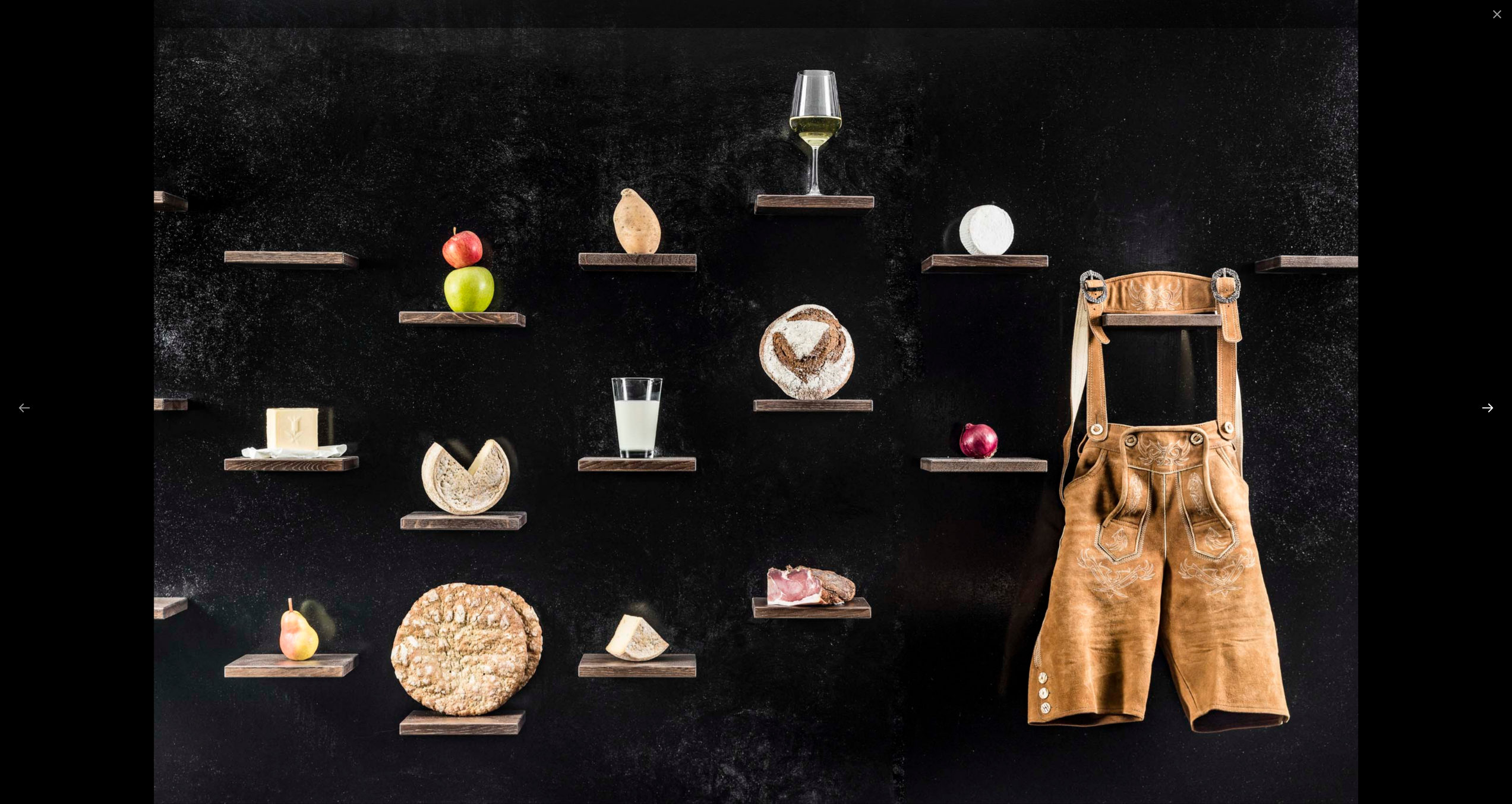
click at [1490, 404] on button "Next slide" at bounding box center [1487, 408] width 25 height 23
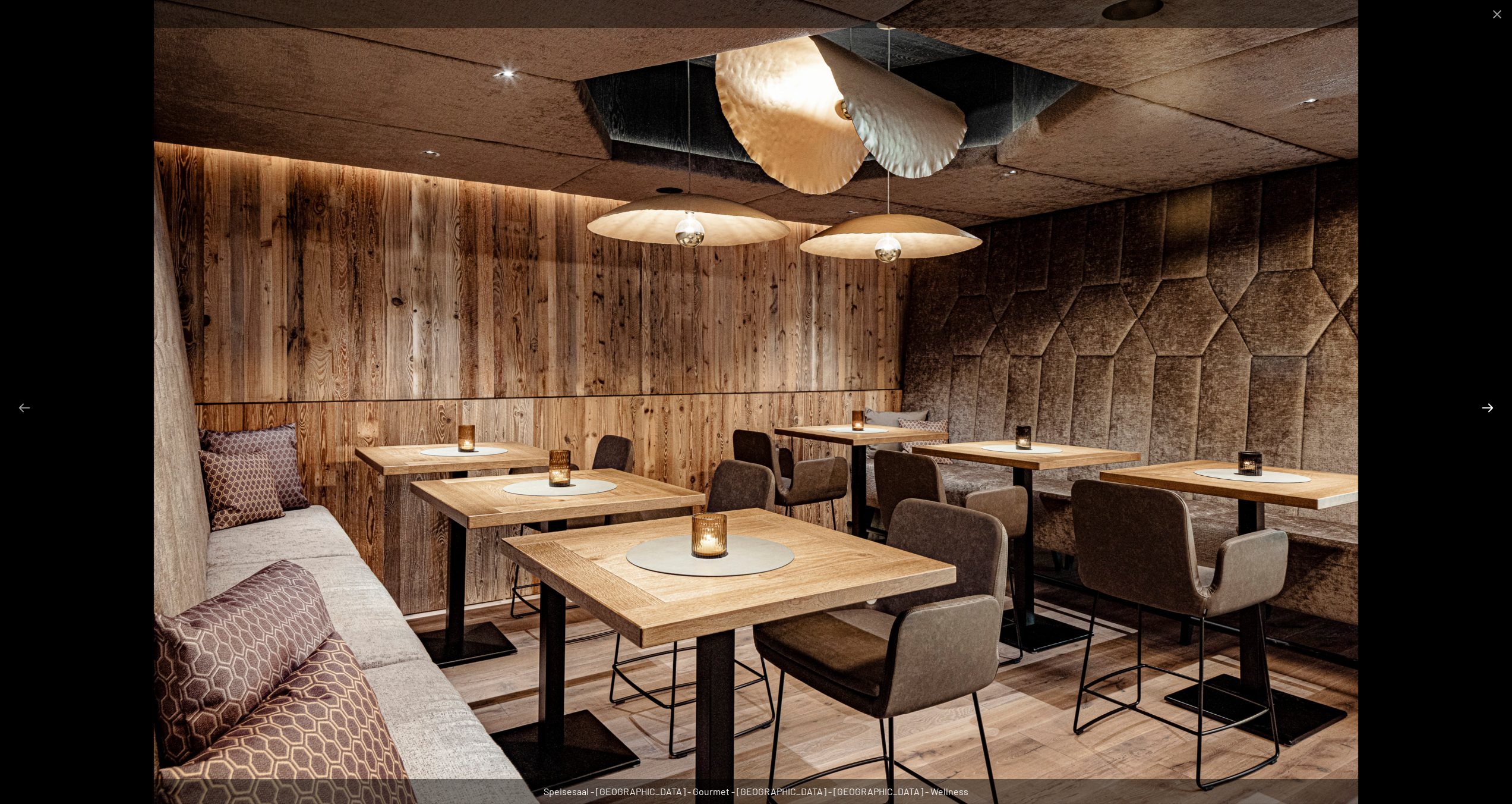
click at [1490, 404] on button "Next slide" at bounding box center [1487, 408] width 25 height 23
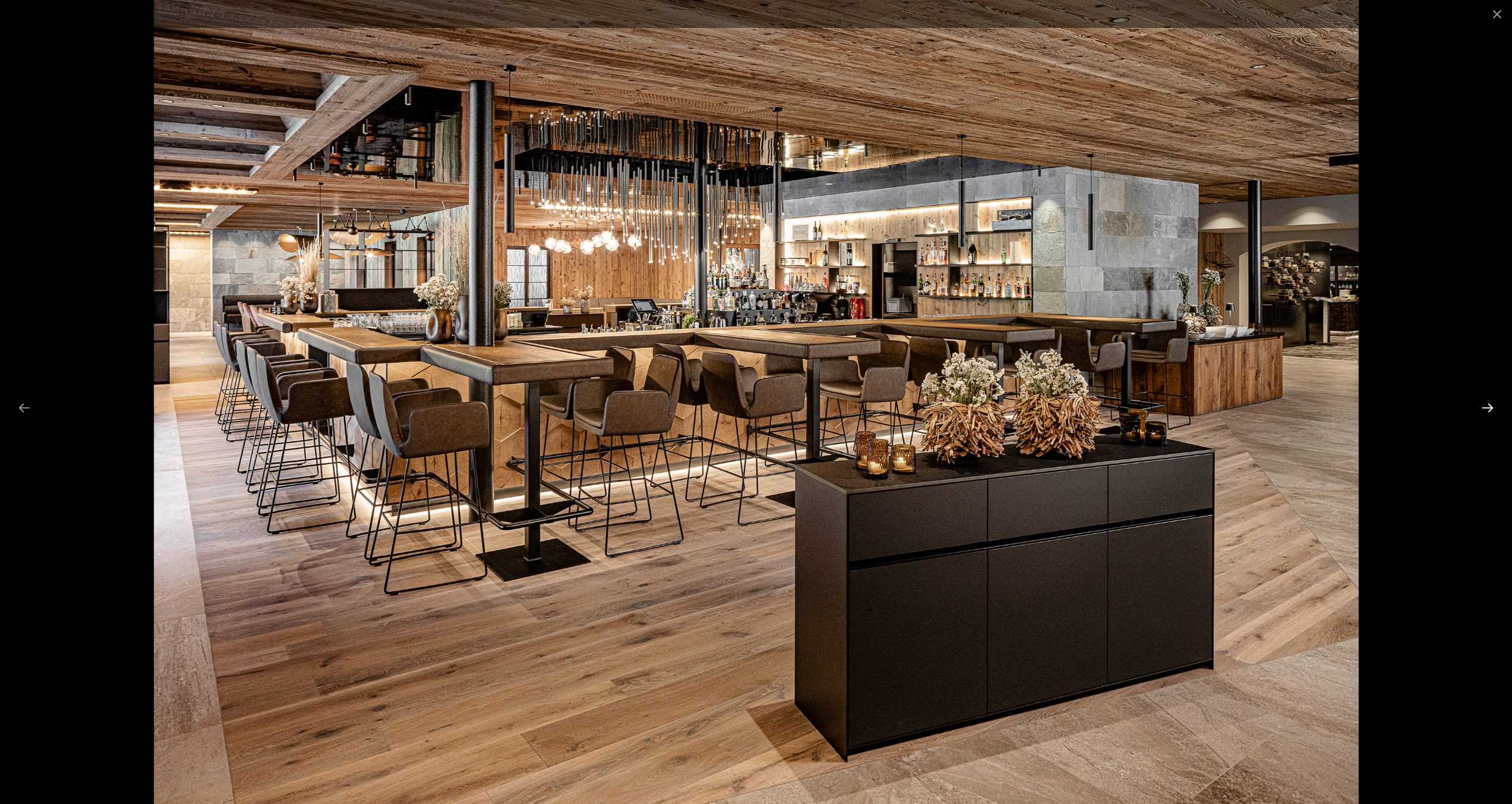
click at [1490, 404] on button "Next slide" at bounding box center [1487, 408] width 25 height 23
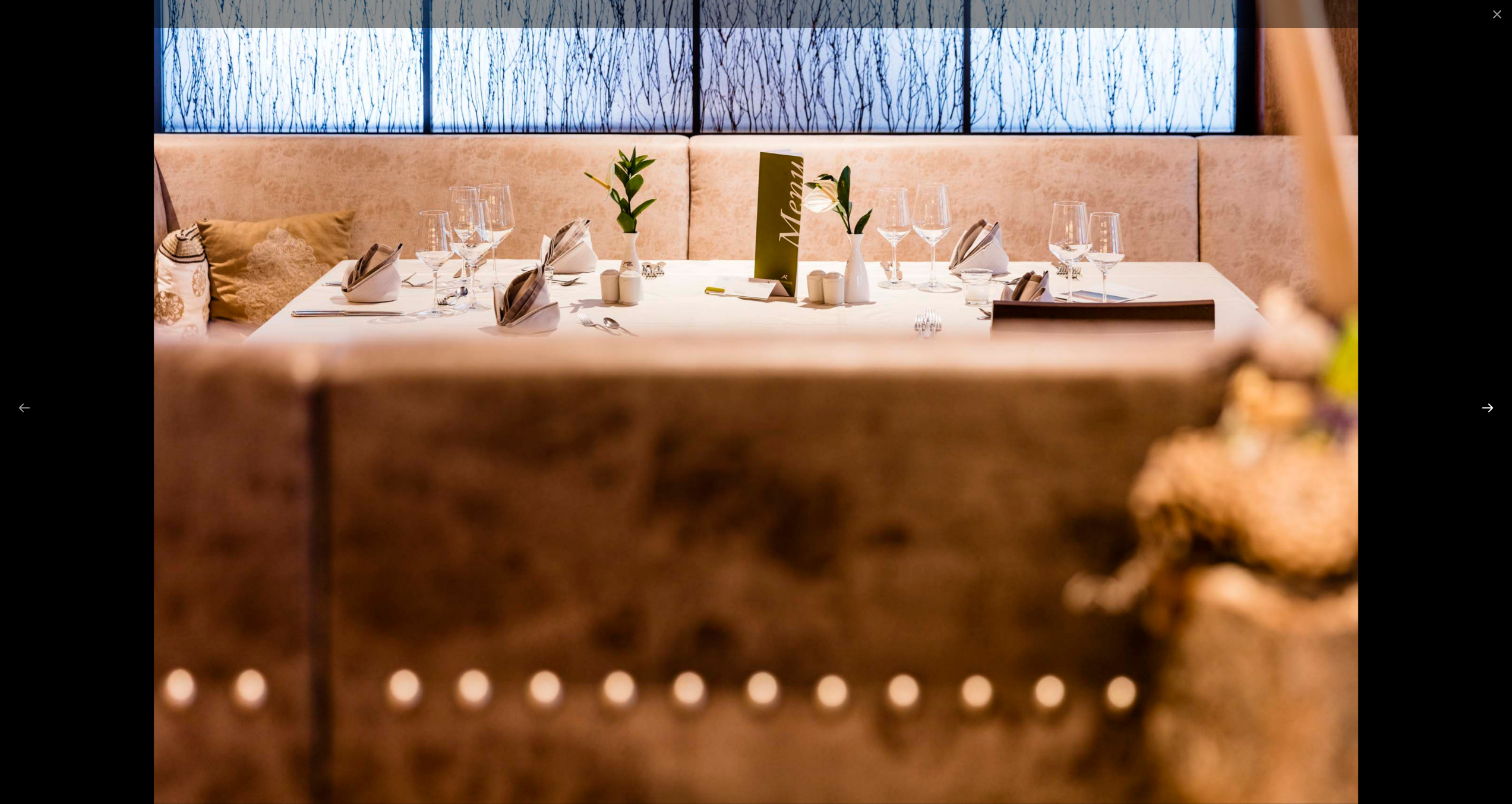
click at [1490, 404] on button "Next slide" at bounding box center [1487, 408] width 25 height 23
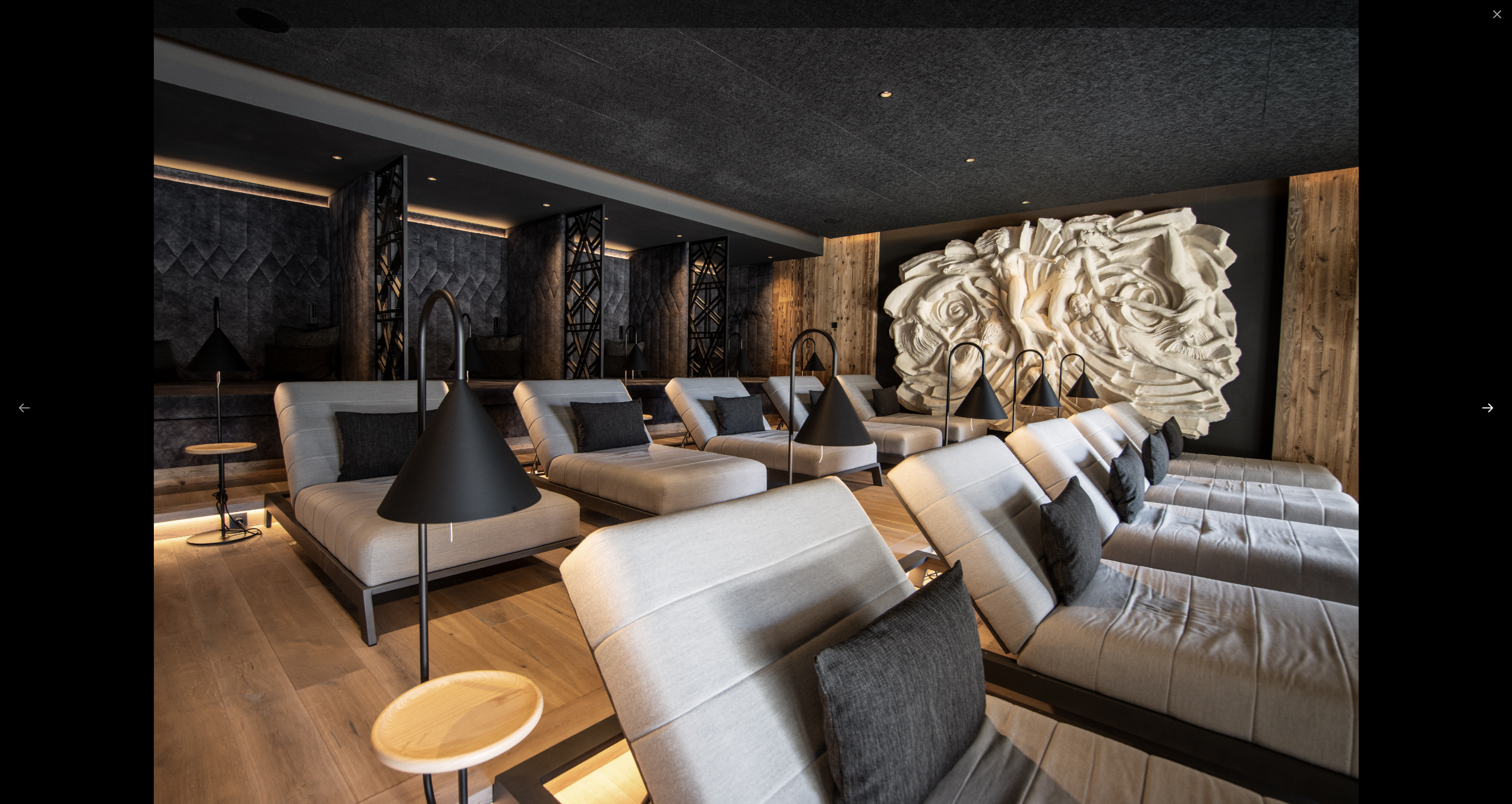
click at [1490, 404] on button "Next slide" at bounding box center [1487, 408] width 25 height 23
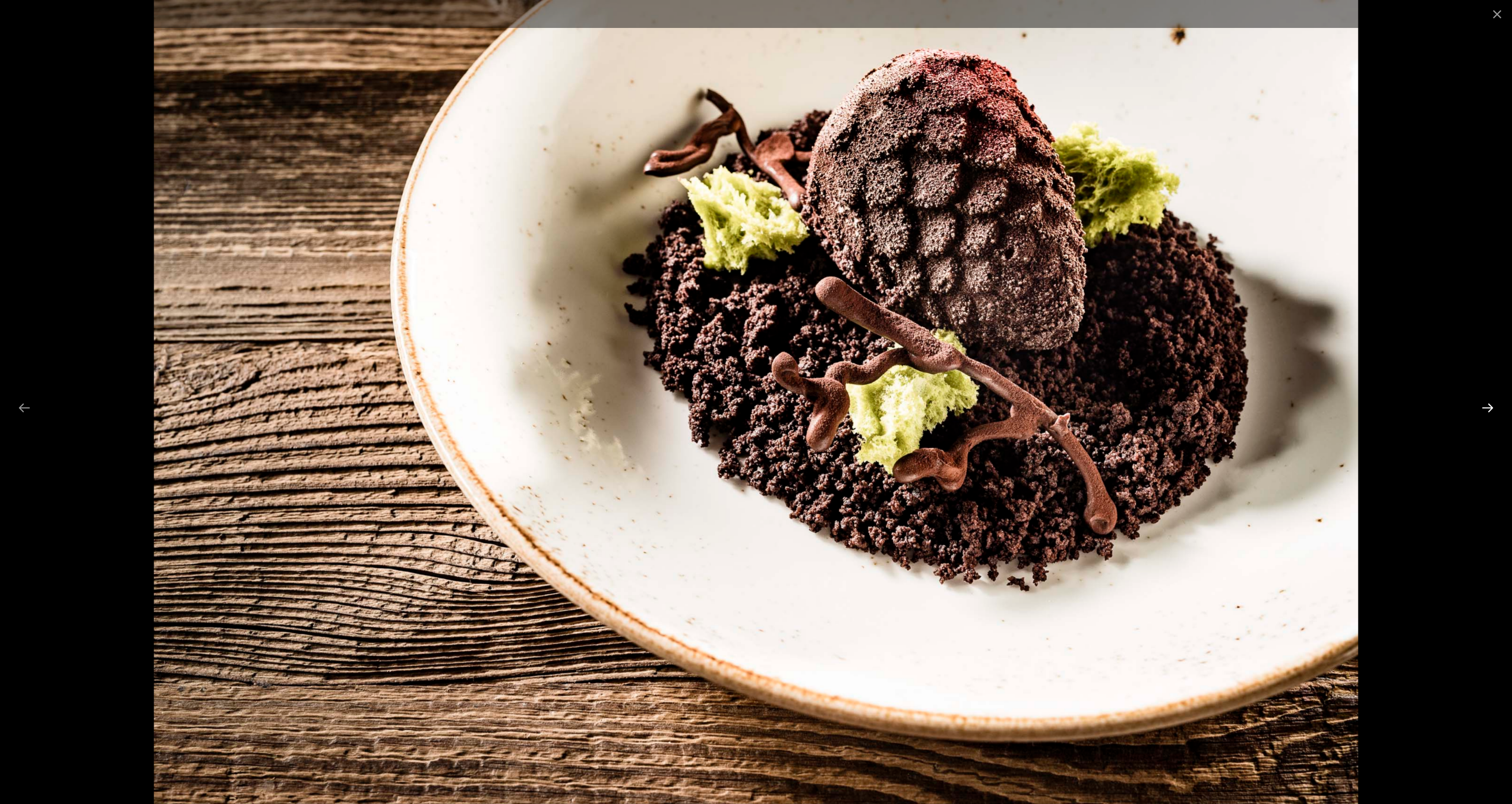
click at [1490, 404] on button "Next slide" at bounding box center [1487, 408] width 25 height 23
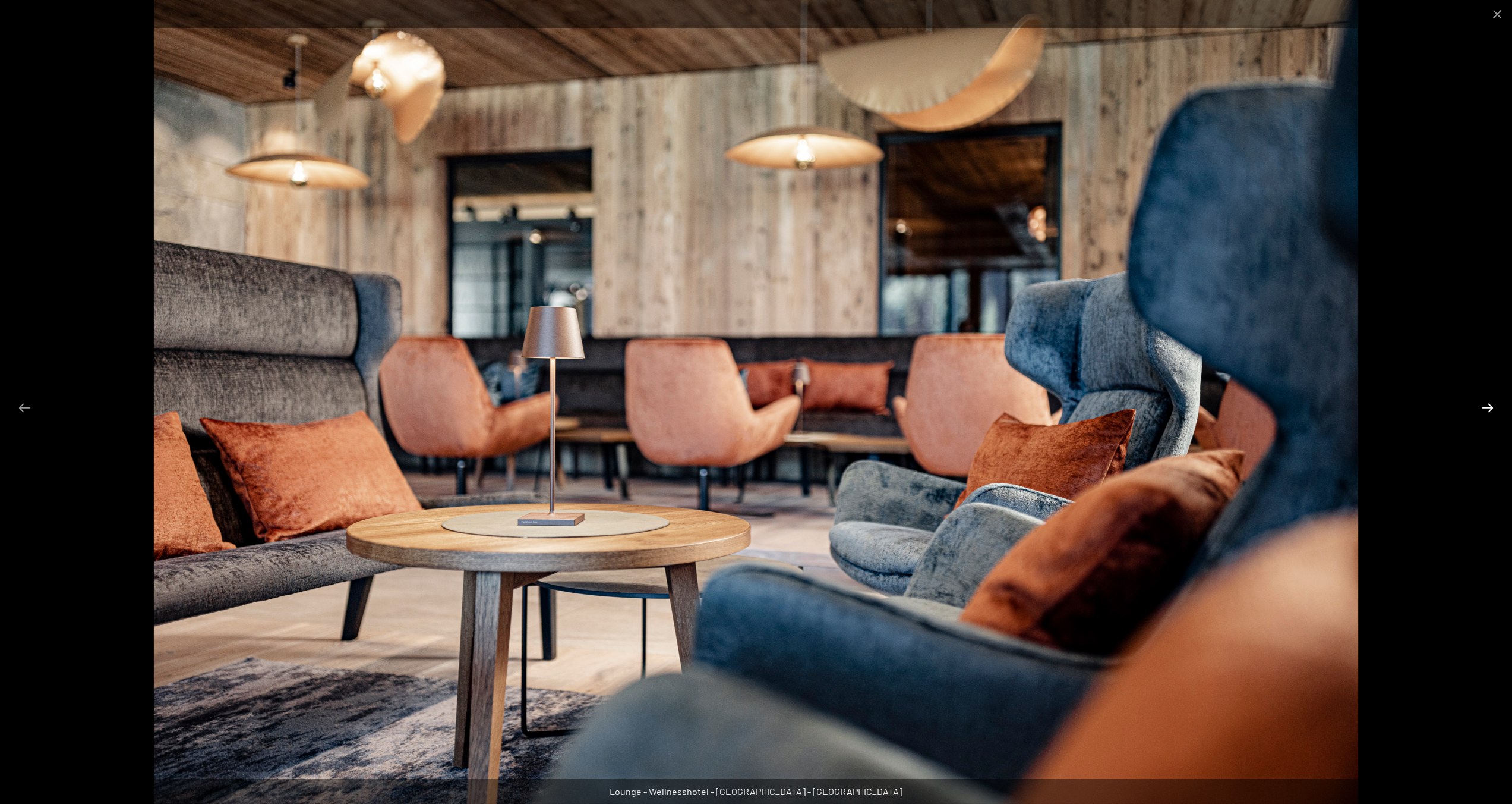
click at [1490, 404] on button "Next slide" at bounding box center [1487, 408] width 25 height 23
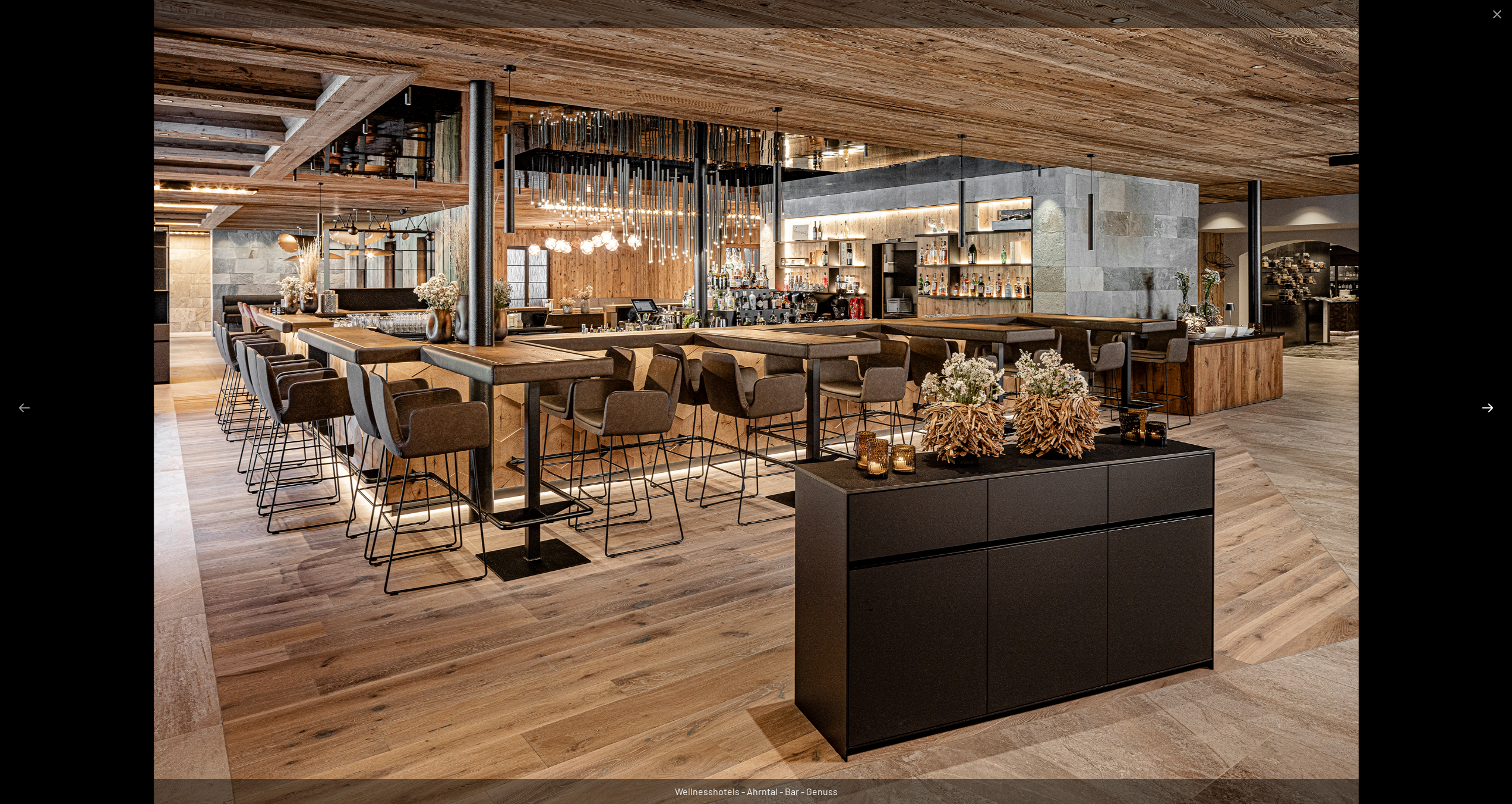
click at [1490, 404] on button "Next slide" at bounding box center [1487, 408] width 25 height 23
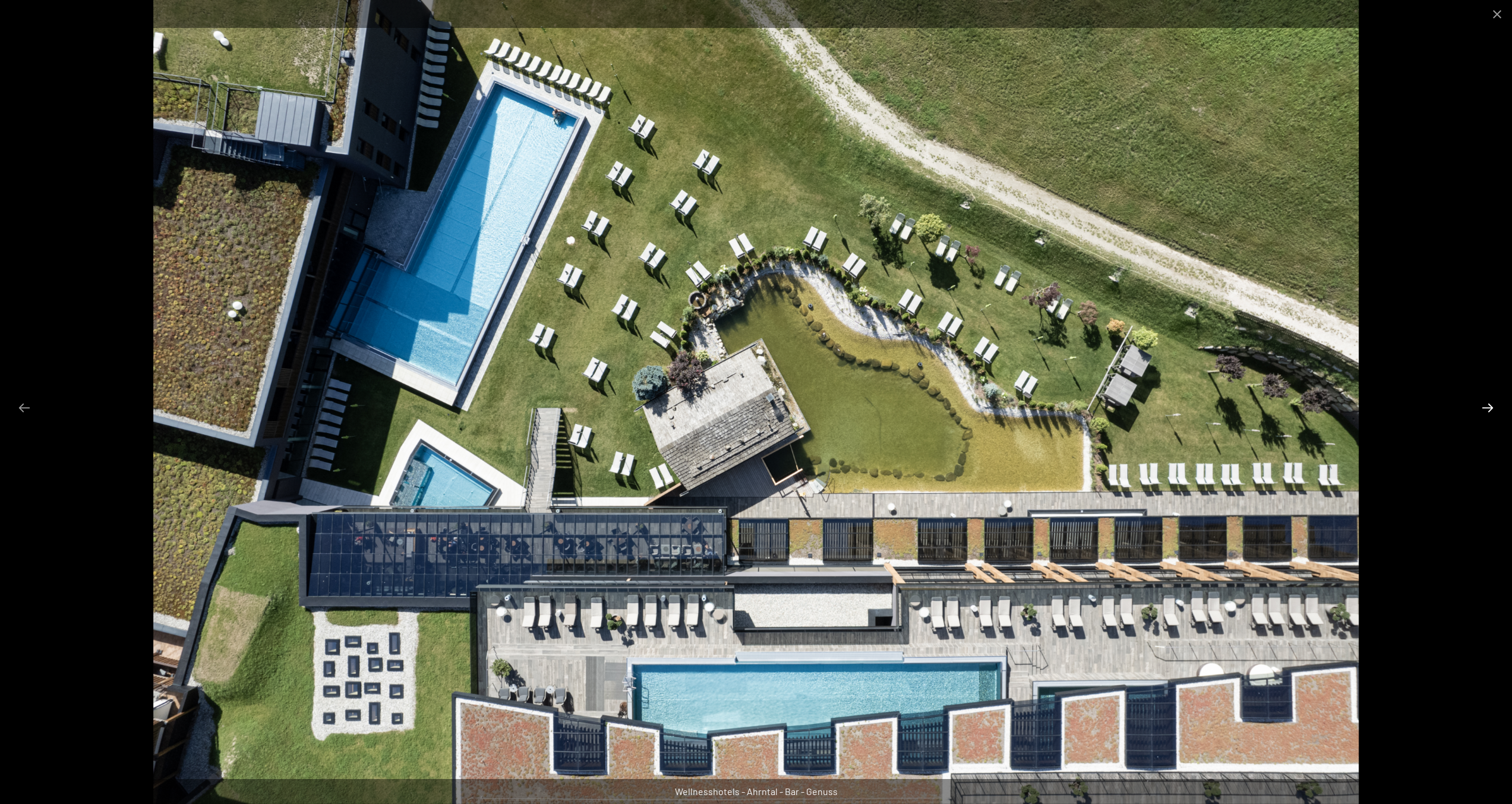
scroll to position [32, 0]
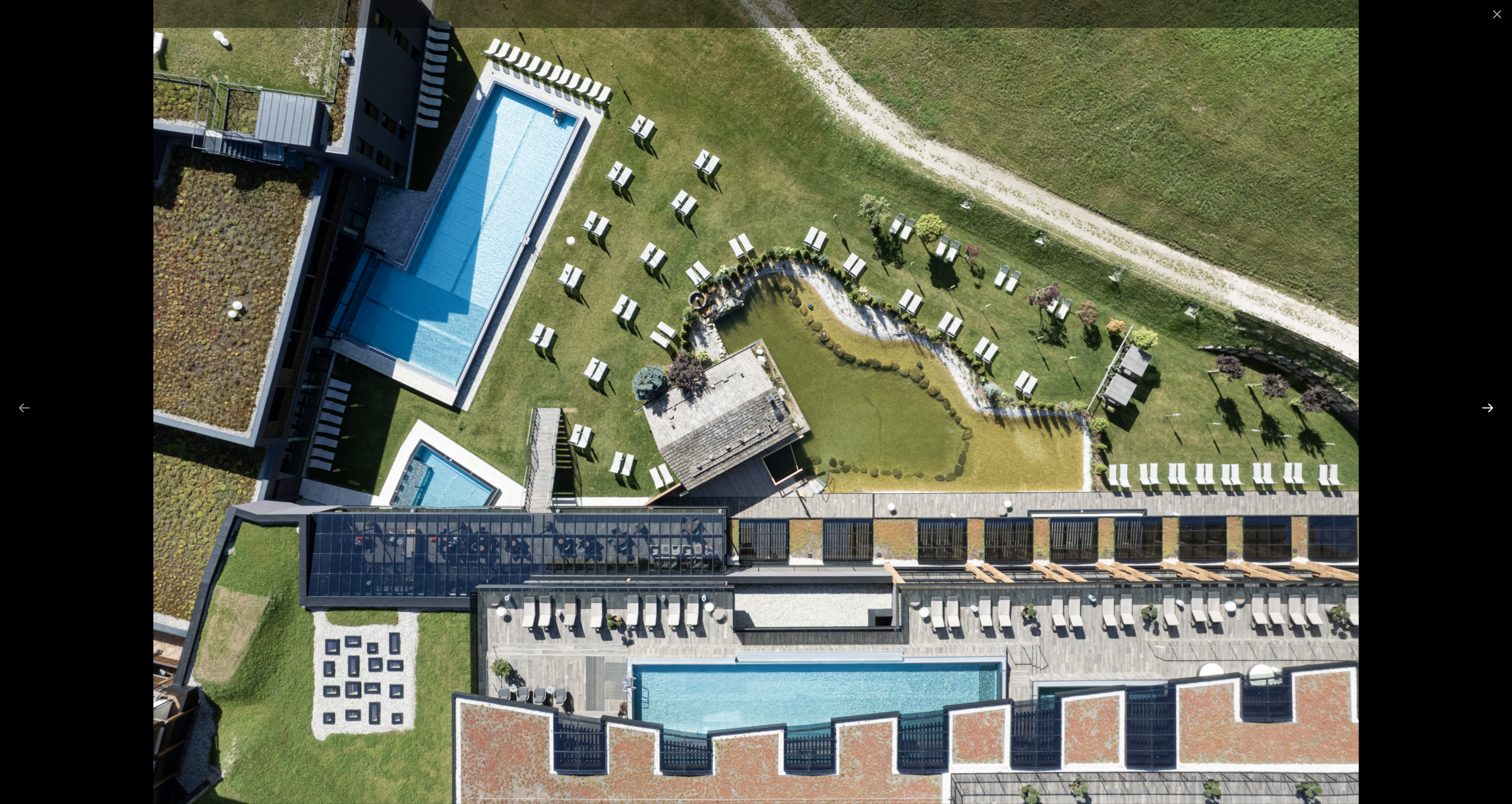
click at [1490, 404] on button "Next slide" at bounding box center [1487, 408] width 25 height 23
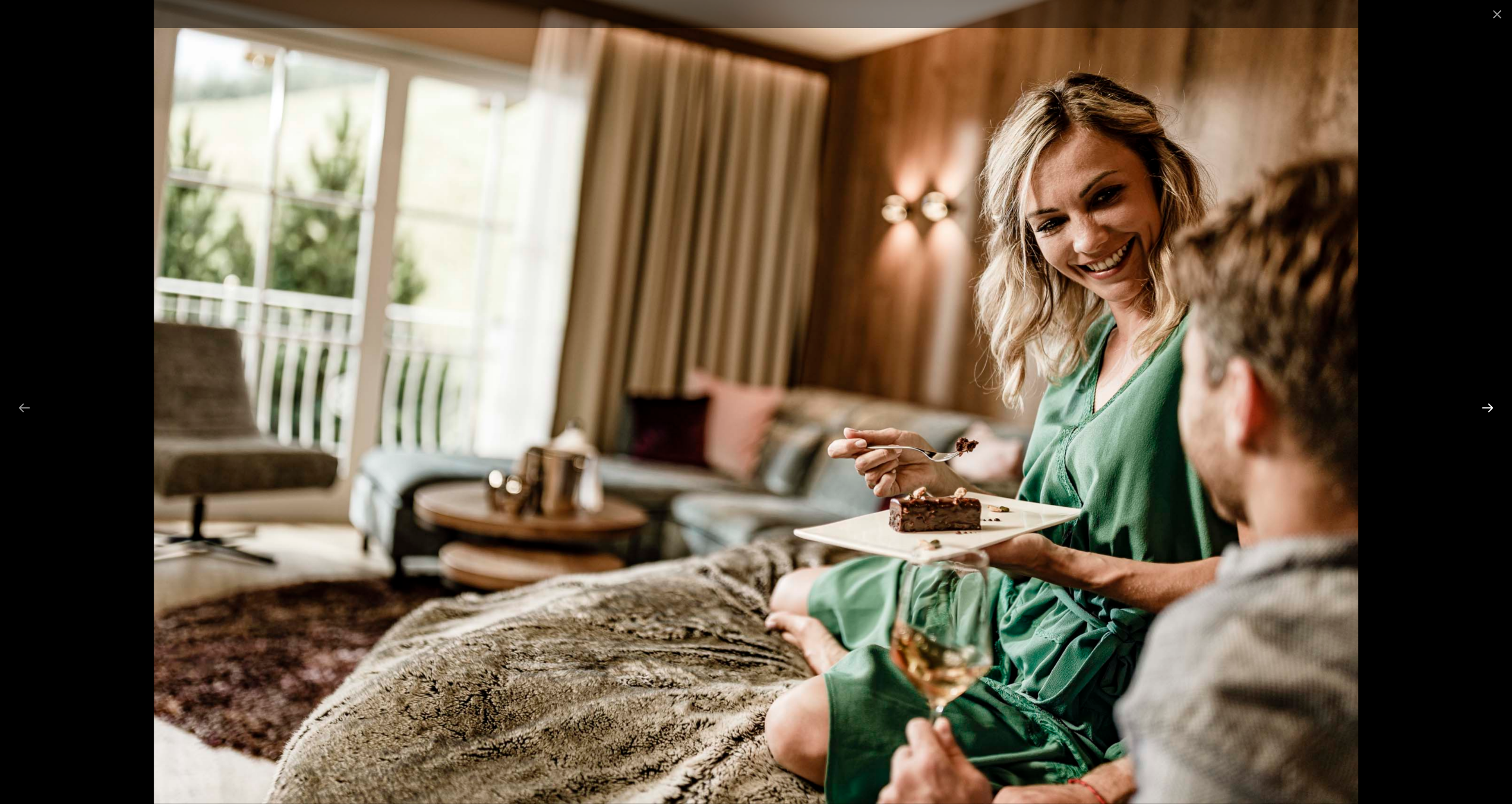
scroll to position [33, 0]
click at [1490, 404] on button "Next slide" at bounding box center [1487, 408] width 25 height 23
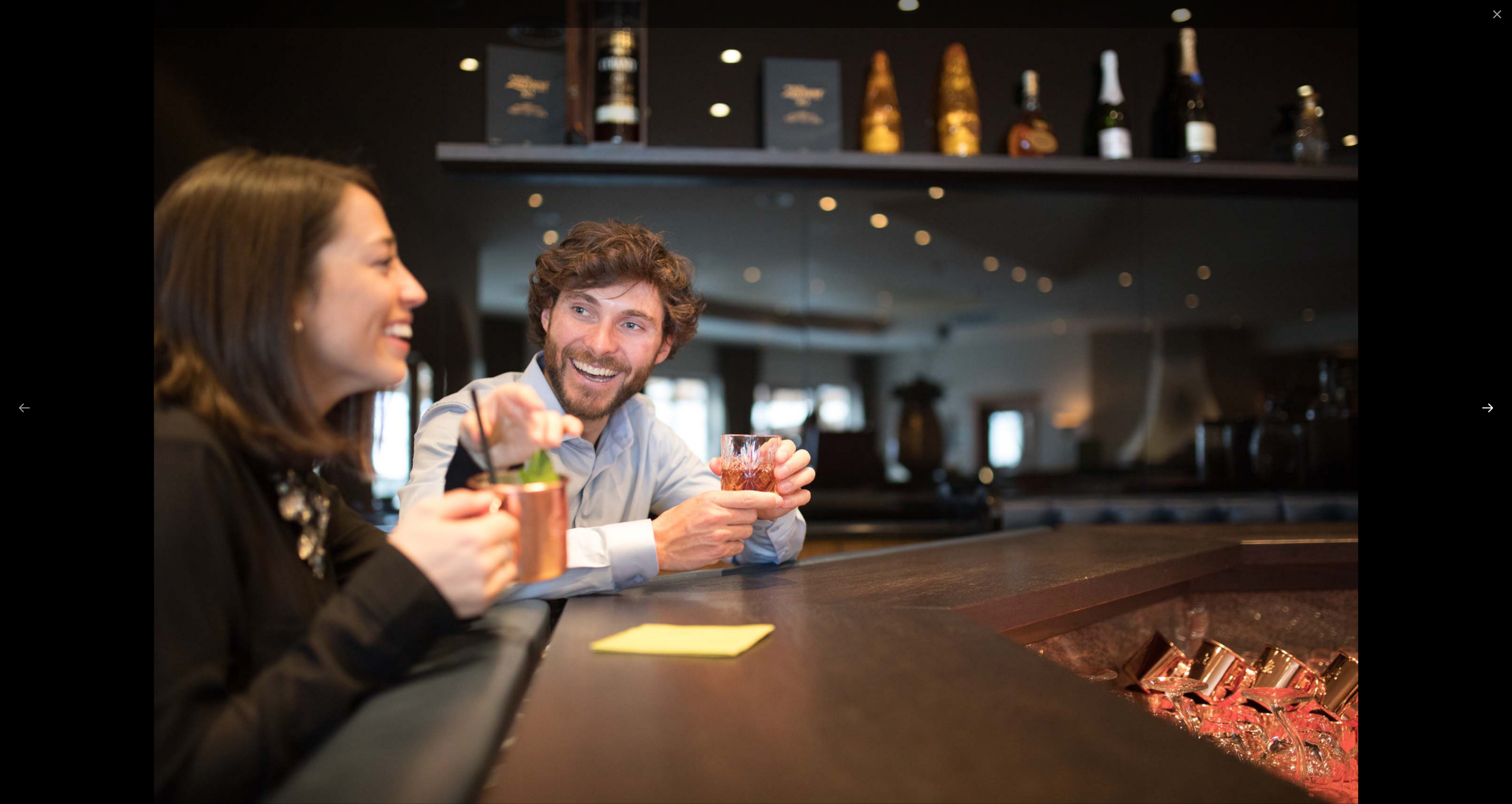
click at [1490, 404] on button "Next slide" at bounding box center [1487, 408] width 25 height 23
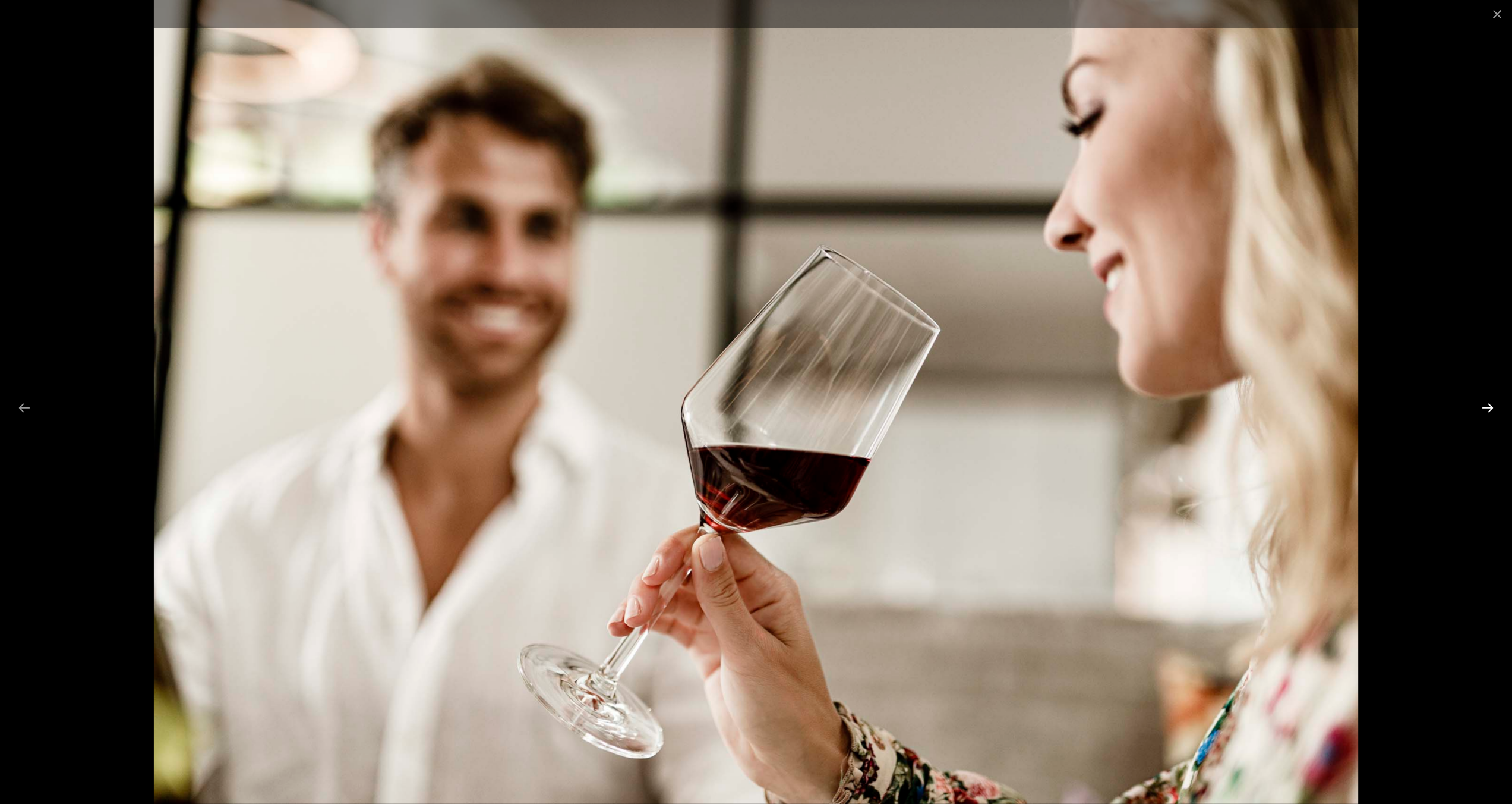
click at [1490, 404] on button "Next slide" at bounding box center [1487, 408] width 25 height 23
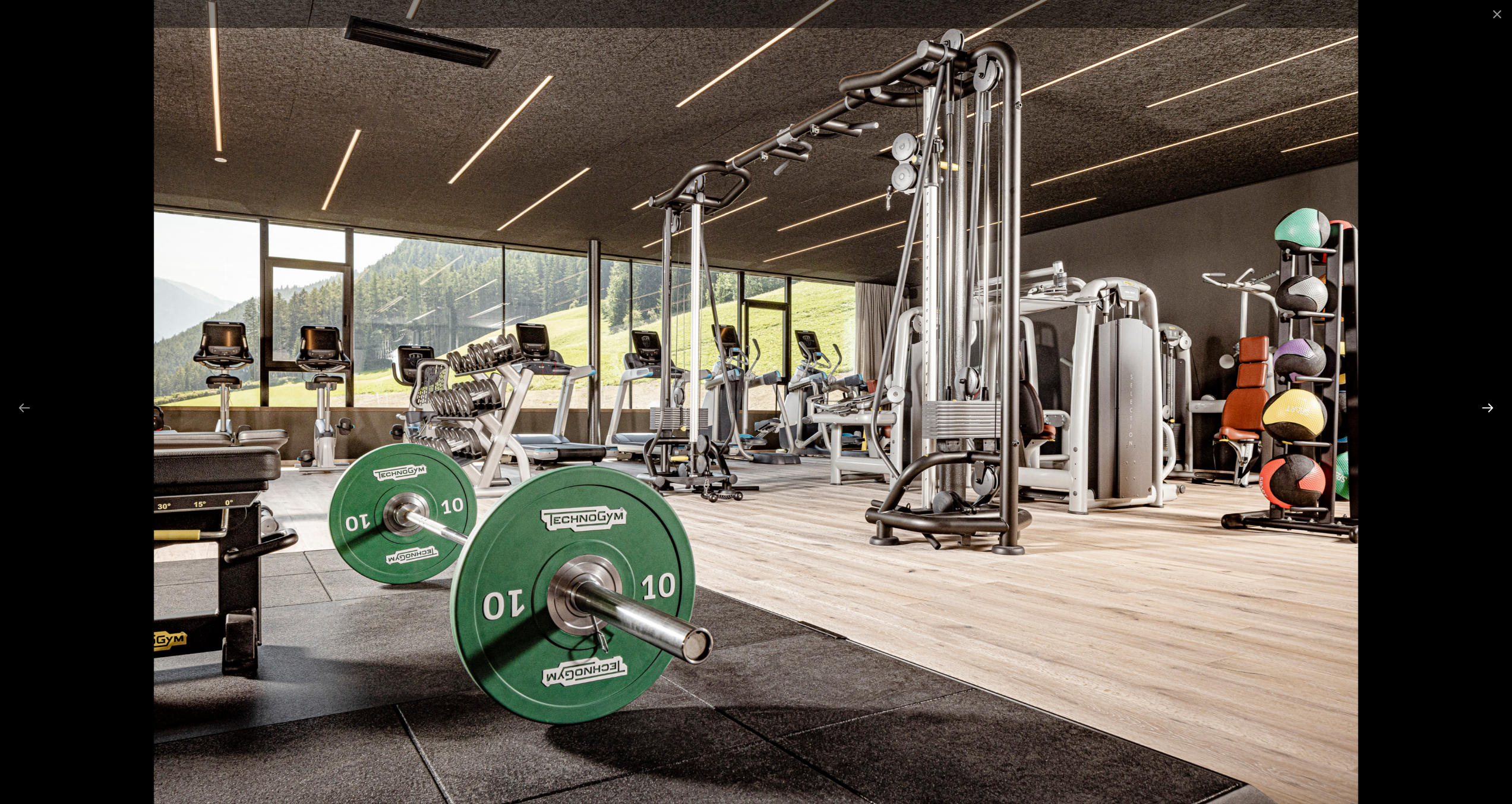
scroll to position [36, 0]
click at [1483, 405] on button "Next slide" at bounding box center [1487, 408] width 25 height 23
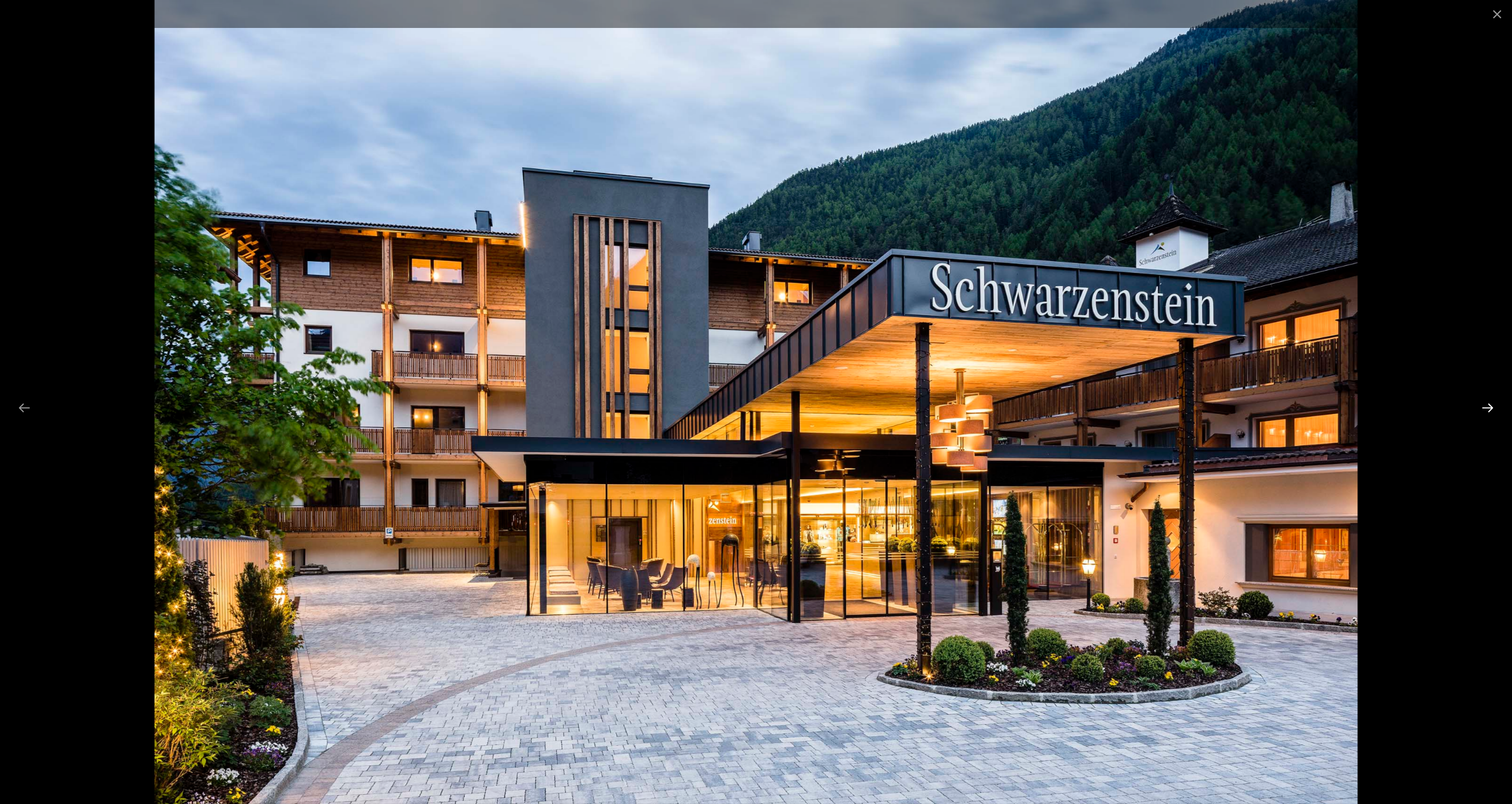
click at [1482, 406] on button "Next slide" at bounding box center [1487, 408] width 25 height 23
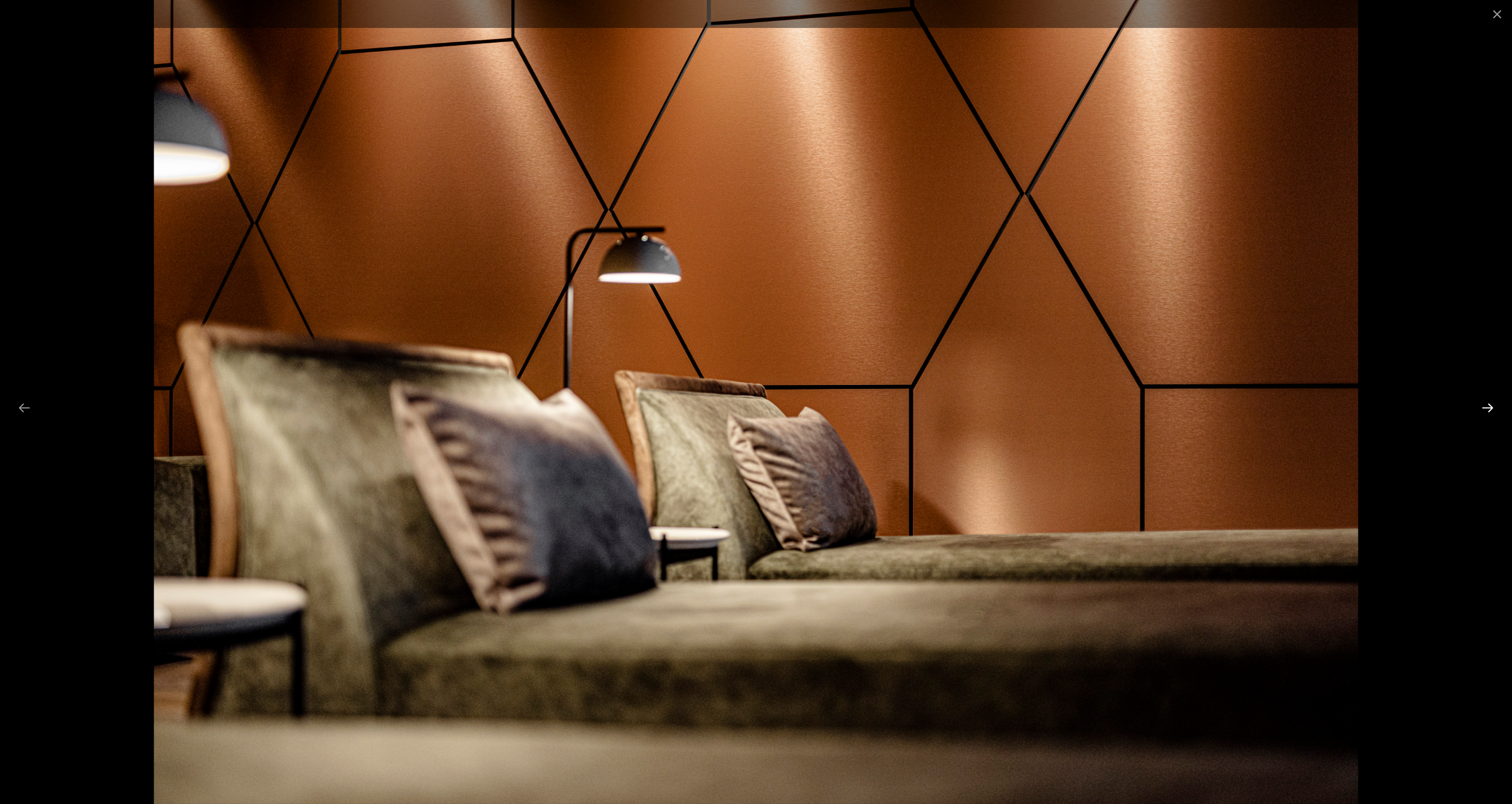
click at [1482, 406] on button "Next slide" at bounding box center [1487, 408] width 25 height 23
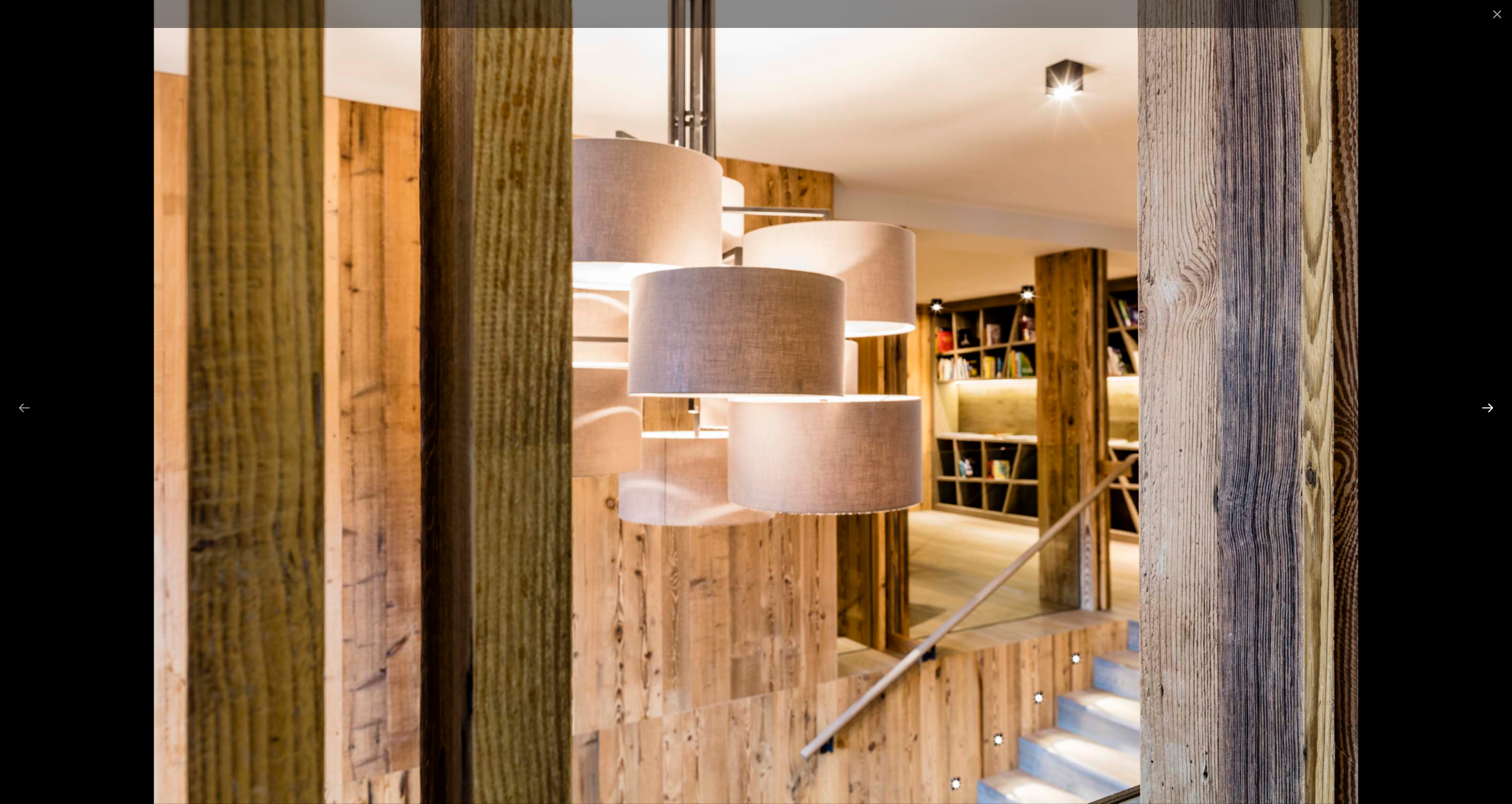
click at [1482, 406] on button "Next slide" at bounding box center [1487, 408] width 25 height 23
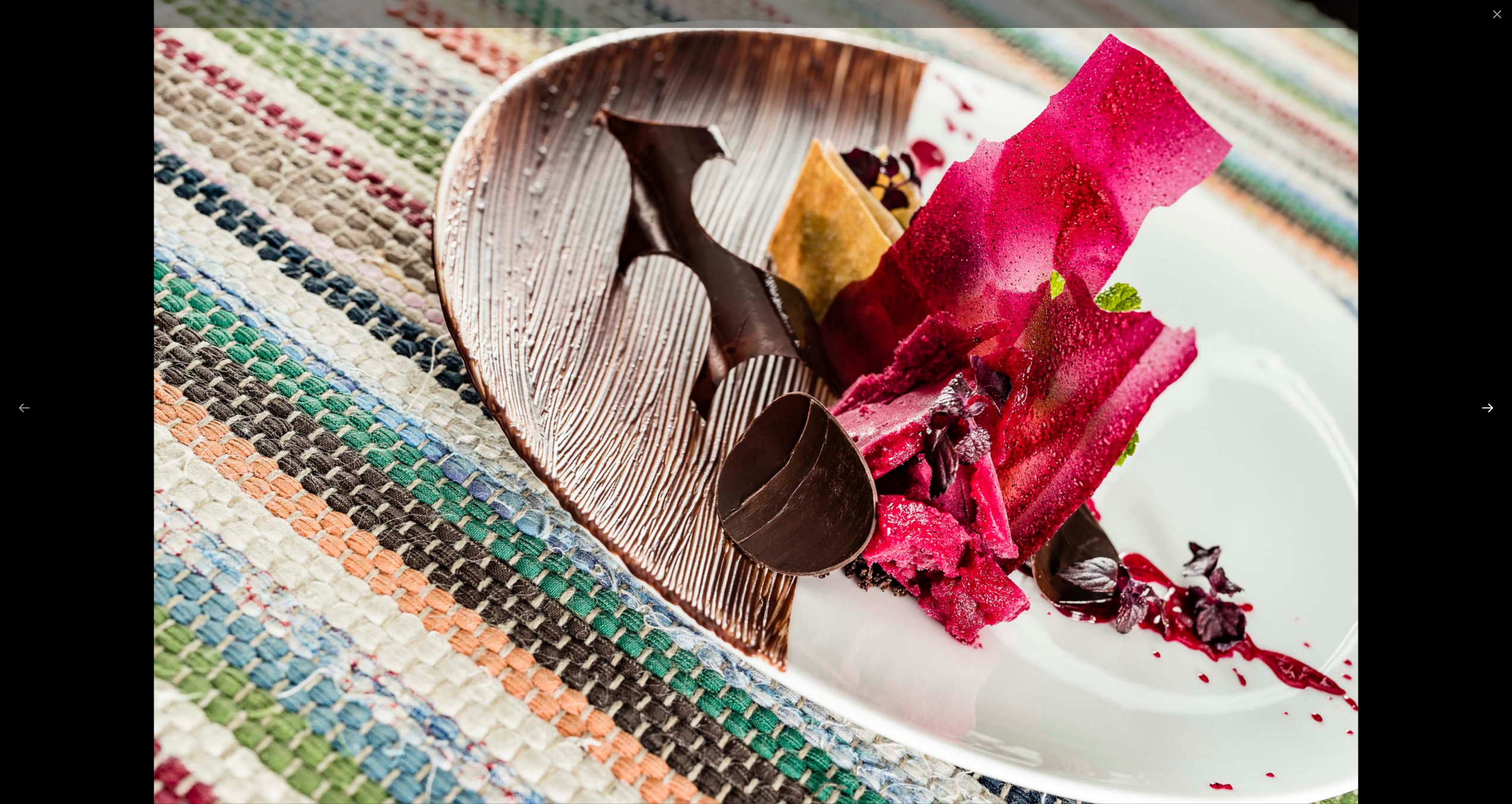
click at [1482, 406] on button "Next slide" at bounding box center [1487, 408] width 25 height 23
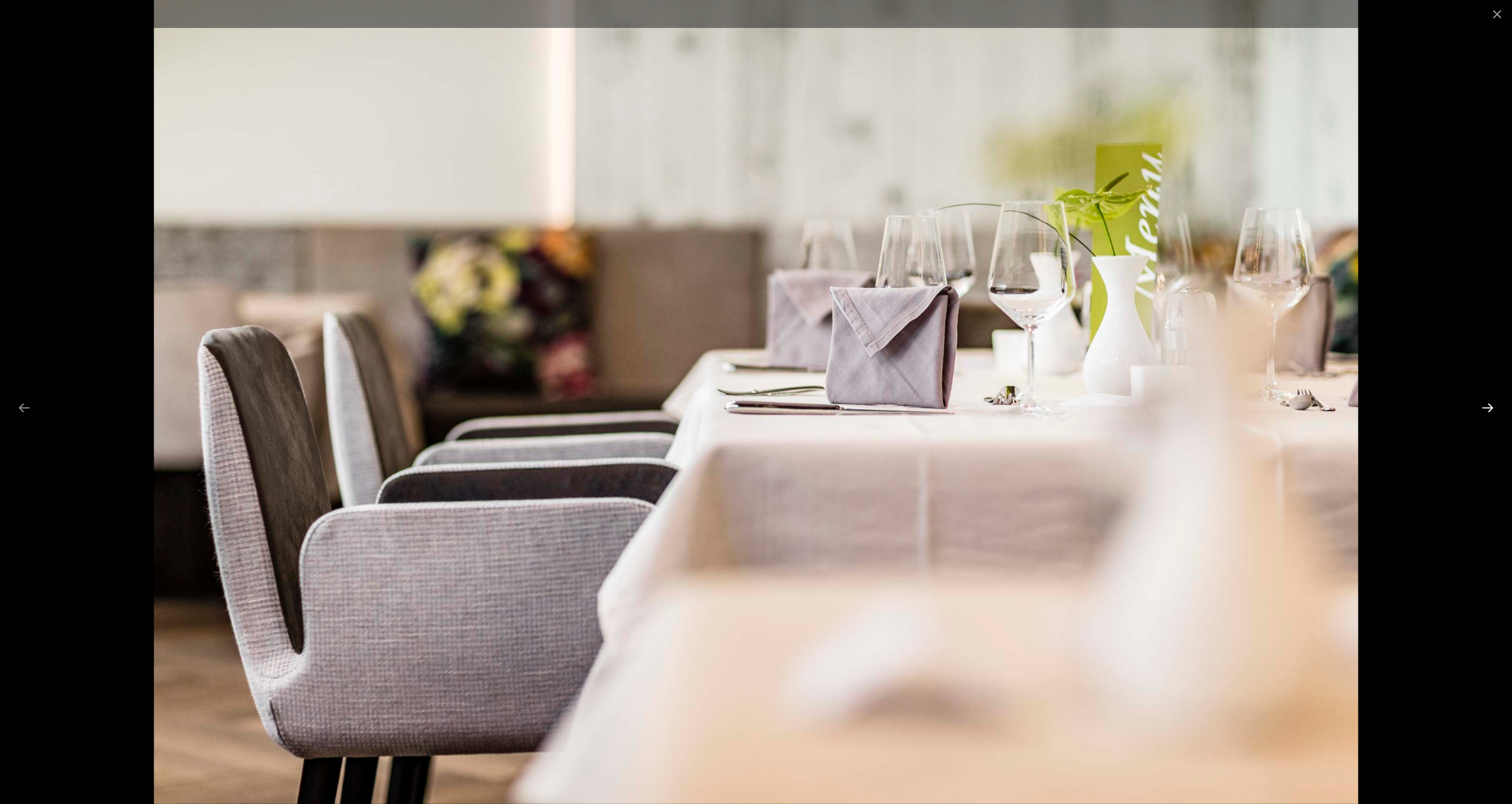
click at [1482, 406] on button "Next slide" at bounding box center [1487, 408] width 25 height 23
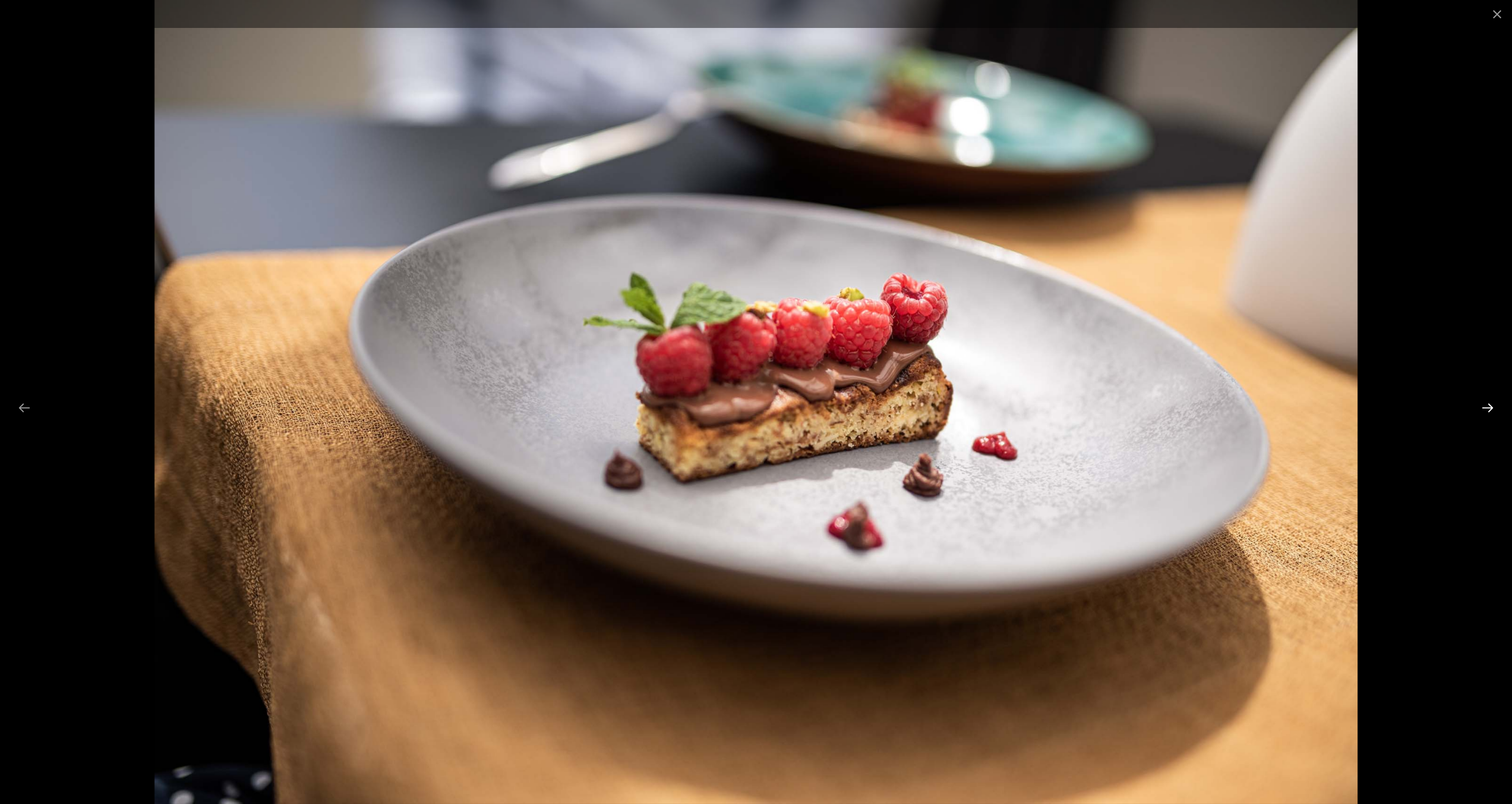
click at [1482, 406] on button "Next slide" at bounding box center [1487, 408] width 25 height 23
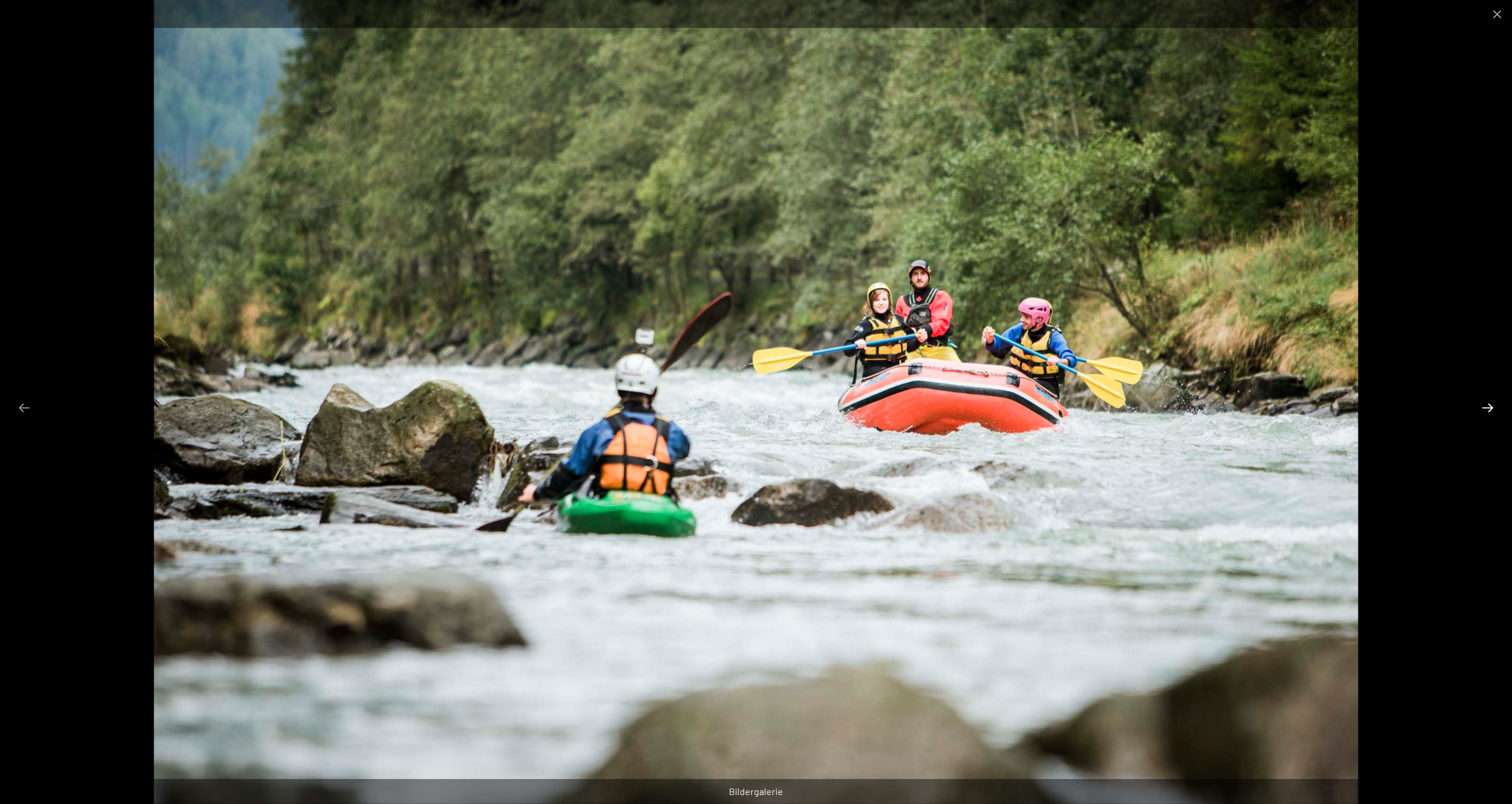
click at [1482, 406] on button "Next slide" at bounding box center [1487, 408] width 25 height 23
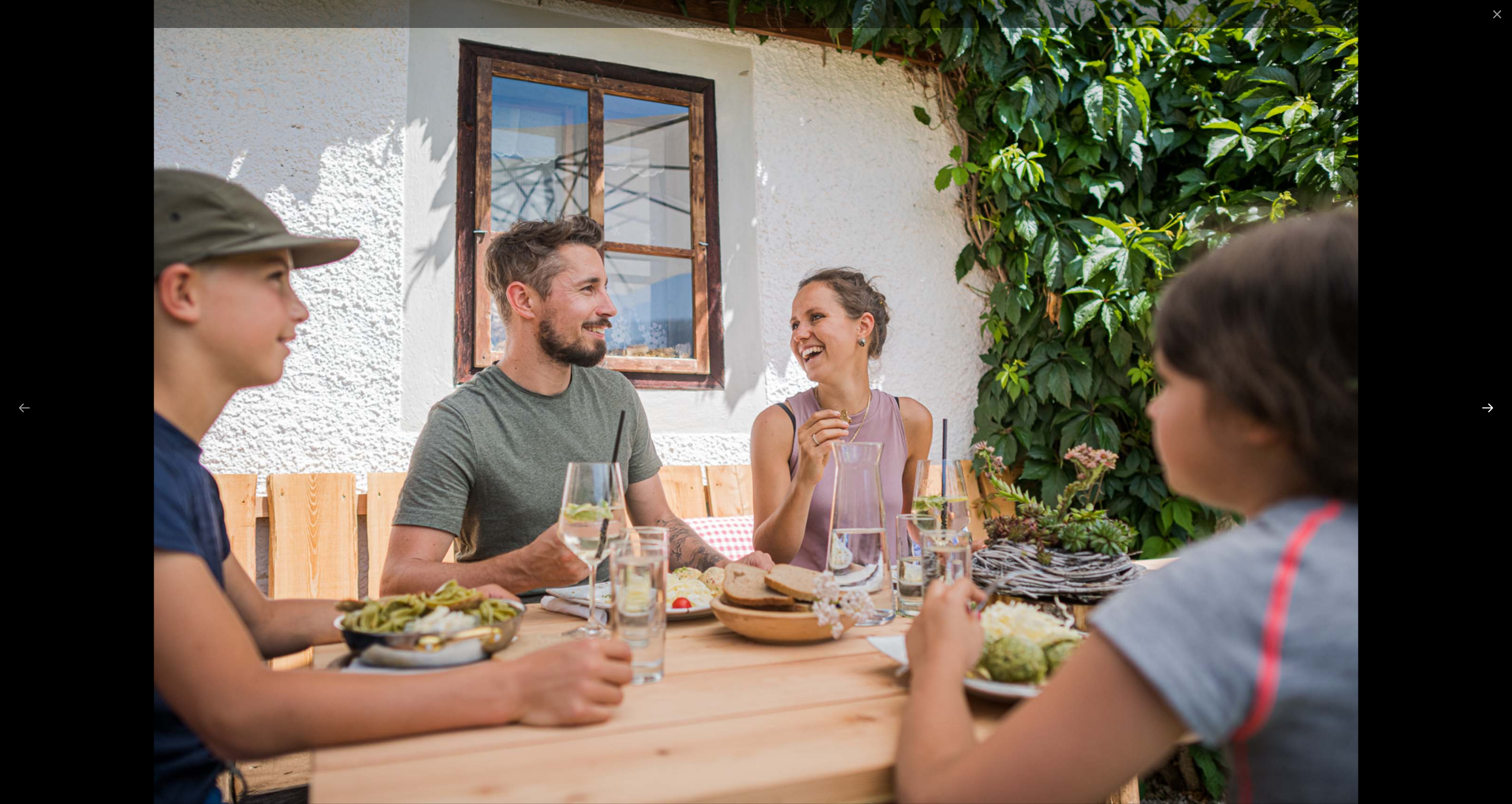
click at [1482, 406] on button "Next slide" at bounding box center [1487, 408] width 25 height 23
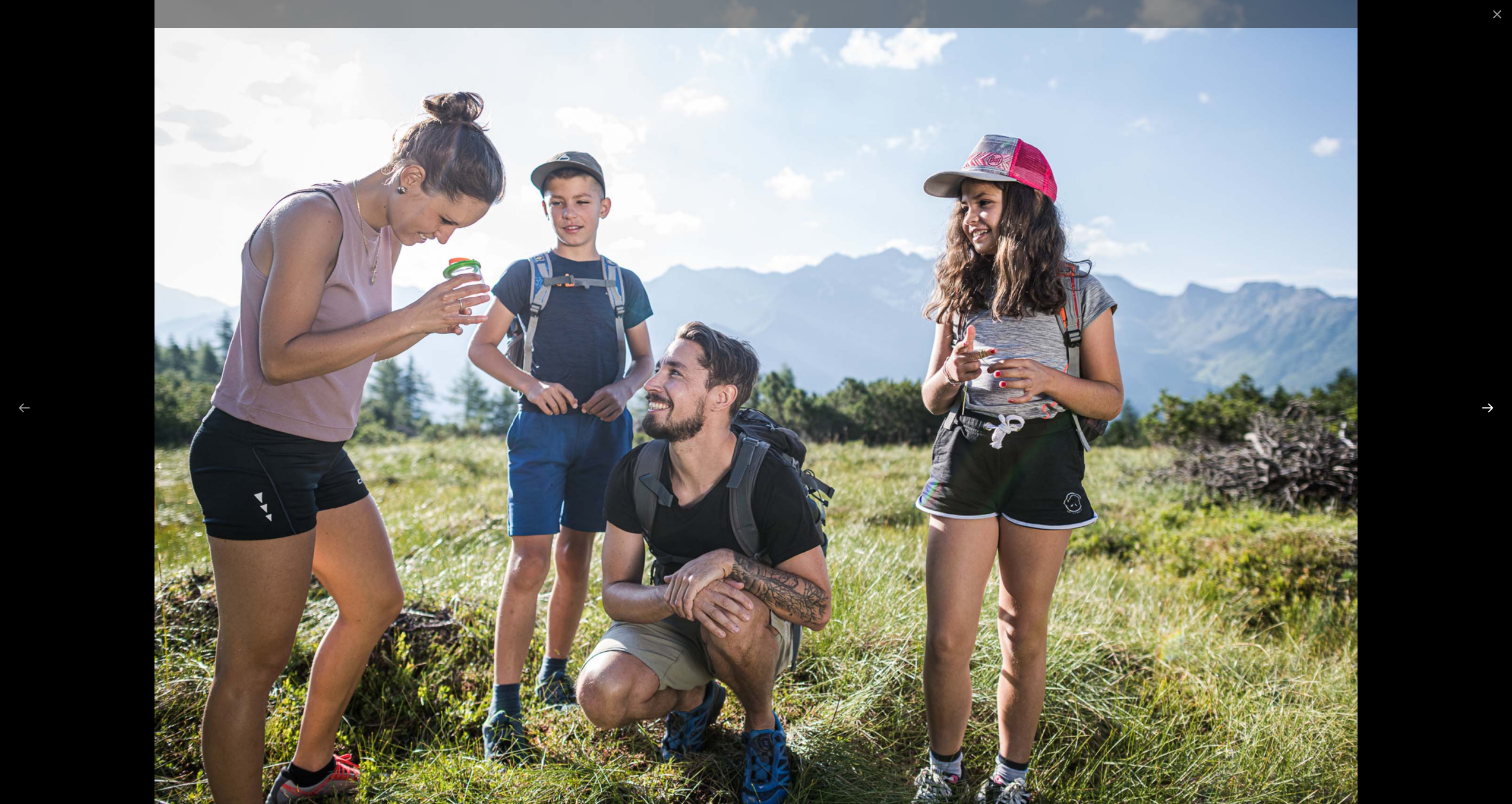
click at [1482, 406] on button "Next slide" at bounding box center [1487, 408] width 25 height 23
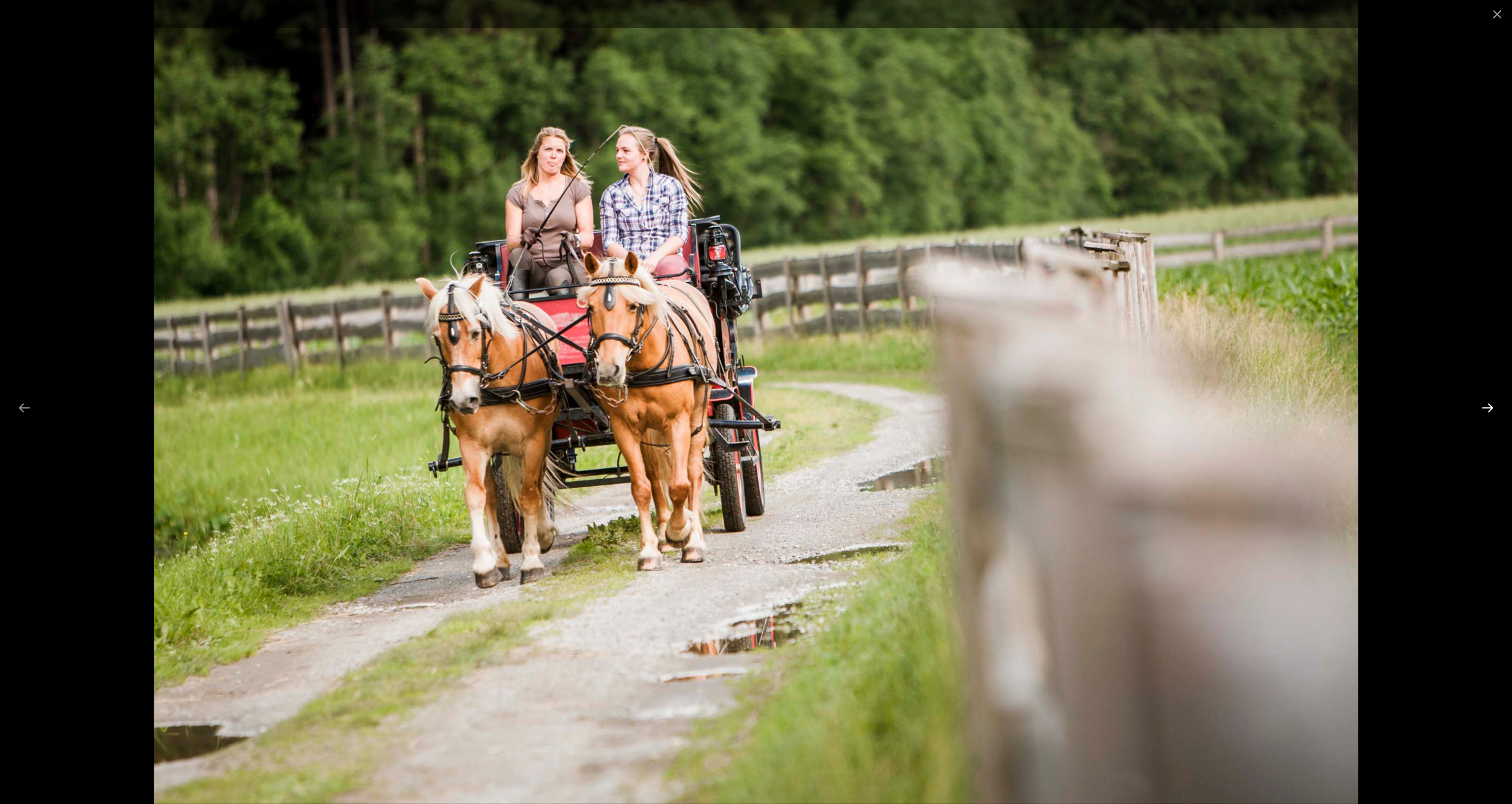
click at [1482, 406] on button "Next slide" at bounding box center [1487, 408] width 25 height 23
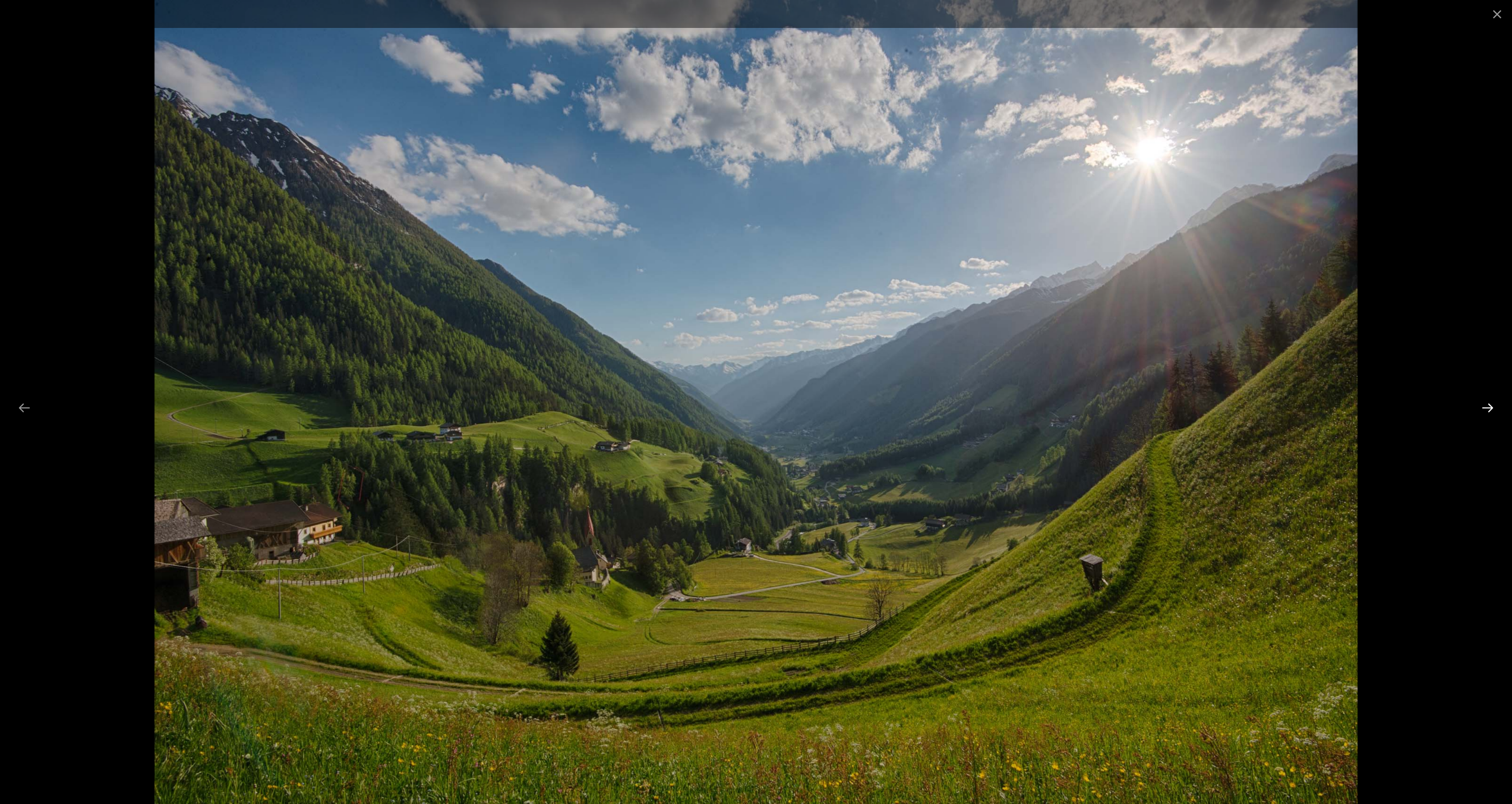
click at [1482, 406] on button "Next slide" at bounding box center [1487, 408] width 25 height 23
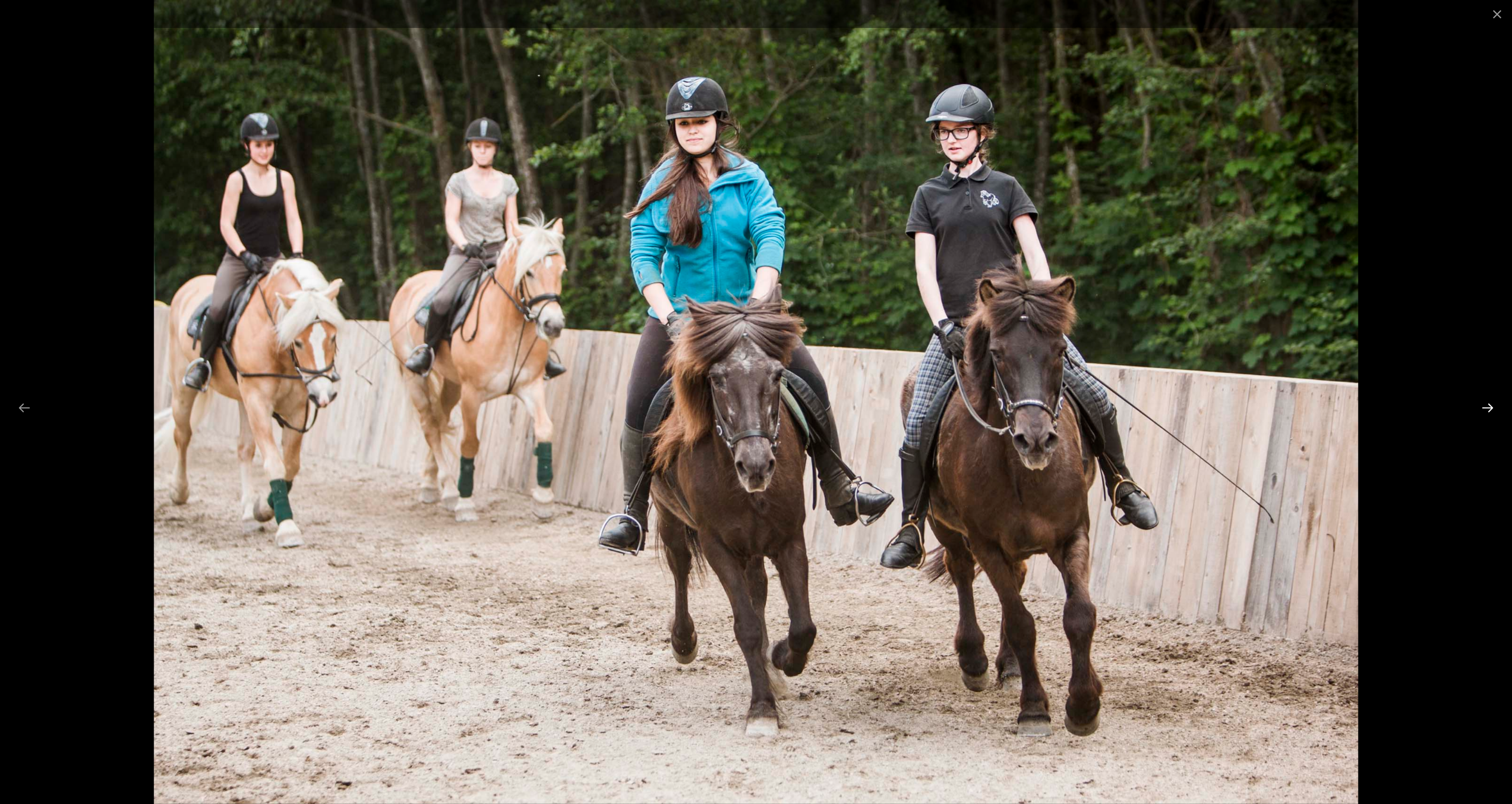
click at [1482, 406] on button "Next slide" at bounding box center [1487, 408] width 25 height 23
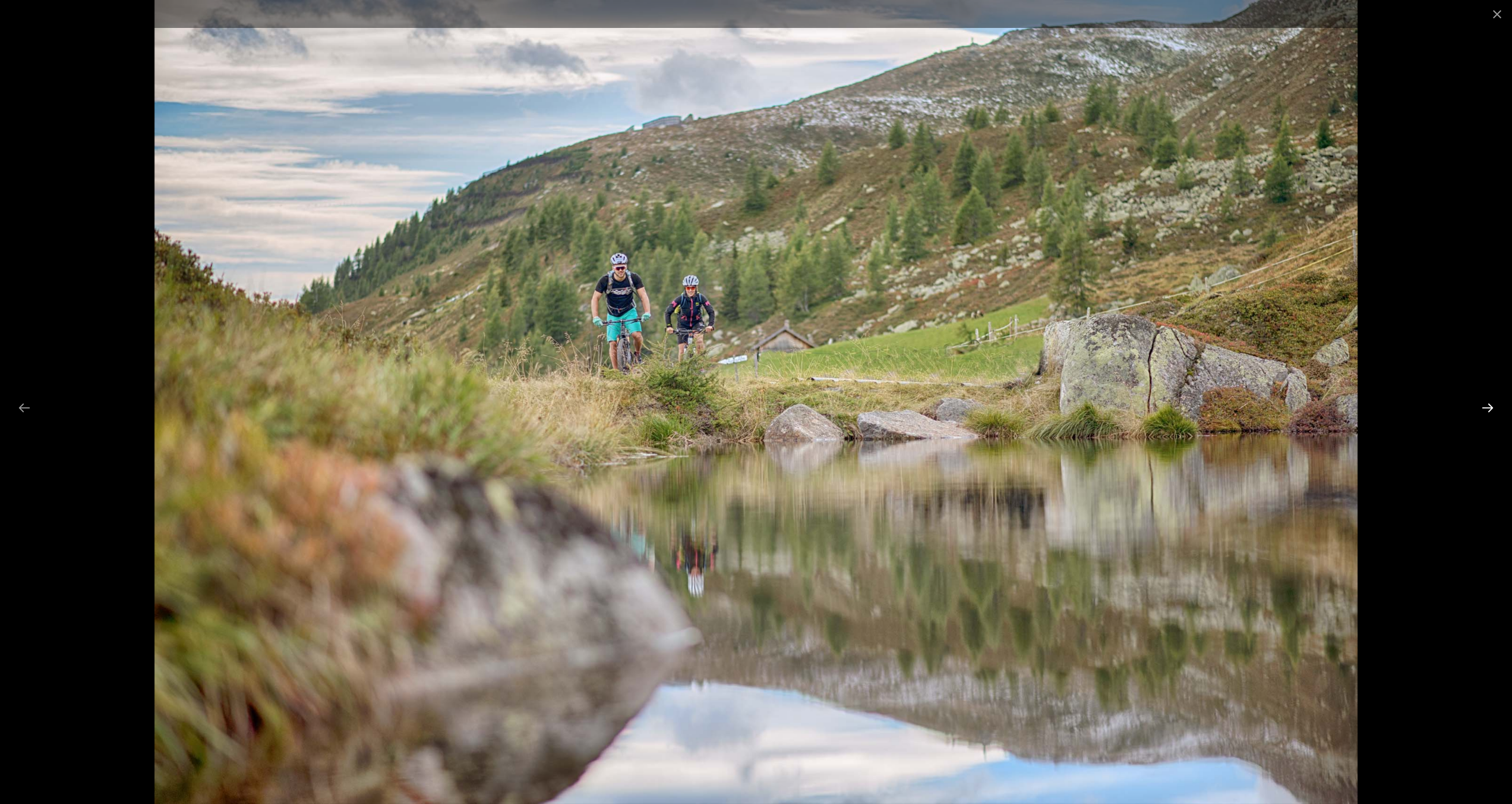
click at [1482, 406] on button "Next slide" at bounding box center [1487, 408] width 25 height 23
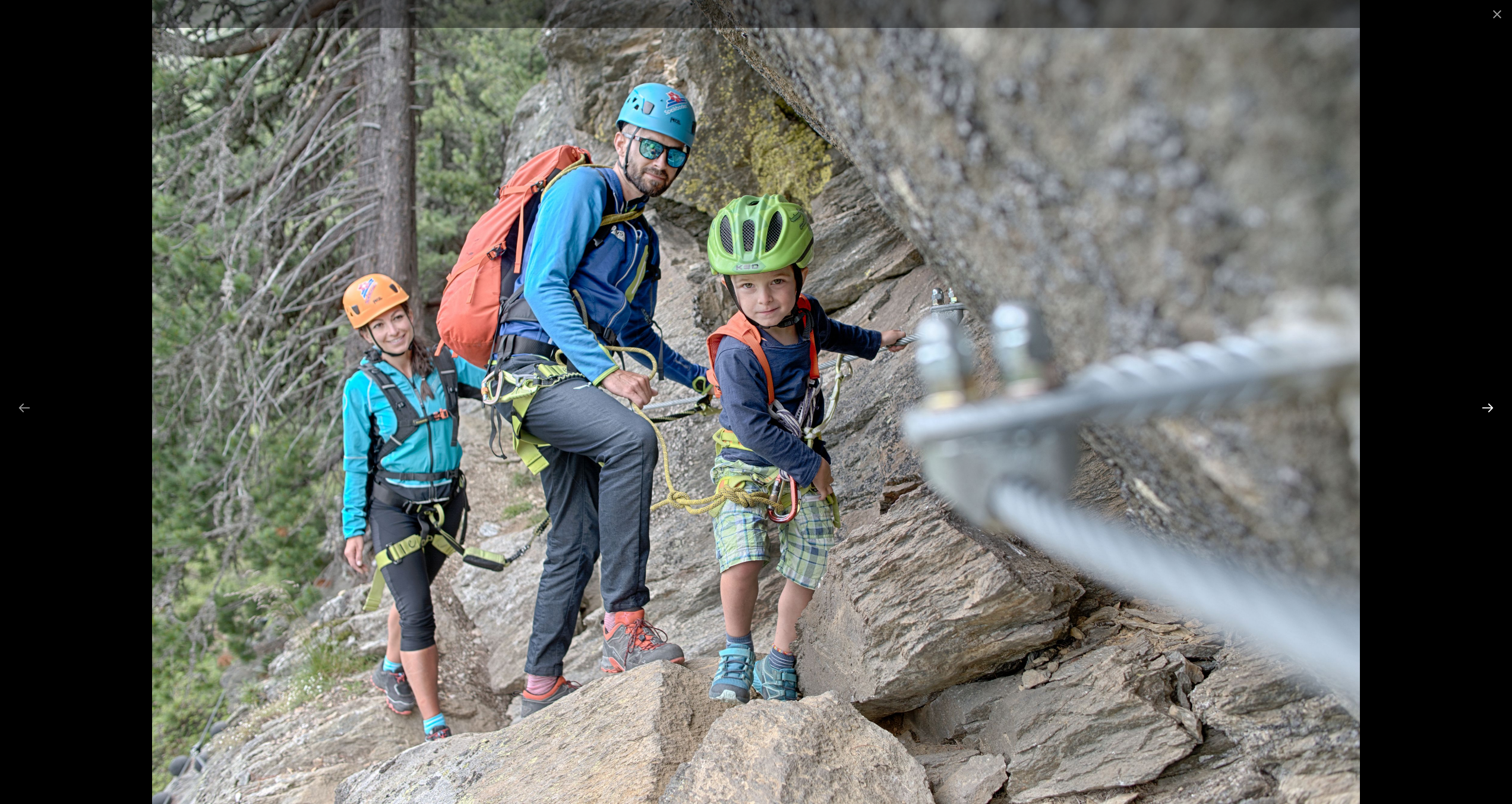
click at [1482, 406] on button "Next slide" at bounding box center [1487, 408] width 25 height 23
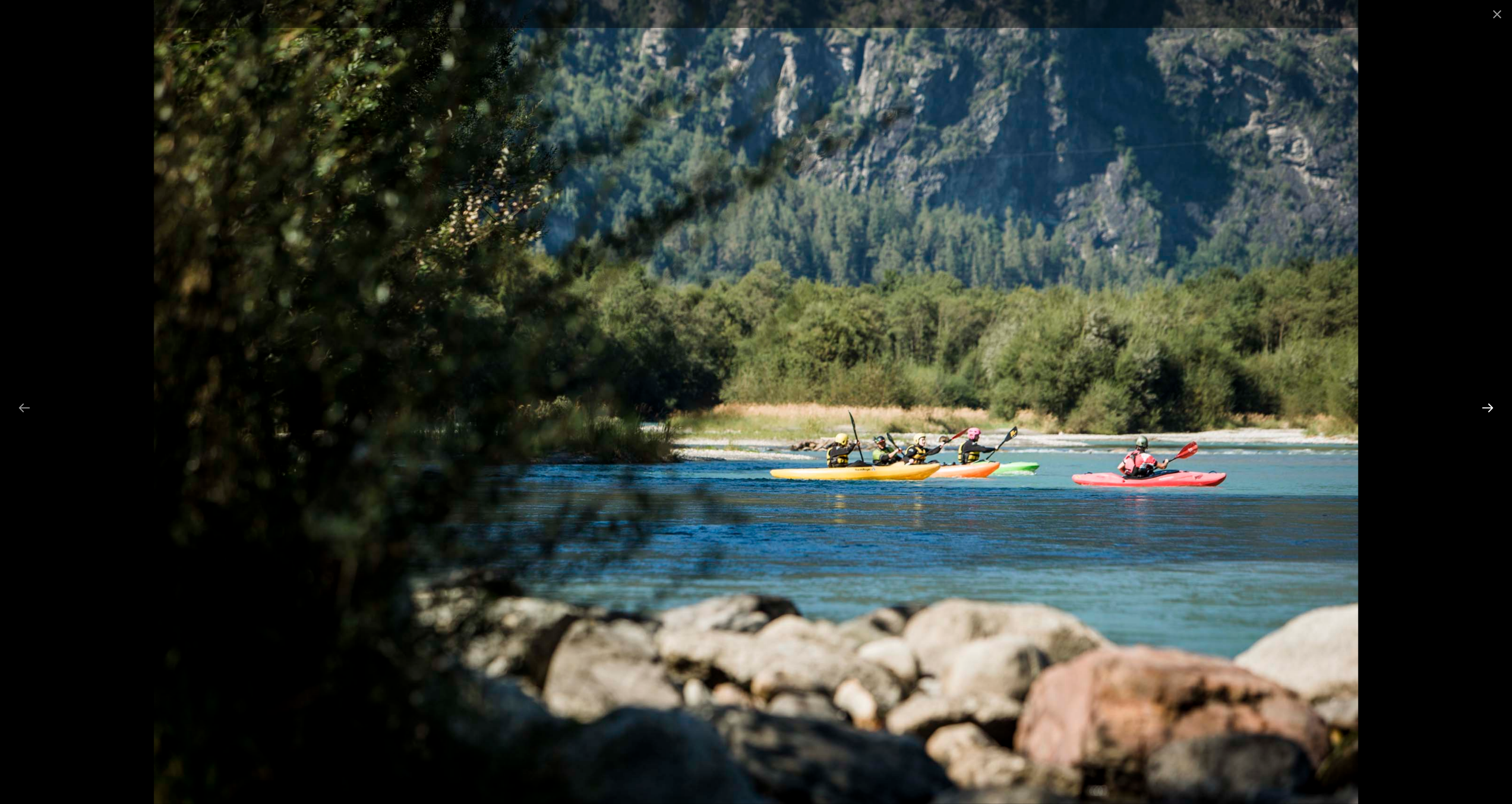
click at [1482, 406] on button "Next slide" at bounding box center [1487, 408] width 25 height 23
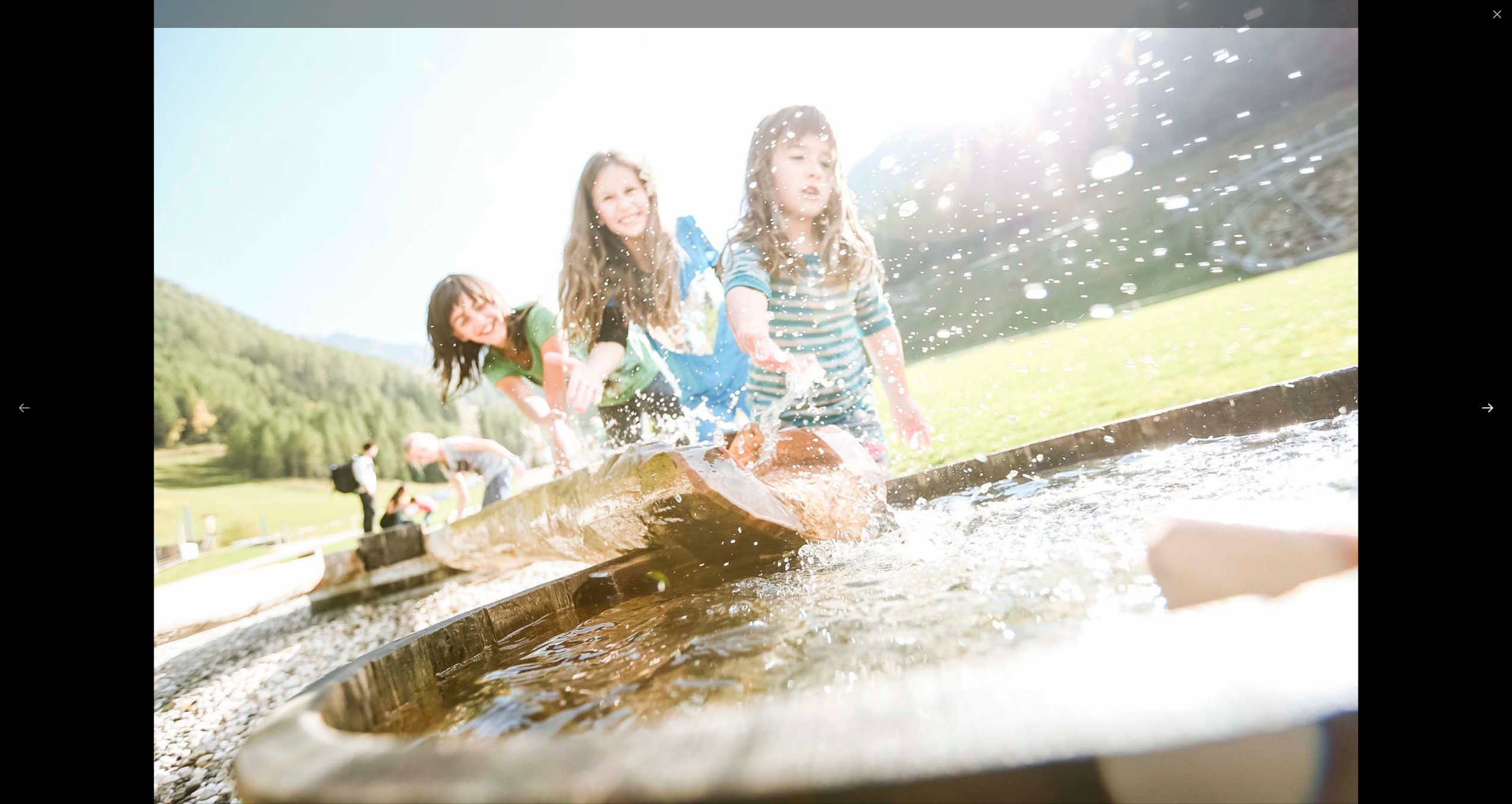
click at [1482, 406] on button "Next slide" at bounding box center [1487, 408] width 25 height 23
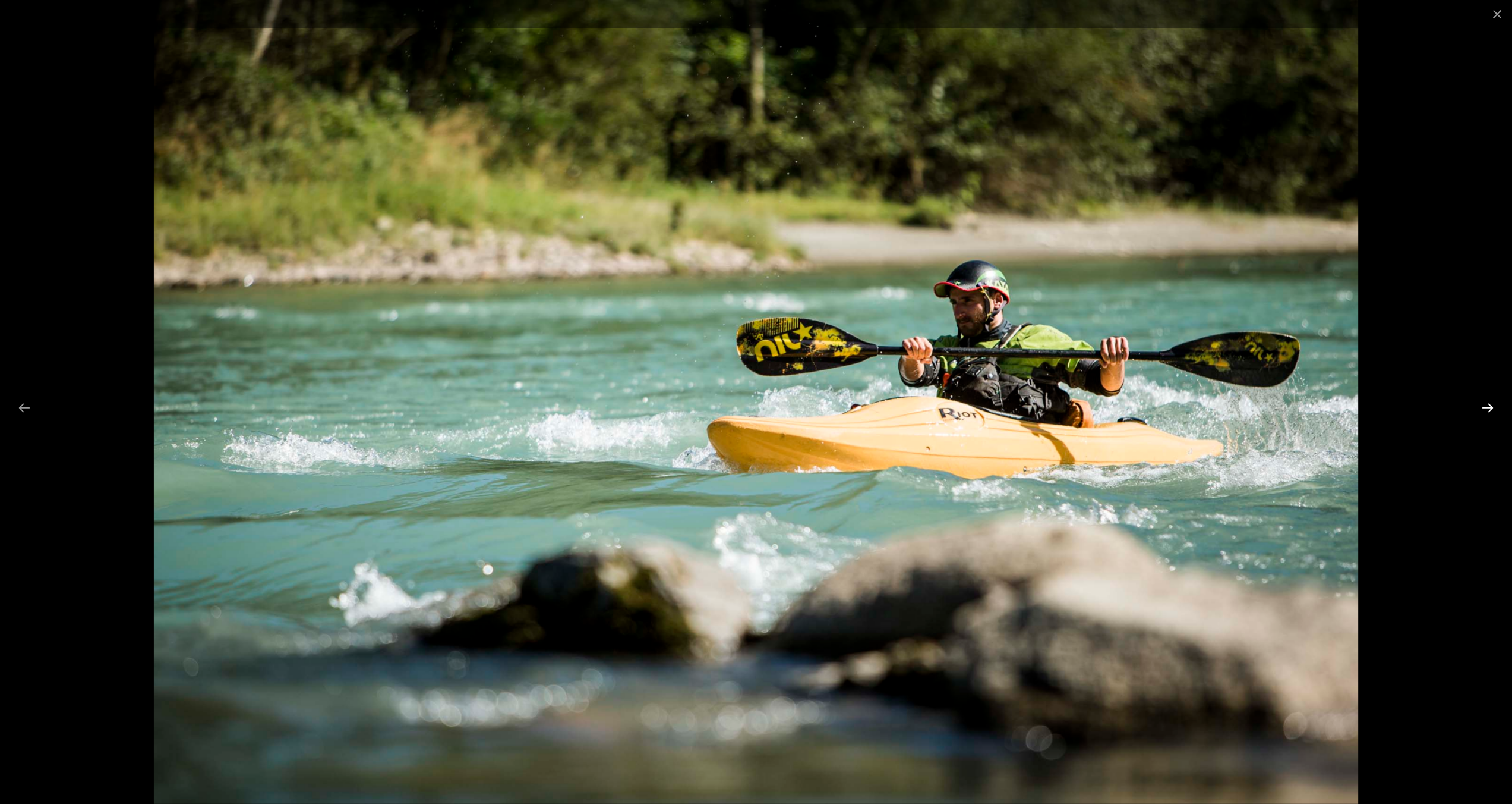
click at [1482, 406] on button "Next slide" at bounding box center [1487, 408] width 25 height 23
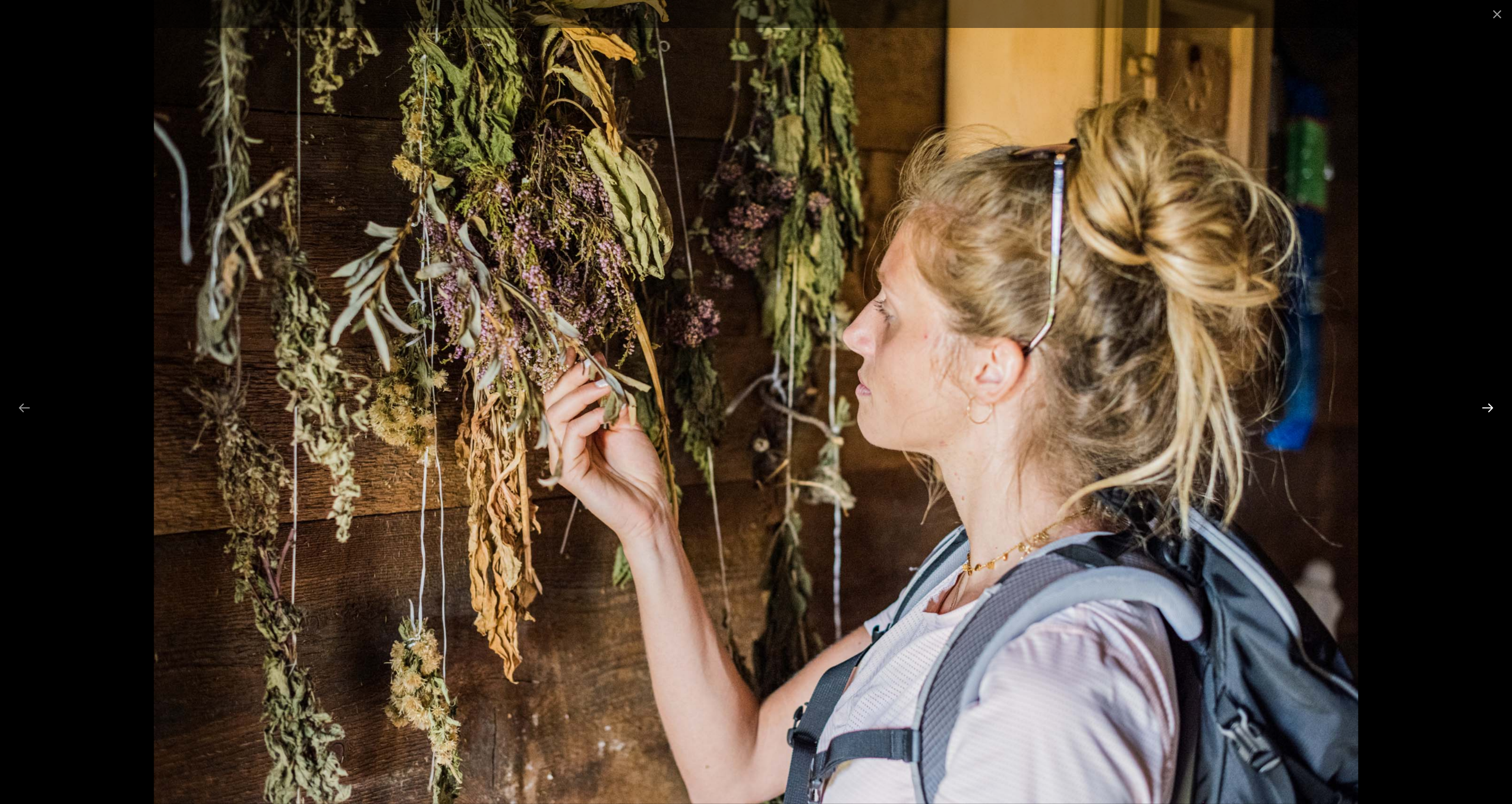
click at [1482, 406] on button "Next slide" at bounding box center [1487, 408] width 25 height 23
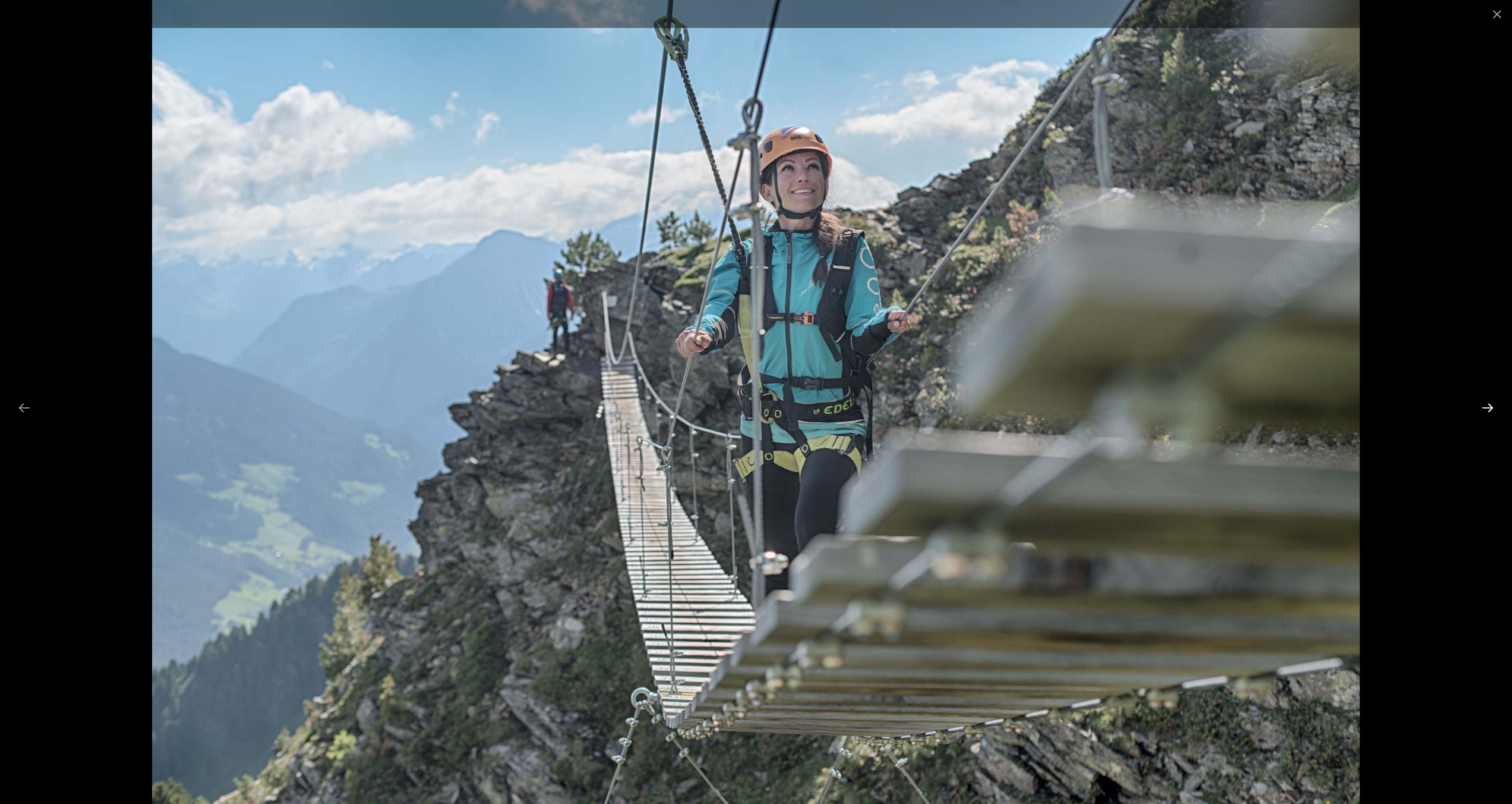
click at [1482, 406] on button "Next slide" at bounding box center [1487, 408] width 25 height 23
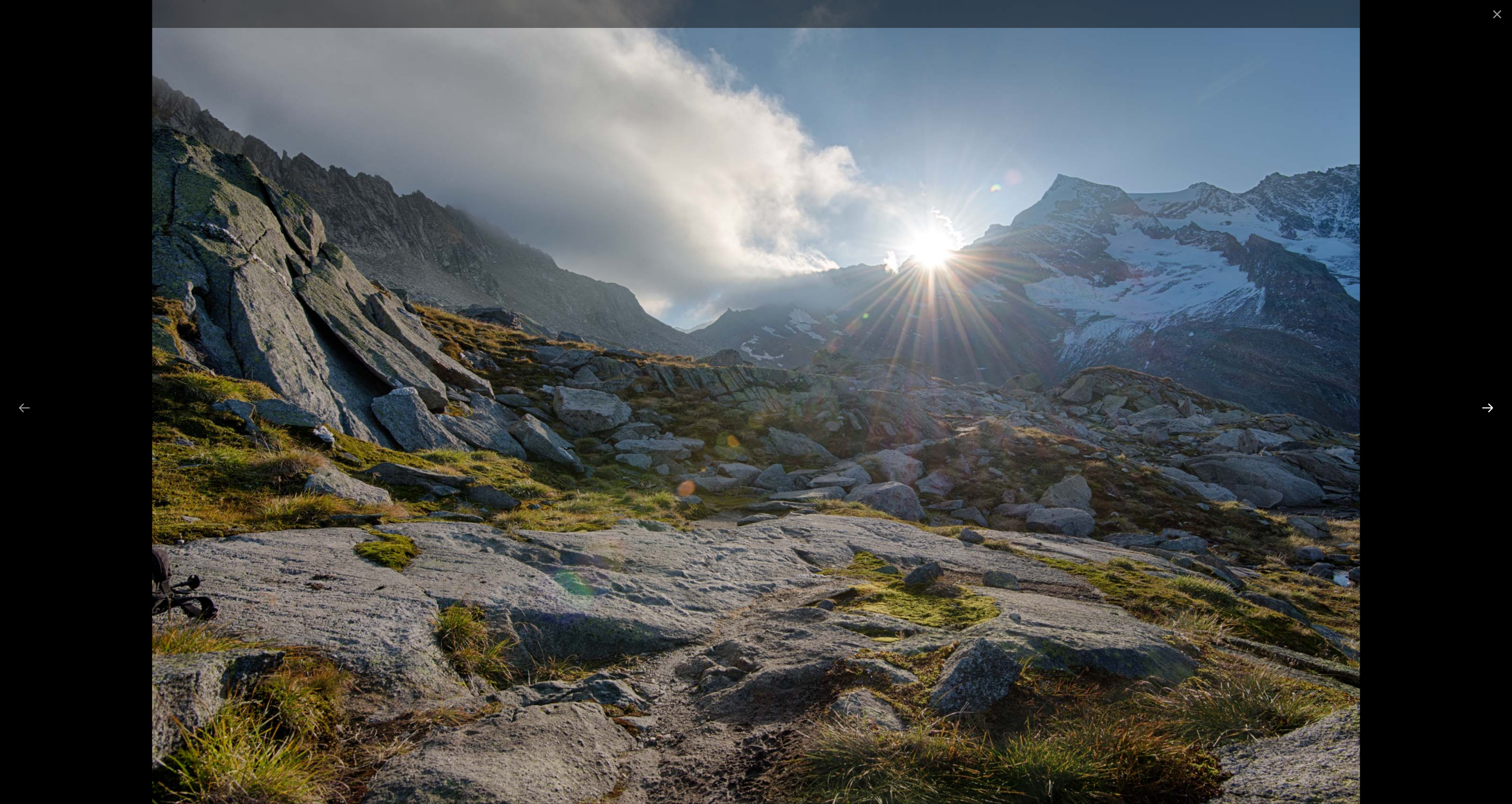
click at [1482, 406] on button "Next slide" at bounding box center [1487, 408] width 25 height 23
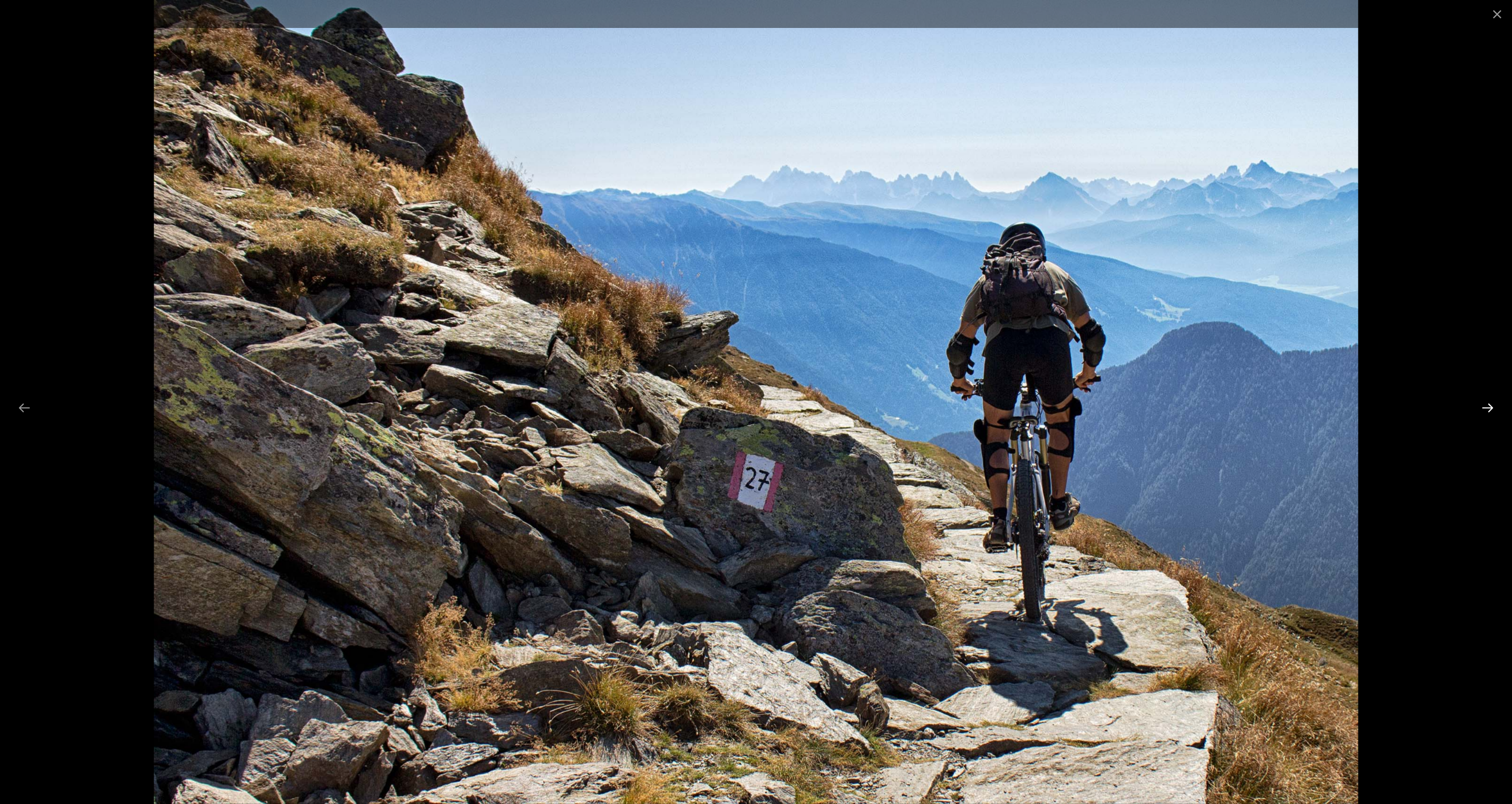
click at [1482, 406] on button "Next slide" at bounding box center [1487, 408] width 25 height 23
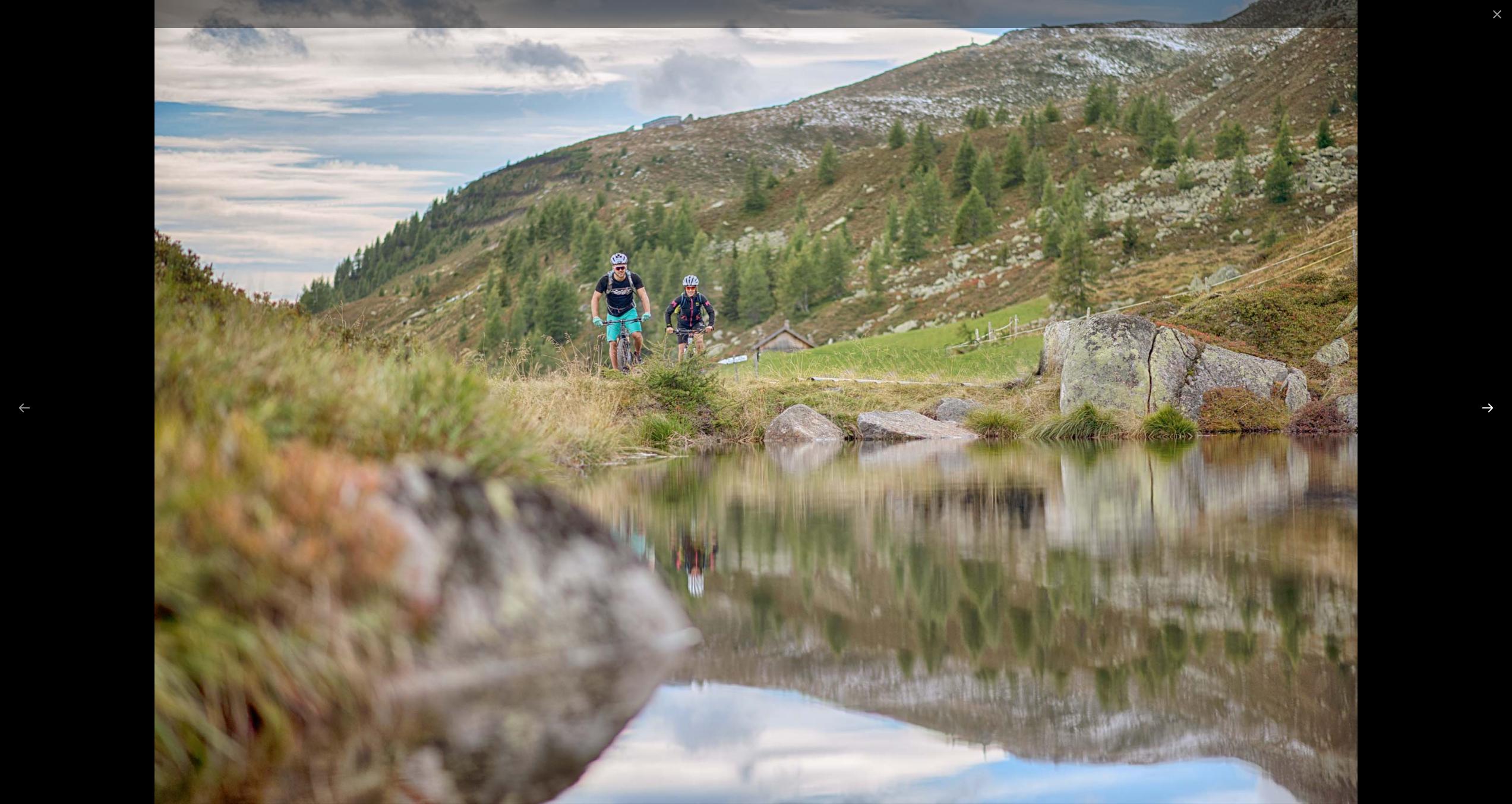
click at [1482, 406] on button "Next slide" at bounding box center [1487, 408] width 25 height 23
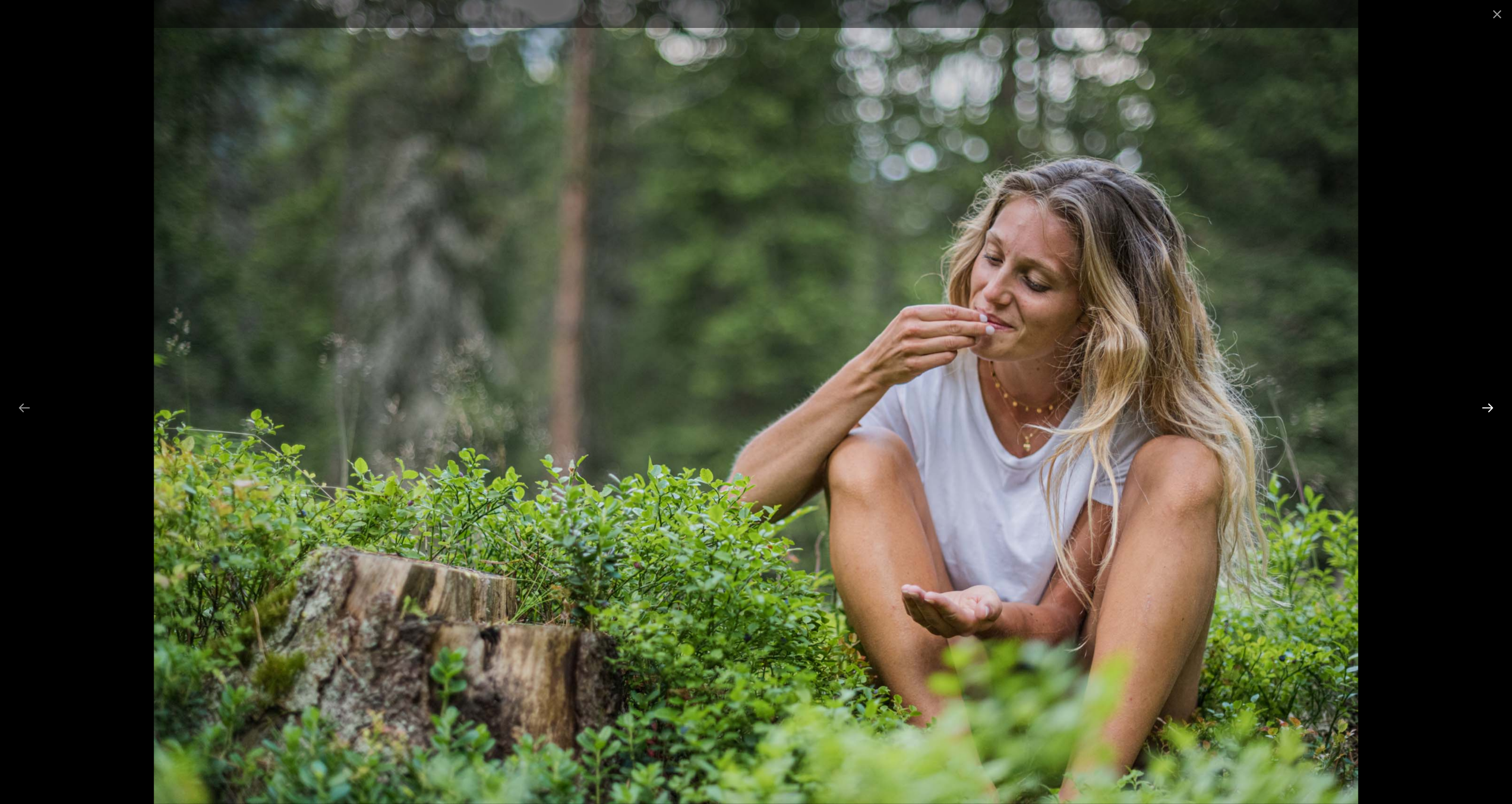
click at [1482, 406] on button "Next slide" at bounding box center [1487, 408] width 25 height 23
